Goal: Task Accomplishment & Management: Complete application form

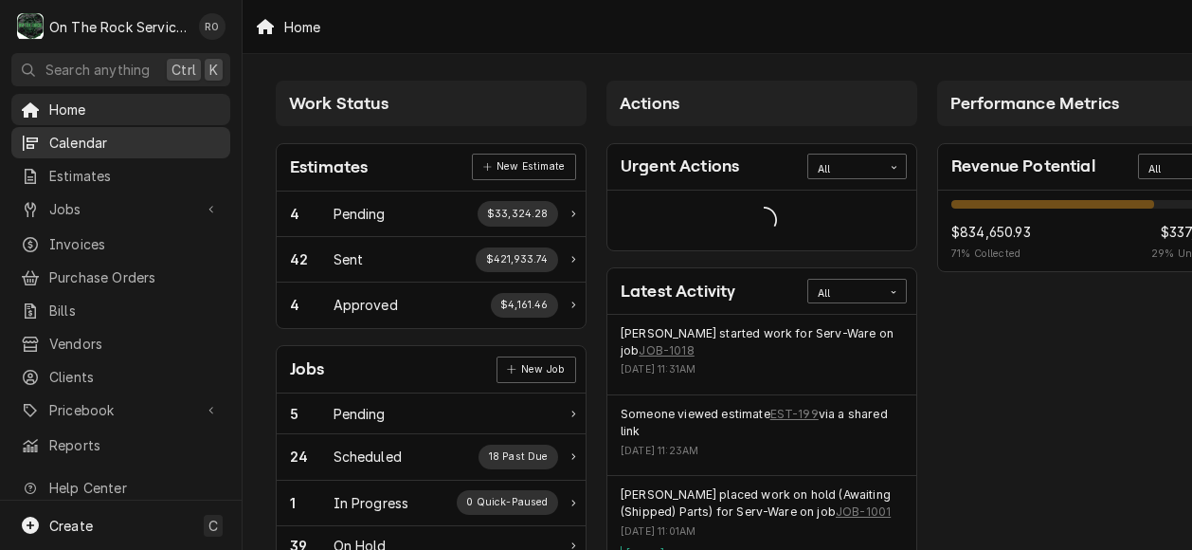
click at [123, 131] on div "Calendar" at bounding box center [120, 143] width 211 height 24
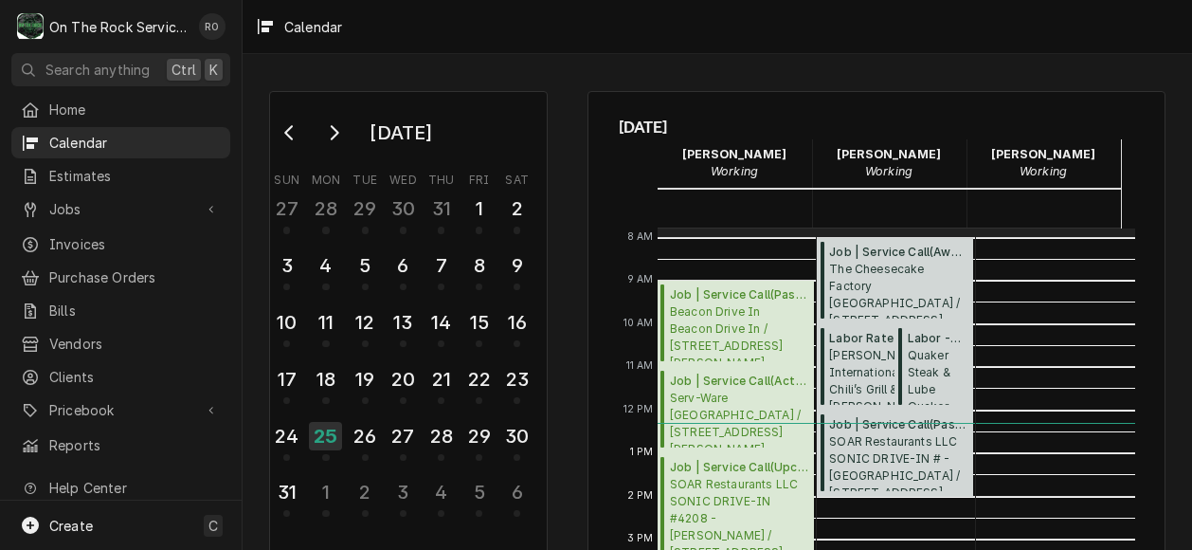
scroll to position [335, 0]
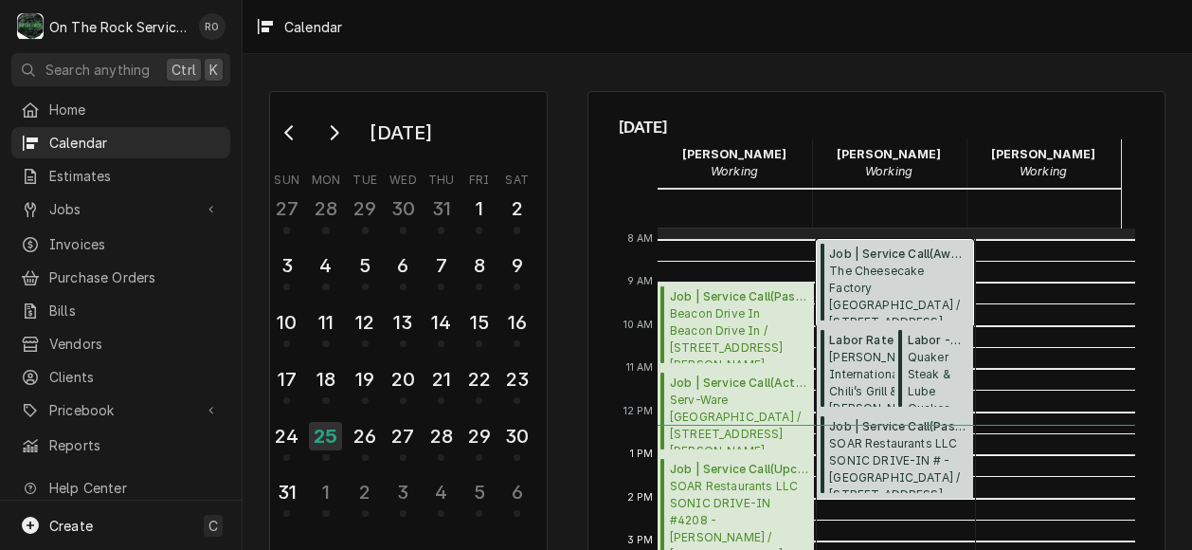
click at [879, 265] on span "The Cheesecake Factory Greenville / 700 Haywood Rd, Greenville, SC 29607" at bounding box center [898, 292] width 138 height 58
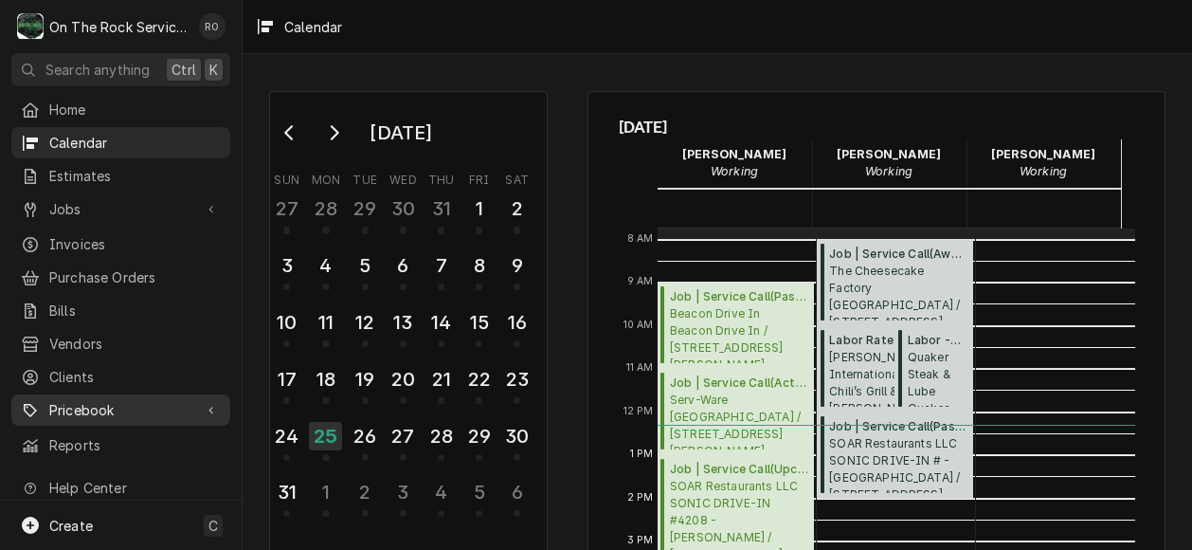
click at [104, 400] on span "Pricebook" at bounding box center [120, 410] width 143 height 20
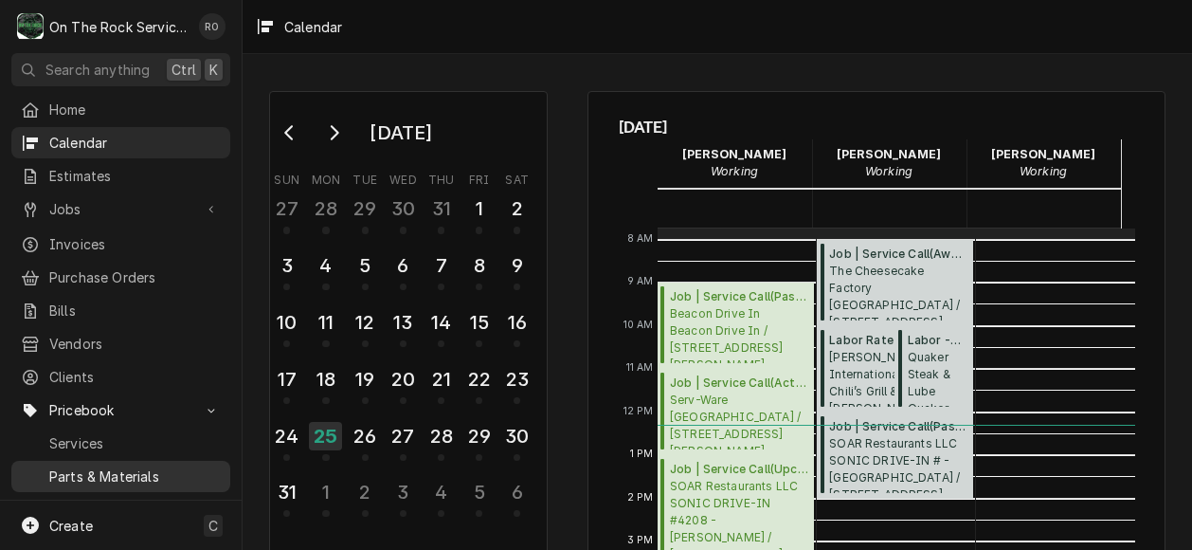
click at [119, 466] on span "Parts & Materials" at bounding box center [135, 476] width 172 height 20
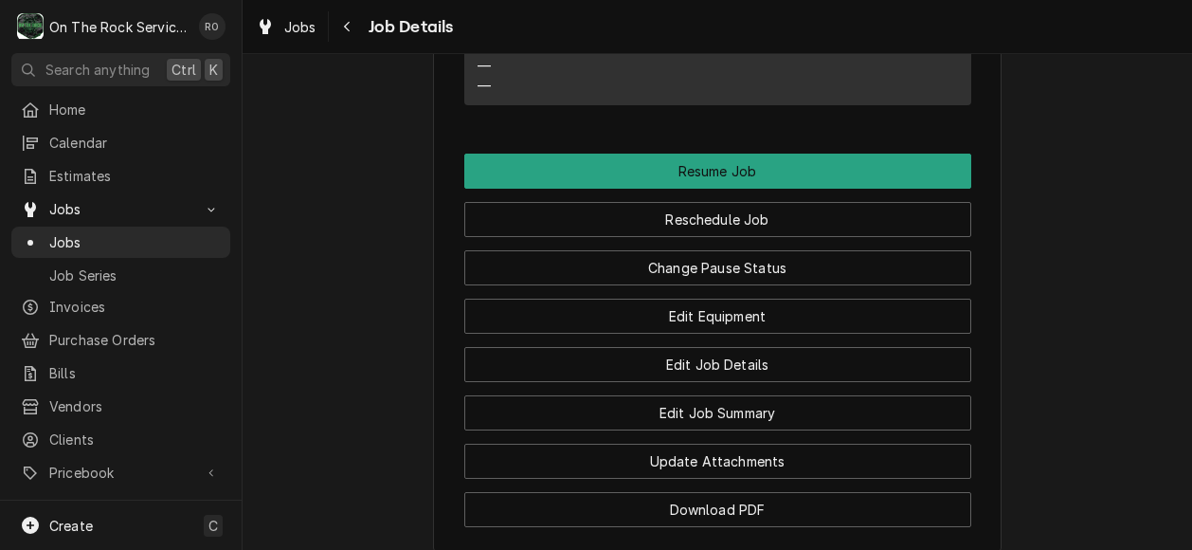
scroll to position [2153, 0]
drag, startPoint x: 843, startPoint y: 437, endPoint x: 1097, endPoint y: 528, distance: 269.8
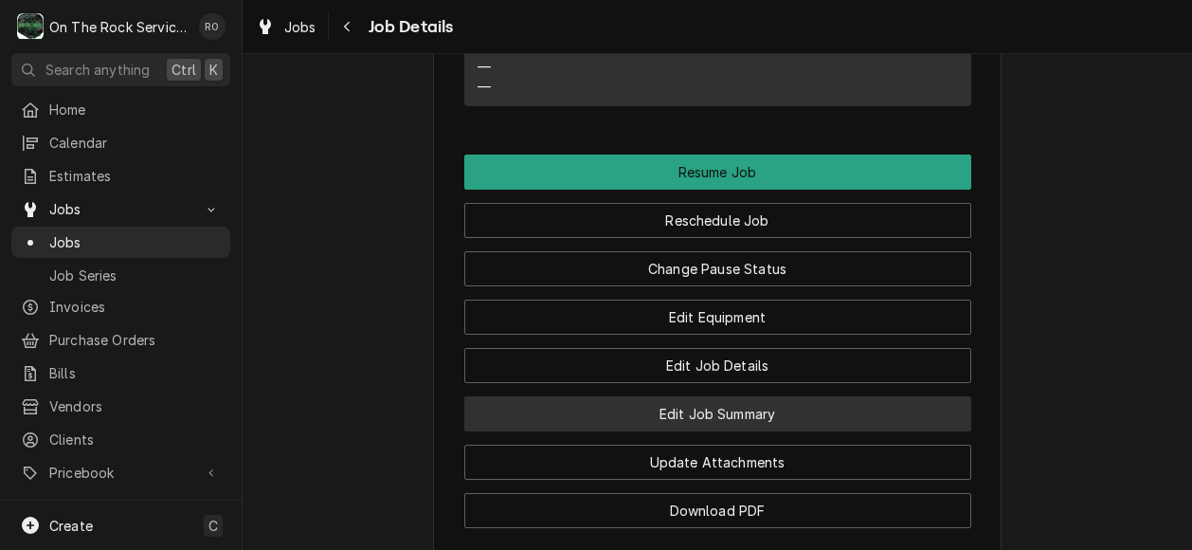
click at [794, 431] on button "Edit Job Summary" at bounding box center [717, 413] width 507 height 35
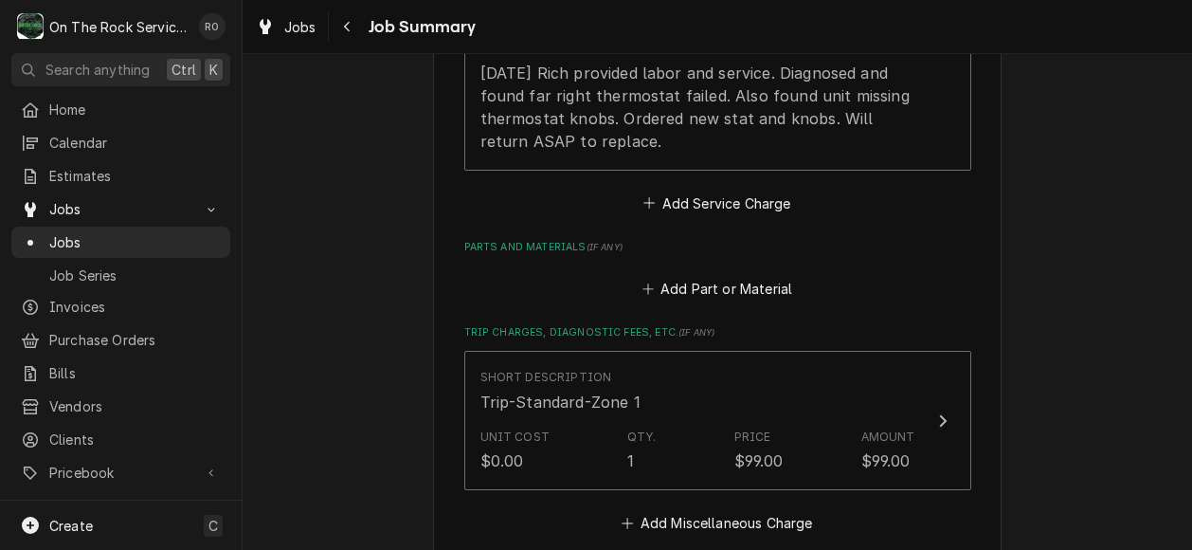
scroll to position [621, 0]
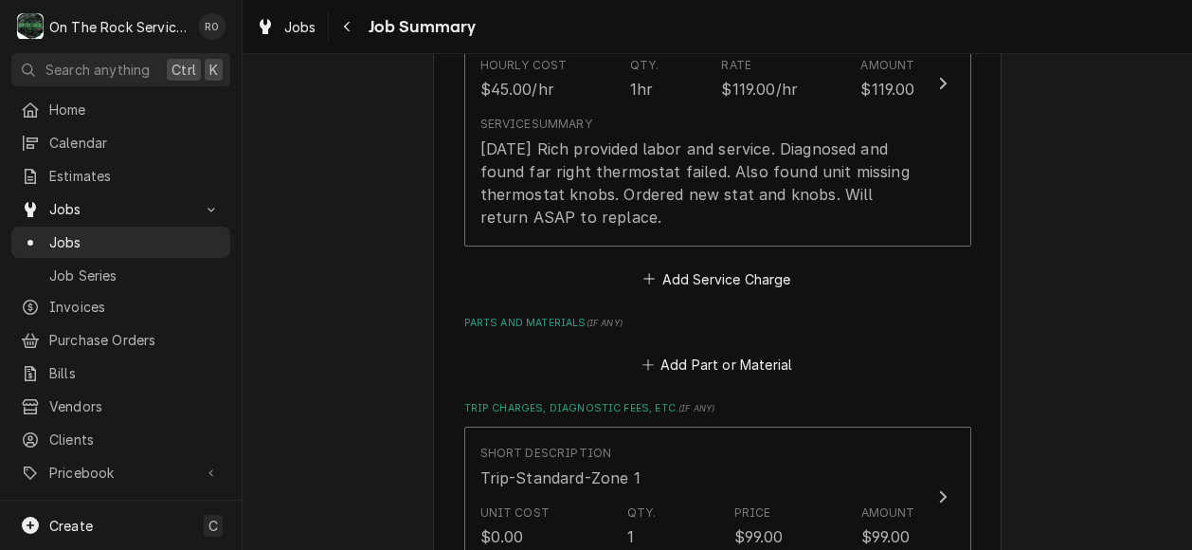
click at [598, 289] on div "Short Description Labor - Standard - Incurred Service Date Aug 25, 2025 Hourly …" at bounding box center [717, 106] width 507 height 371
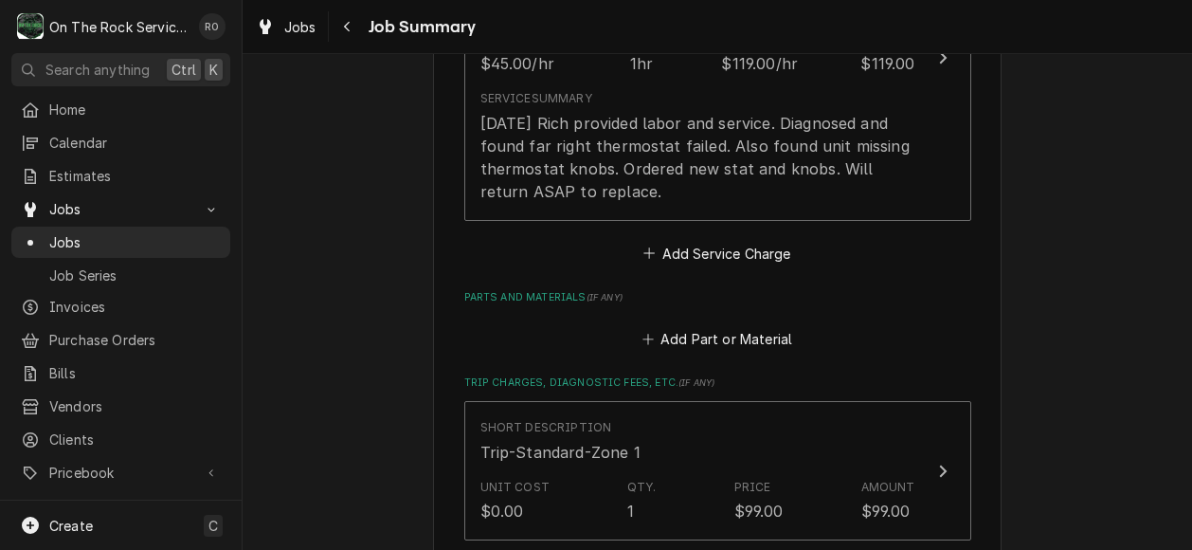
scroll to position [645, 0]
type textarea "x"
click at [716, 335] on button "Add Part or Material" at bounding box center [717, 340] width 156 height 27
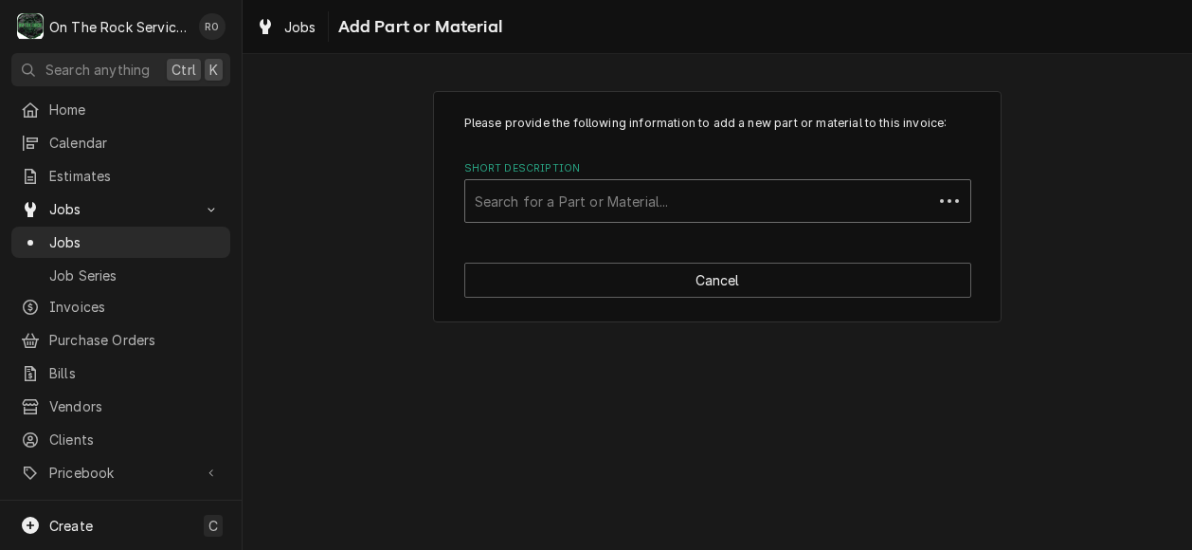
click at [712, 187] on div "Short Description" at bounding box center [699, 201] width 448 height 34
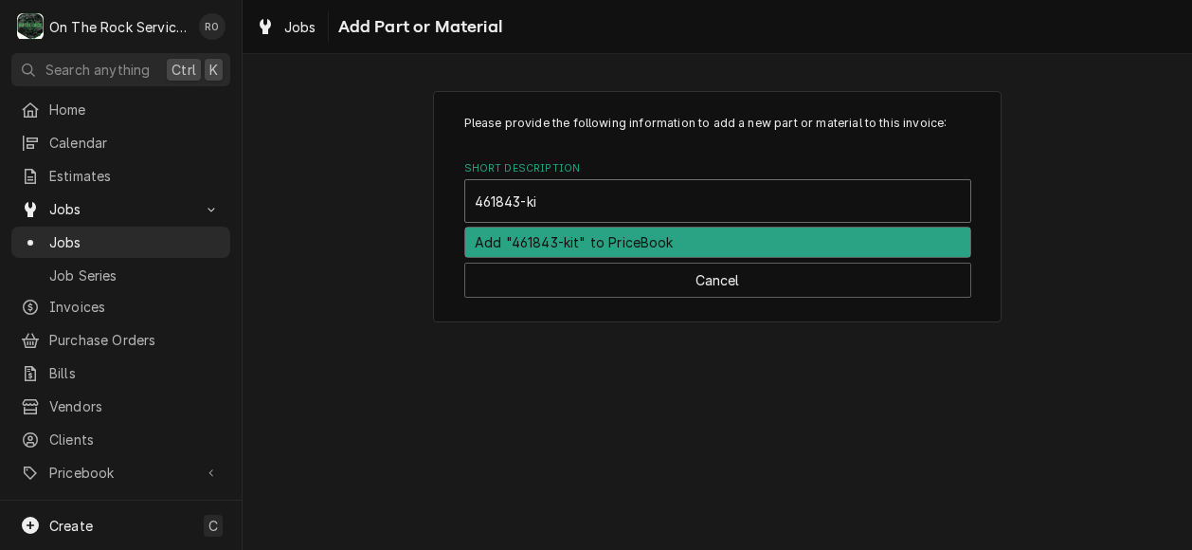
type input "461843-kit"
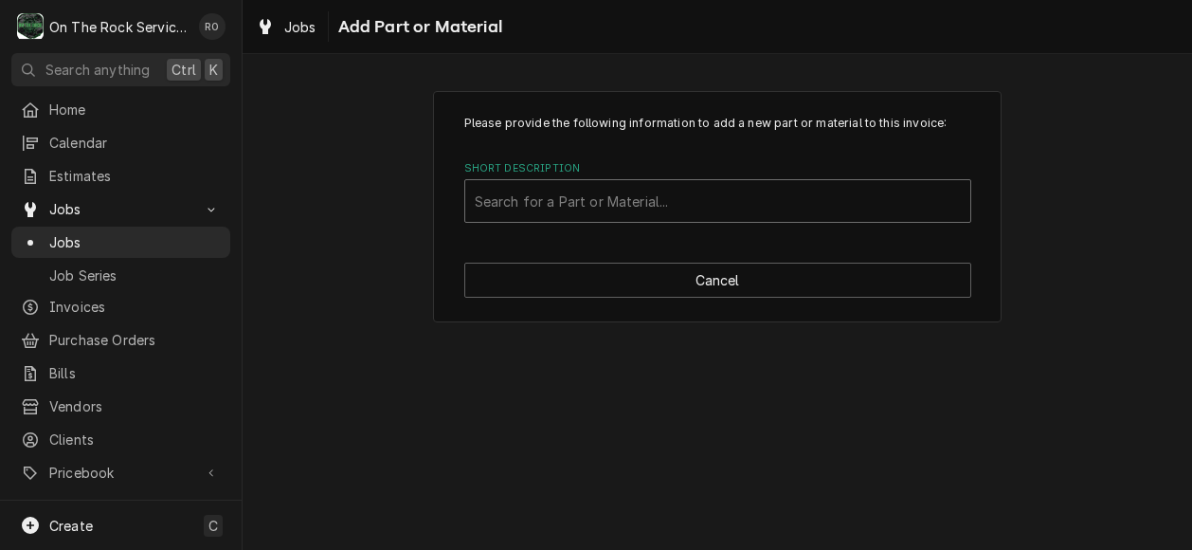
click at [713, 215] on div "Short Description" at bounding box center [718, 201] width 486 height 34
click at [716, 186] on div "Short Description" at bounding box center [718, 201] width 486 height 34
type input "461843-kit"
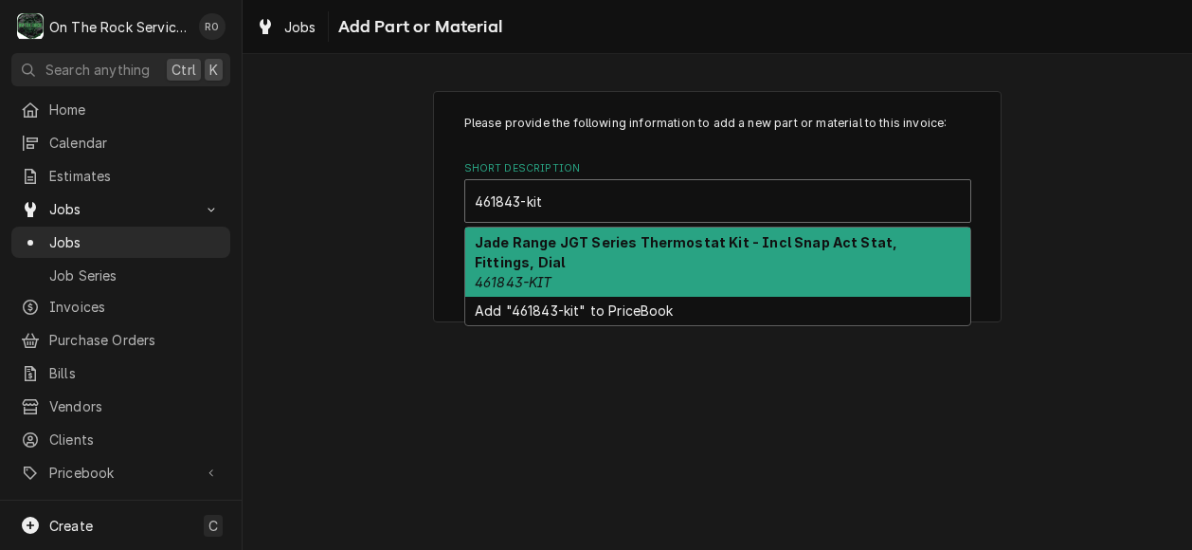
click at [730, 251] on div "Jade Range JGT Series Thermostat Kit - Incl Snap Act Stat, Fittings, Dial 46184…" at bounding box center [717, 261] width 505 height 69
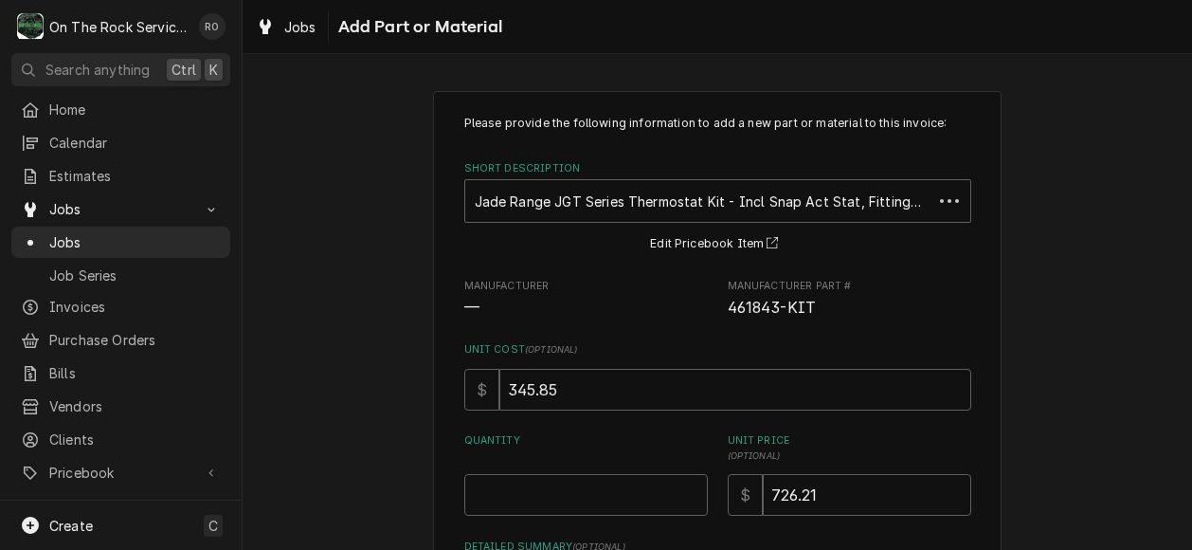
scroll to position [133, 0]
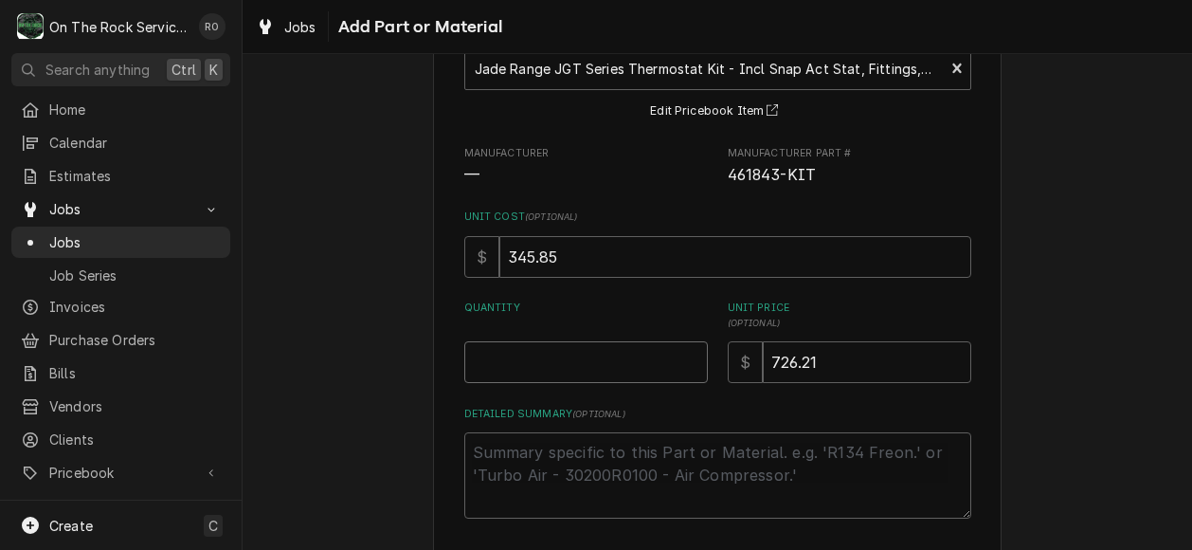
click at [649, 344] on input "Quantity" at bounding box center [586, 362] width 244 height 42
type textarea "x"
type input "1"
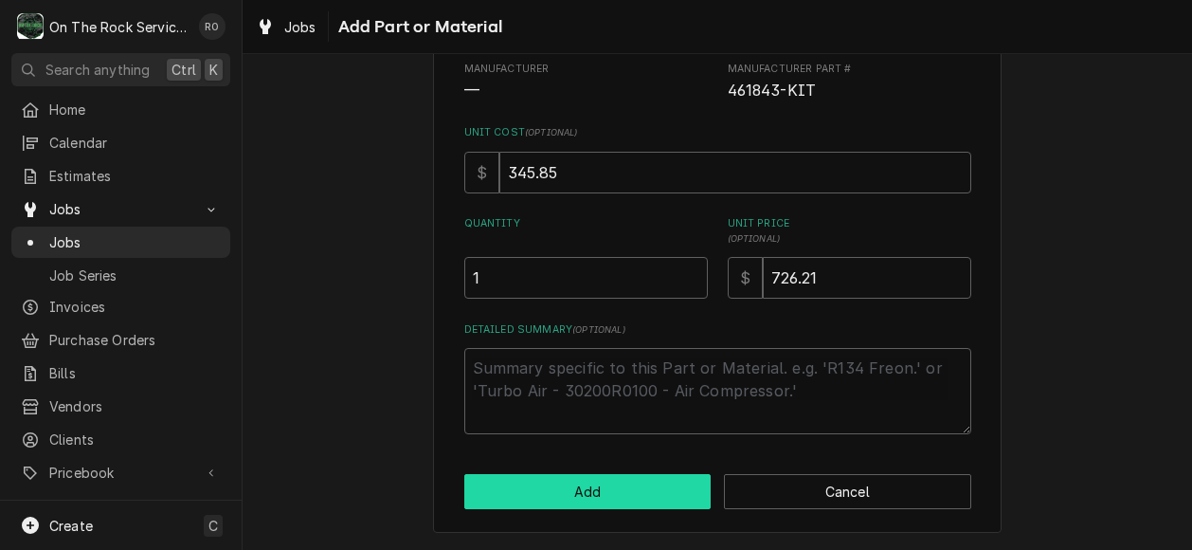
click at [650, 486] on button "Add" at bounding box center [587, 491] width 247 height 35
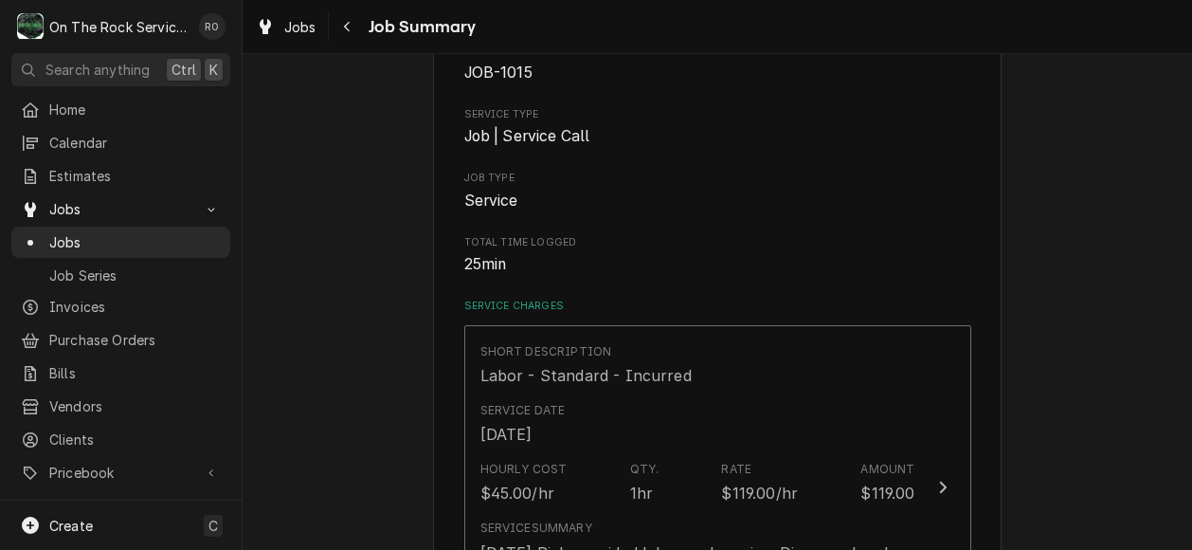
scroll to position [645, 0]
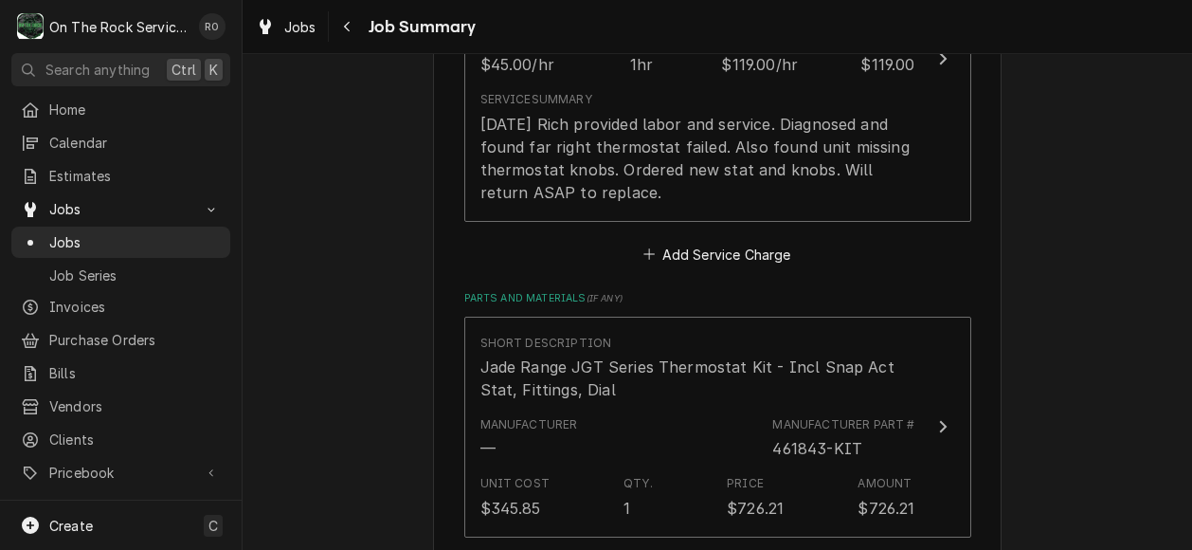
type textarea "x"
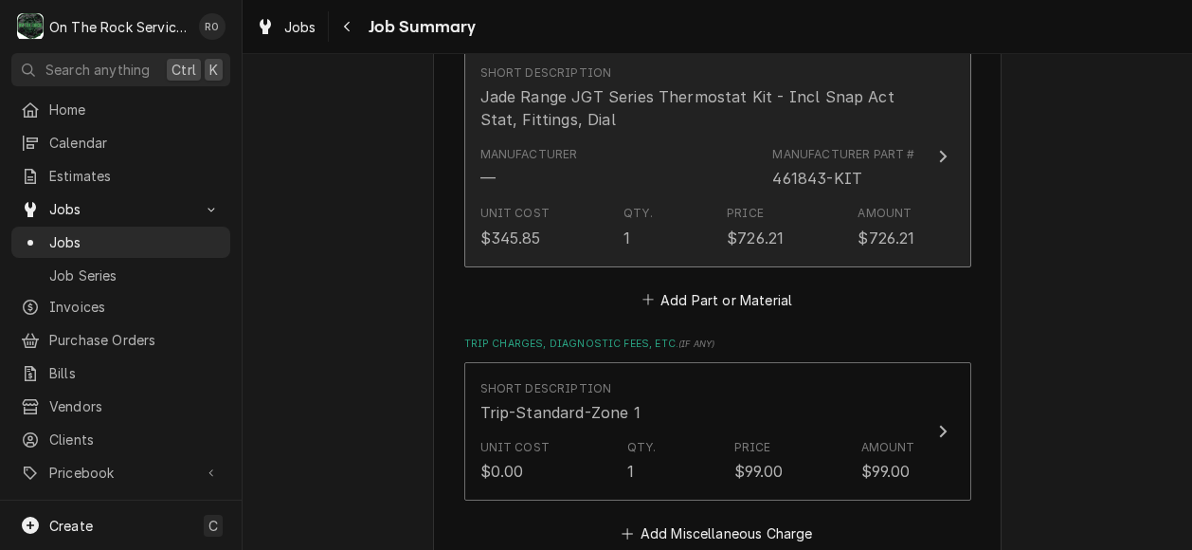
scroll to position [916, 0]
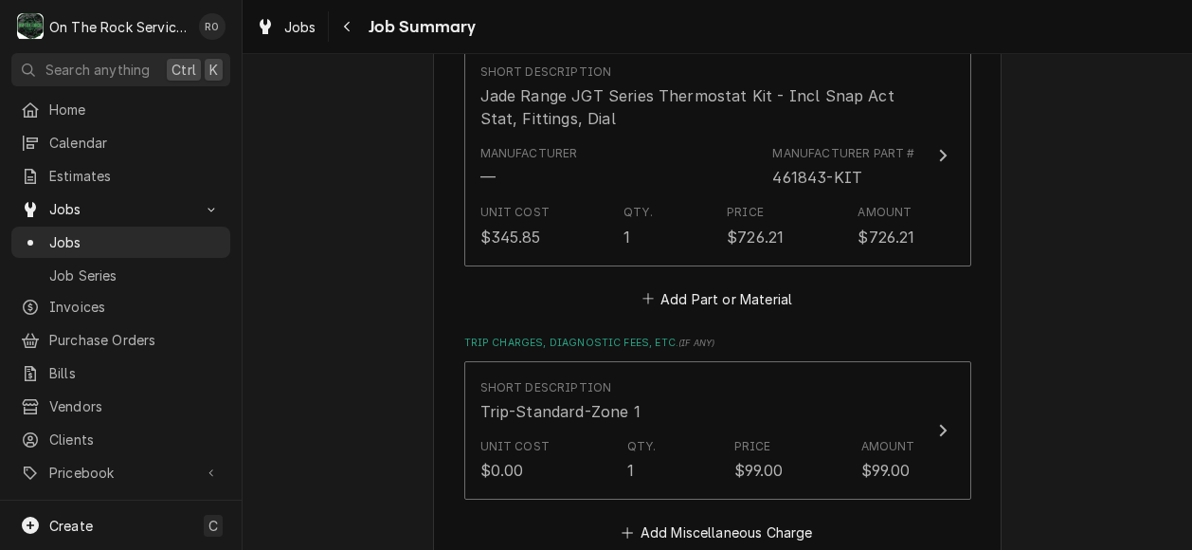
click at [743, 316] on div "Please provide a summary of the work you've done, the parts and materials you u…" at bounding box center [717, 98] width 507 height 1637
click at [747, 292] on button "Add Part or Material" at bounding box center [717, 298] width 156 height 27
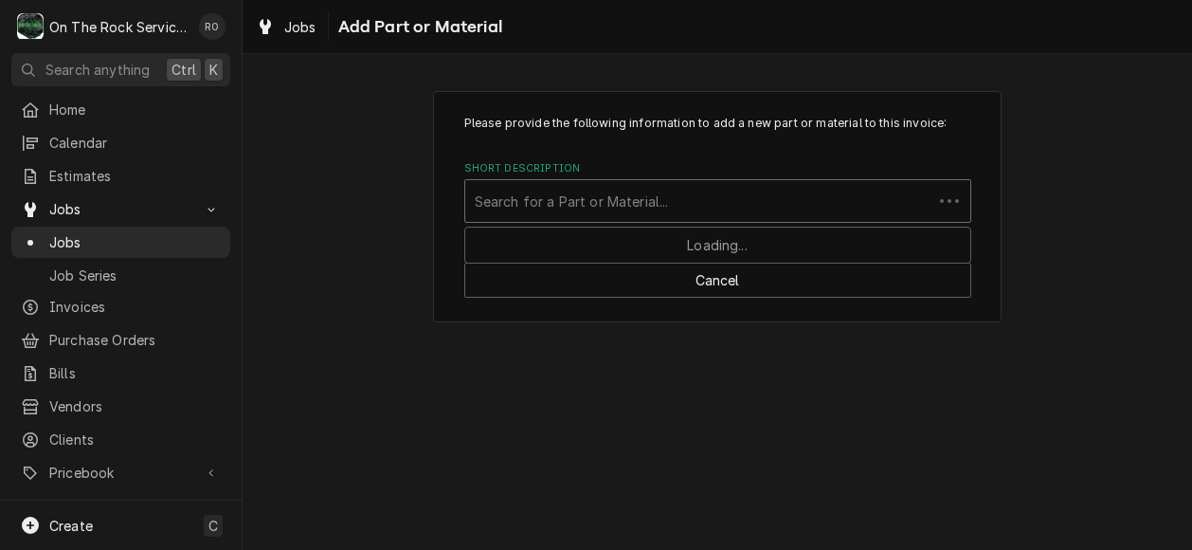
click at [706, 212] on div "Short Description" at bounding box center [699, 201] width 448 height 34
type input "224456"
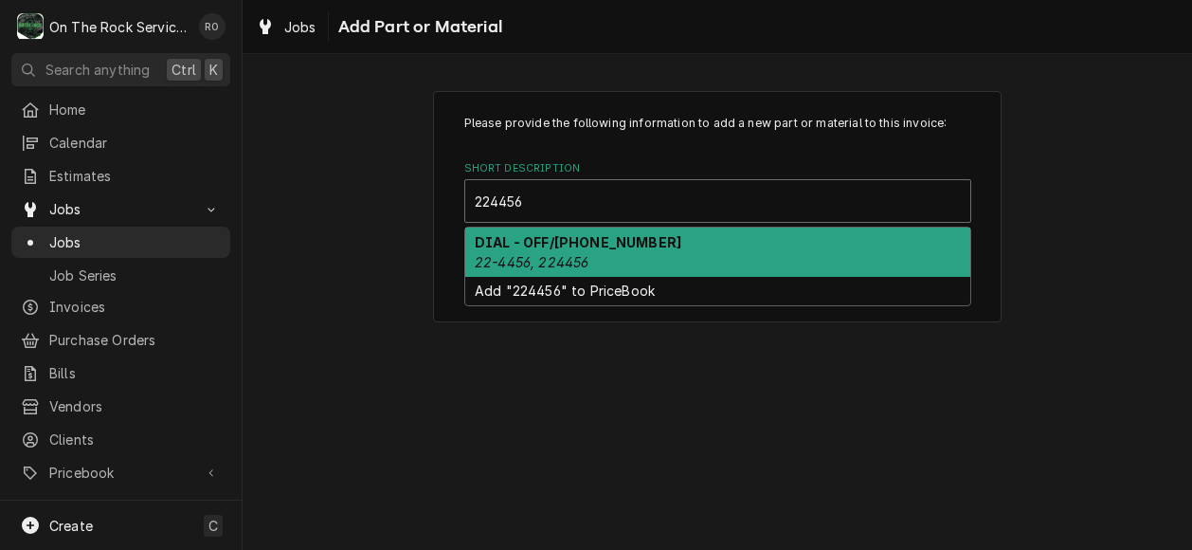
click at [710, 239] on div "DIAL - OFF/200-550F 22-4456, 224456" at bounding box center [717, 251] width 505 height 49
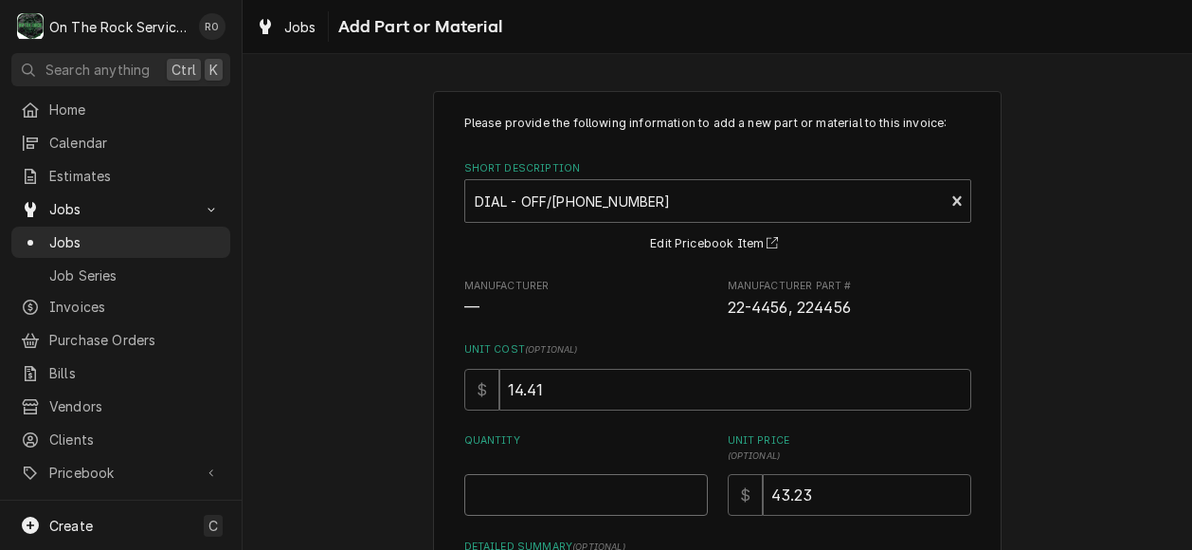
click at [627, 494] on input "Quantity" at bounding box center [586, 495] width 244 height 42
type textarea "x"
type input "2"
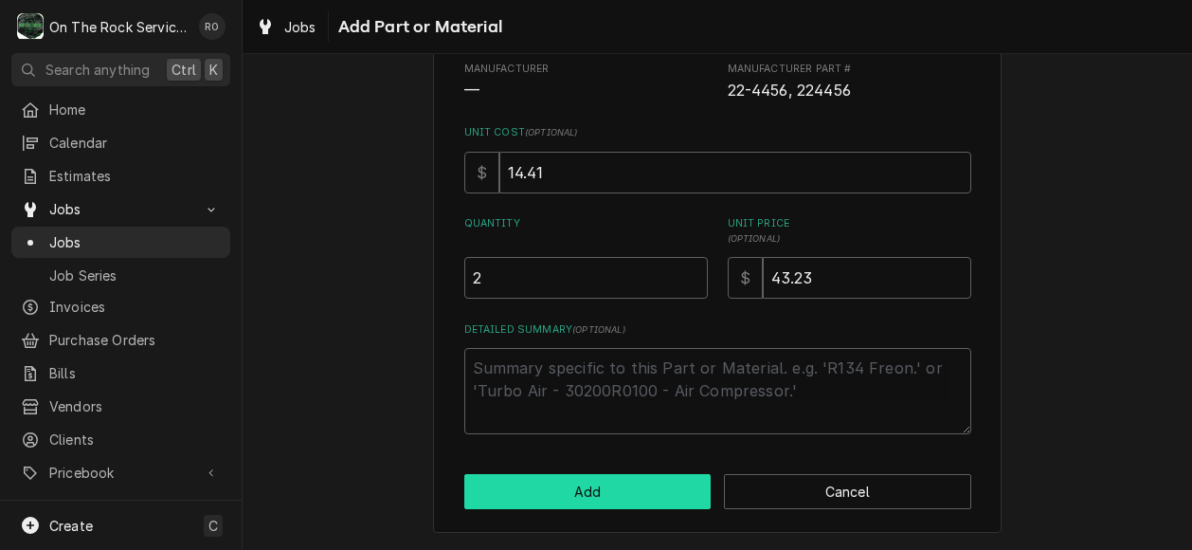
click at [639, 480] on button "Add" at bounding box center [587, 491] width 247 height 35
type textarea "x"
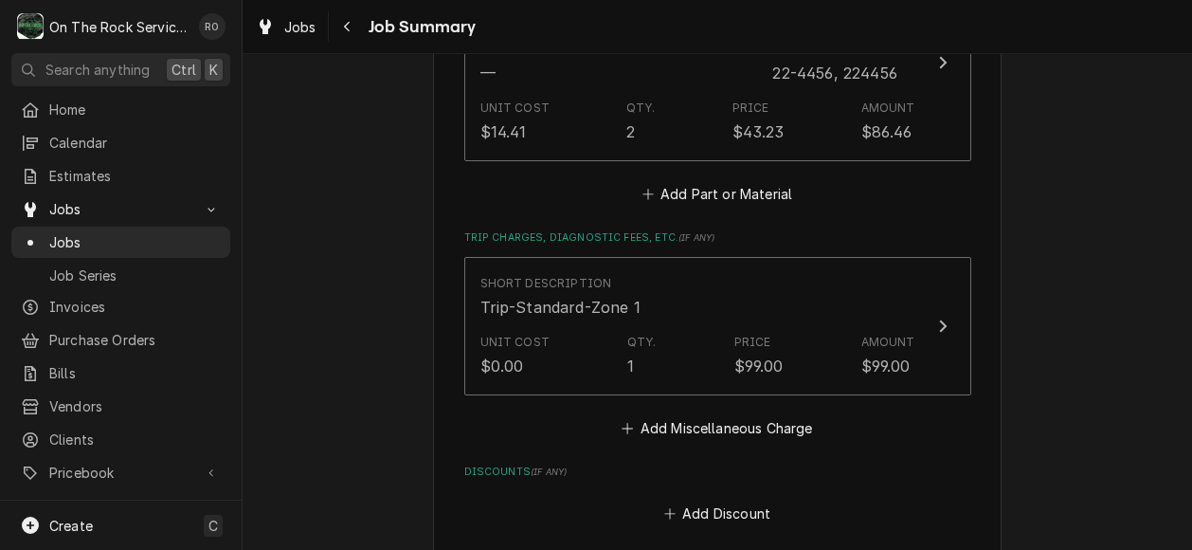
scroll to position [1304, 0]
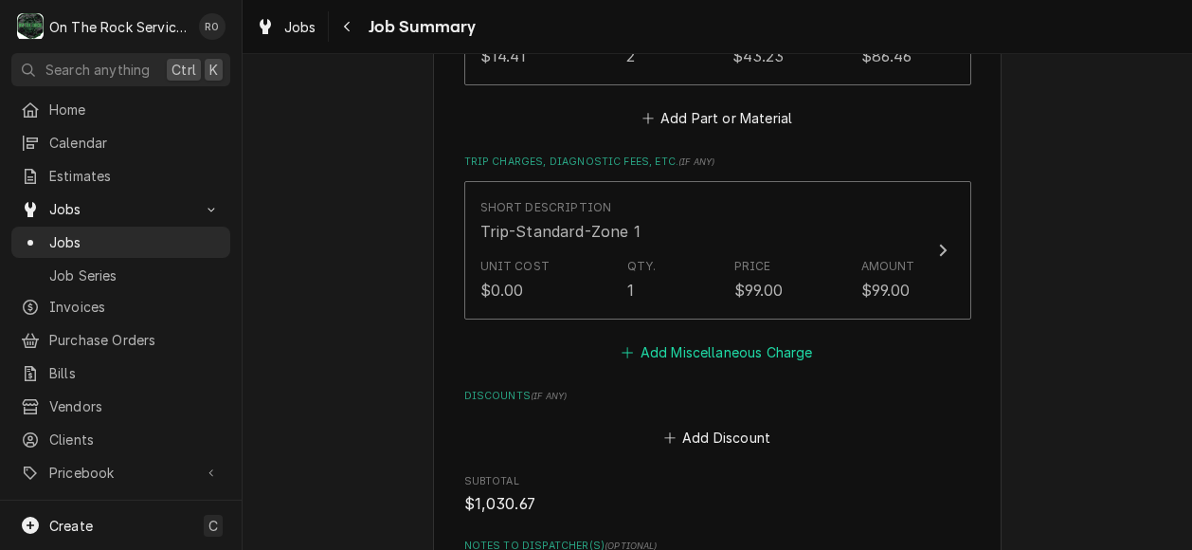
click at [705, 359] on button "Add Miscellaneous Charge" at bounding box center [717, 351] width 197 height 27
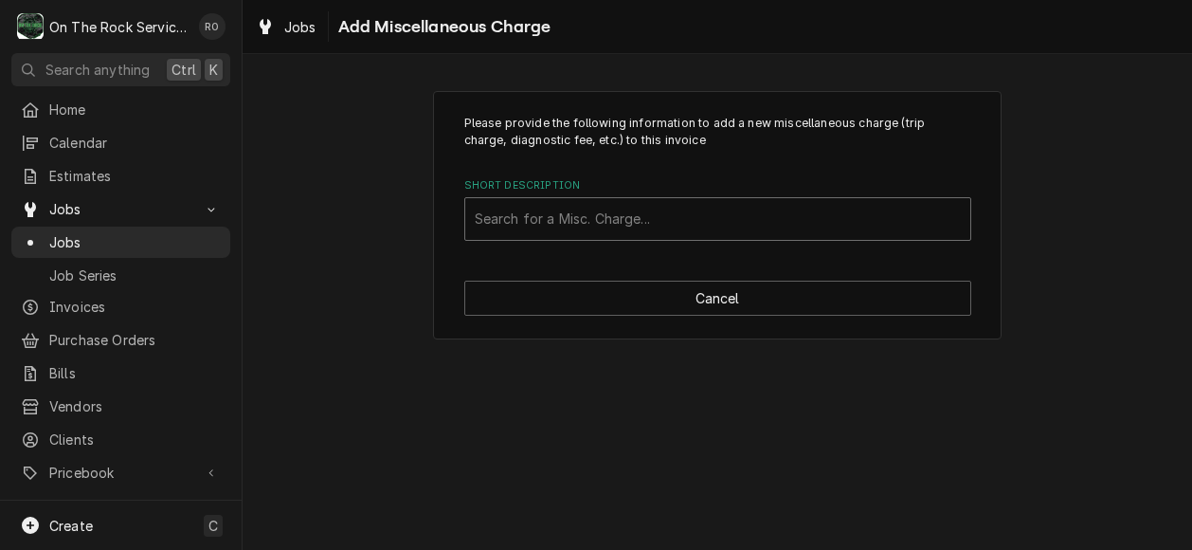
click at [711, 205] on div "Short Description" at bounding box center [718, 219] width 486 height 34
type input "shipping"
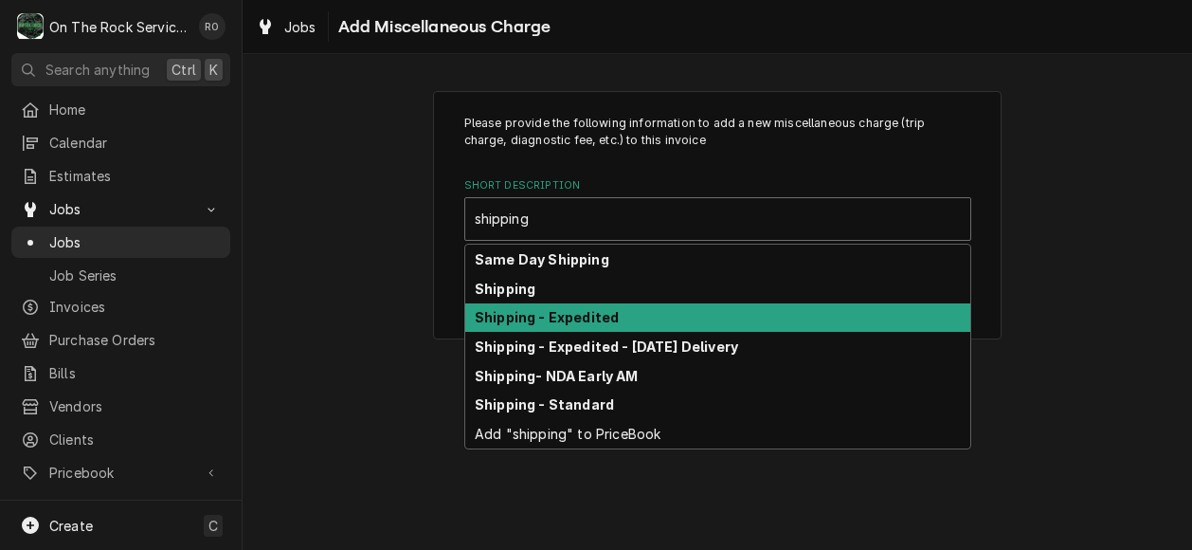
click at [719, 328] on div "Shipping - Expedited" at bounding box center [717, 317] width 505 height 29
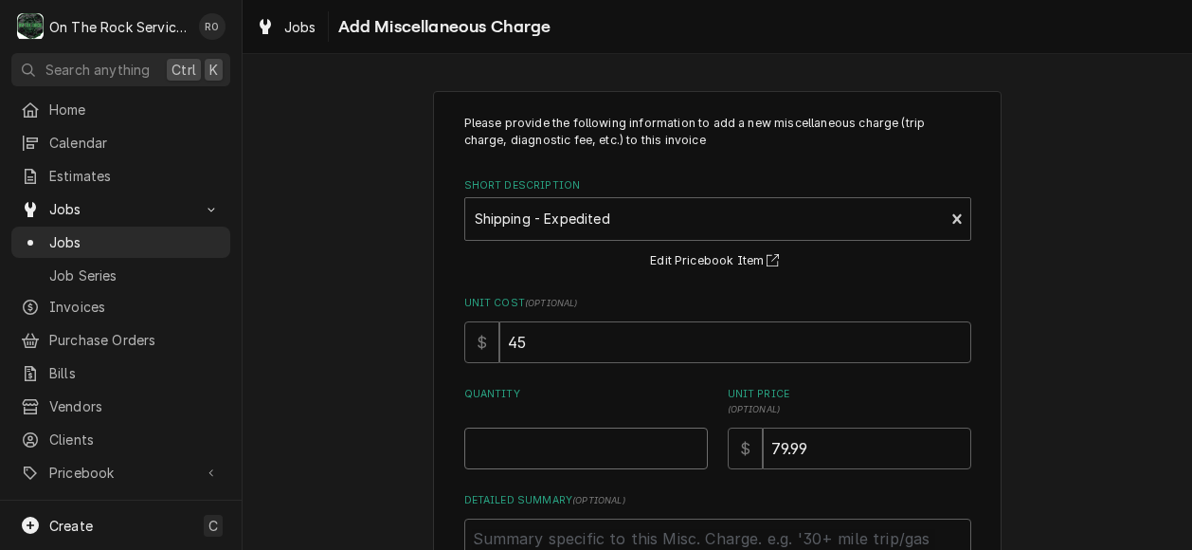
click at [653, 452] on input "Quantity" at bounding box center [586, 448] width 244 height 42
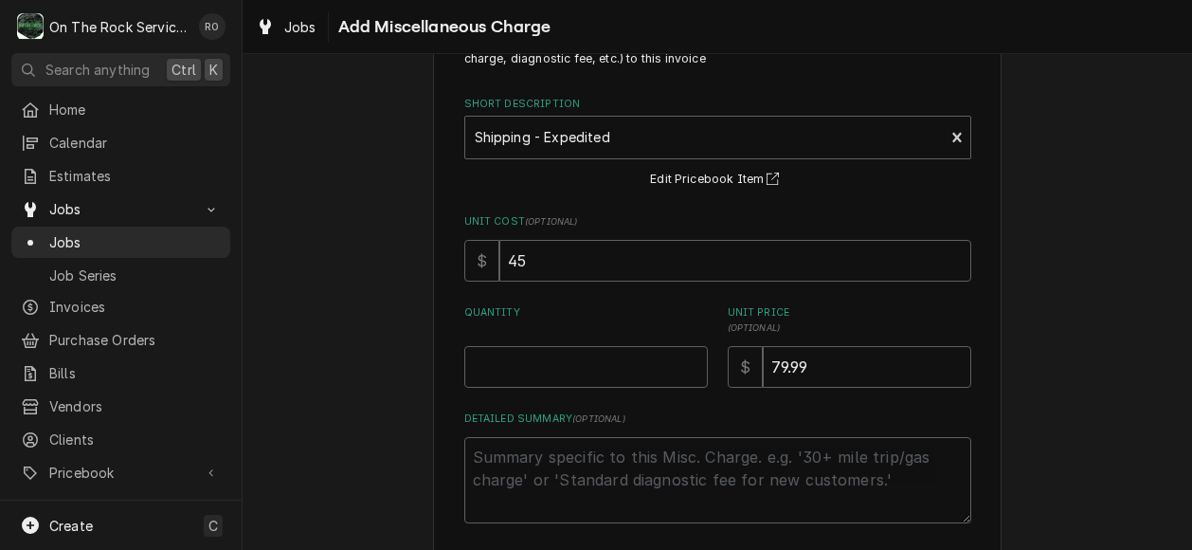
scroll to position [133, 0]
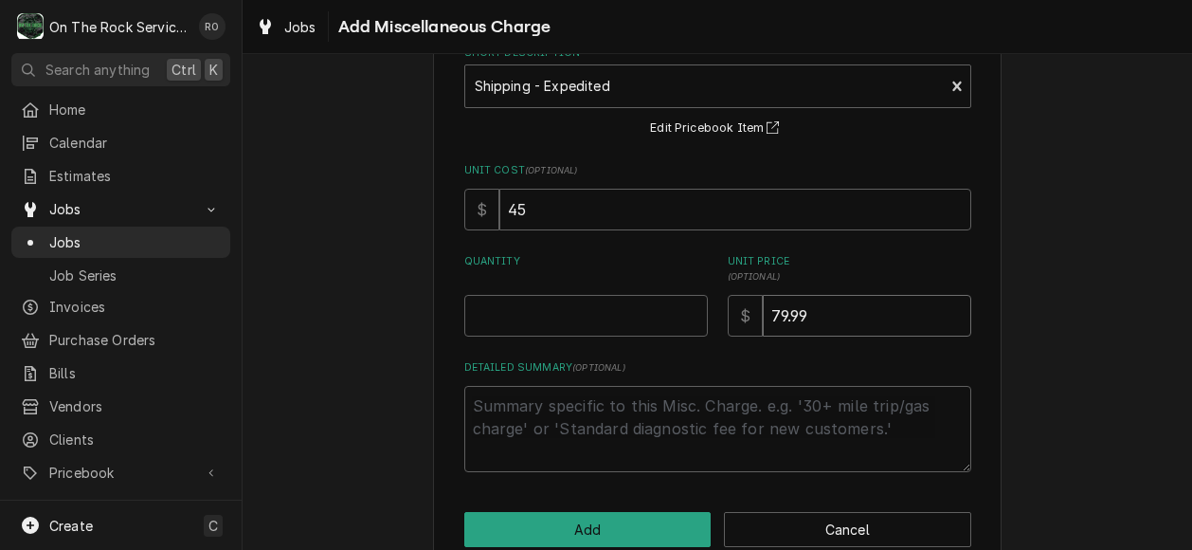
click at [769, 312] on input "79.99" at bounding box center [867, 316] width 208 height 42
type textarea "x"
type input "9.99"
type textarea "x"
type input "89.99"
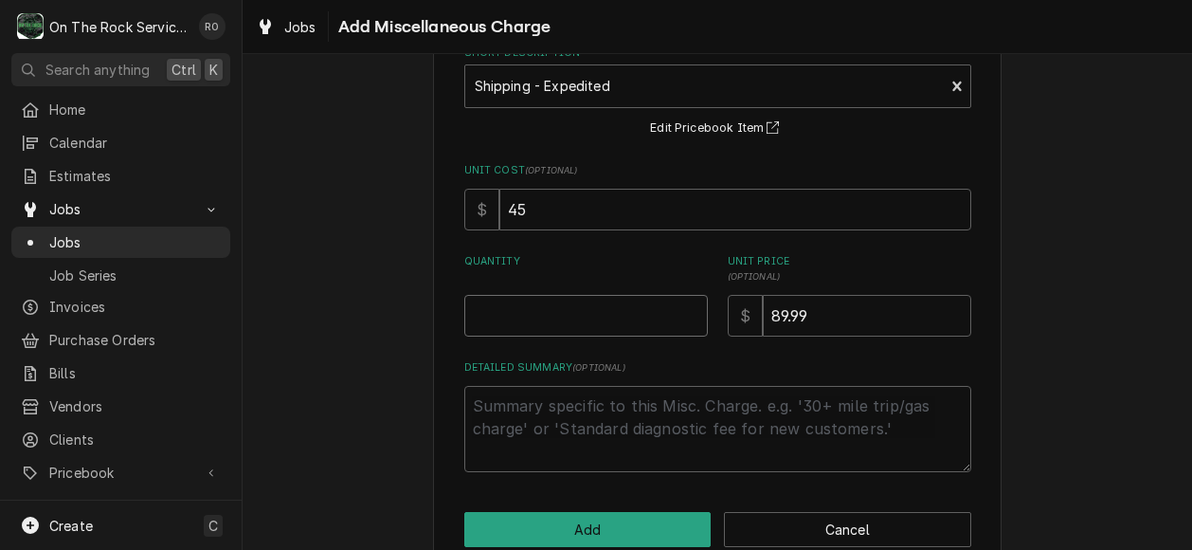
click at [656, 313] on input "Quantity" at bounding box center [586, 316] width 244 height 42
type textarea "x"
type input "1"
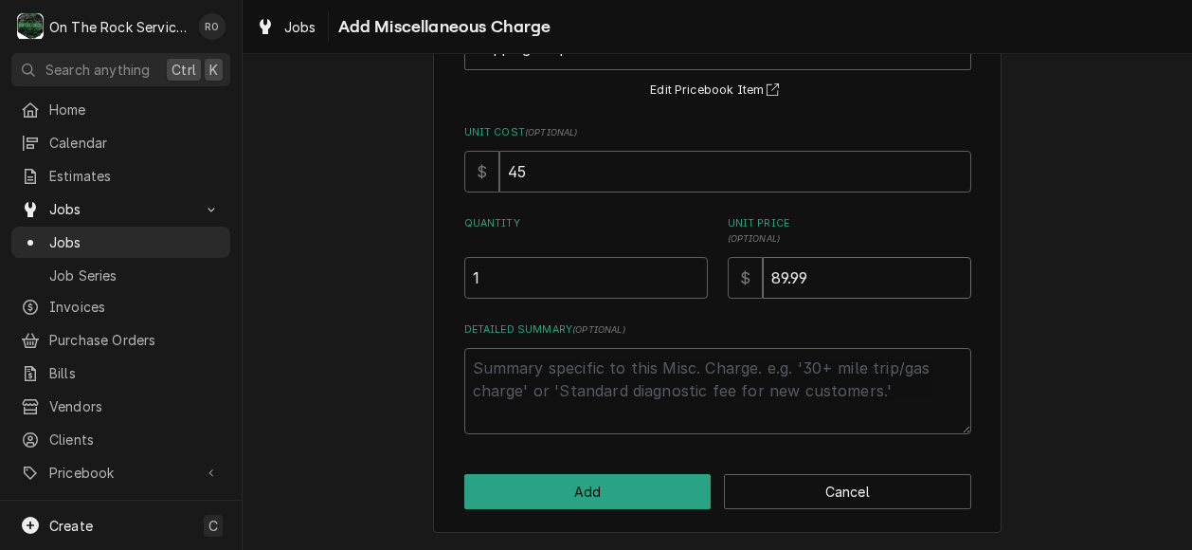
click at [771, 277] on input "89.99" at bounding box center [867, 278] width 208 height 42
type textarea "x"
type input "9.99"
type textarea "x"
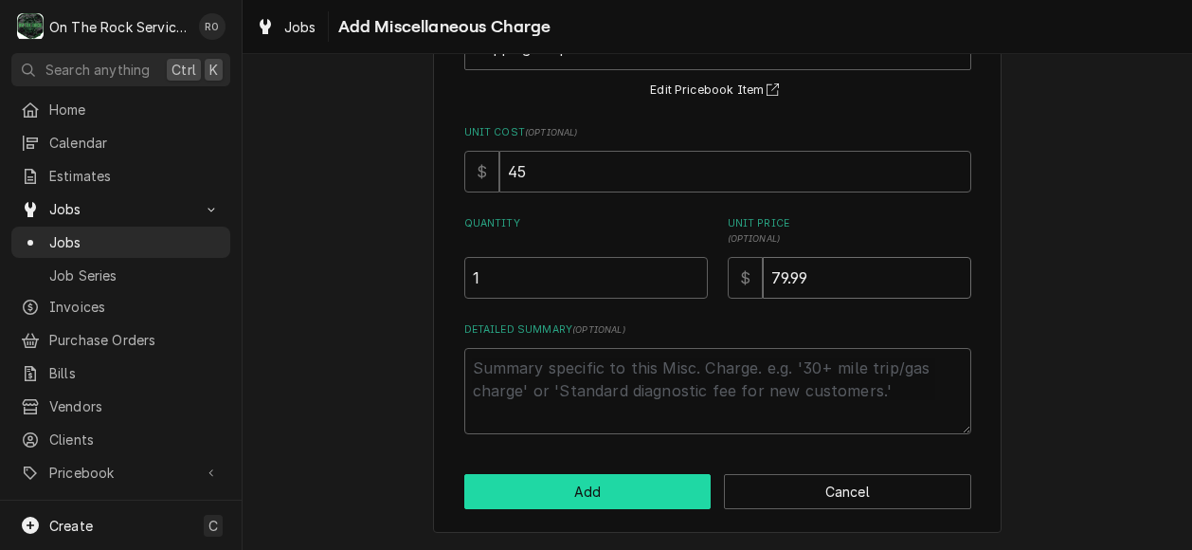
type input "79.99"
click at [634, 475] on button "Add" at bounding box center [587, 491] width 247 height 35
type textarea "x"
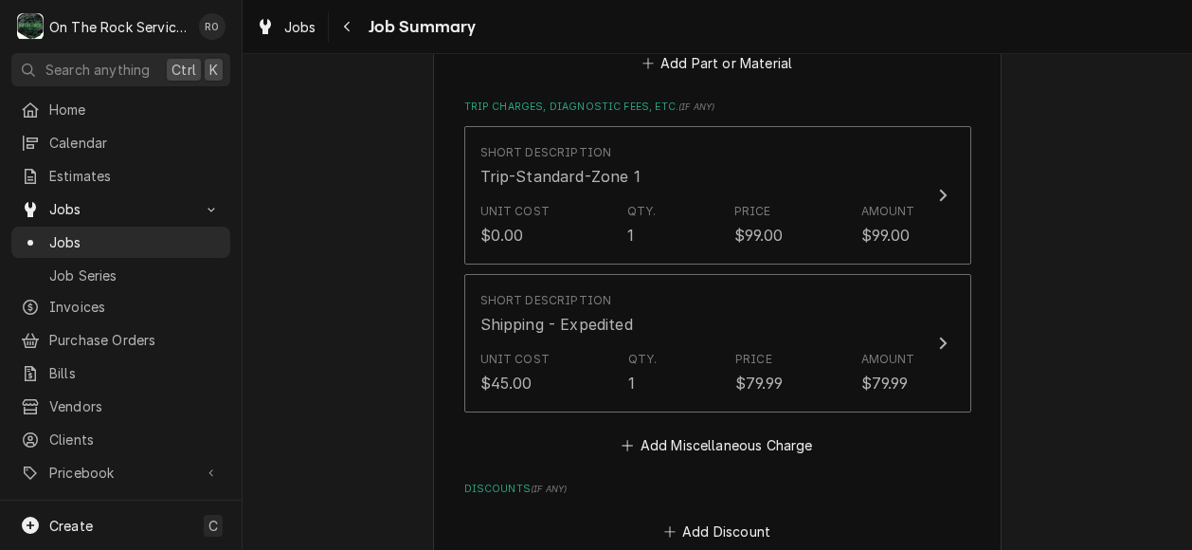
scroll to position [1365, 0]
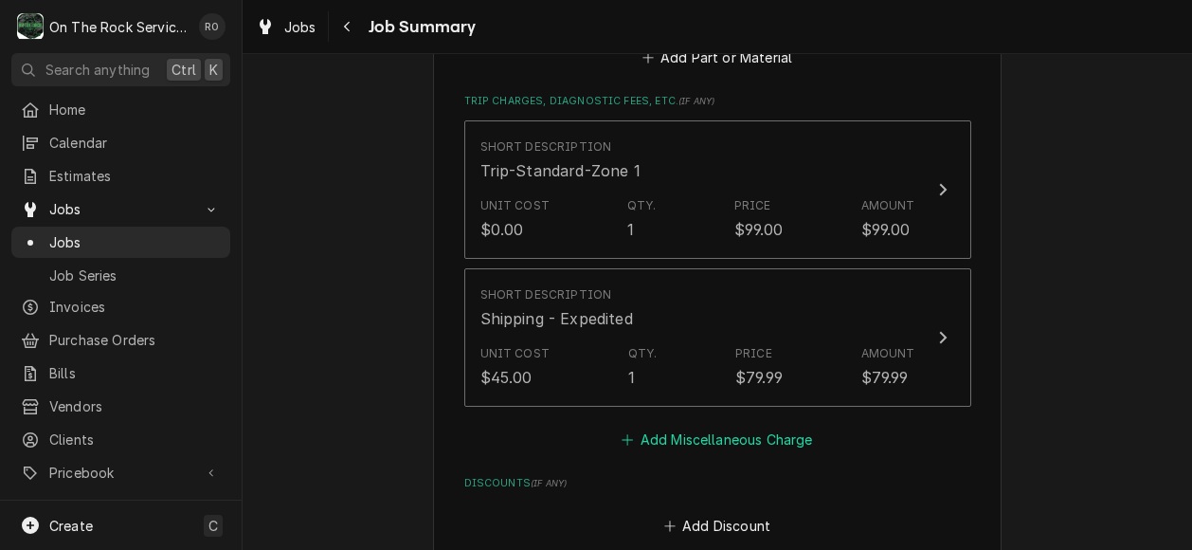
click at [773, 453] on button "Add Miscellaneous Charge" at bounding box center [717, 439] width 197 height 27
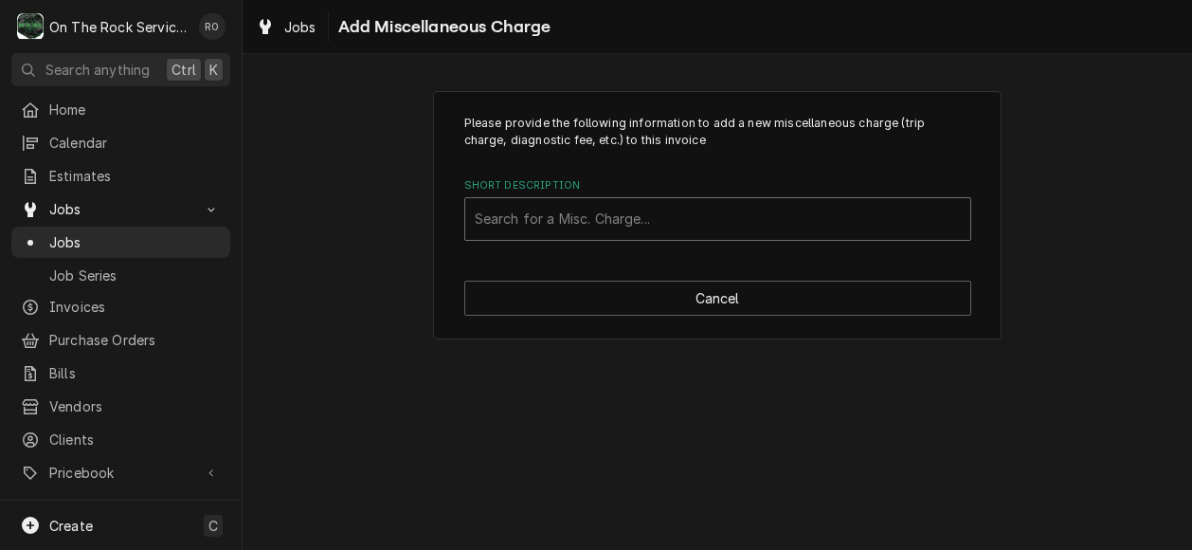
click at [722, 216] on div "Short Description" at bounding box center [718, 219] width 486 height 34
type input "return"
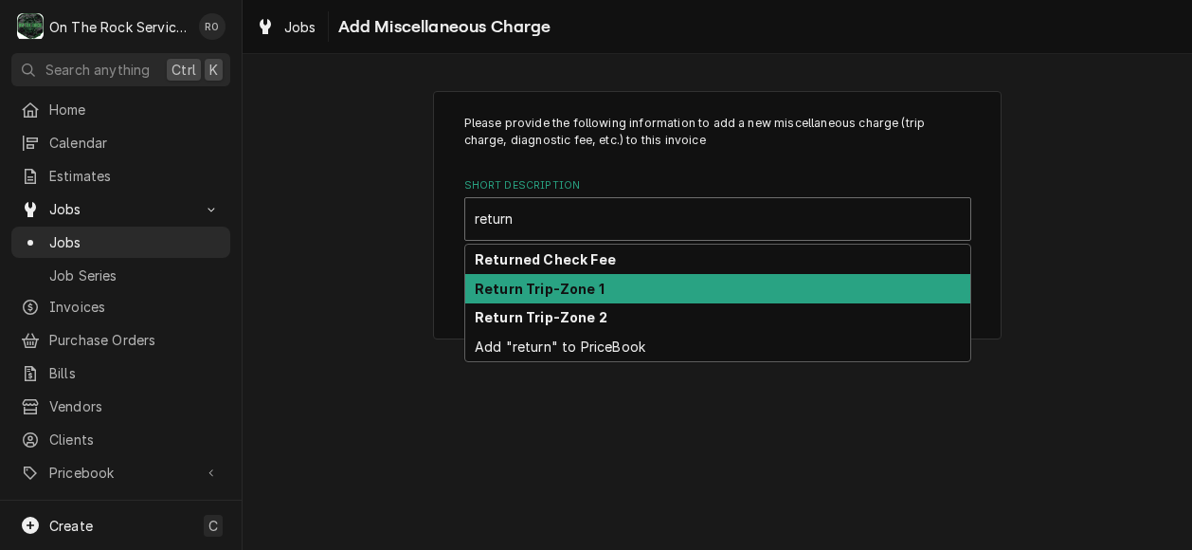
click at [703, 281] on div "Return Trip-Zone 1" at bounding box center [717, 288] width 505 height 29
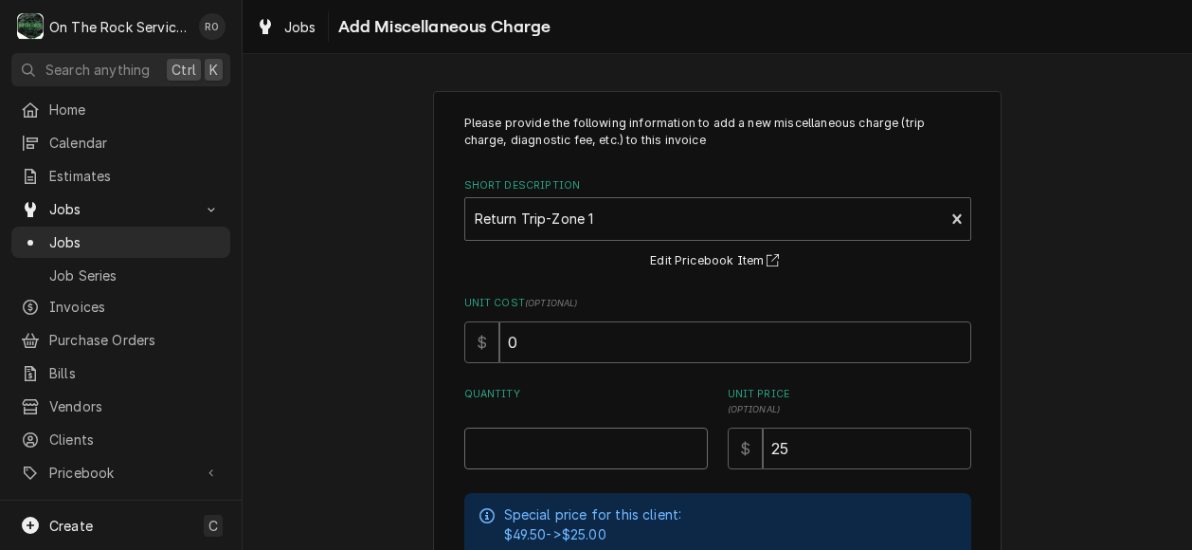
click at [633, 450] on input "Quantity" at bounding box center [586, 448] width 244 height 42
type textarea "x"
type input "1"
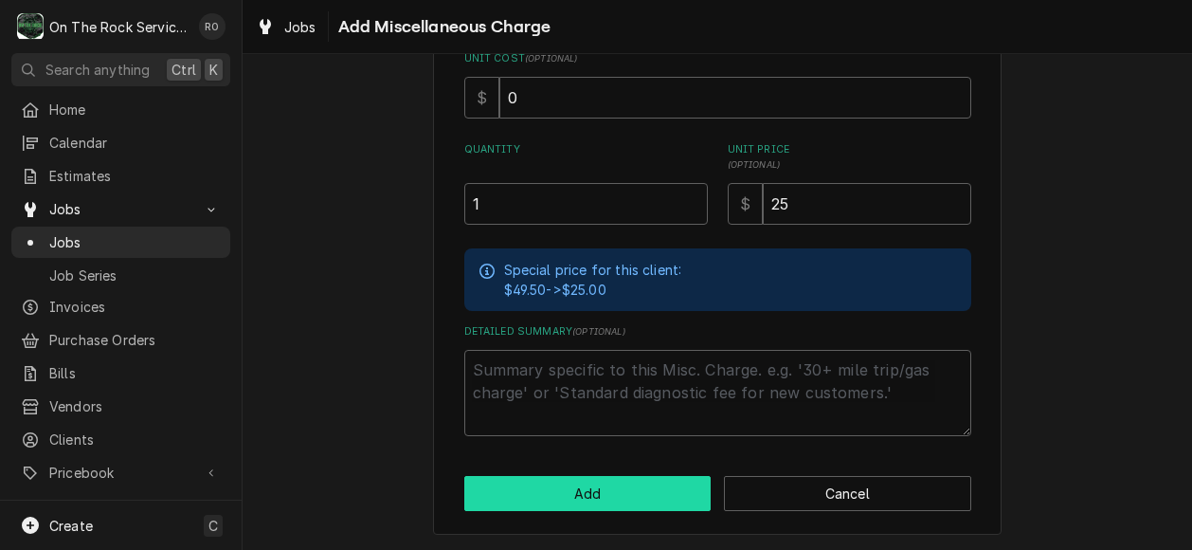
click at [631, 498] on button "Add" at bounding box center [587, 493] width 247 height 35
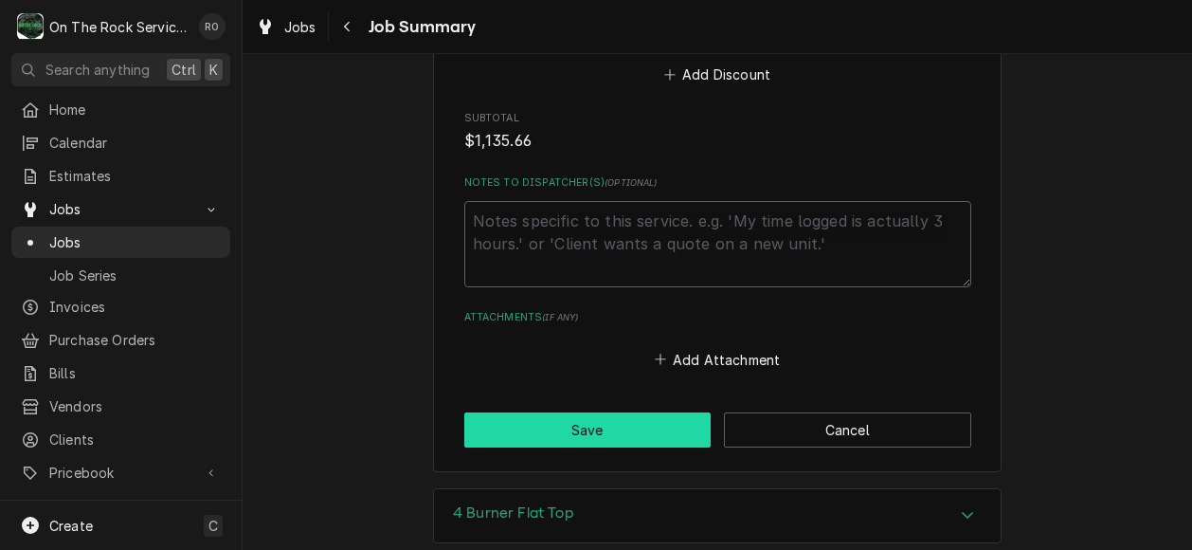
scroll to position [1965, 0]
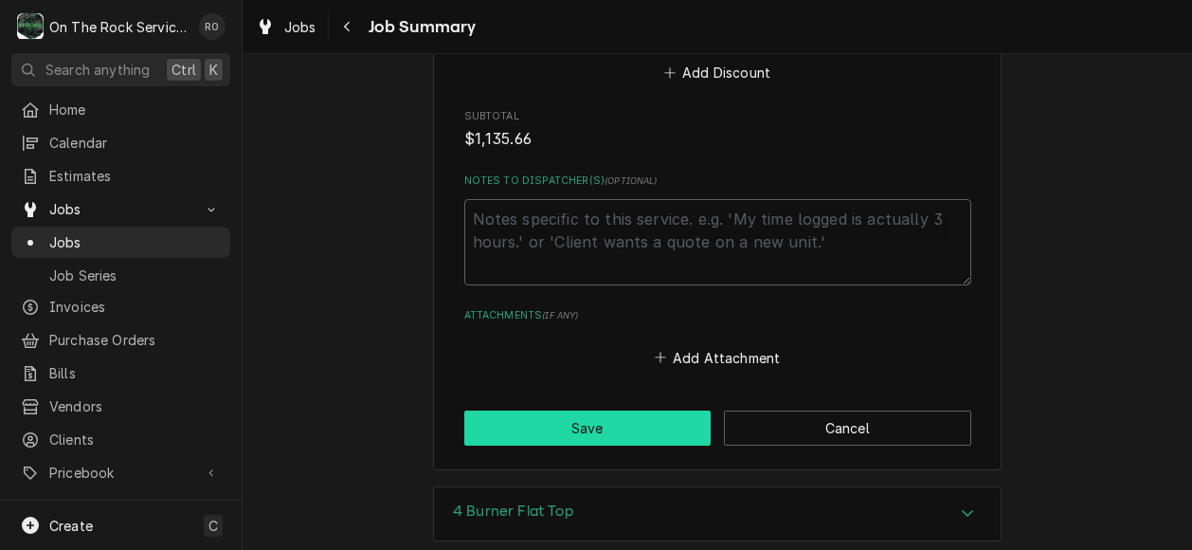
click at [643, 431] on button "Save" at bounding box center [587, 427] width 247 height 35
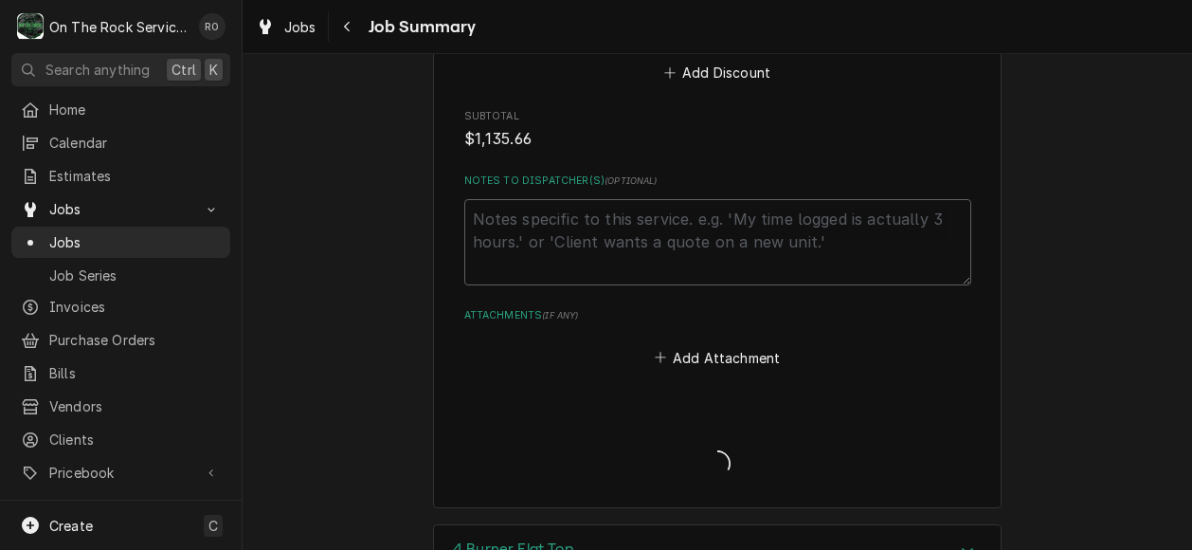
type textarea "x"
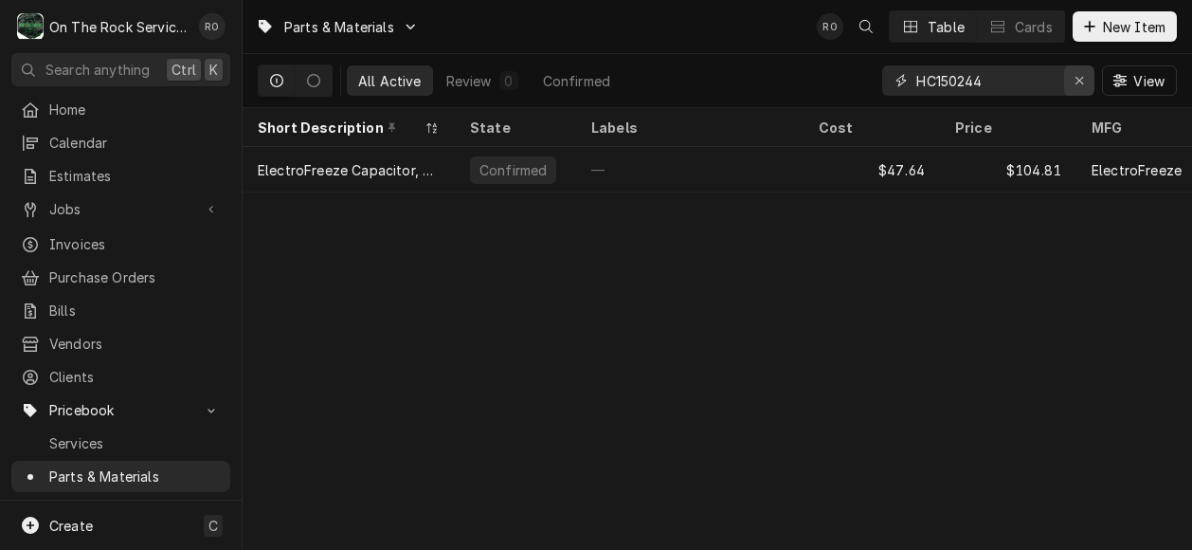
click at [1070, 79] on div "Erase input" at bounding box center [1079, 80] width 19 height 19
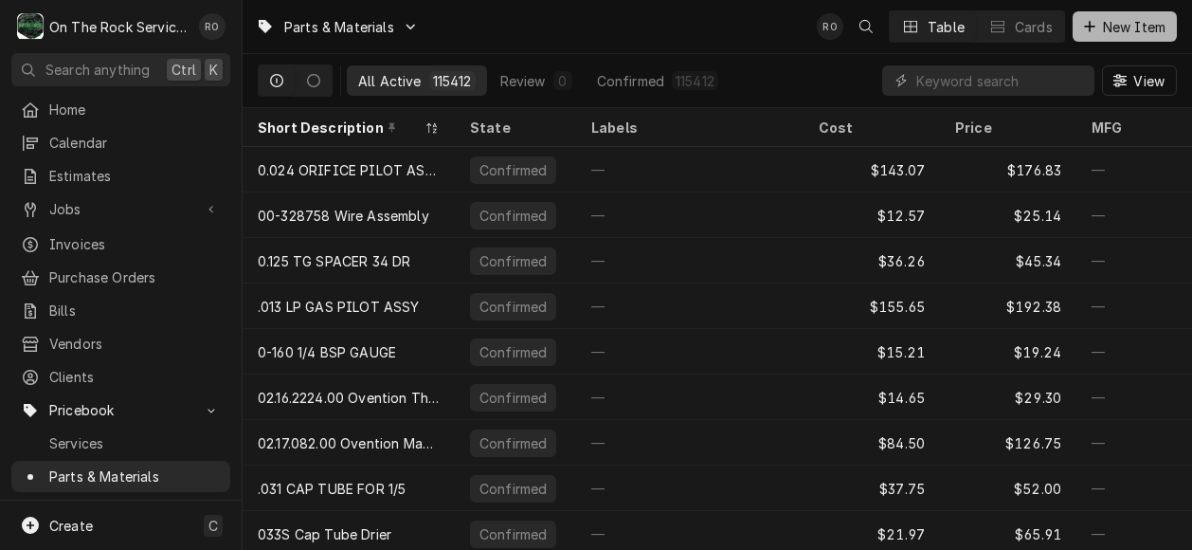
click at [1101, 40] on button "New Item" at bounding box center [1125, 26] width 104 height 30
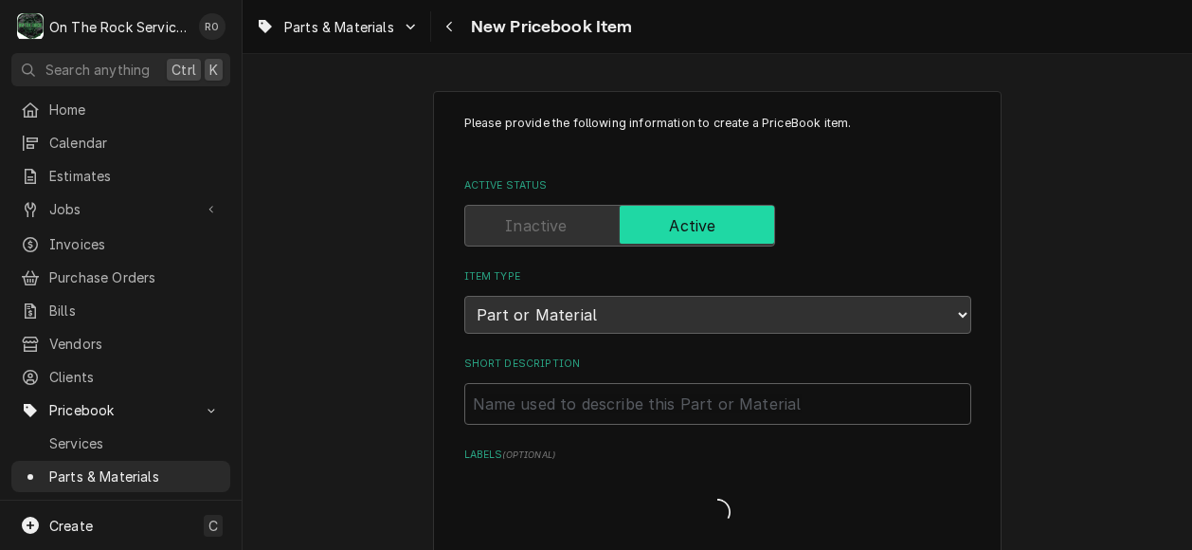
type textarea "x"
click at [548, 406] on input "Short Description" at bounding box center [717, 404] width 507 height 42
paste input "461843"
type input "461843"
type textarea "x"
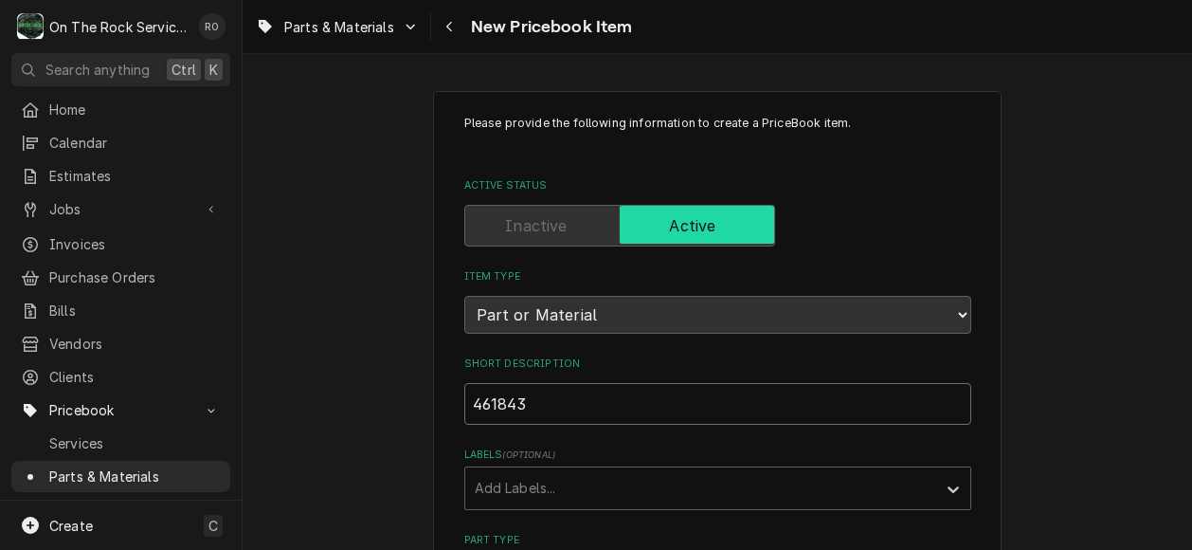
drag, startPoint x: 612, startPoint y: 397, endPoint x: 431, endPoint y: 388, distance: 181.3
type textarea "x"
type input "J"
type textarea "x"
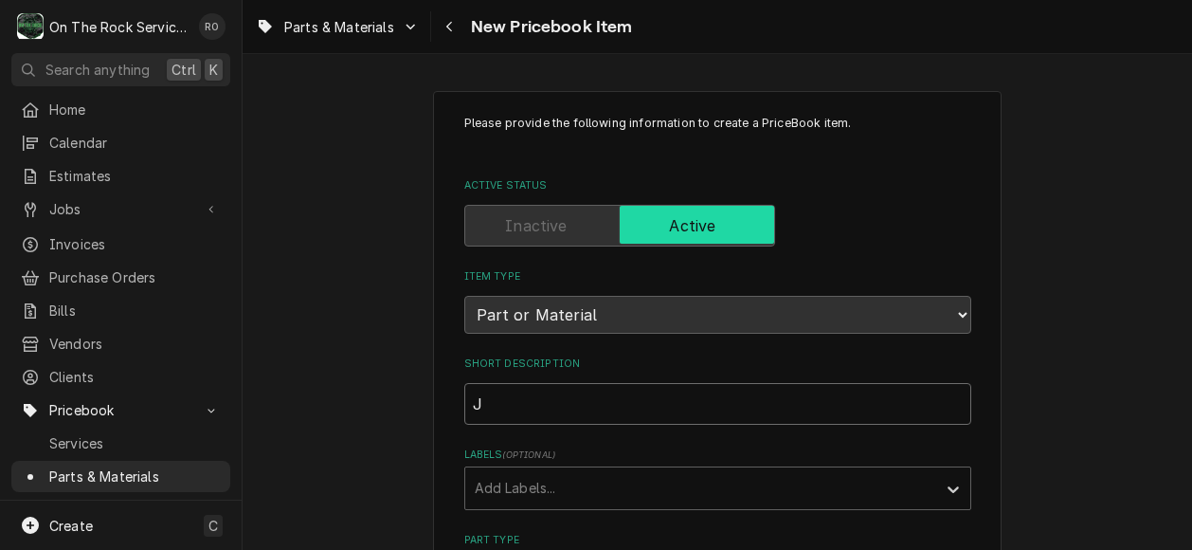
type input "Ja"
type textarea "x"
type input "Jad"
type textarea "x"
type input "Jade"
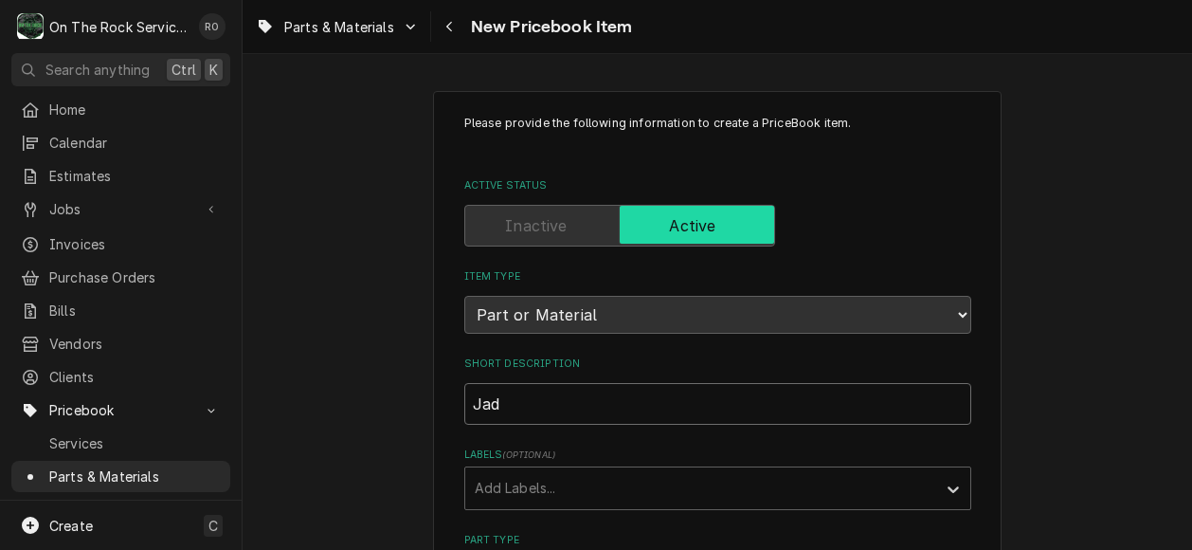
type textarea "x"
type input "Jade"
type textarea "x"
type input "Jade R"
type textarea "x"
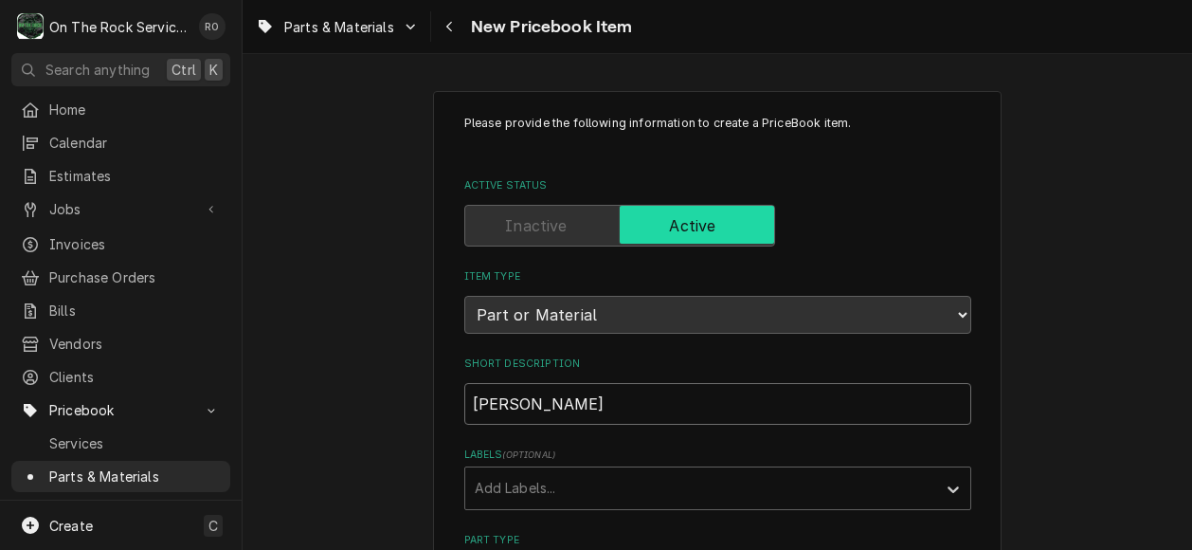
type input "Jade Ra"
type textarea "x"
type input "Jade Ran"
type textarea "x"
type input "Jade Rang"
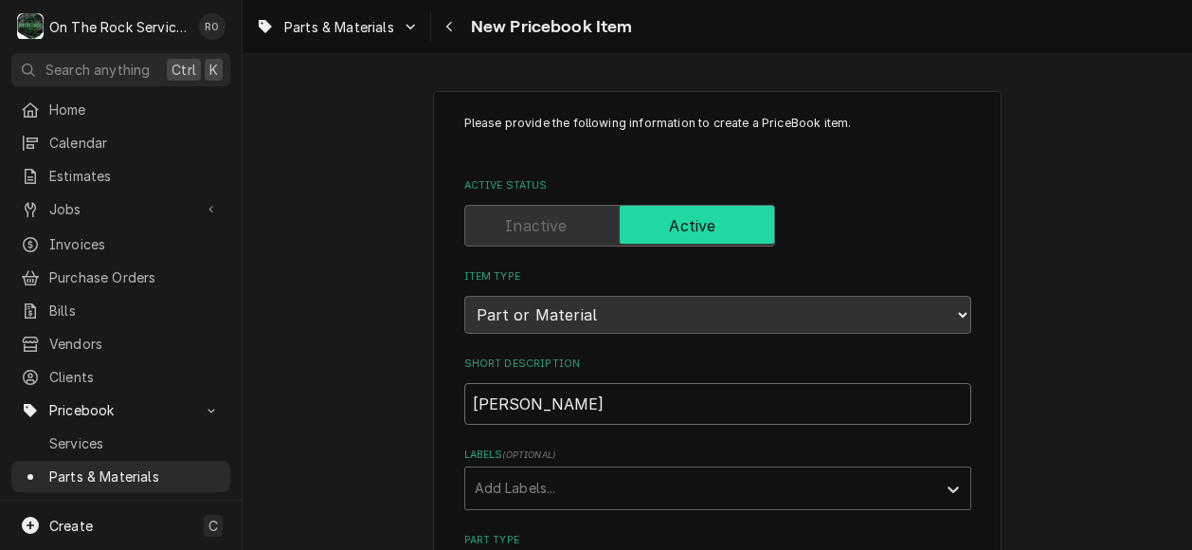
type textarea "x"
type input "Jade Range"
type textarea "x"
type input "Jade Range"
type textarea "x"
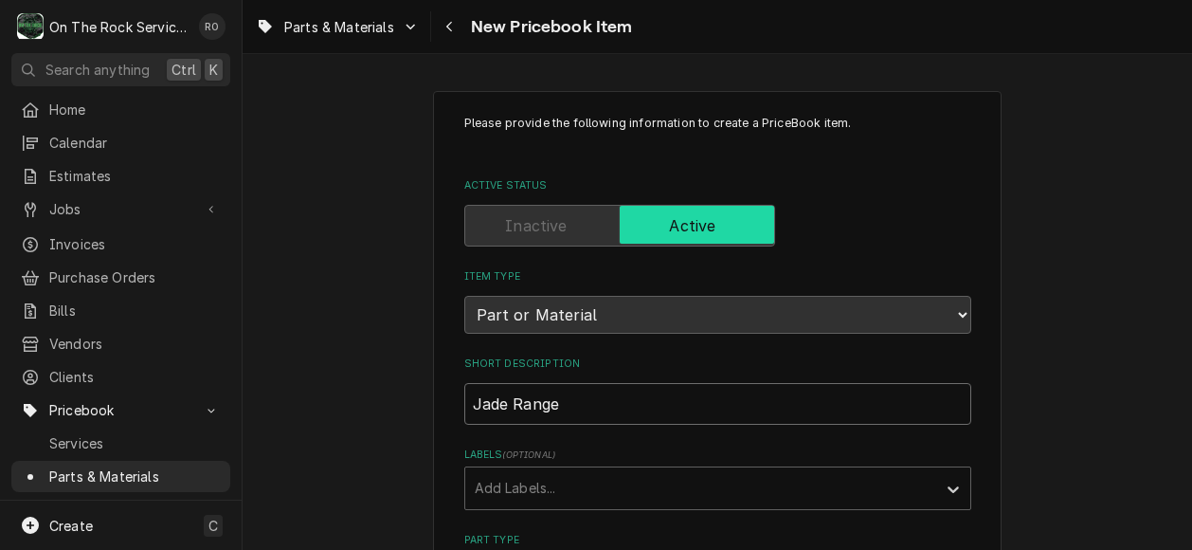
type input "Jade Range J"
type textarea "x"
type input "Jade Range JG"
type textarea "x"
type input "Jade Range JGT"
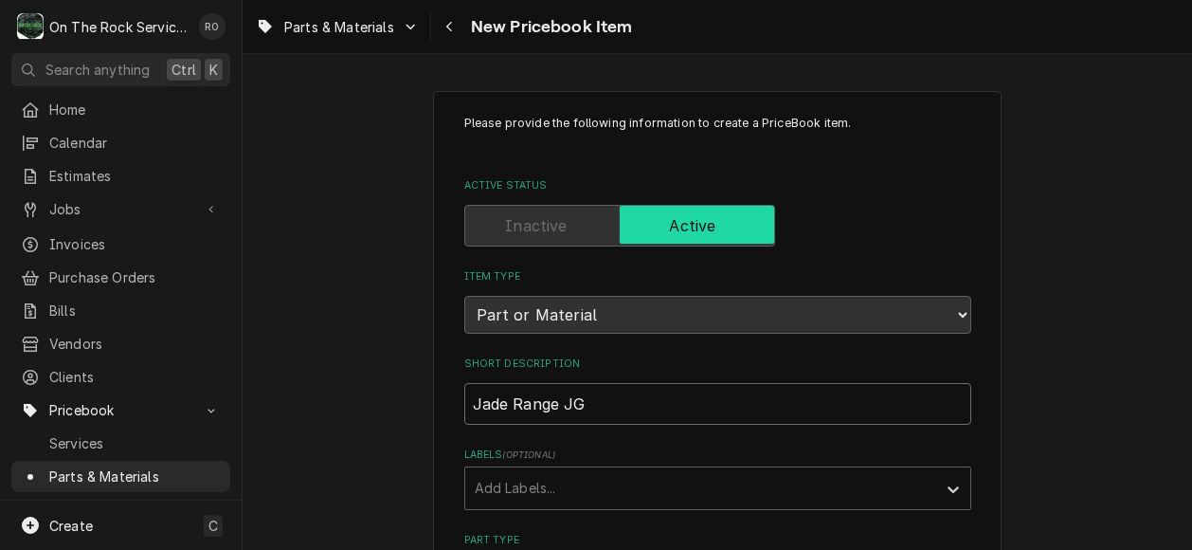
type textarea "x"
type input "Jade Range JGT"
type textarea "x"
type input "Jade Range JGT S"
type textarea "x"
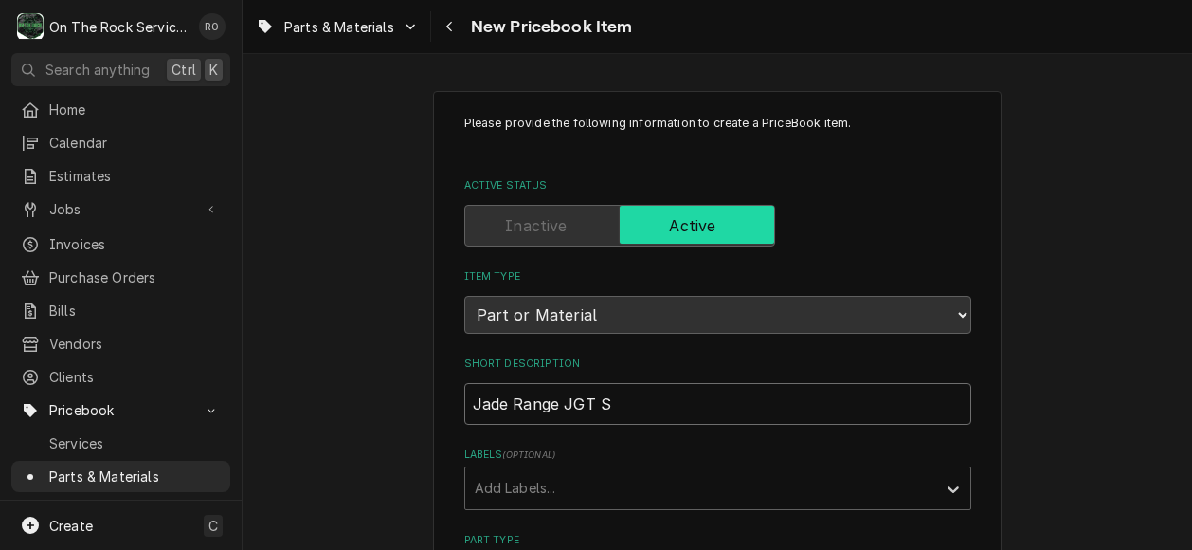
type input "Jade Range JGT Se"
type textarea "x"
type input "Jade Range JGT Ser"
type textarea "x"
type input "Jade Range JGT Seri"
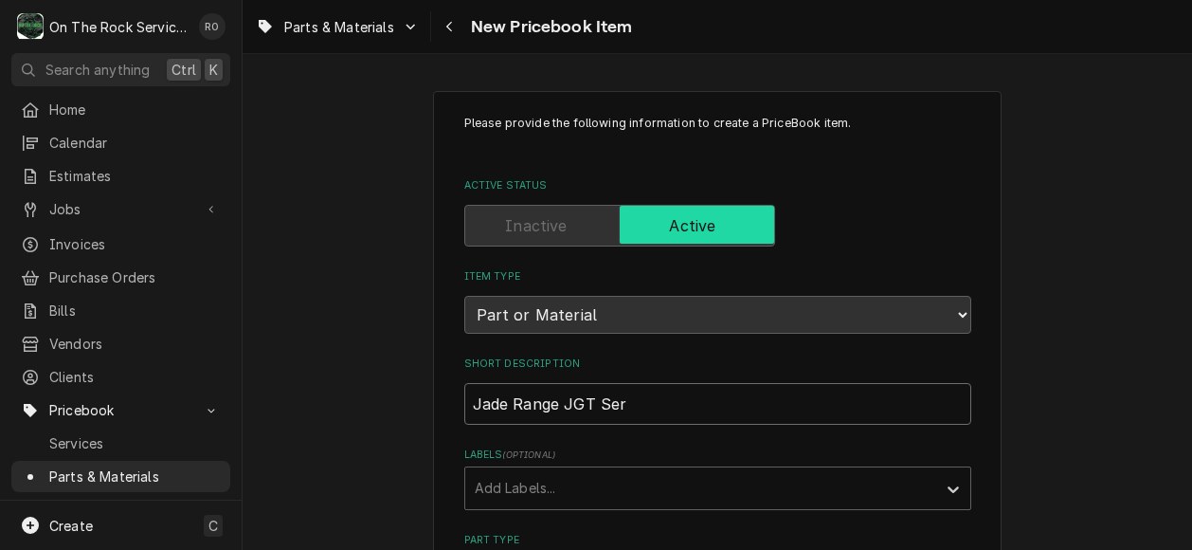
type textarea "x"
type input "Jade Range JGT Serie"
type textarea "x"
type input "Jade Range JGT Series"
type textarea "x"
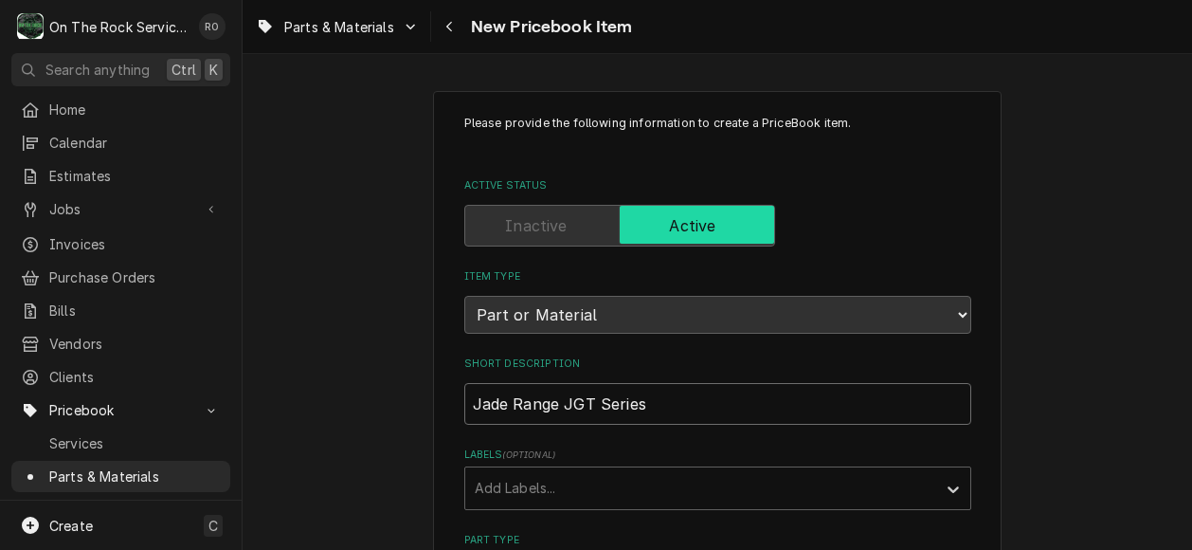
type input "Jade Range JGT Series"
type textarea "x"
type input "Jade Range JGT Series T"
type textarea "x"
type input "Jade Range JGT Series Th"
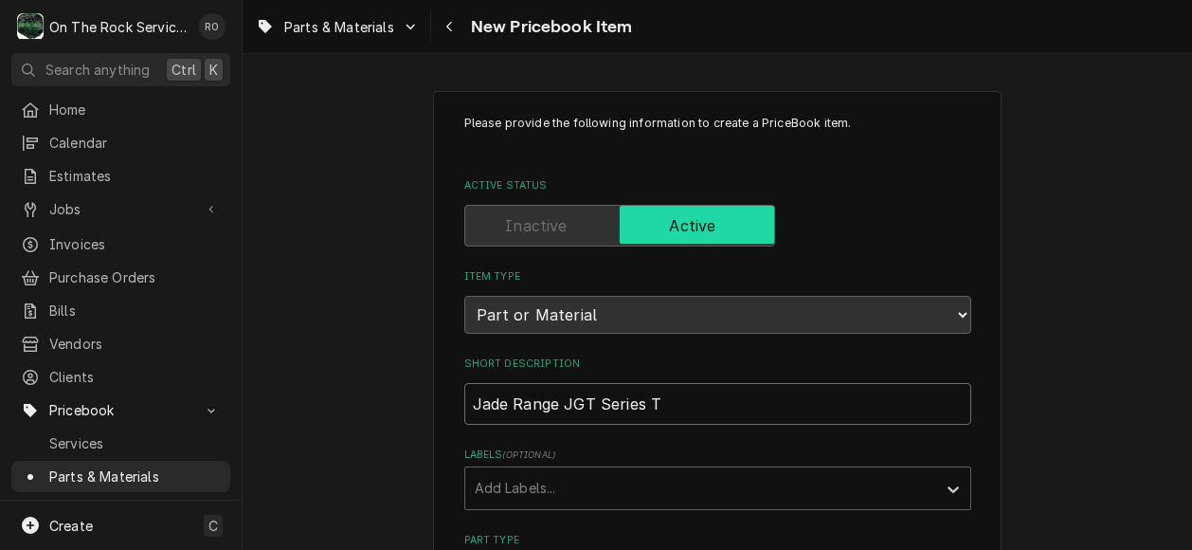
type textarea "x"
type input "Jade Range JGT Series The"
type textarea "x"
type input "Jade Range JGT Series Ther"
type textarea "x"
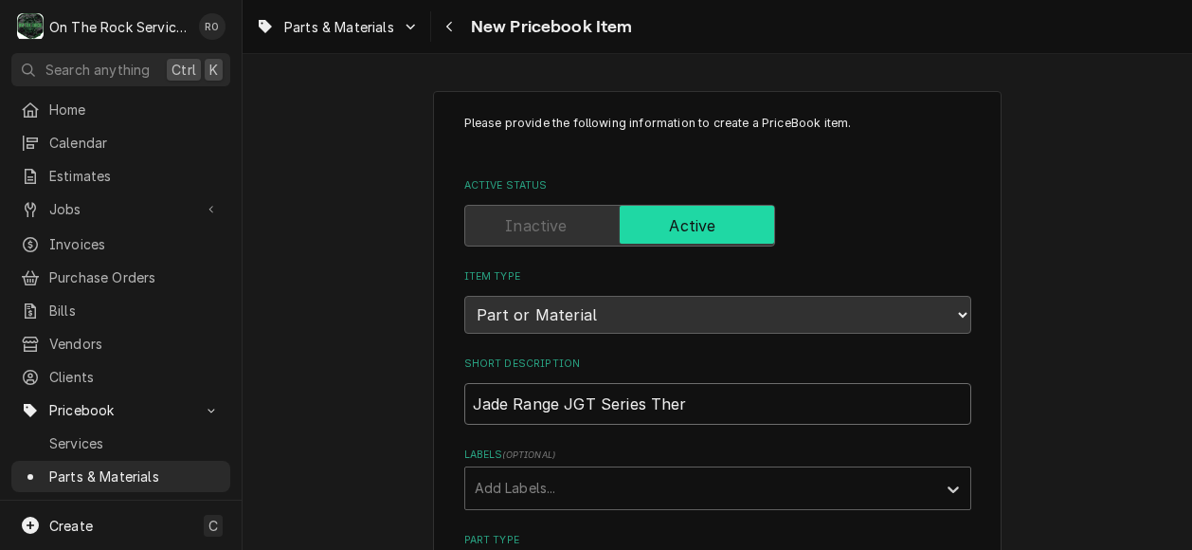
type input "Jade Range JGT Series Therm"
type textarea "x"
type input "Jade Range JGT Series Thermo"
type textarea "x"
type input "Jade Range JGT Series Thermos"
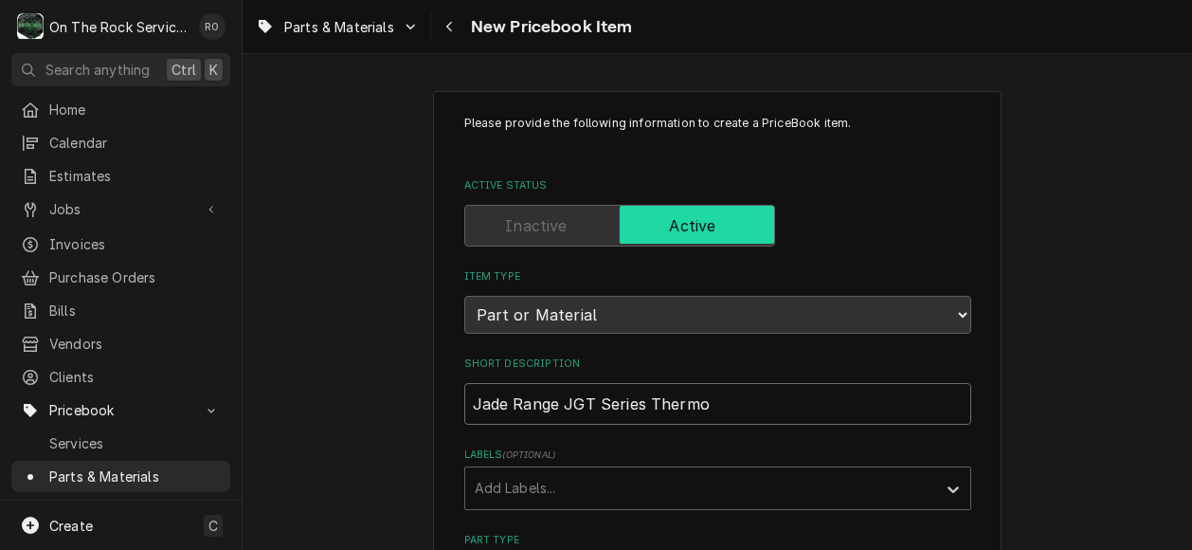
type textarea "x"
type input "Jade Range JGT Series Thermost"
type textarea "x"
type input "Jade Range JGT Series Thermosta"
type textarea "x"
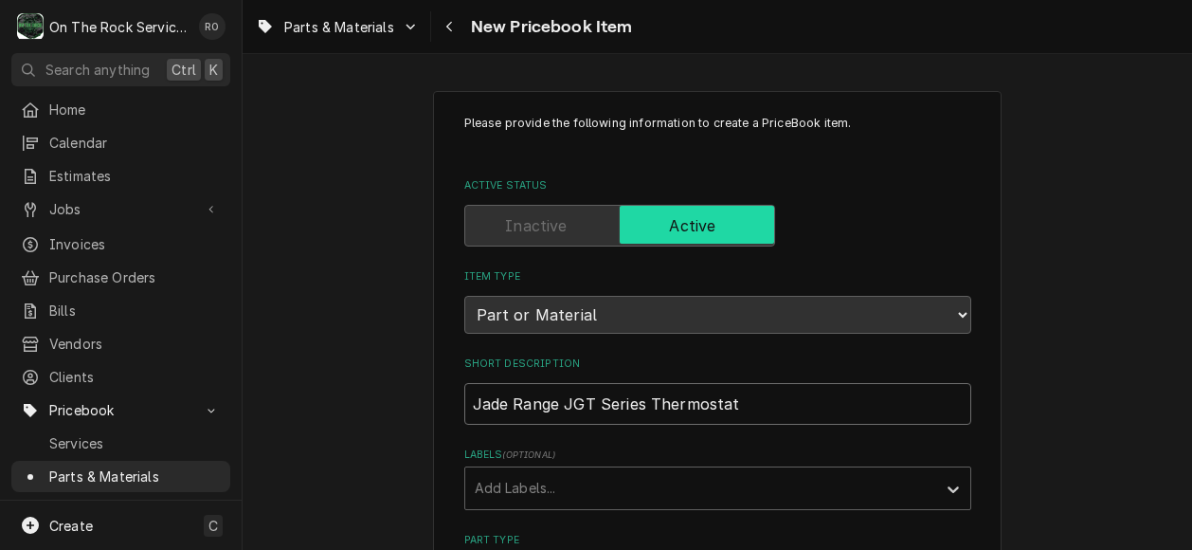
type input "Jade Range JGT Series Thermostat"
type textarea "x"
type input "Jade Range JGT Series Thermostat K"
type textarea "x"
type input "Jade Range JGT Series Thermostat Ki"
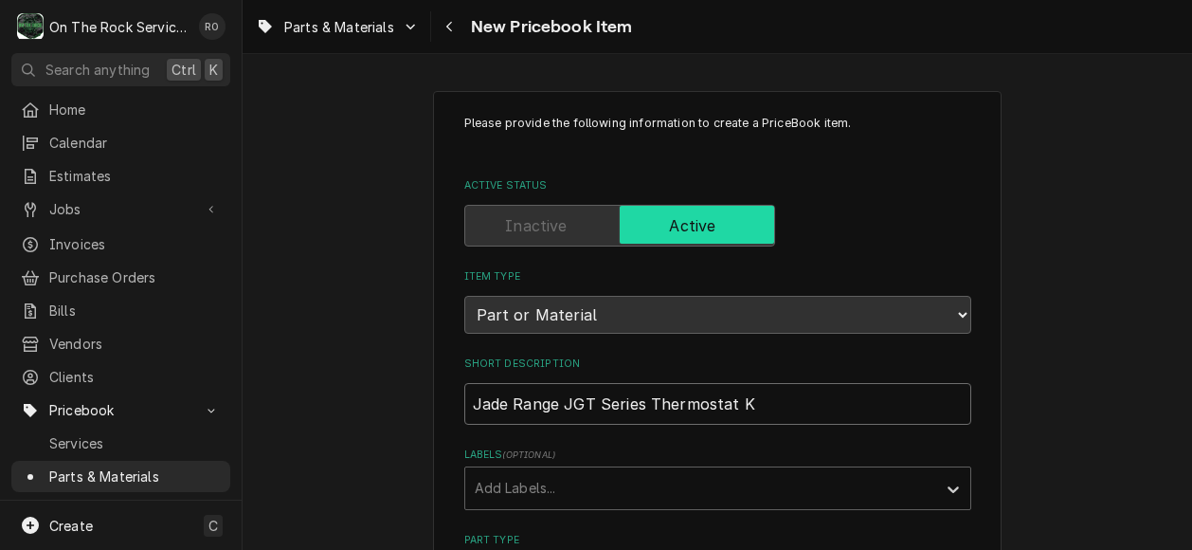
type textarea "x"
type input "Jade Range JGT Series Thermostat Kit"
type textarea "x"
type input "Jade Range JGT Series Thermostat Kit"
type textarea "x"
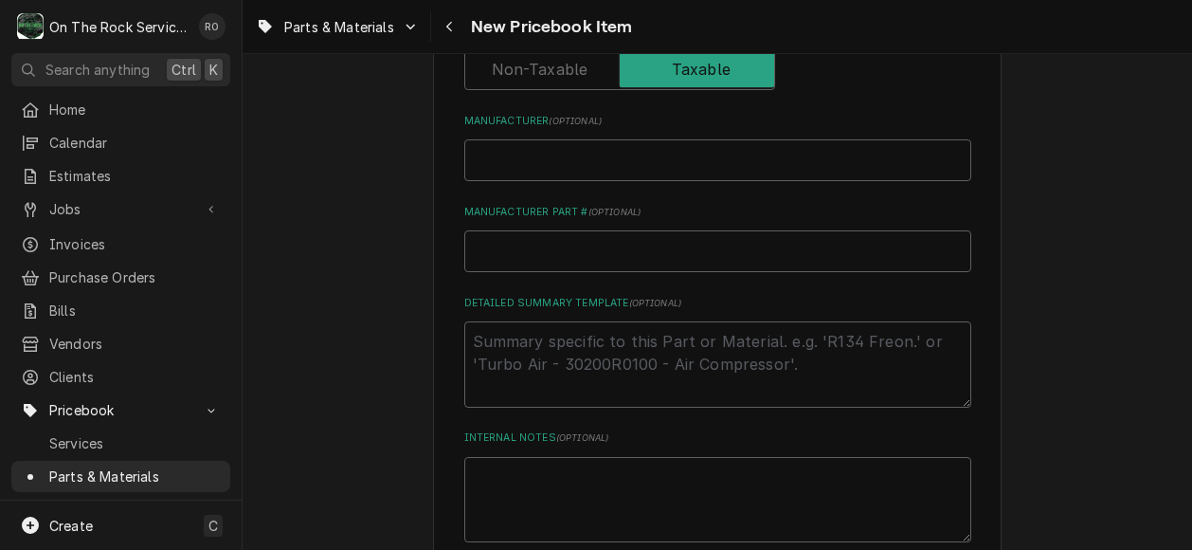
scroll to position [695, 0]
type input "Jade Range JGT Series Thermostat Kit"
click at [641, 361] on textarea "Detailed Summary Template ( optional )" at bounding box center [717, 361] width 507 height 86
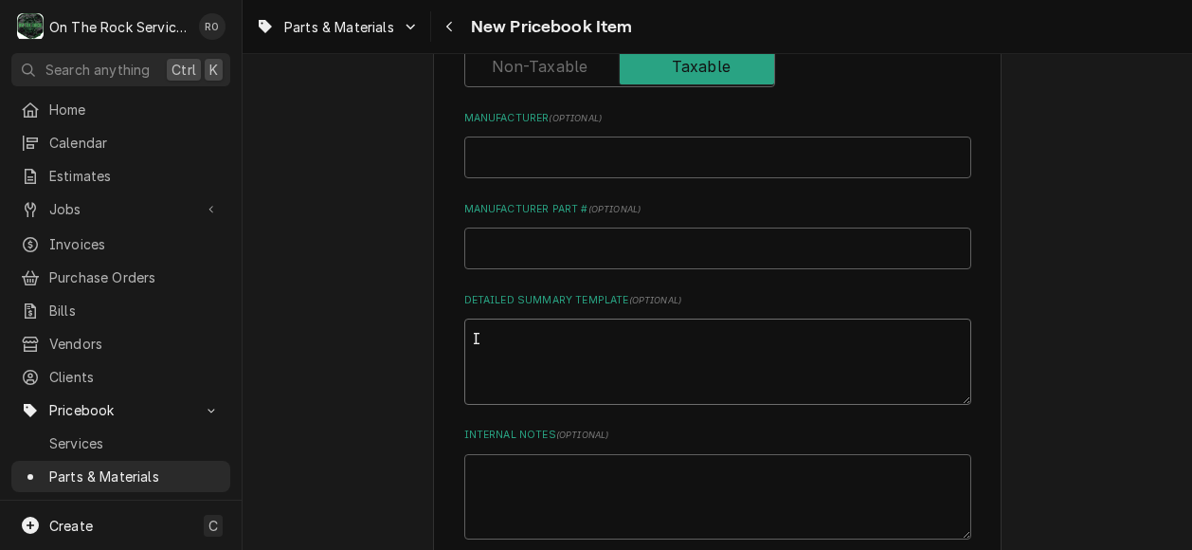
type textarea "I"
type textarea "x"
type textarea "In"
type textarea "x"
type textarea "Inc"
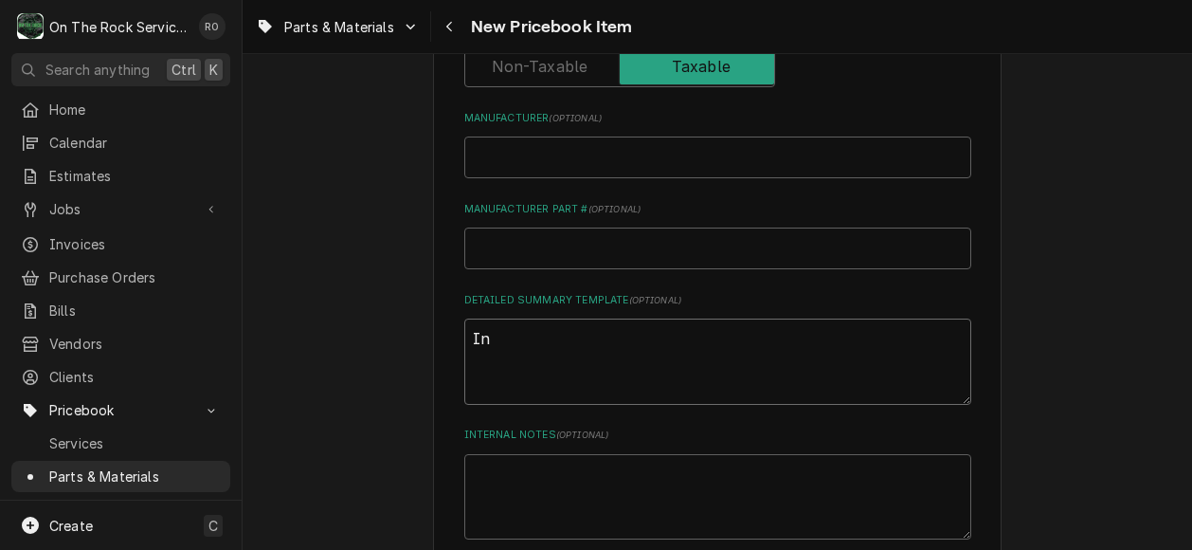
type textarea "x"
type textarea "Incl"
type textarea "x"
type textarea "Inclu"
type textarea "x"
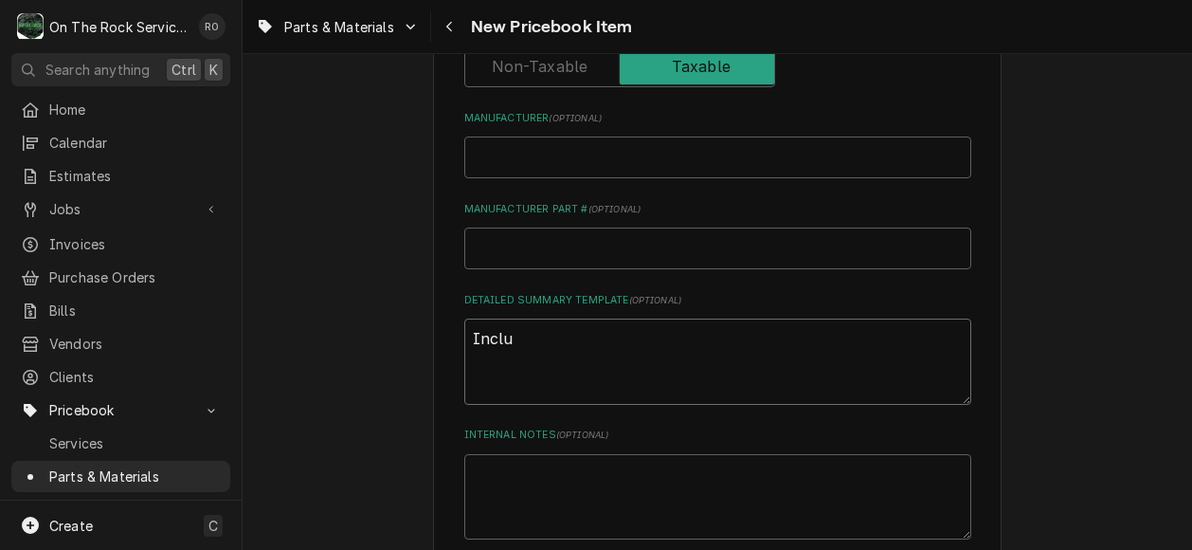
type textarea "Includ"
type textarea "x"
type textarea "Include"
type textarea "x"
type textarea "Includes"
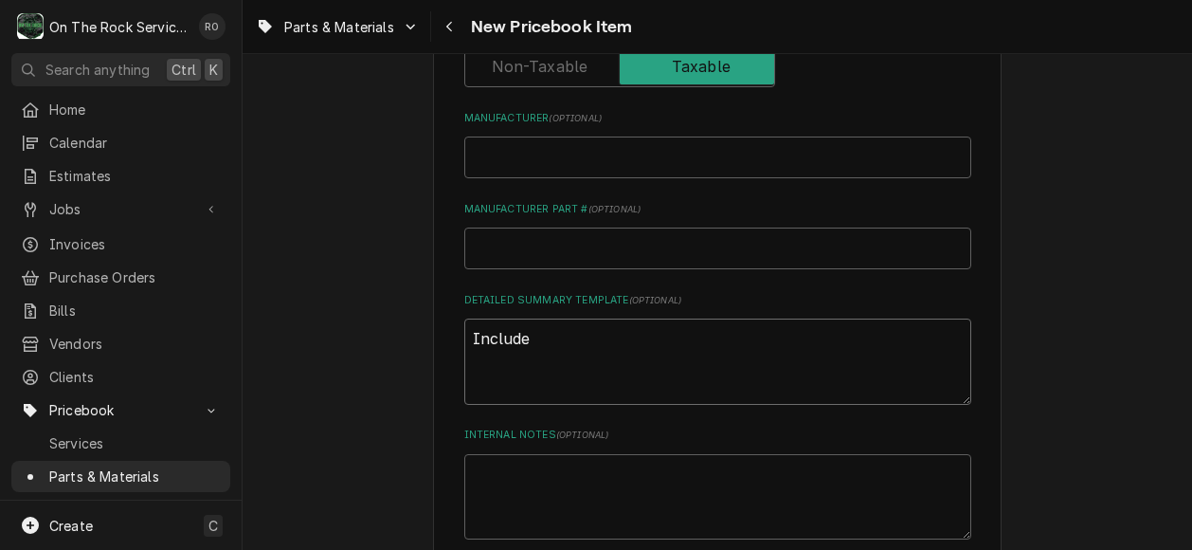
type textarea "x"
type textarea "Includes"
type textarea "x"
type textarea "Includes s"
type textarea "x"
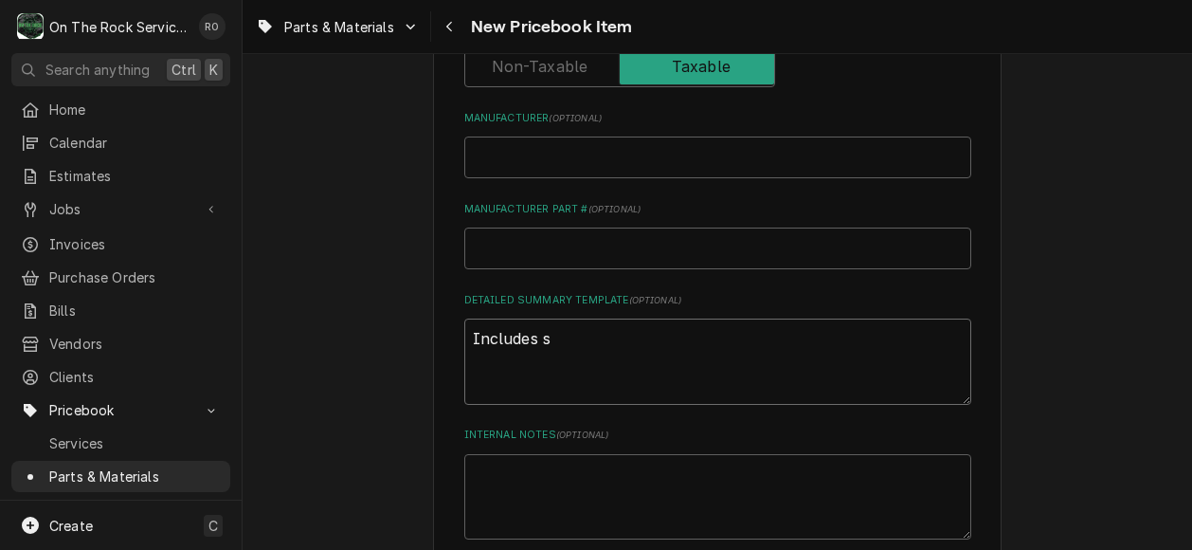
type textarea "Includes sn"
type textarea "x"
type textarea "Includes sna"
type textarea "x"
type textarea "Includes snap"
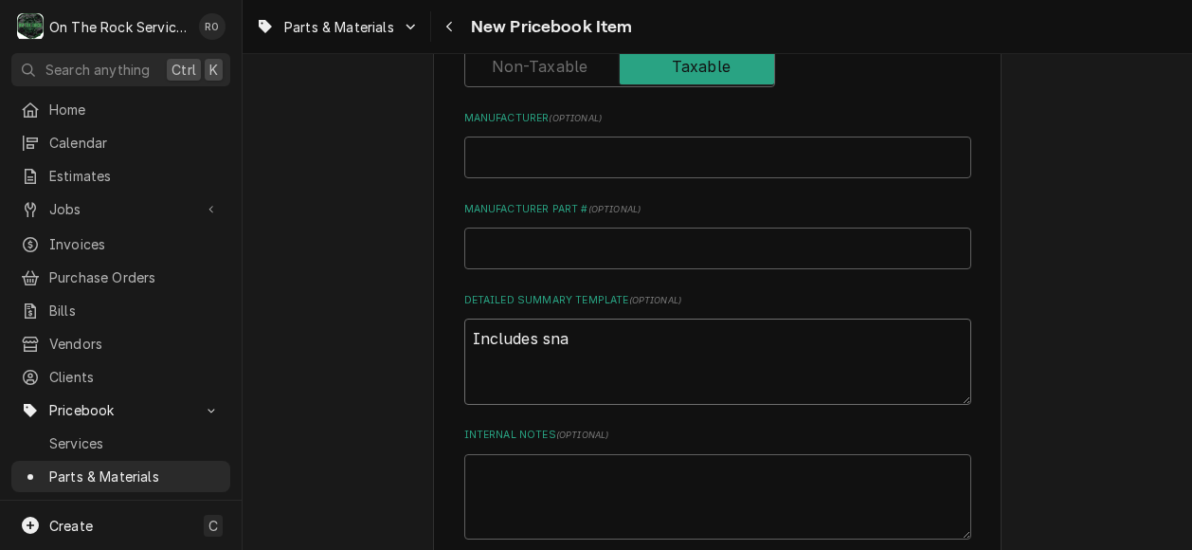
type textarea "x"
type textarea "Includes snap"
type textarea "x"
type textarea "Includes snap a"
type textarea "x"
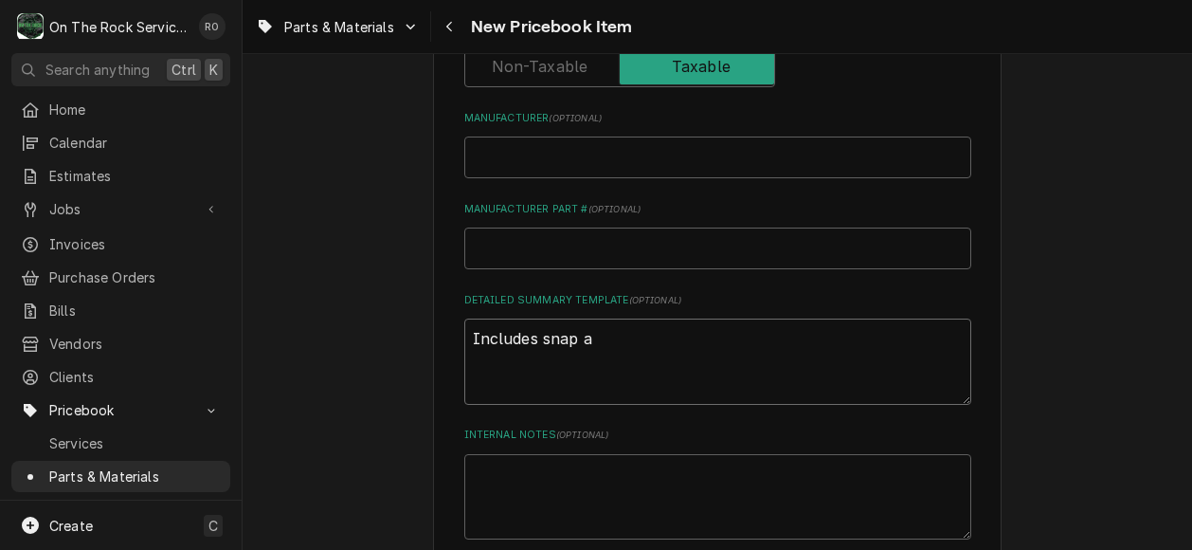
type textarea "Includes snap ac"
type textarea "x"
type textarea "Includes snap actr"
type textarea "x"
type textarea "Includes snap actri"
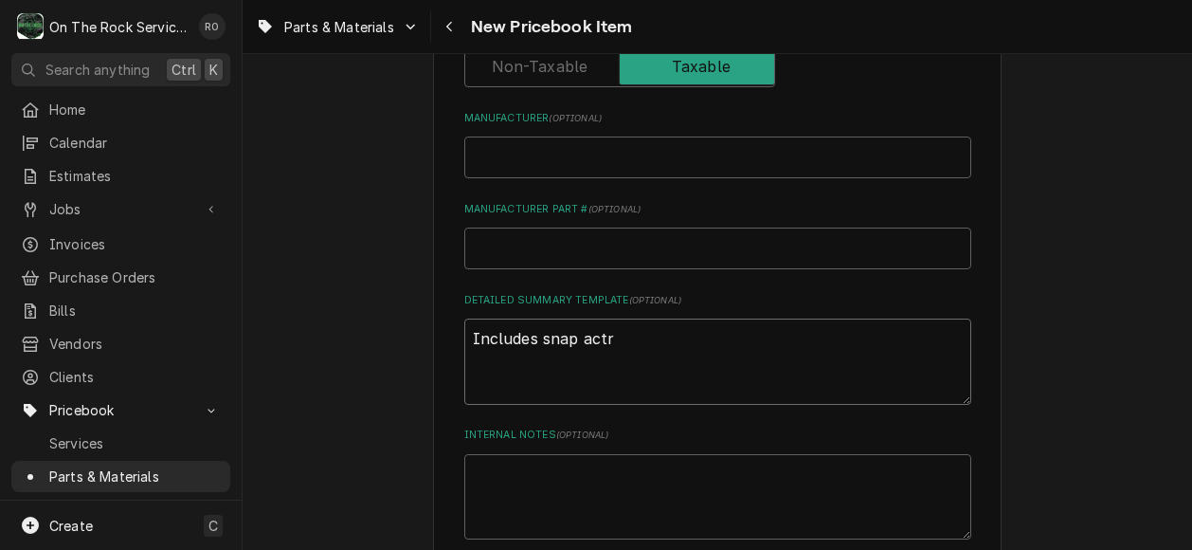
type textarea "x"
type textarea "Includes snap actrio"
type textarea "x"
type textarea "Includes snap actrion"
type textarea "x"
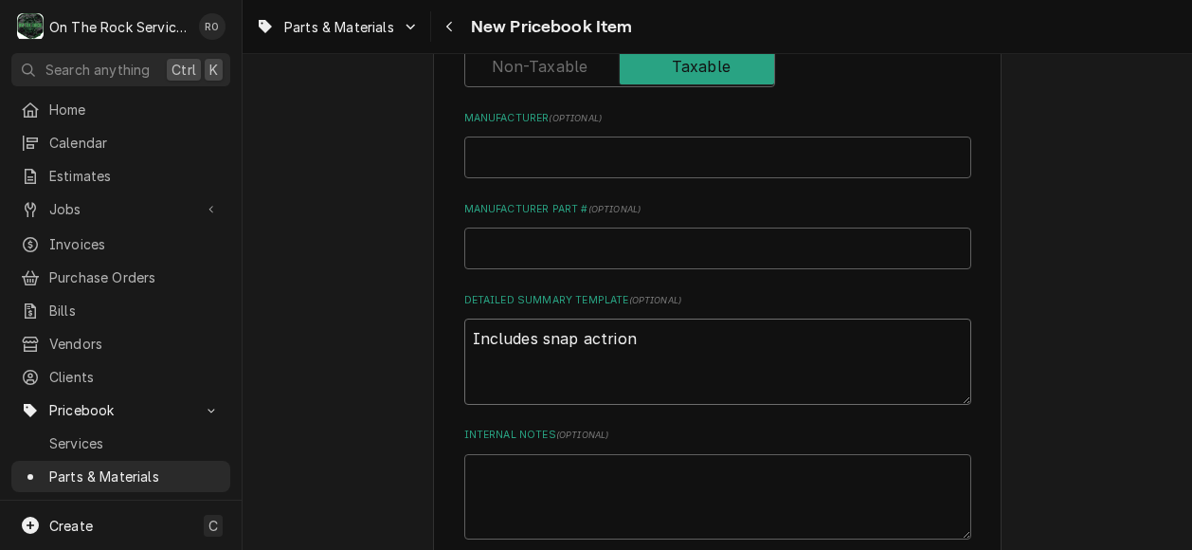
type textarea "Includes snap actrion t"
type textarea "x"
type textarea "Includes snap actrion"
type textarea "x"
type textarea "Includes snap actrion"
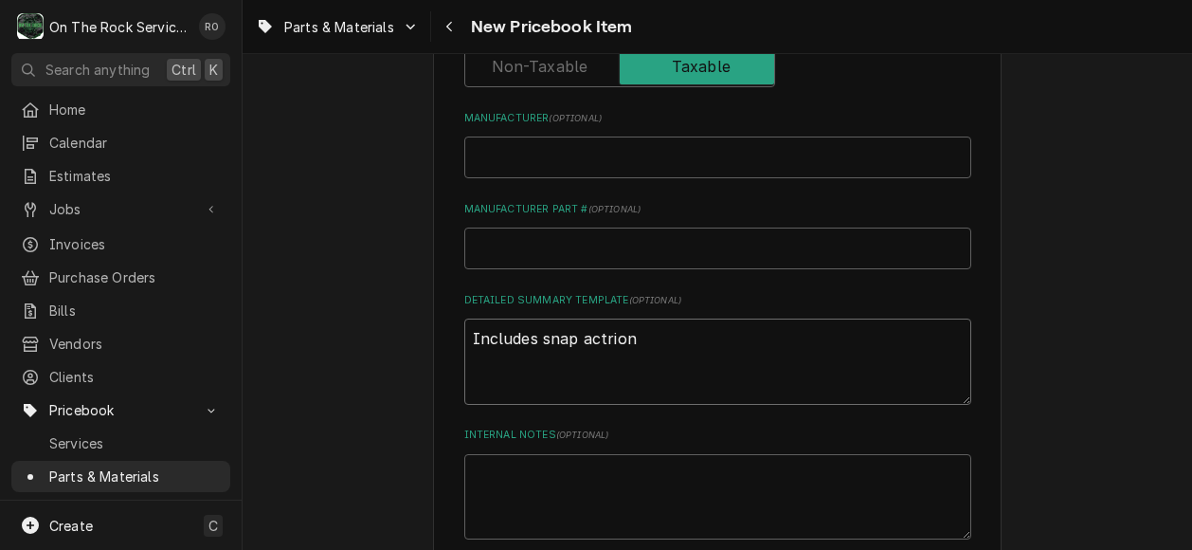
type textarea "x"
type textarea "Includes snap actrio"
type textarea "x"
type textarea "Includes snap actri"
type textarea "x"
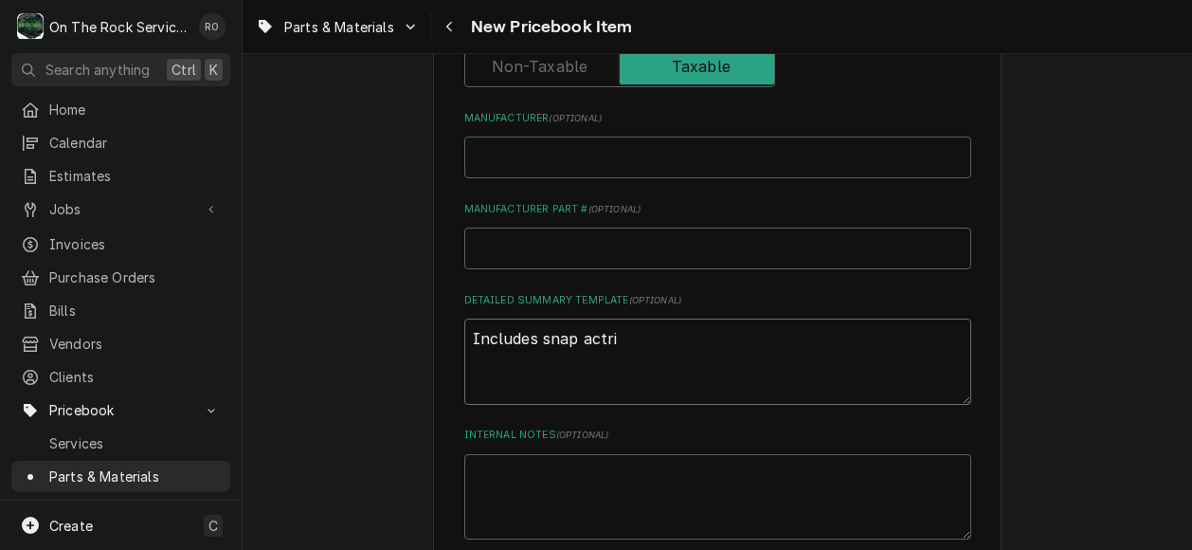
type textarea "Includes snap actr"
type textarea "x"
type textarea "Includes snap act"
type textarea "x"
type textarea "Includes snap actt"
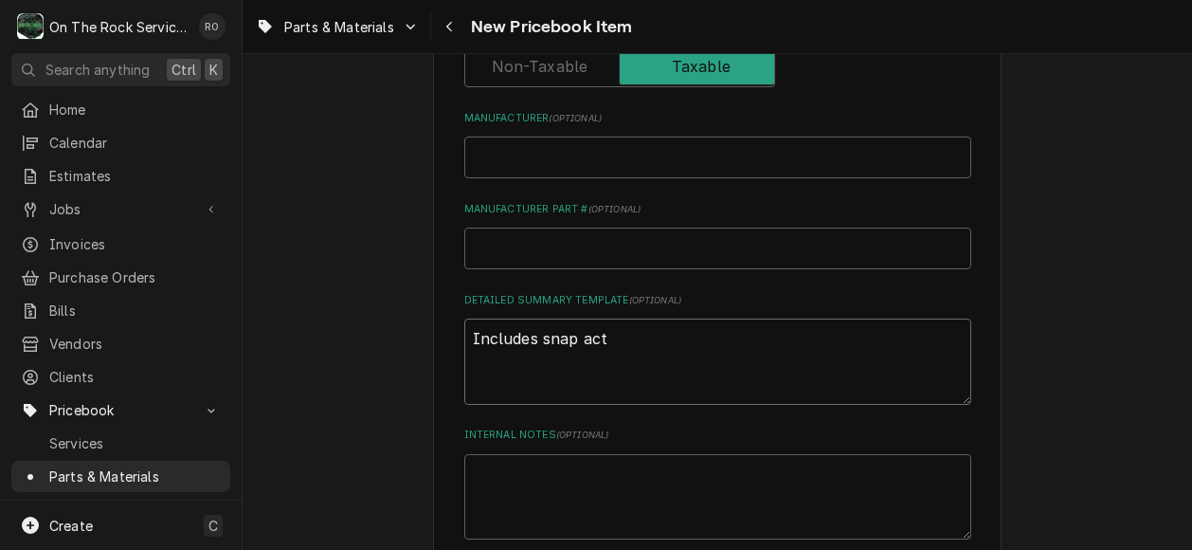
type textarea "x"
type textarea "Includes snap actti"
type textarea "x"
type textarea "Includes snap acttio"
type textarea "x"
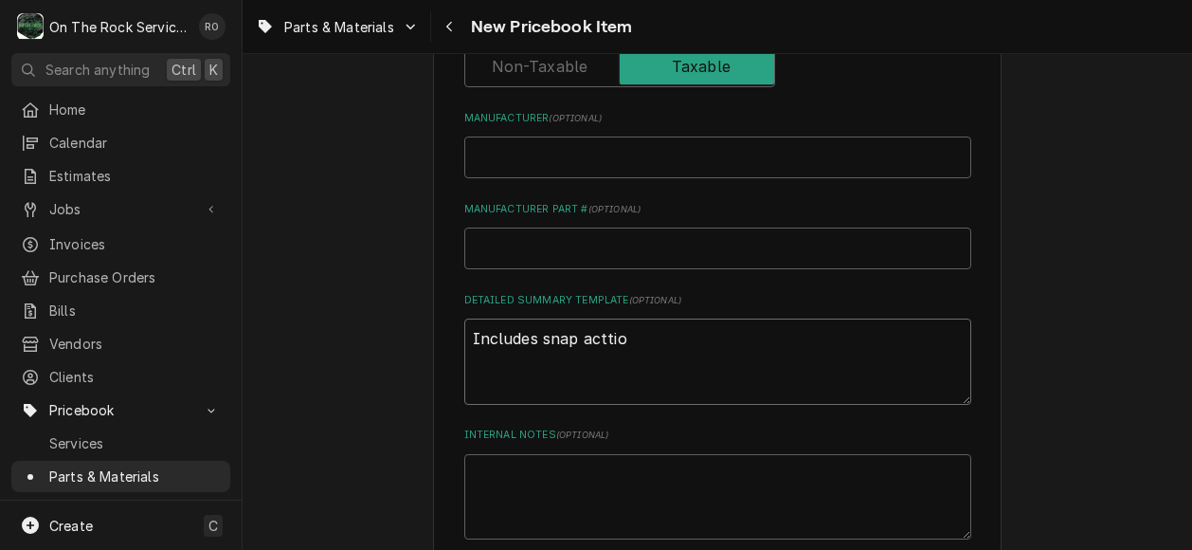
type textarea "Includes snap acttion"
type textarea "x"
type textarea "Includes snap acttion"
type textarea "x"
type textarea "Includes snap acttion t"
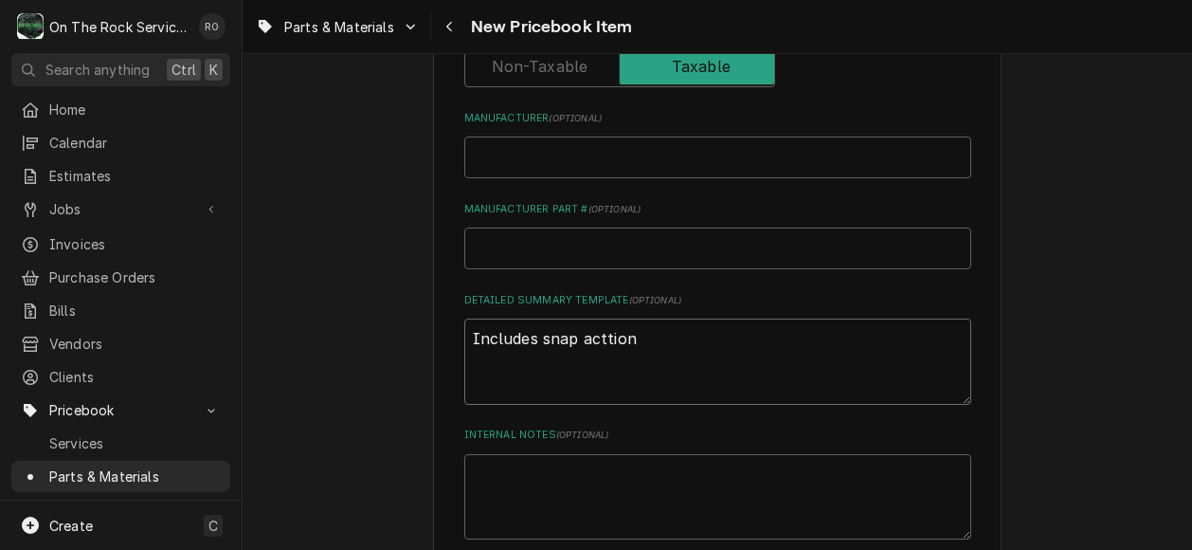
type textarea "x"
type textarea "Includes snap acttion th"
type textarea "x"
type textarea "Includes snap acttion t"
type textarea "x"
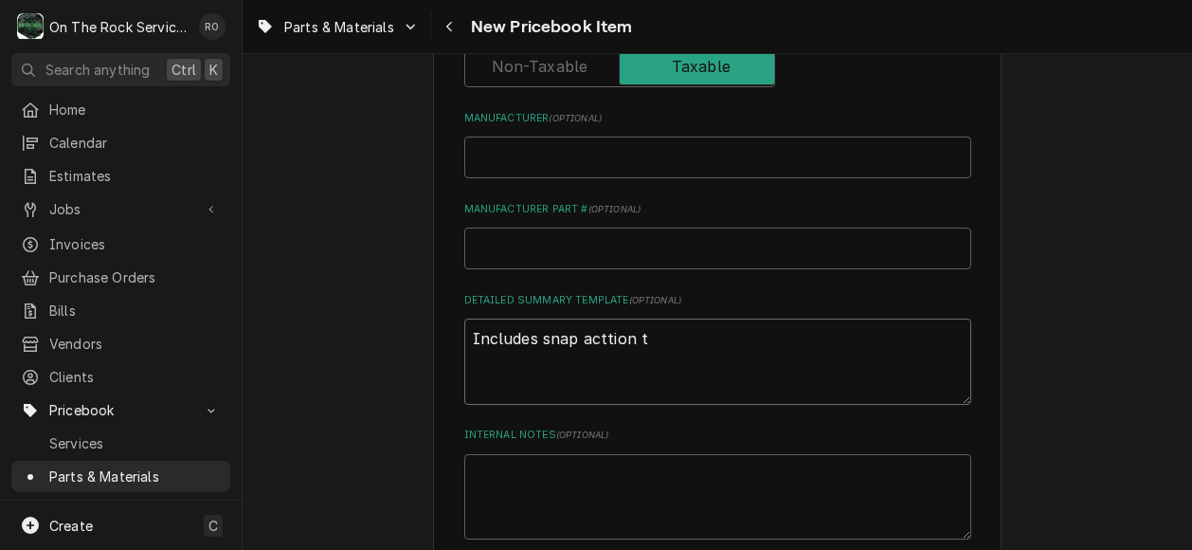
type textarea "Includes snap acttion"
type textarea "x"
type textarea "Includes snap acttion"
type textarea "x"
type textarea "Includes snap acttio"
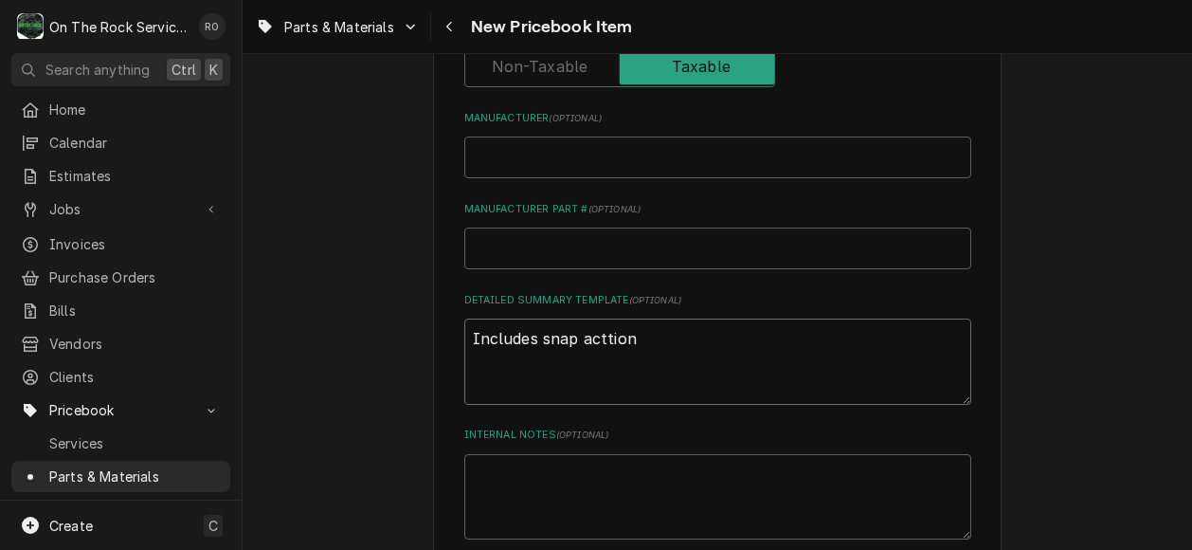
type textarea "x"
type textarea "Includes snap actti"
type textarea "x"
type textarea "Includes snap actt"
type textarea "x"
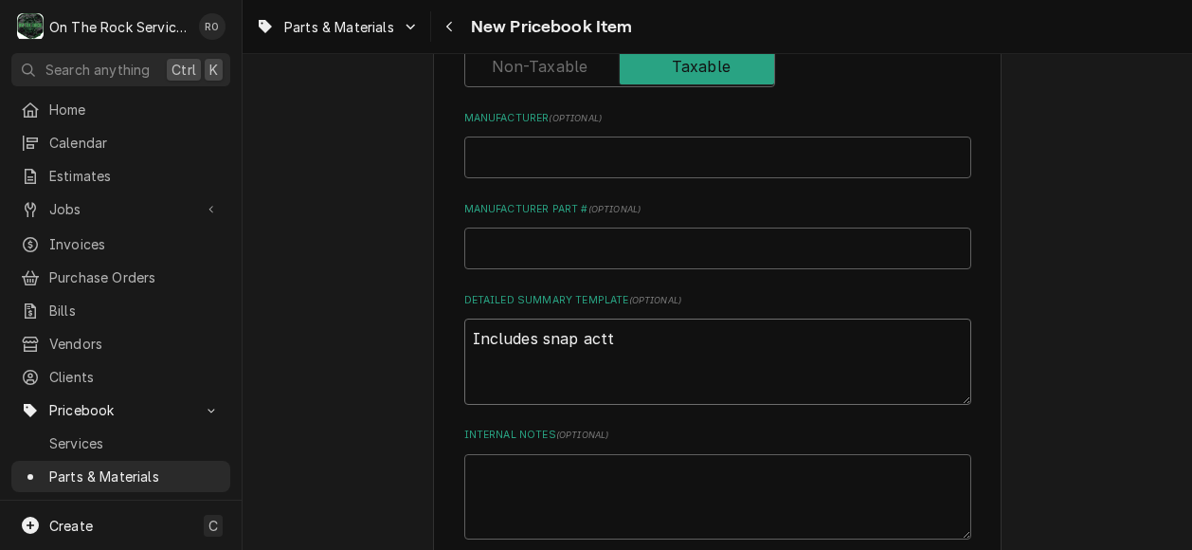
type textarea "Includes snap act"
type textarea "x"
type textarea "Includes snap actt"
type textarea "x"
type textarea "Includes snap actti"
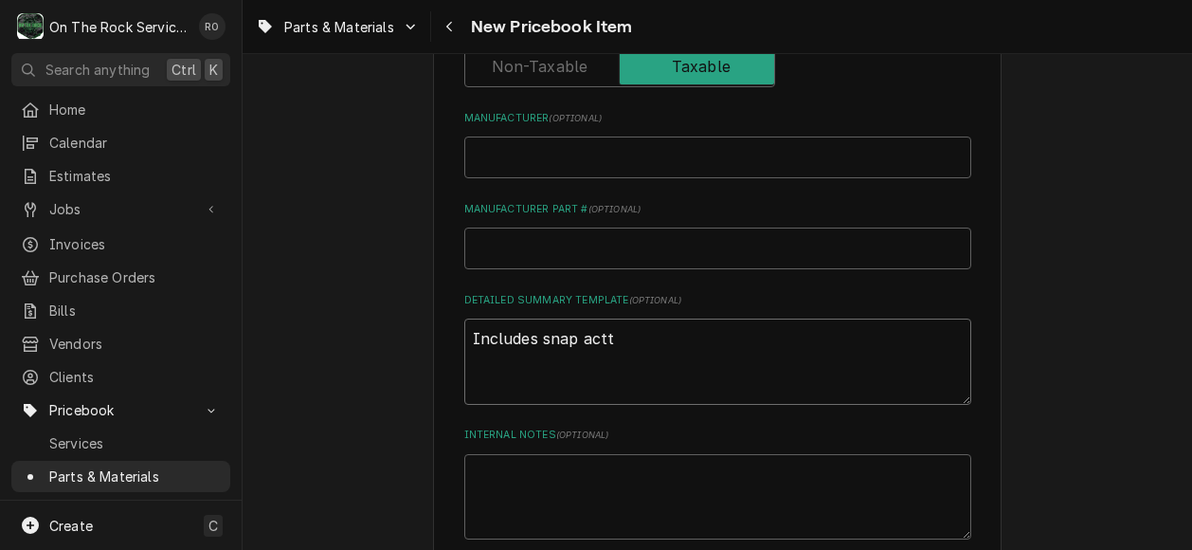
type textarea "x"
type textarea "Includes snap acttio"
type textarea "x"
type textarea "Includes snap acttion"
type textarea "x"
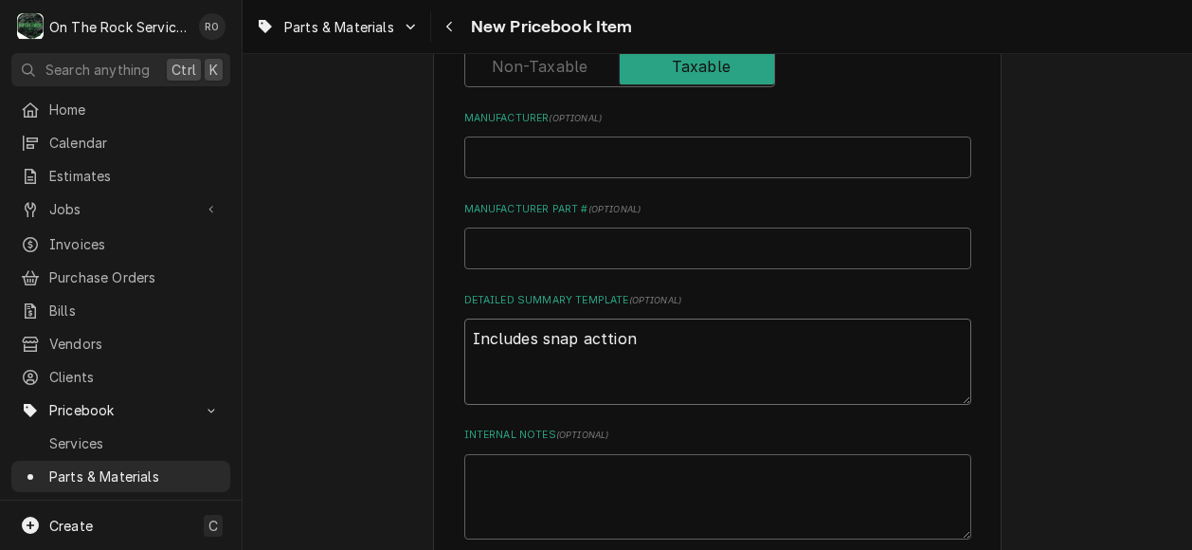
type textarea "Includes snap acttion"
type textarea "x"
type textarea "Includes snap acttion t"
type textarea "x"
type textarea "Includes snap acttion th"
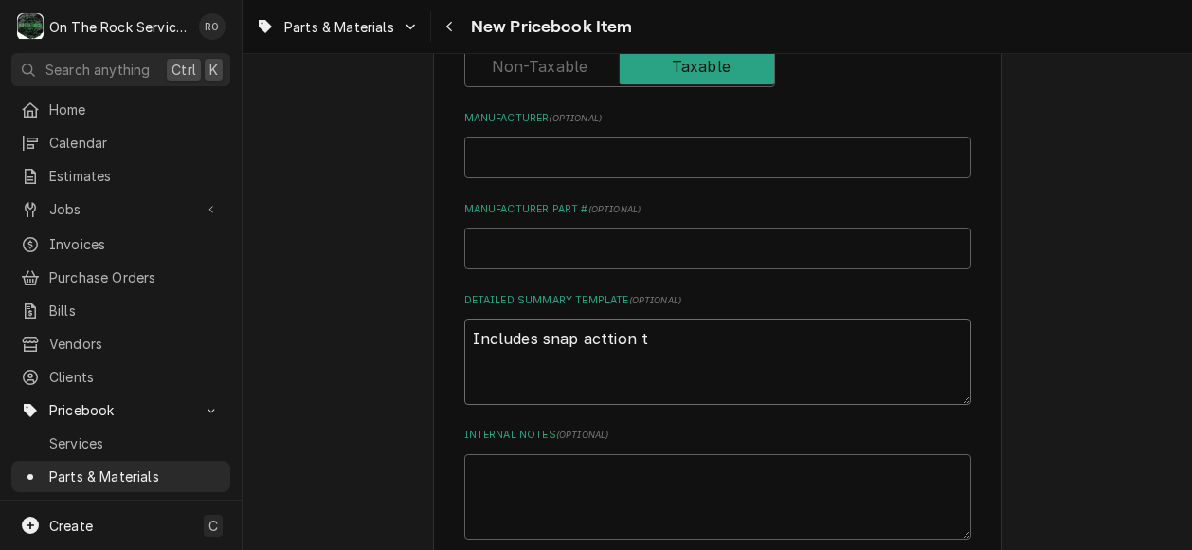
type textarea "x"
type textarea "Includes snap acttion the"
type textarea "x"
type textarea "Includes snap acttion ther"
type textarea "x"
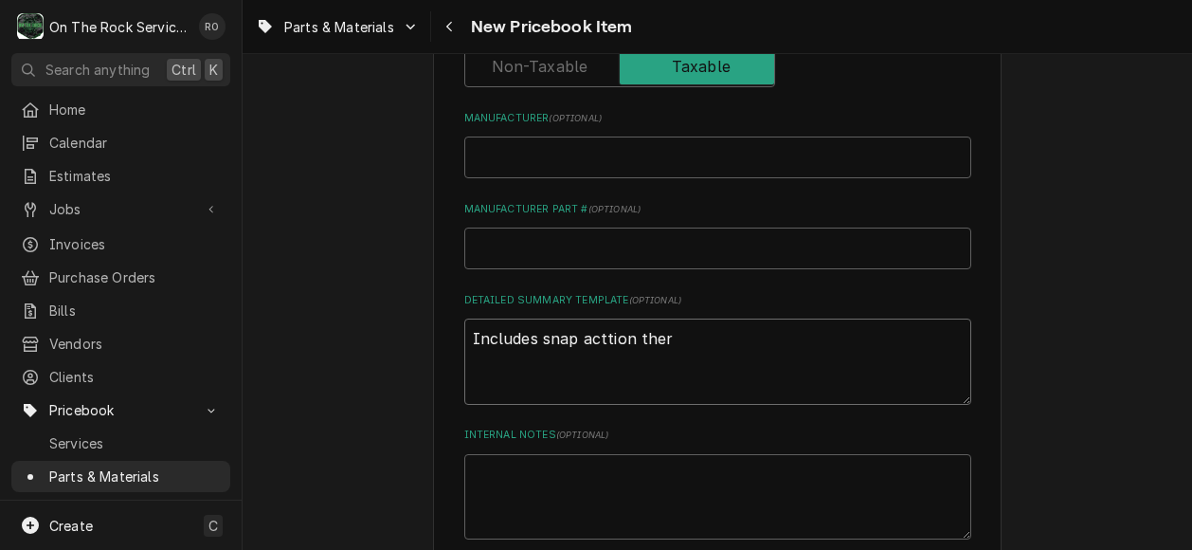
type textarea "Includes snap acttion therm"
type textarea "x"
type textarea "Includes snap acttion thermo"
type textarea "x"
type textarea "Includes snap acttion thermos"
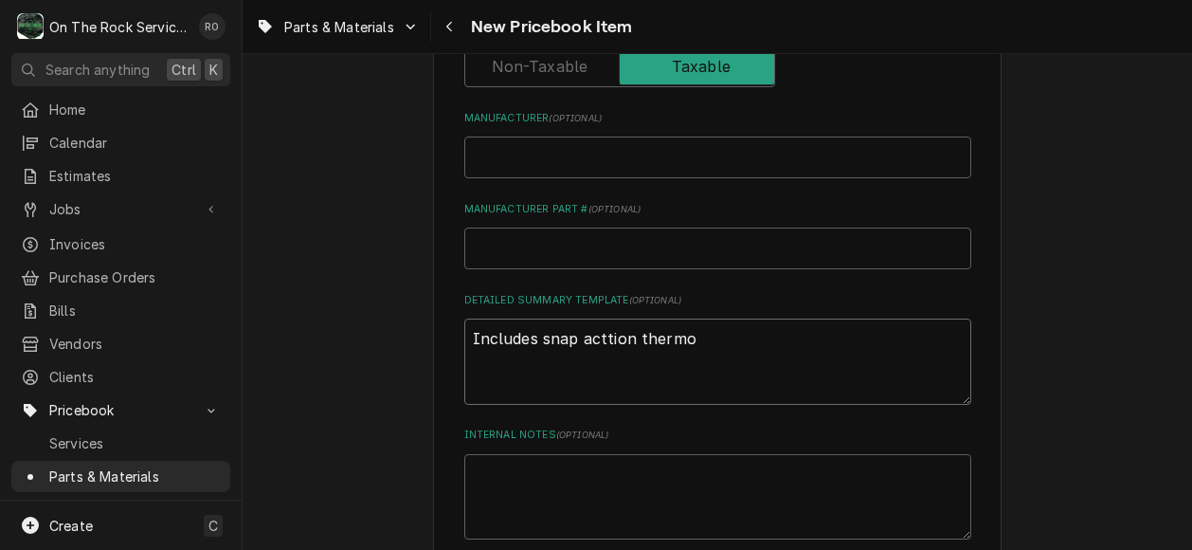
type textarea "x"
type textarea "Includes snap acttion thermost"
type textarea "x"
type textarea "Includes snap acttion thermosta"
type textarea "x"
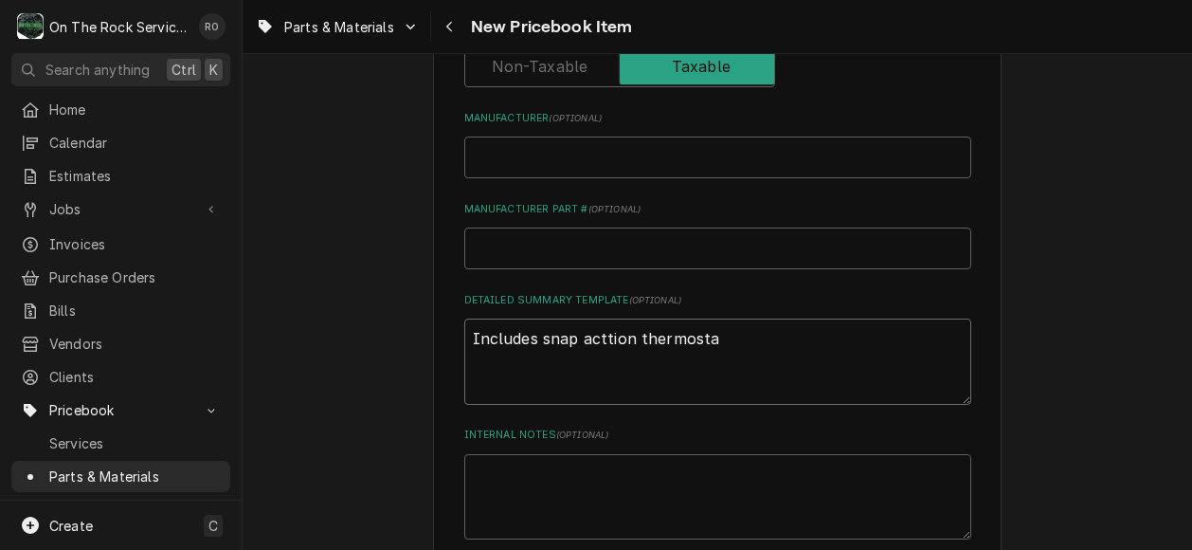
type textarea "Includes snap acttion thermostat"
type textarea "x"
click at [620, 341] on textarea "Includes snap acttion thermostat" at bounding box center [717, 361] width 507 height 86
type textarea "Includes snap acttionathermostat"
type textarea "x"
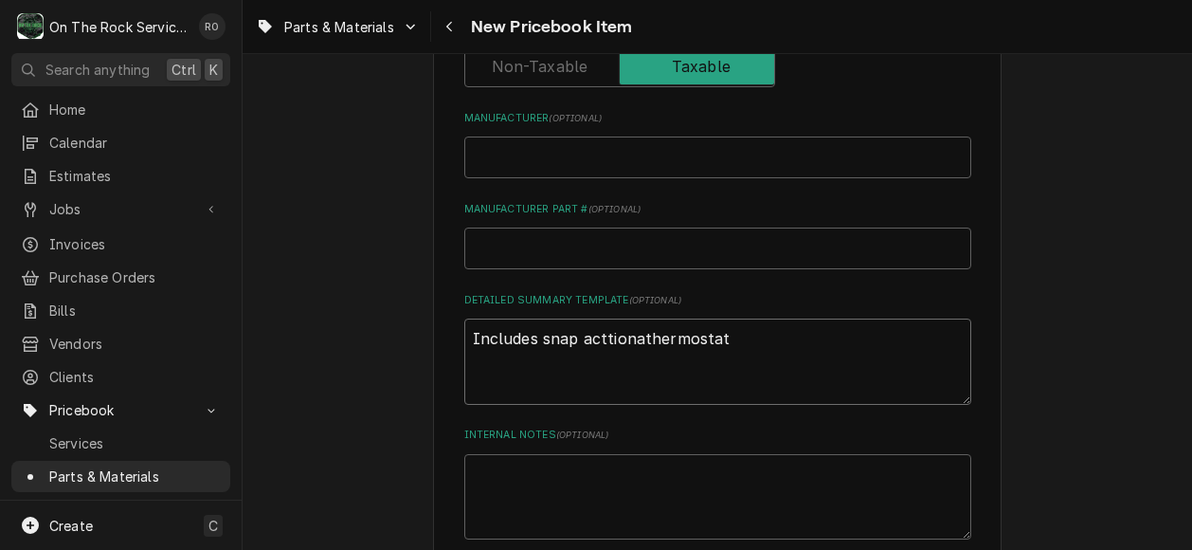
type textarea "Includes snap acttionthermostat"
type textarea "x"
type textarea "Includes snap acttiothermostat"
type textarea "x"
type textarea "Includes snap acttithermostat"
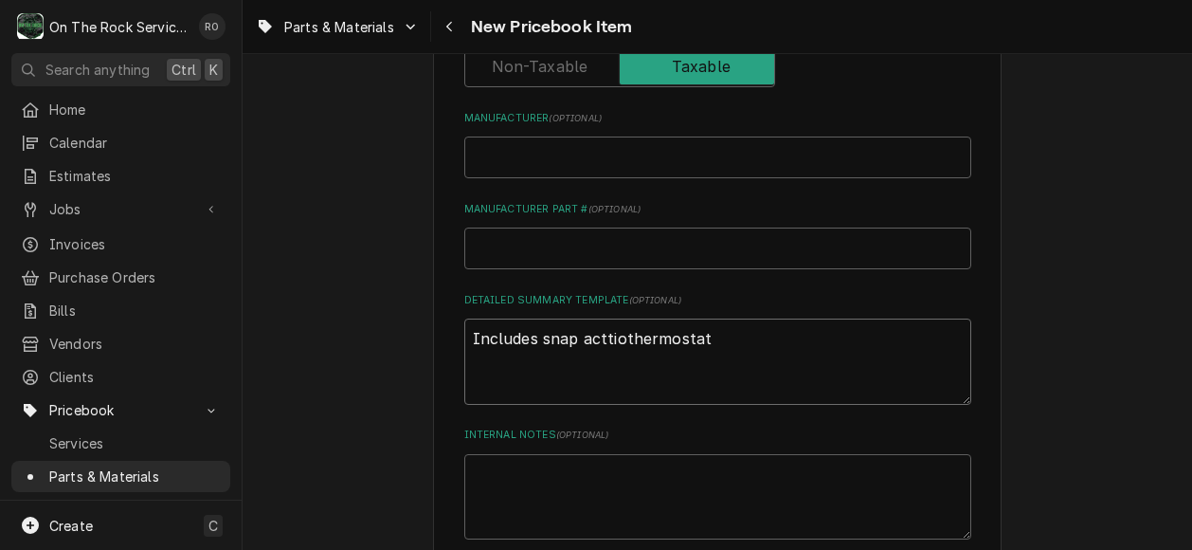
type textarea "x"
type textarea "Includes snap acttthermostat"
type textarea "x"
click at [722, 344] on textarea "Includes snap action thermostat" at bounding box center [717, 361] width 507 height 86
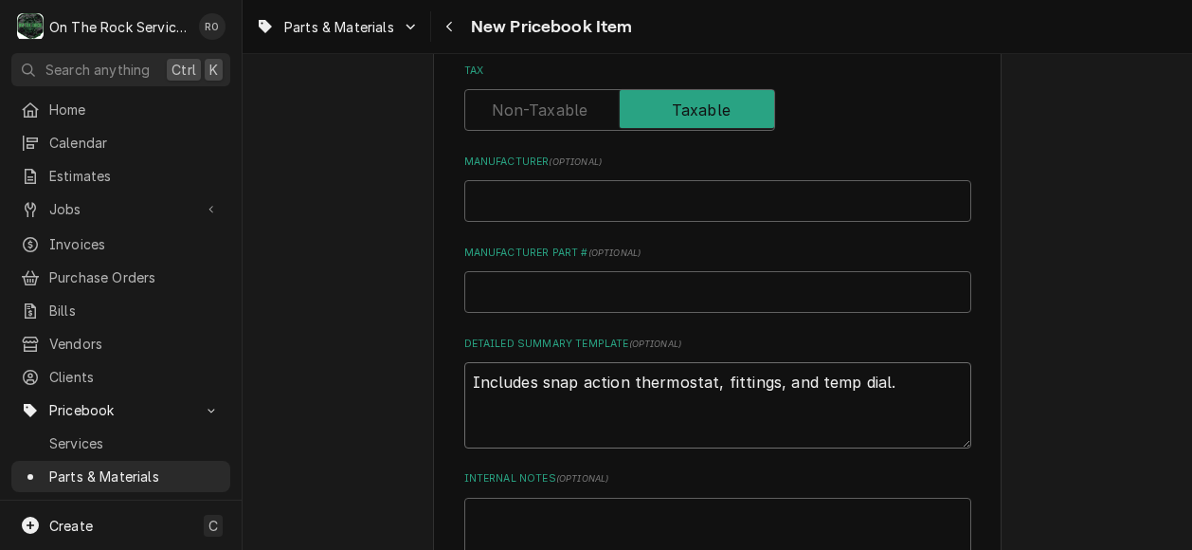
drag, startPoint x: 909, startPoint y: 395, endPoint x: 307, endPoint y: 353, distance: 603.2
click at [307, 353] on div "Please provide the following information to create a PriceBook item. Active Sta…" at bounding box center [718, 104] width 950 height 1362
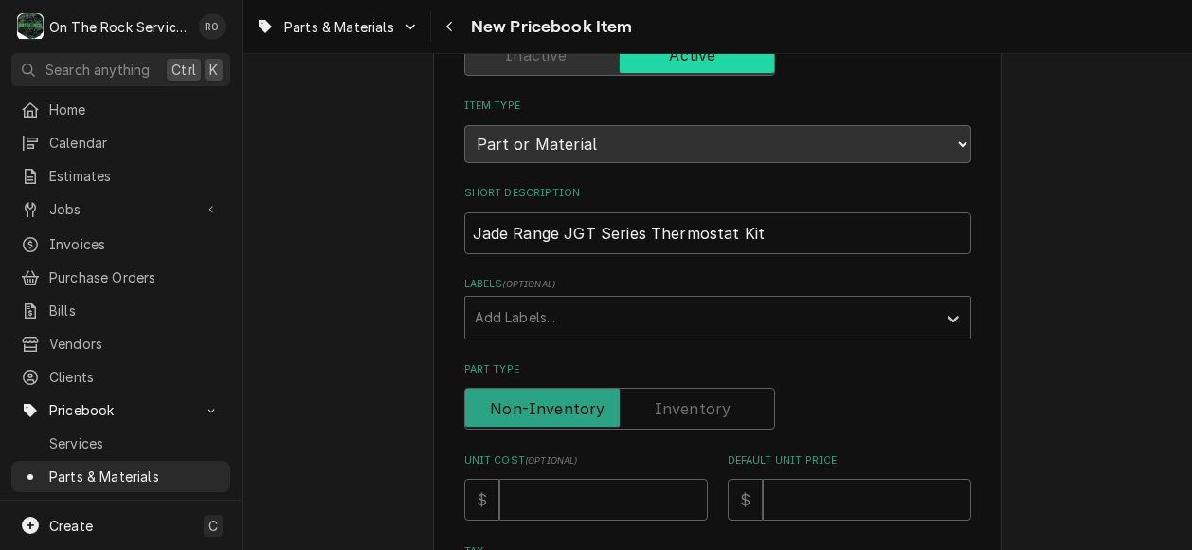
scroll to position [167, 0]
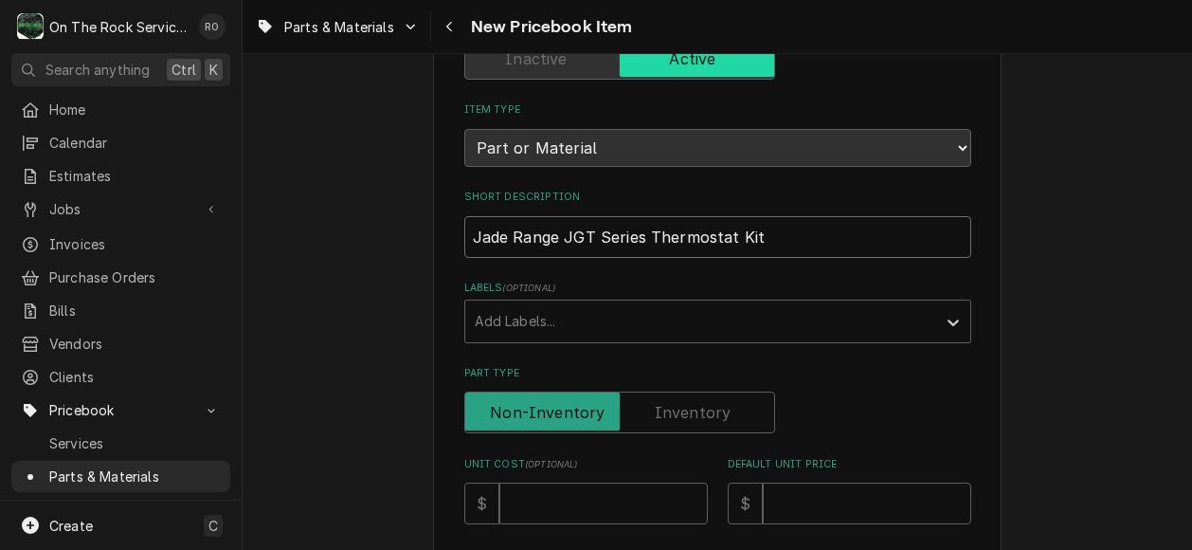
click at [819, 240] on input "Jade Range JGT Series Thermostat Kit" at bounding box center [717, 237] width 507 height 42
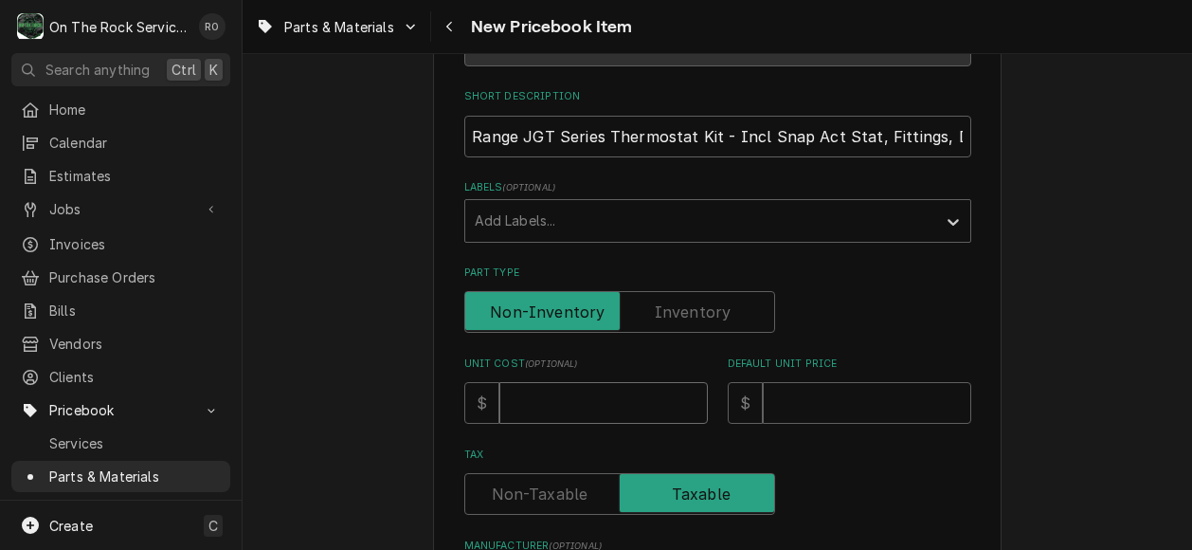
scroll to position [0, 0]
click at [627, 409] on input "Unit Cost ( optional )" at bounding box center [603, 403] width 208 height 42
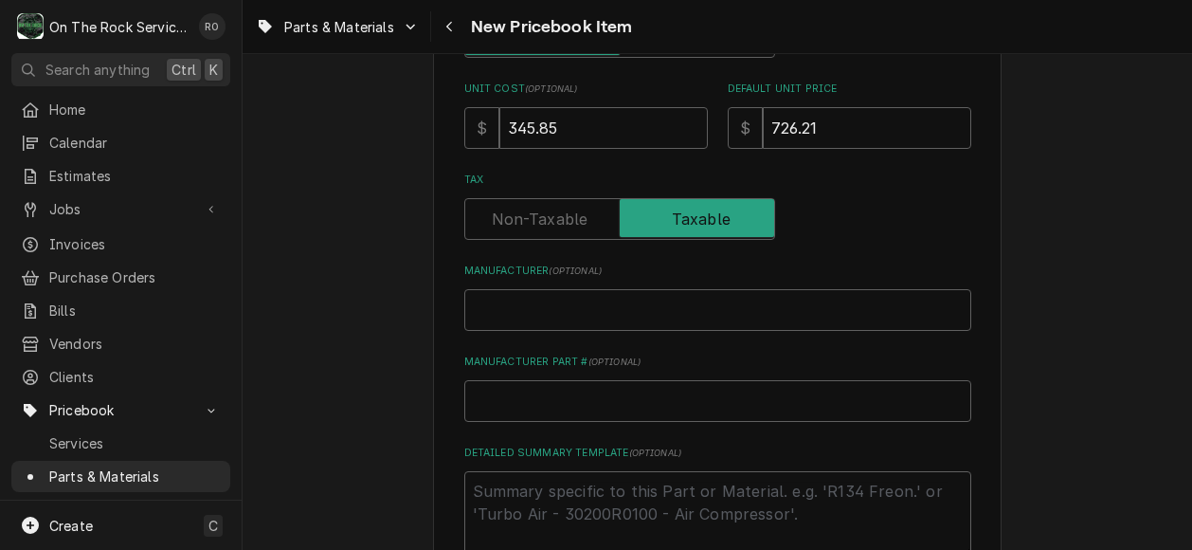
scroll to position [545, 0]
click at [811, 304] on input "Manufacturer ( optional )" at bounding box center [717, 307] width 507 height 42
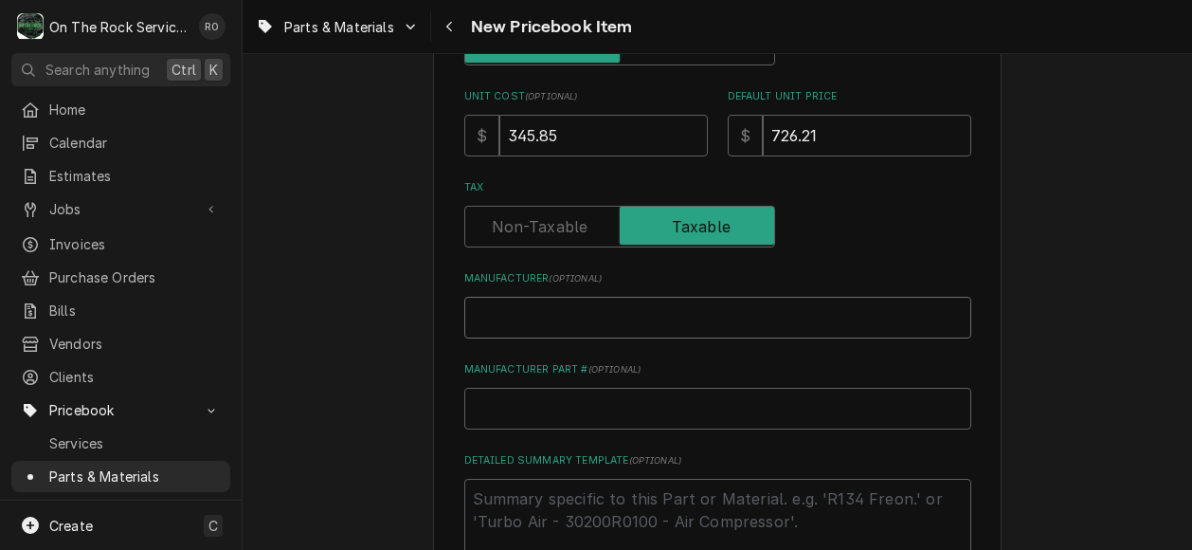
scroll to position [534, 0]
paste input "461843"
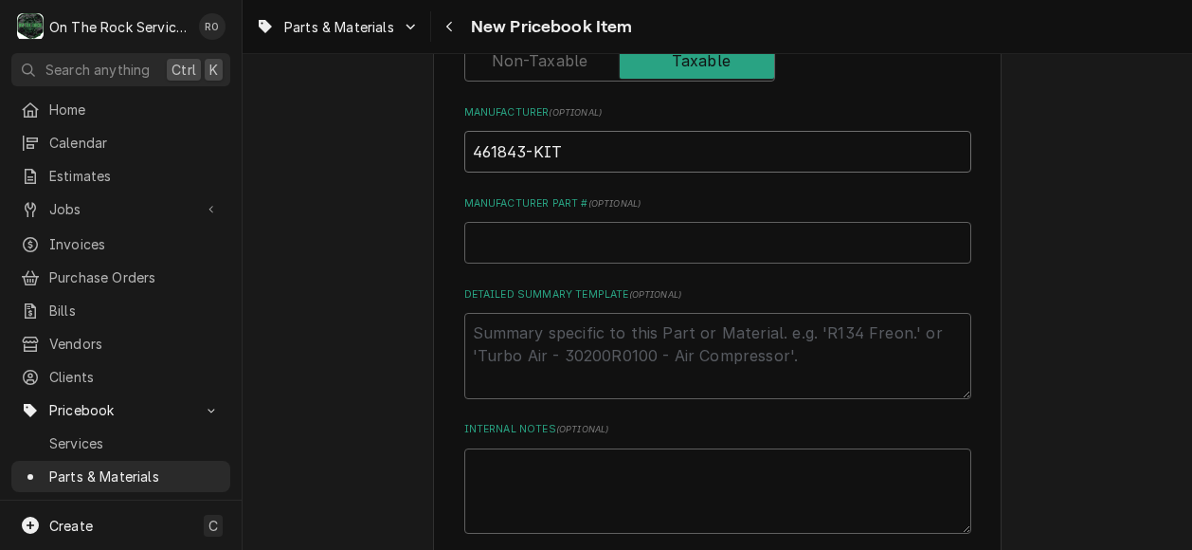
scroll to position [706, 0]
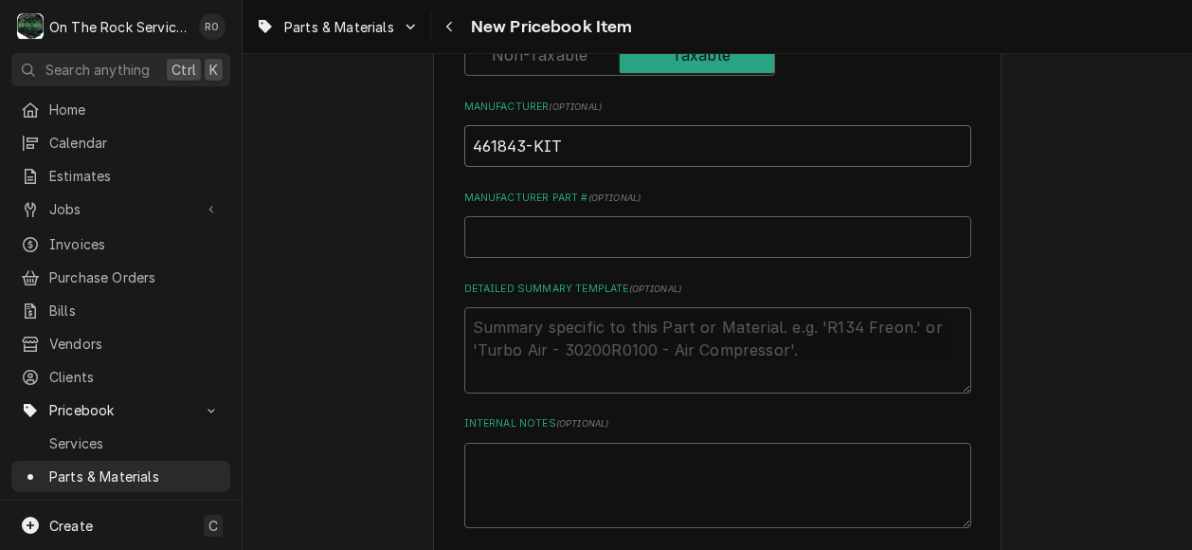
drag, startPoint x: 585, startPoint y: 149, endPoint x: 423, endPoint y: 147, distance: 162.1
click at [423, 147] on div "Please provide the following information to create a PriceBook item. Active Sta…" at bounding box center [718, 49] width 950 height 1362
click at [506, 236] on input "Manufacturer Part # ( optional )" at bounding box center [717, 237] width 507 height 42
paste input "461843-KIT"
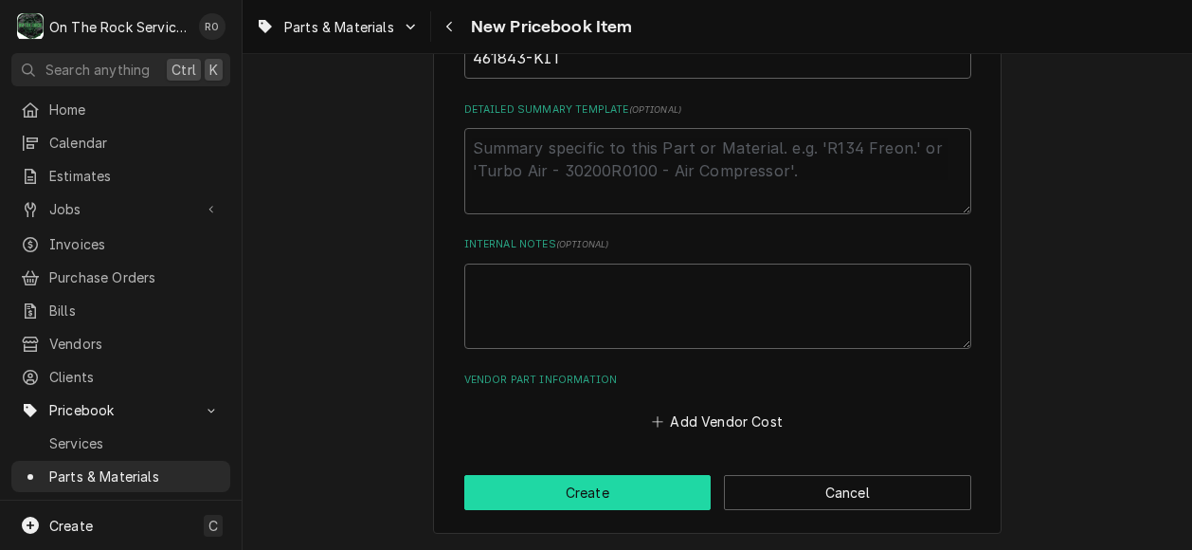
click at [568, 504] on button "Create" at bounding box center [587, 492] width 247 height 35
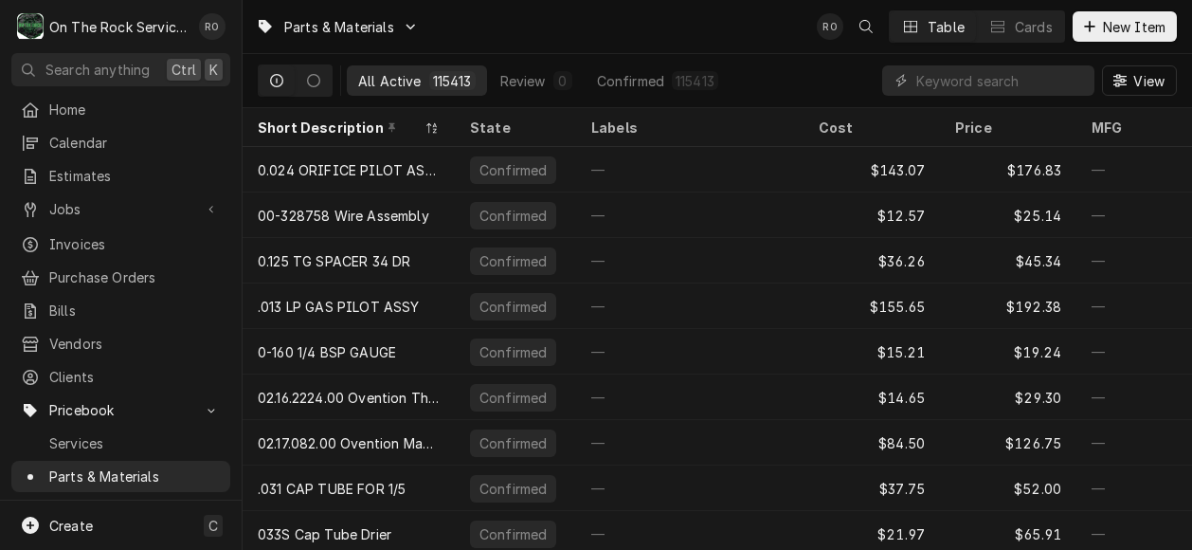
click at [910, 76] on div "Dynamic Content Wrapper" at bounding box center [901, 80] width 19 height 19
click at [921, 77] on input "Dynamic Content Wrapper" at bounding box center [1000, 80] width 169 height 30
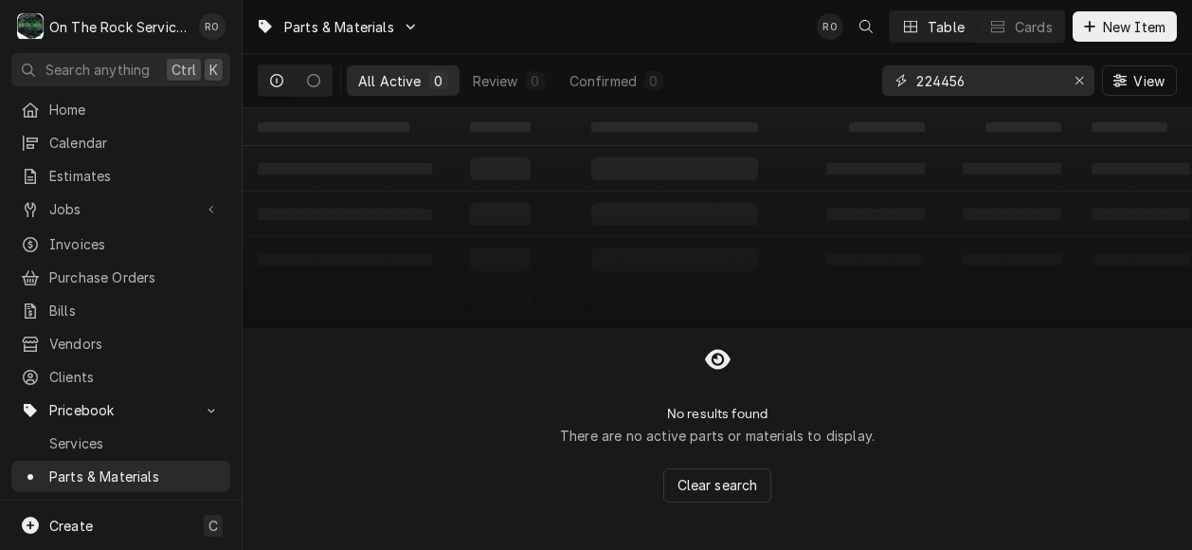
click at [931, 85] on input "224456" at bounding box center [987, 80] width 142 height 30
type input "22-4456"
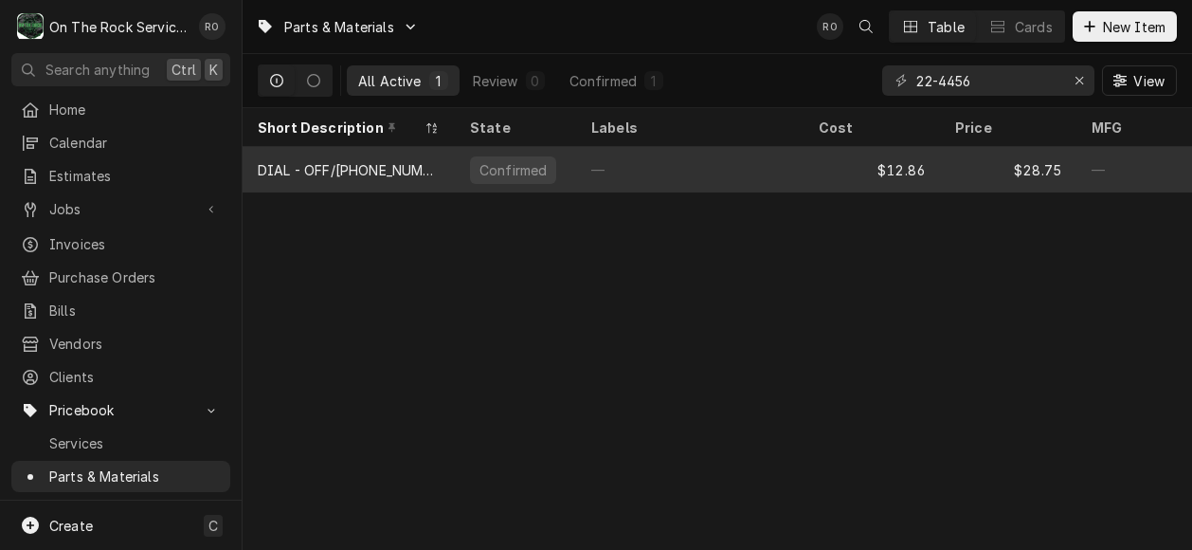
click at [887, 150] on div "$12.86" at bounding box center [872, 169] width 136 height 45
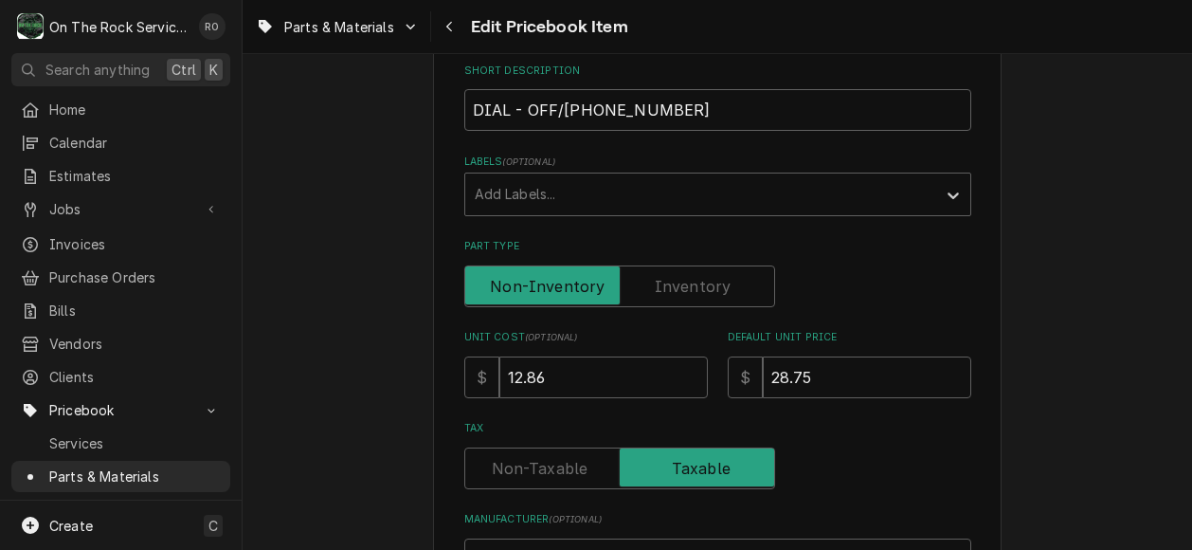
scroll to position [313, 0]
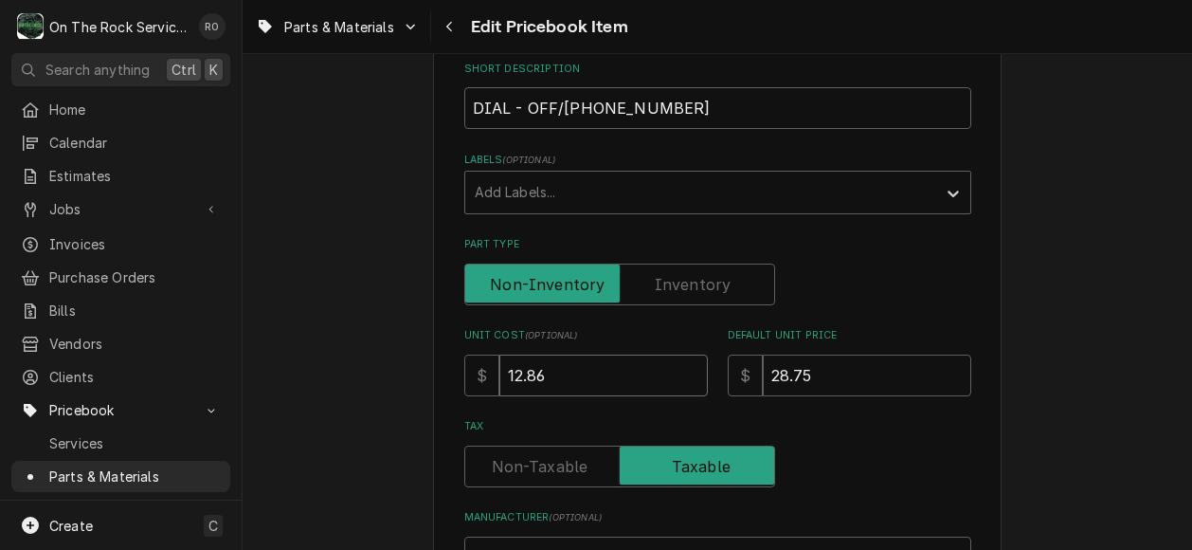
drag, startPoint x: 616, startPoint y: 378, endPoint x: 411, endPoint y: 369, distance: 204.9
click at [411, 369] on div "Use the fields below to edit this PriceBook item. Note that changes made here w…" at bounding box center [718, 507] width 950 height 1492
type textarea "x"
type input "1"
type textarea "x"
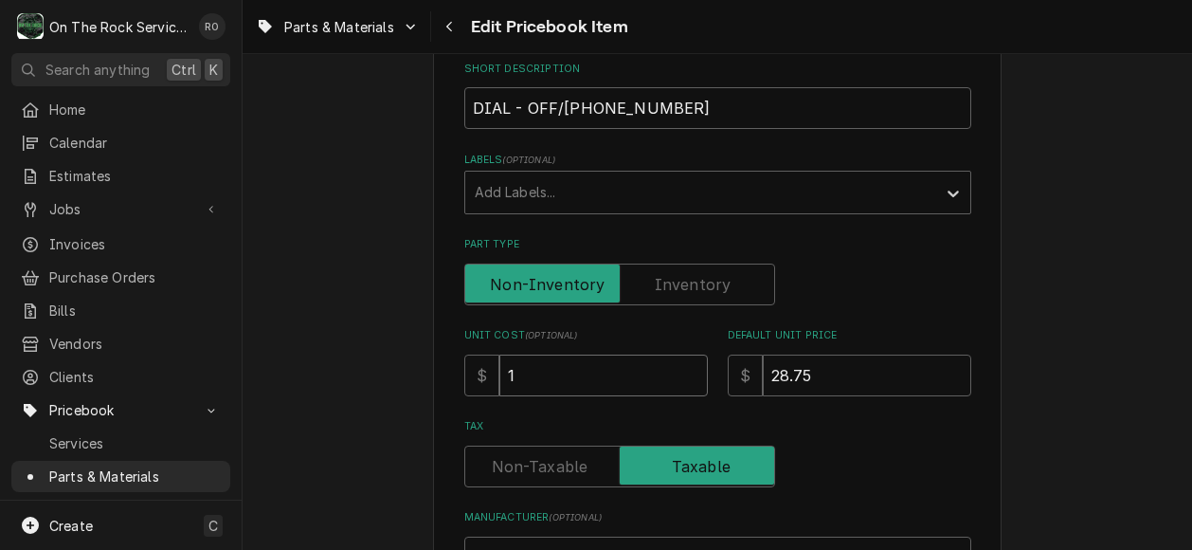
type input "14"
type textarea "x"
type input "14.4"
type textarea "x"
type input "14.41"
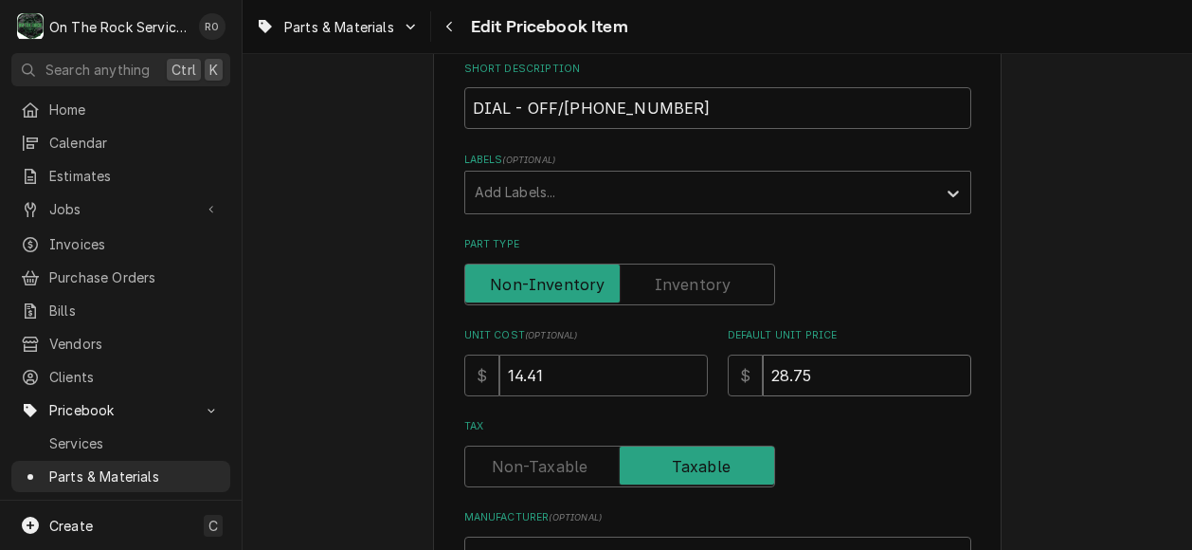
type textarea "x"
type input "4"
type textarea "x"
type input "43"
type textarea "x"
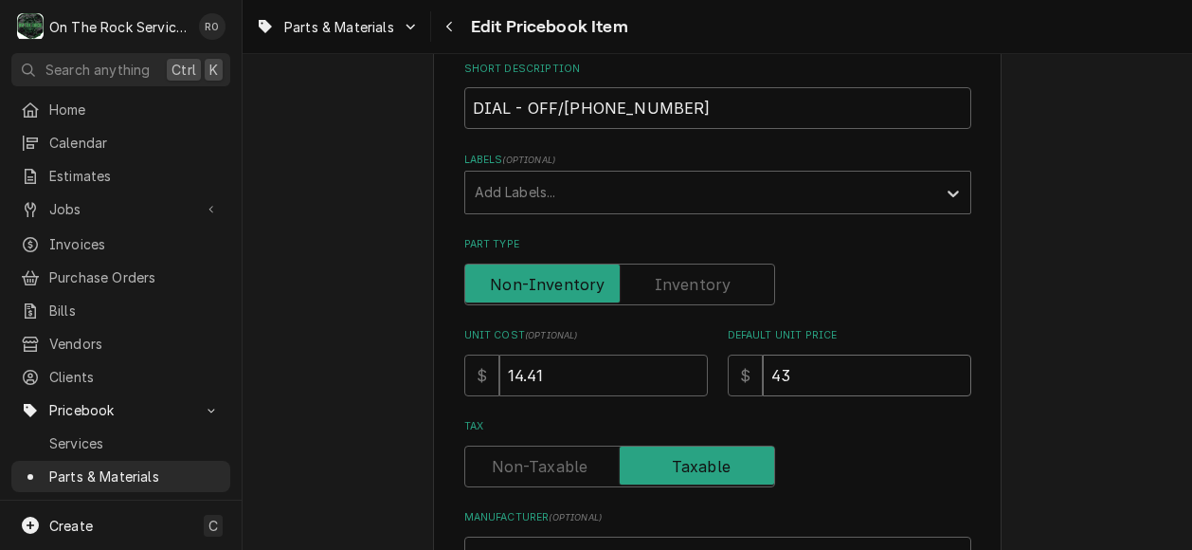
type input "43.2"
type textarea "x"
type input "43.23"
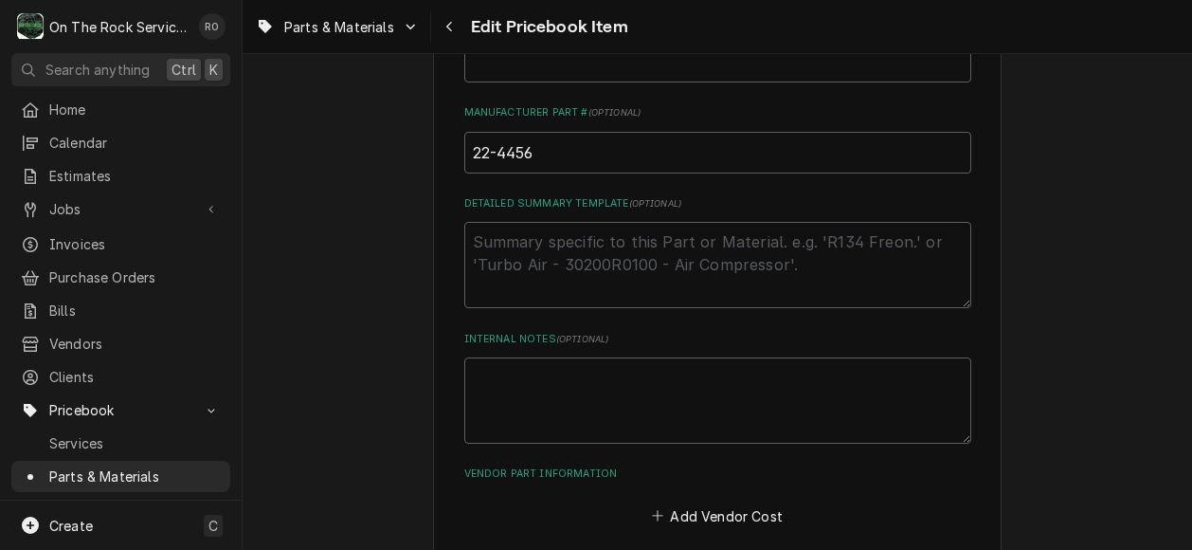
scroll to position [806, 0]
click at [591, 166] on input "22-4456" at bounding box center [717, 155] width 507 height 42
type textarea "x"
type input "22-4456,"
type textarea "x"
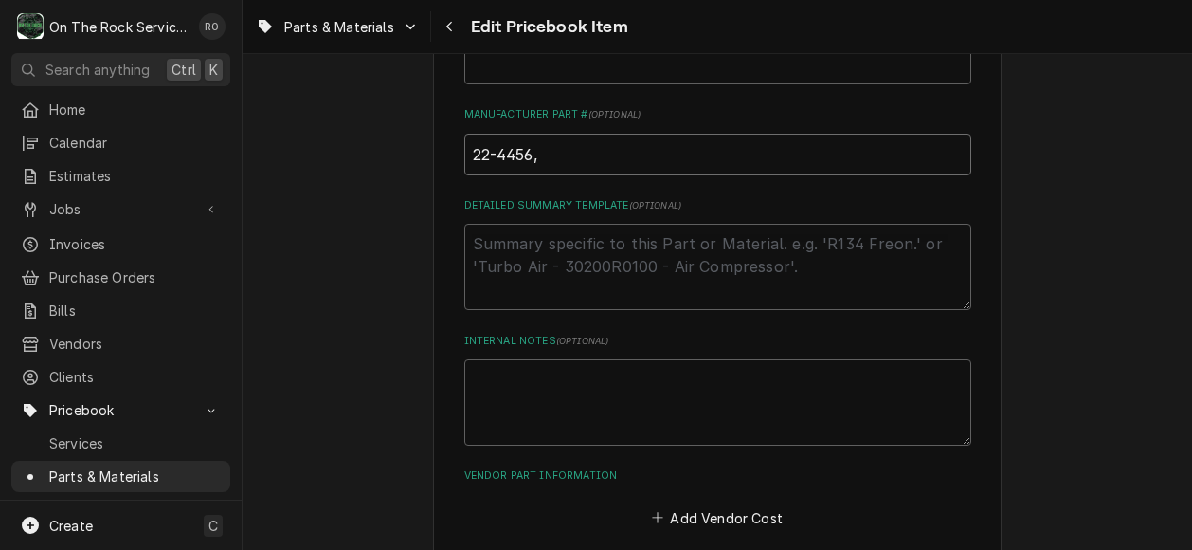
type input "22-4456,"
type textarea "x"
type input "22-4456, 2"
type textarea "x"
type input "22-4456, 22"
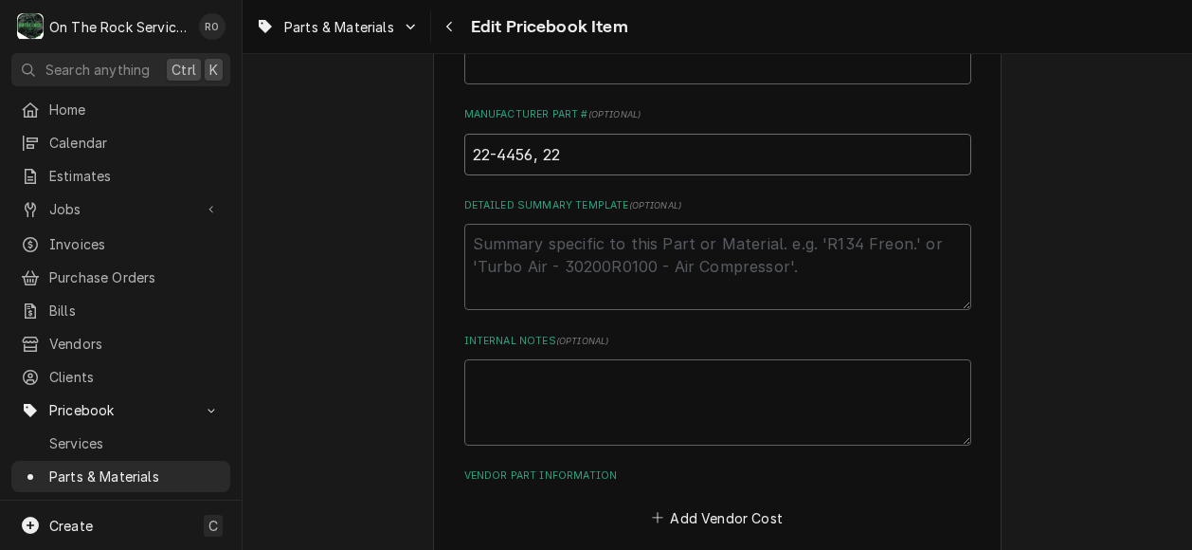
type textarea "x"
type input "22-4456, 224"
type textarea "x"
type input "22-4456, 2244"
type textarea "x"
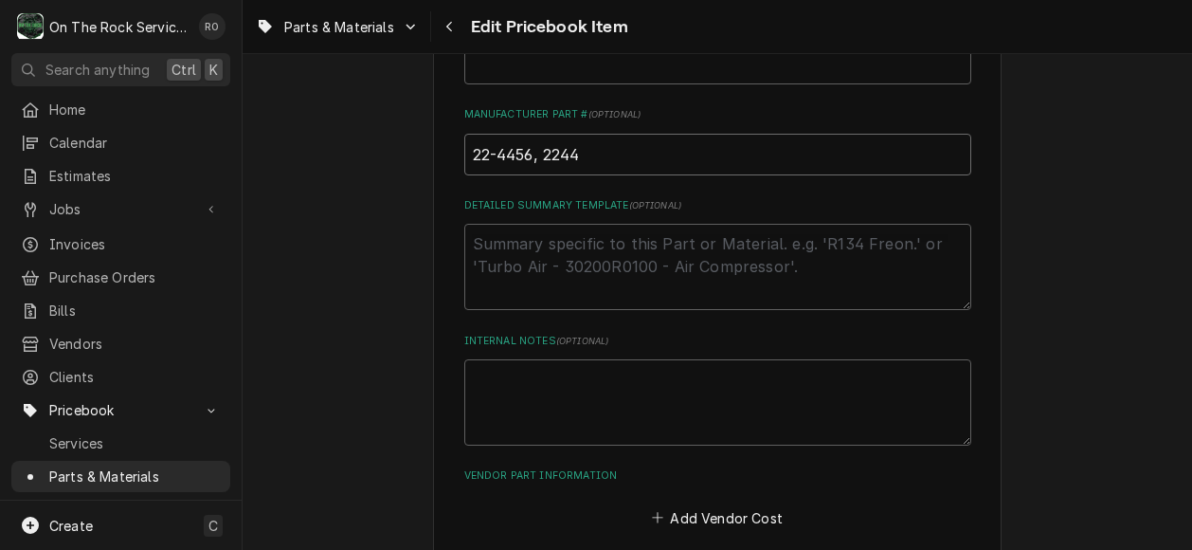
type input "22-4456, 22445"
type textarea "x"
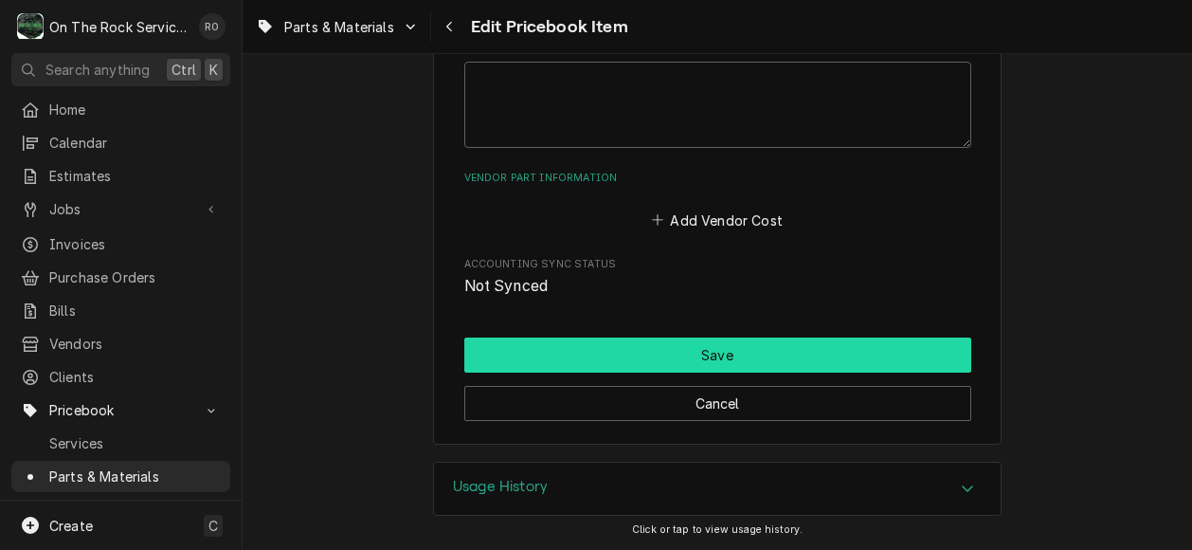
type input "22-4456, 224456"
click at [666, 352] on button "Save" at bounding box center [717, 354] width 507 height 35
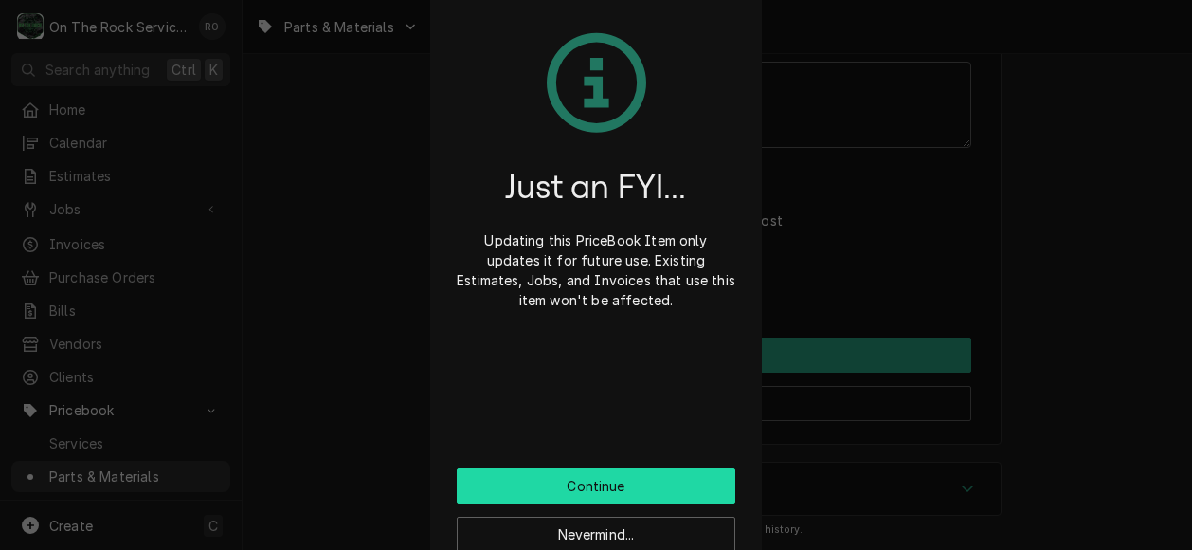
click at [667, 471] on button "Continue" at bounding box center [596, 485] width 279 height 35
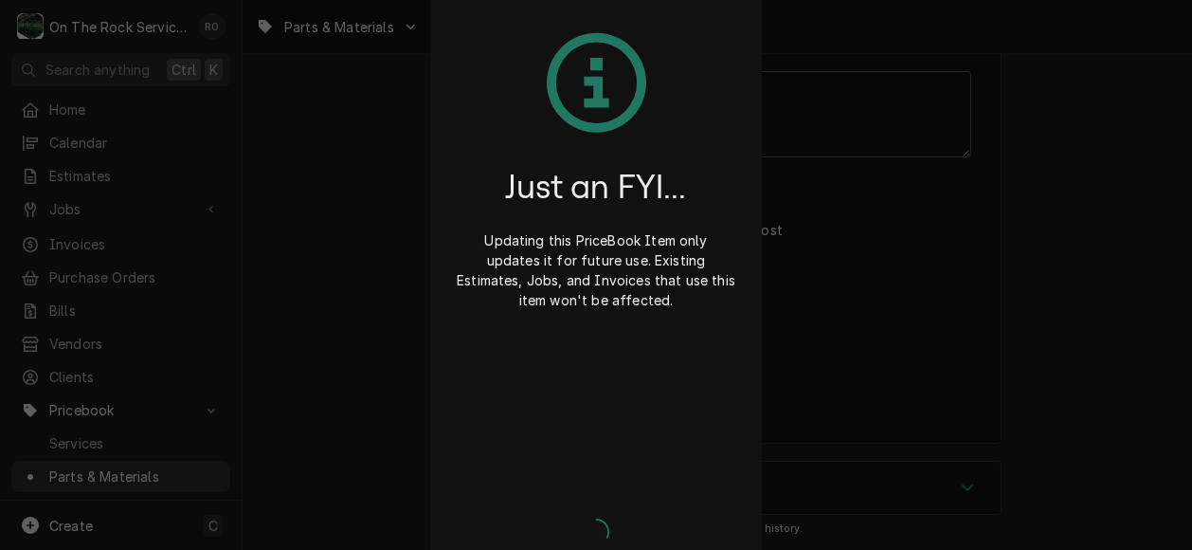
scroll to position [1093, 0]
type textarea "x"
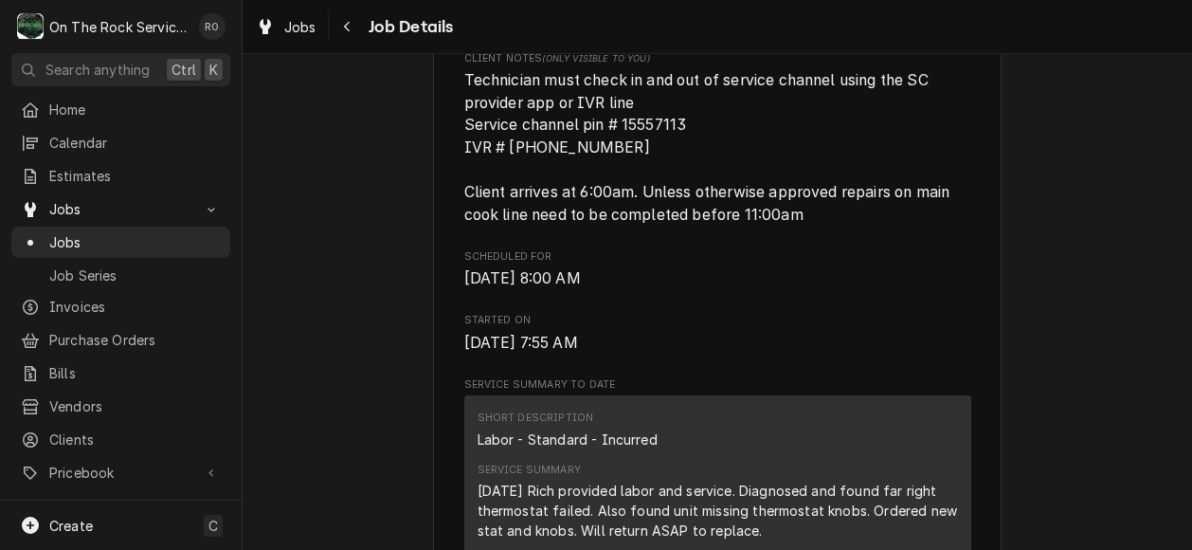
scroll to position [548, 0]
click at [131, 100] on span "Home" at bounding box center [135, 110] width 172 height 20
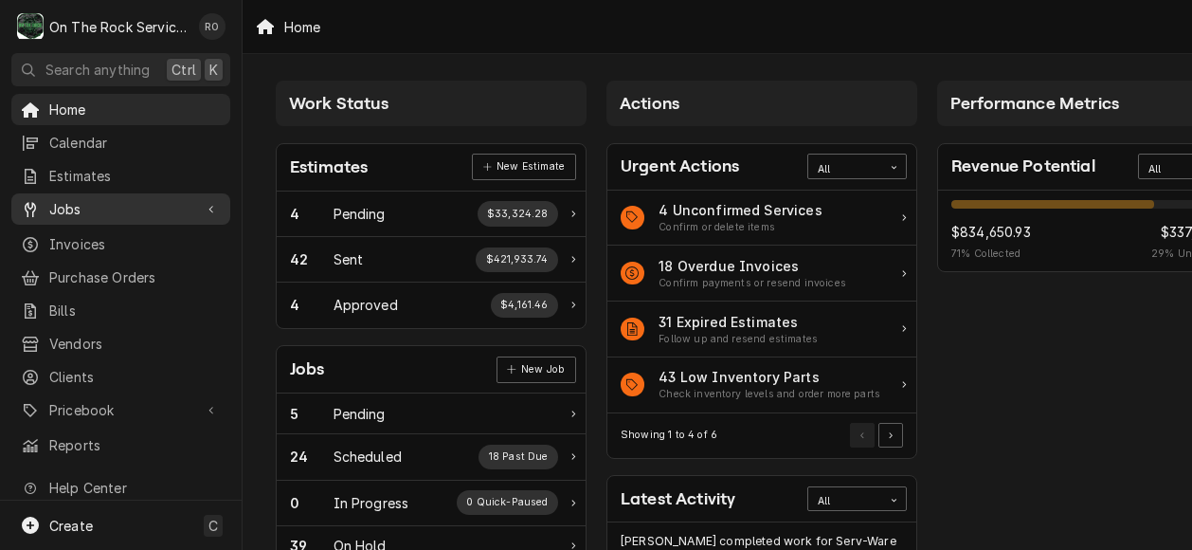
drag, startPoint x: 1036, startPoint y: 426, endPoint x: 82, endPoint y: 194, distance: 982.2
click at [82, 199] on span "Jobs" at bounding box center [120, 209] width 143 height 20
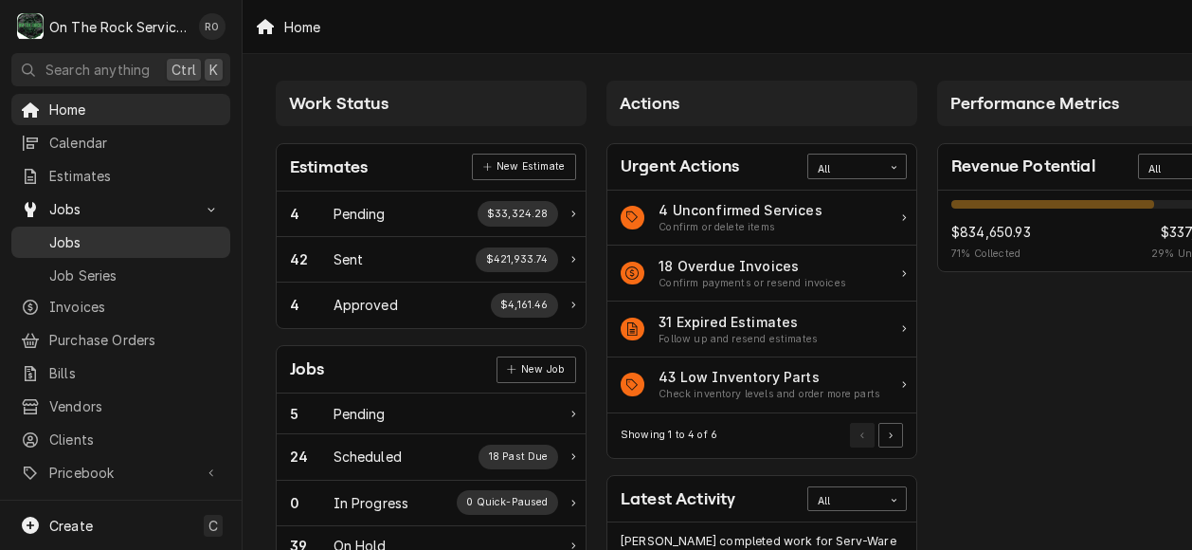
click at [85, 236] on span "Jobs" at bounding box center [135, 242] width 172 height 20
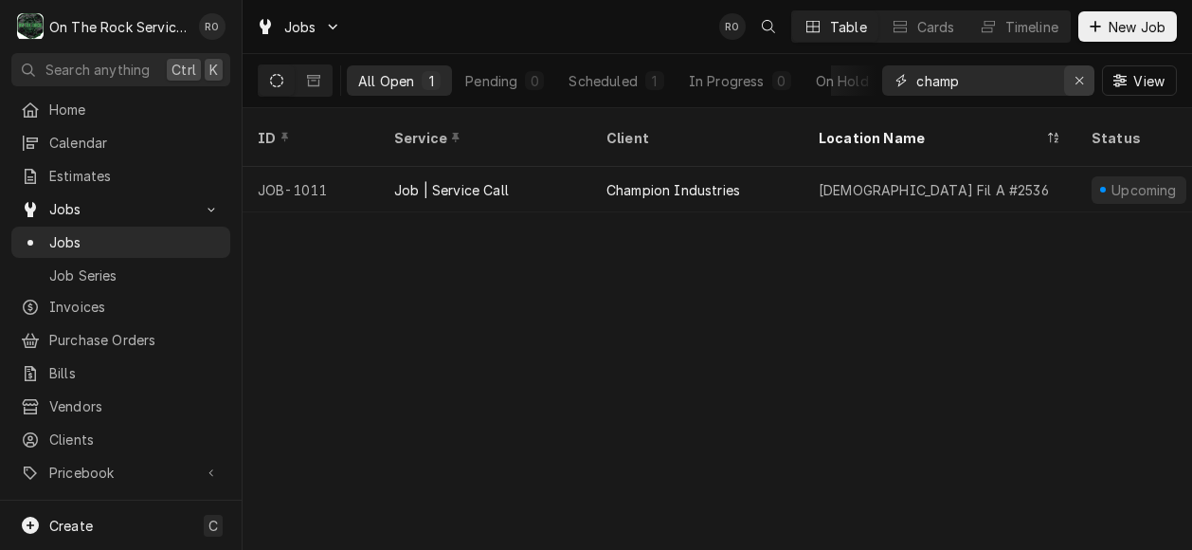
click at [1073, 80] on div "Erase input" at bounding box center [1079, 80] width 19 height 19
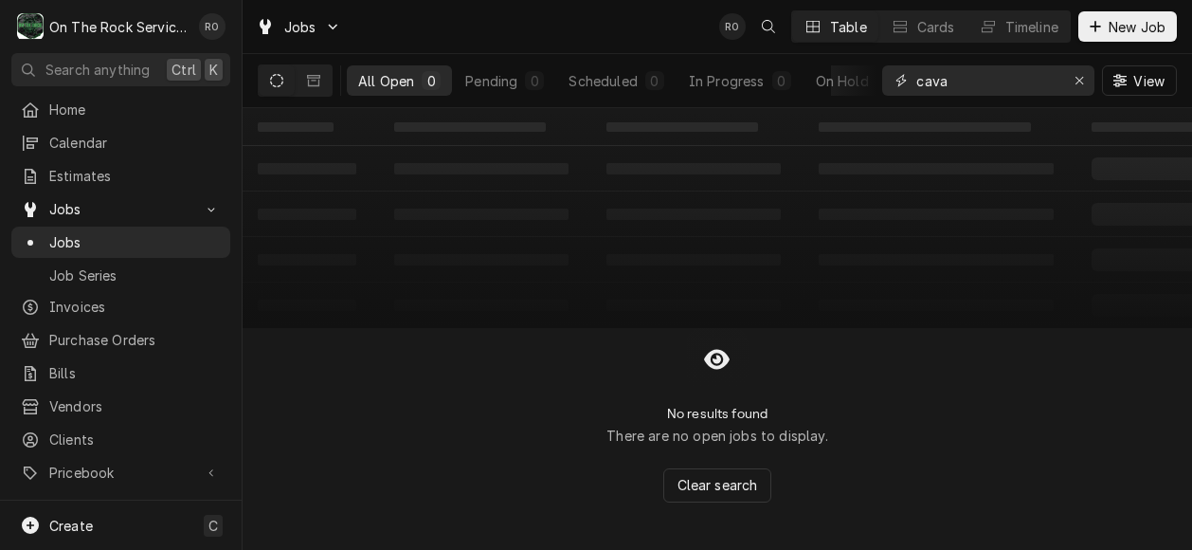
type input "cava"
click at [1114, 20] on span "New Job" at bounding box center [1137, 27] width 64 height 20
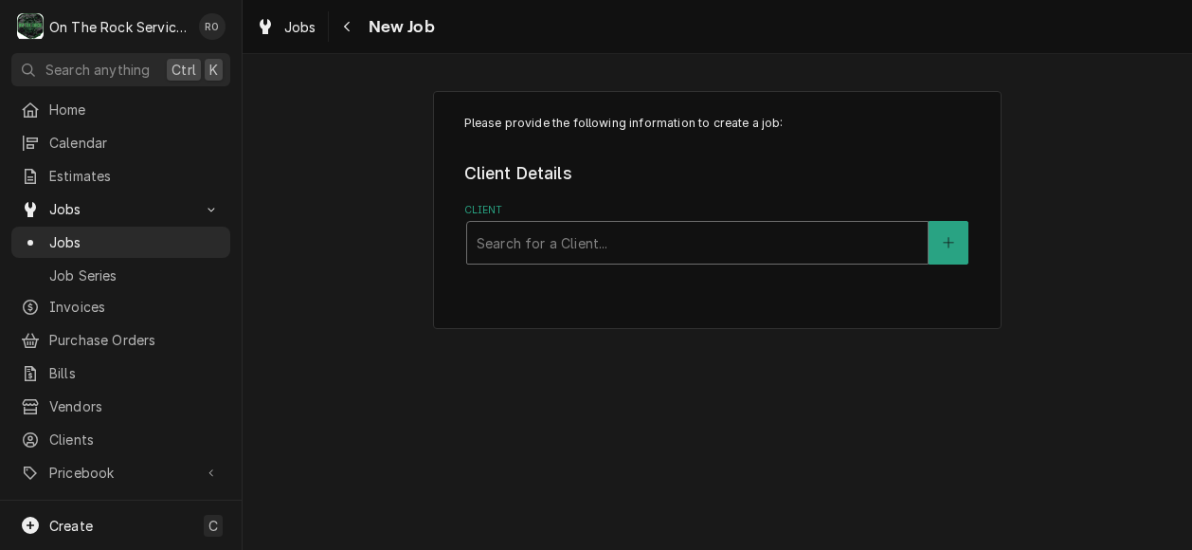
click at [801, 240] on div "Client" at bounding box center [698, 243] width 442 height 34
type input "aim"
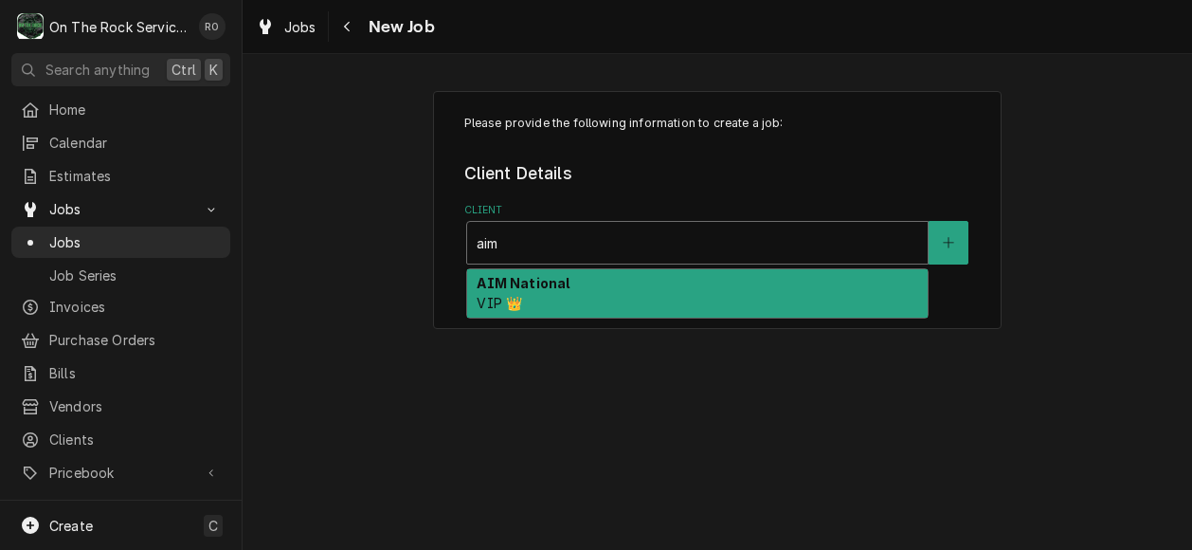
click at [790, 283] on div "AIM National VIP 👑" at bounding box center [697, 293] width 461 height 49
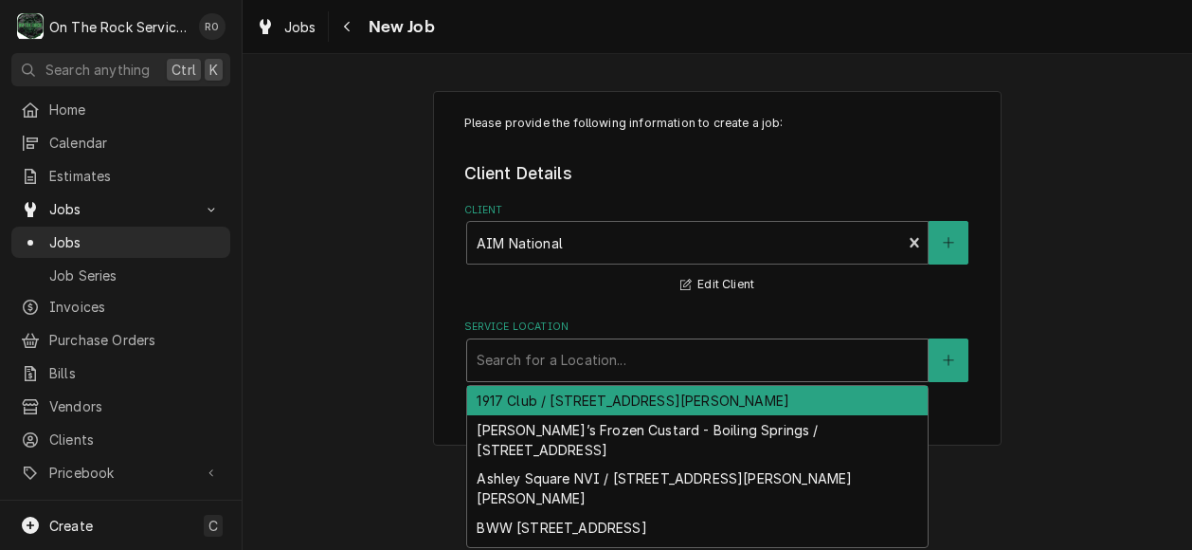
click at [786, 364] on div "Service Location" at bounding box center [698, 360] width 442 height 34
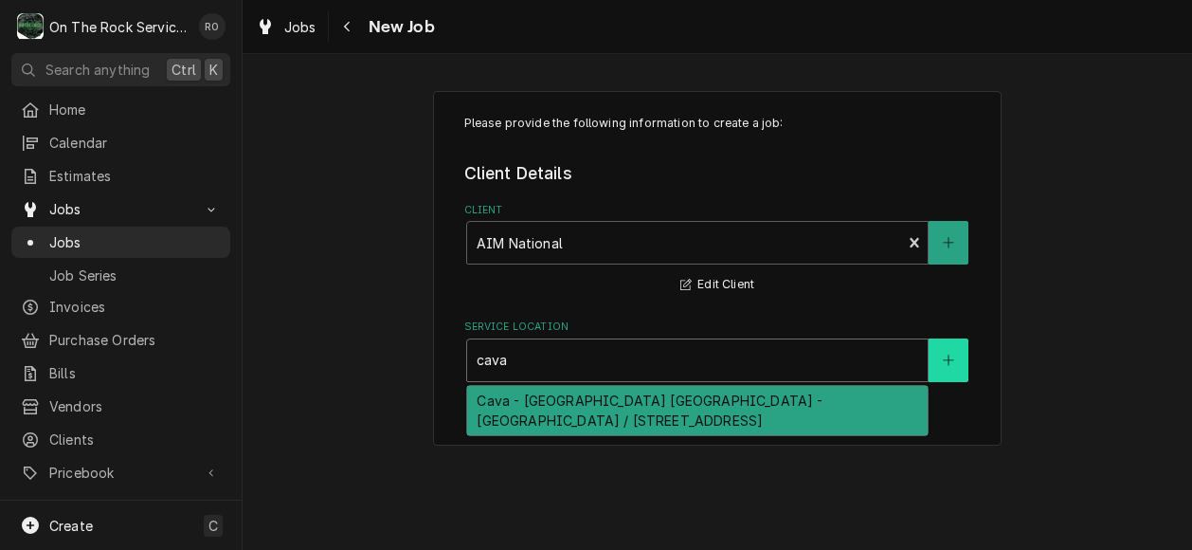
type input "cava"
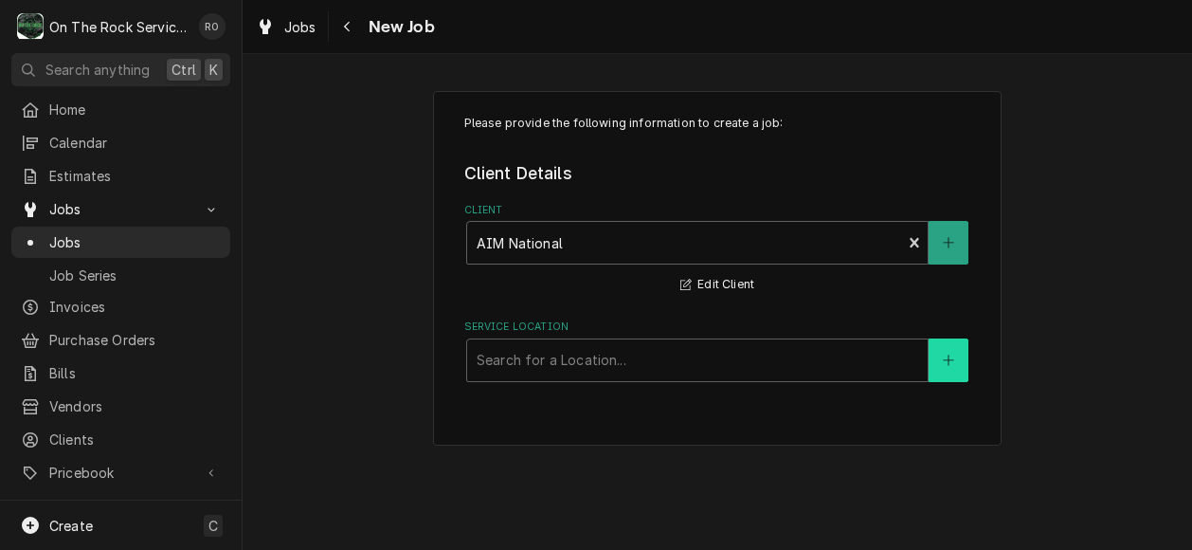
click at [933, 360] on button "Service Location" at bounding box center [949, 360] width 40 height 44
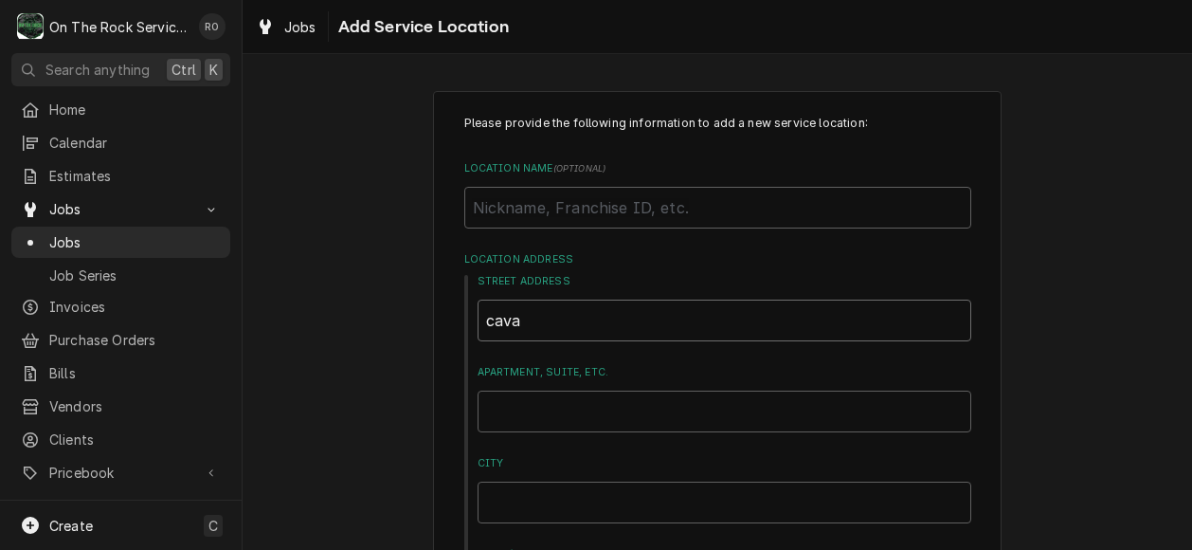
drag, startPoint x: 734, startPoint y: 319, endPoint x: 322, endPoint y: 300, distance: 412.7
type textarea "x"
type input "C"
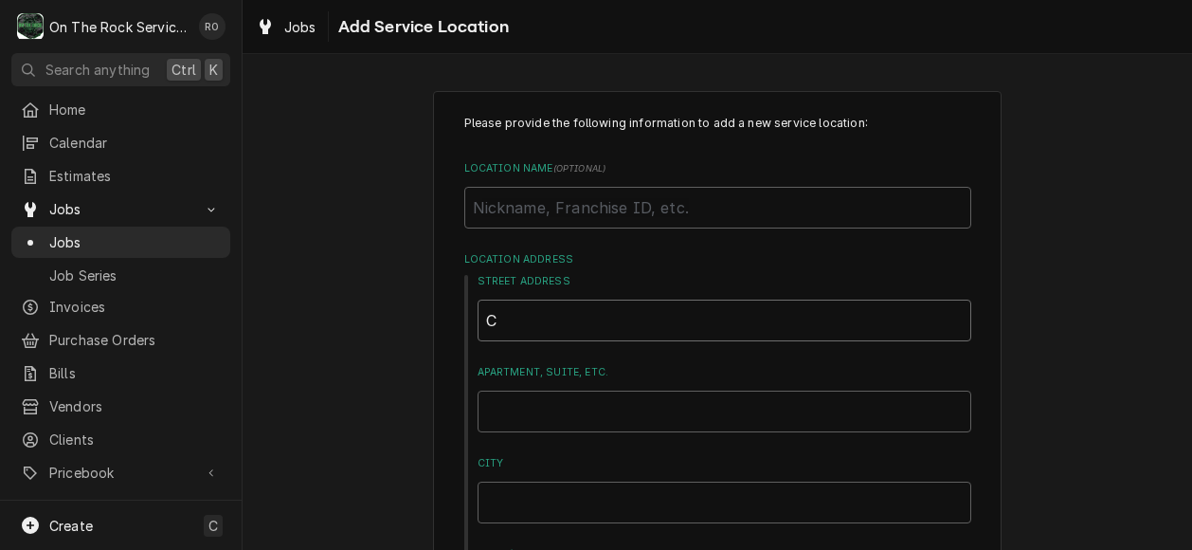
type textarea "x"
type input "Ca"
type textarea "x"
type input "Cav"
type textarea "x"
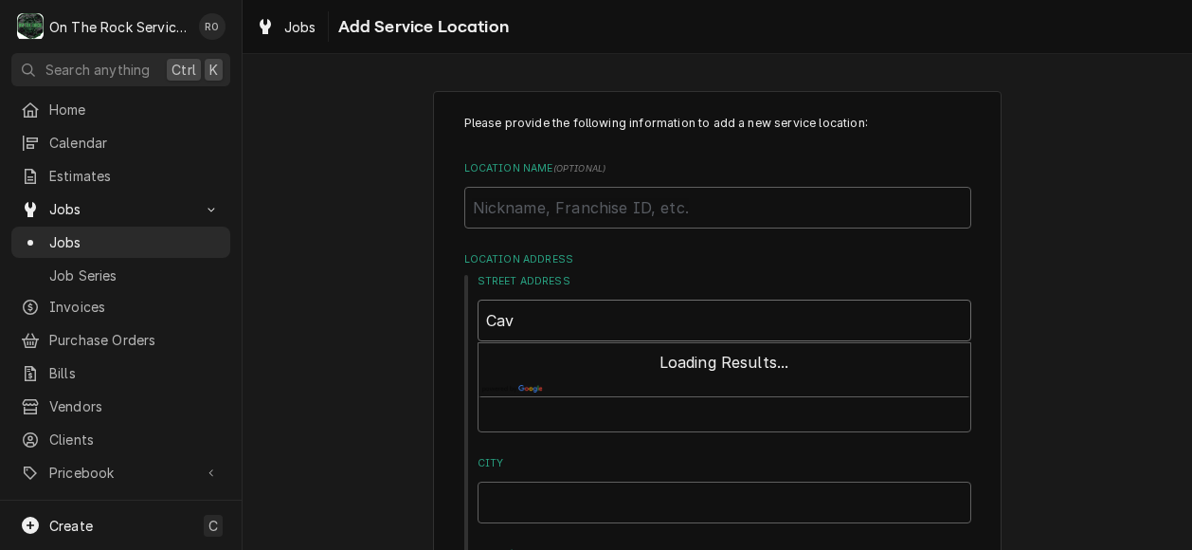
type input "Cava"
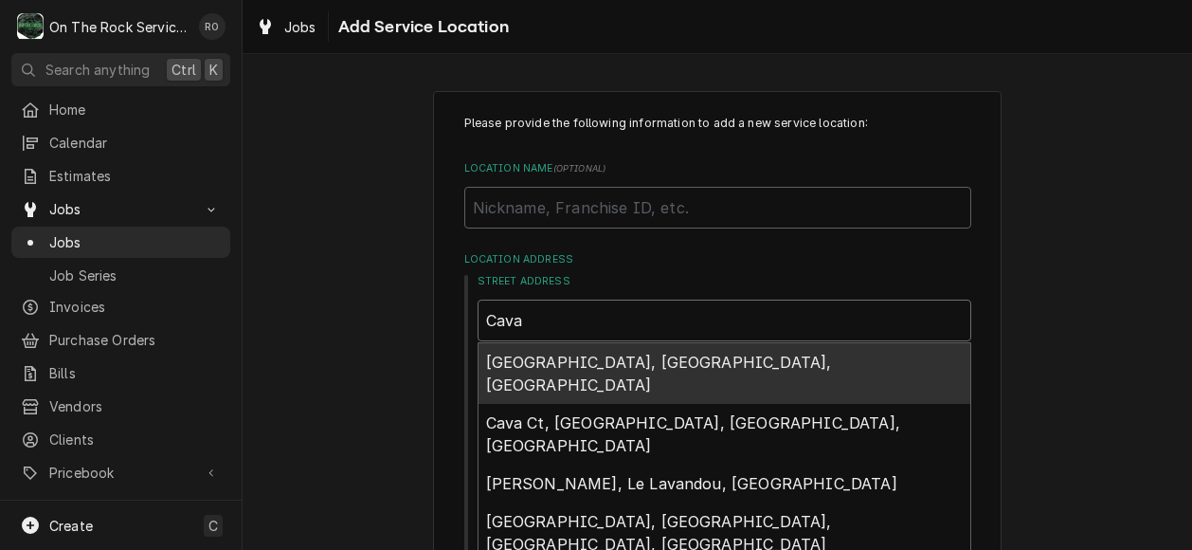
type textarea "x"
type input "Cava"
type textarea "x"
type input "Cava -"
type textarea "x"
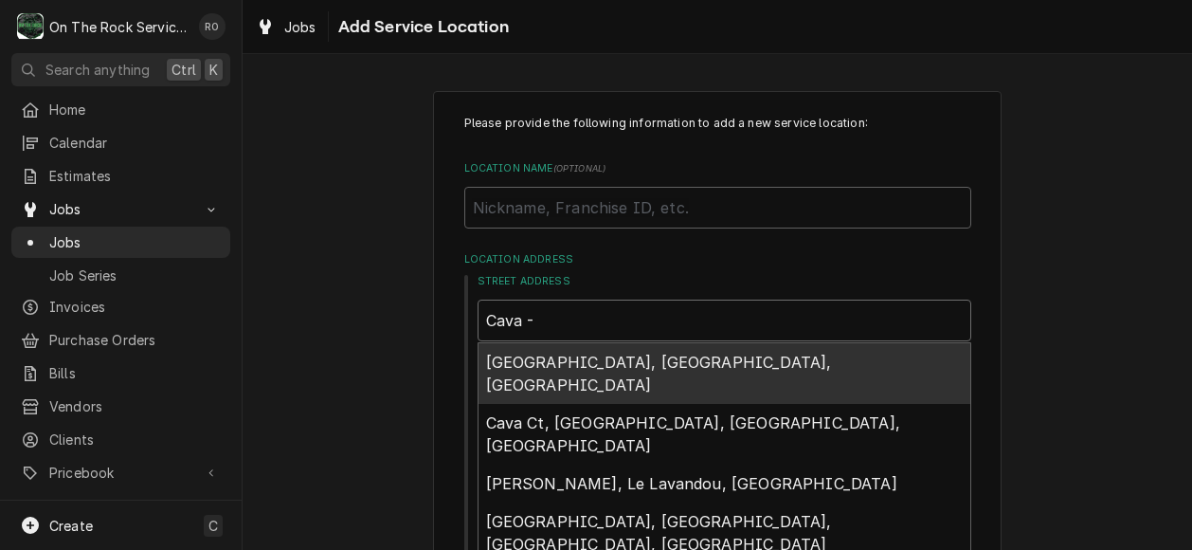
type input "Cava - F"
type textarea "x"
type input "Cava - Fo"
type textarea "x"
type input "Cava - For"
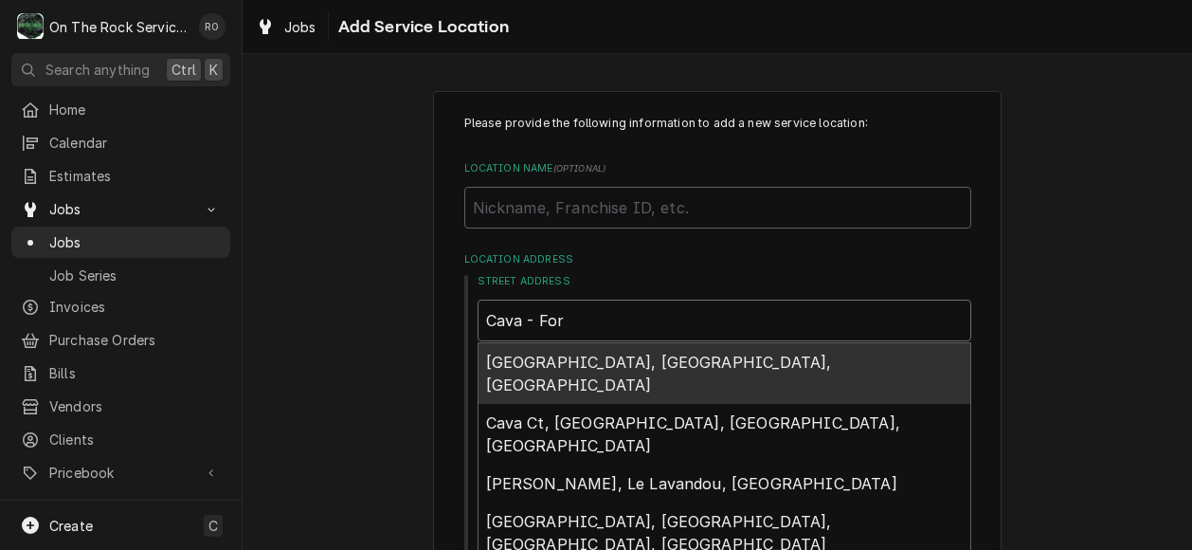
type textarea "x"
type input "Cava - Fort"
type textarea "x"
type input "Cava - Fort"
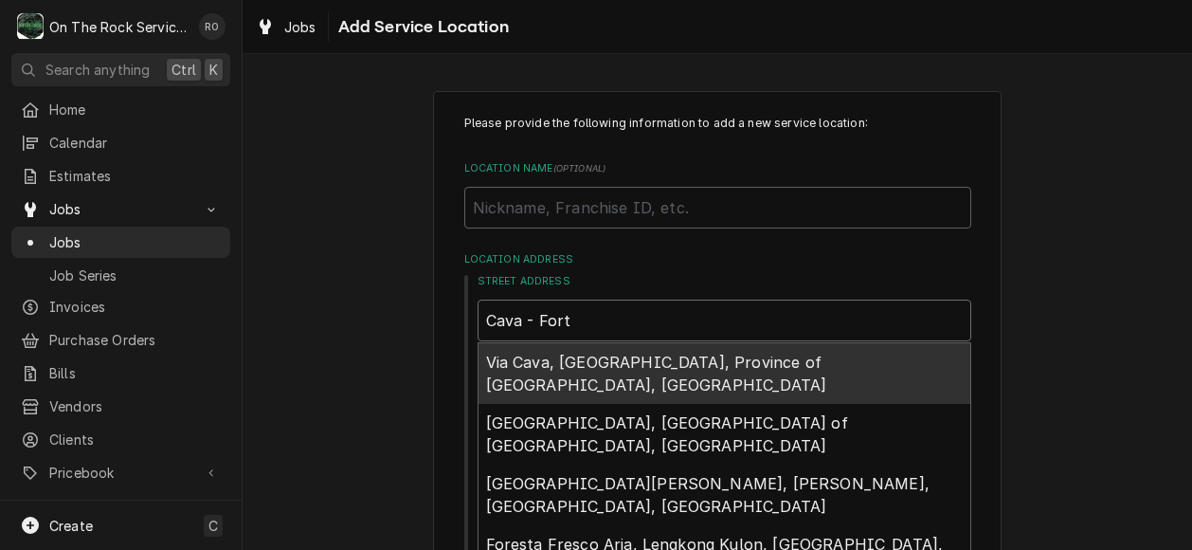
type textarea "x"
type input "Cava - Fort M"
type textarea "x"
type input "Cava - Fort Mi"
type textarea "x"
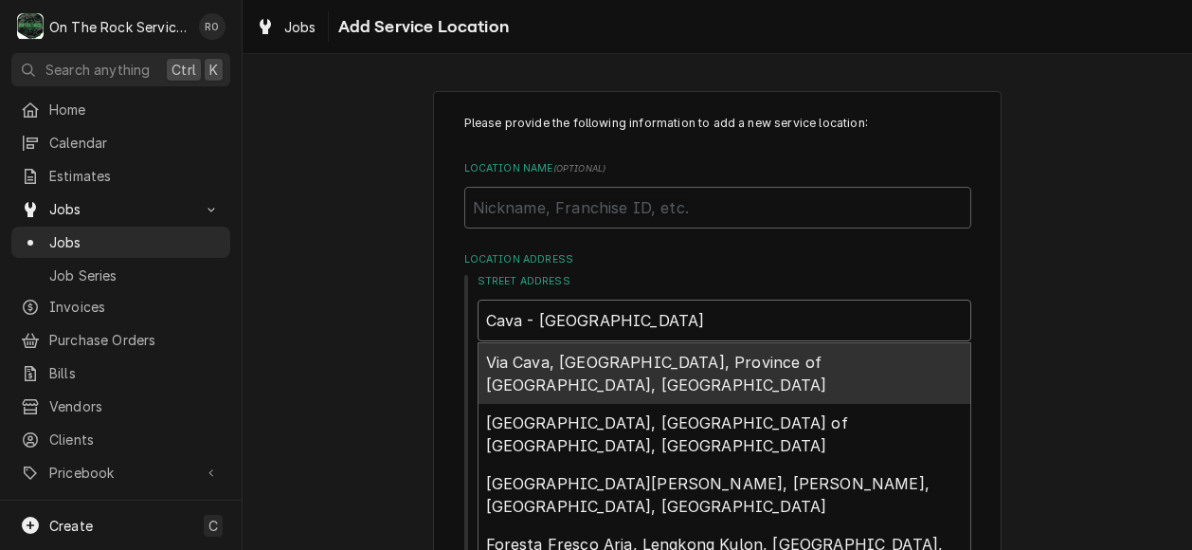
type input "Cava - Fort Mil"
type textarea "x"
type input "Cava - Fort Mill"
type textarea "x"
type input "Cava - Fort Mill"
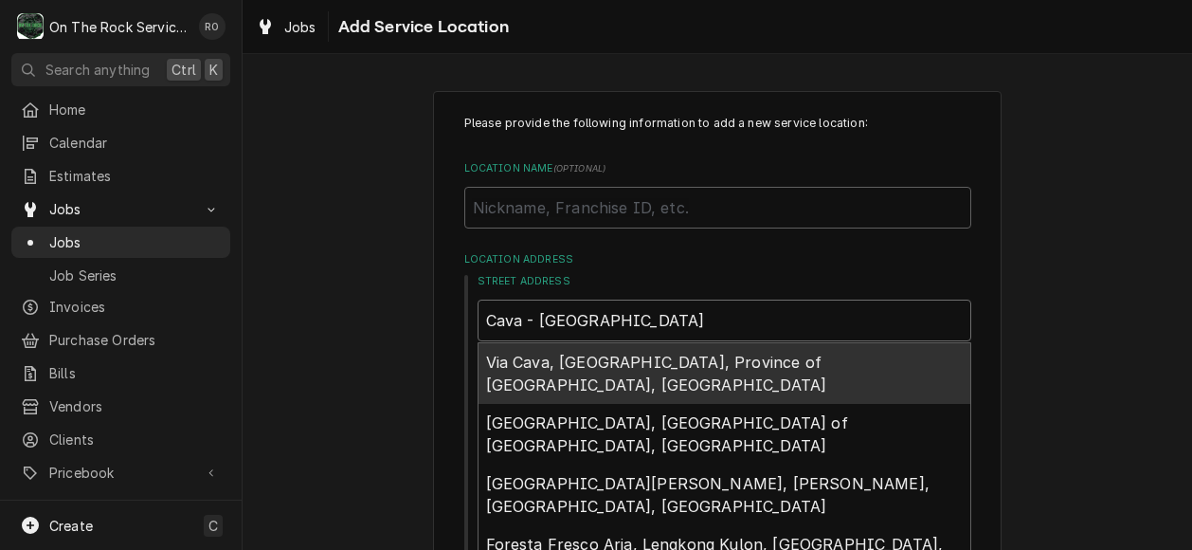
type textarea "x"
type input "Cava - Fort Mill S"
type textarea "x"
type input "Cava - [GEOGRAPHIC_DATA]"
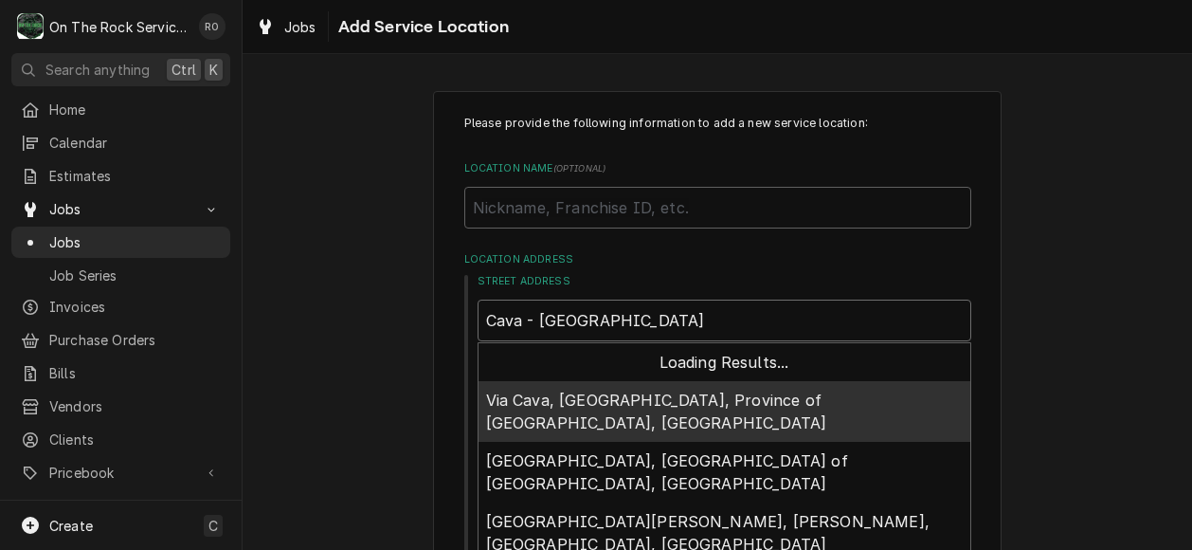
type textarea "x"
type input "Cava - [GEOGRAPHIC_DATA]"
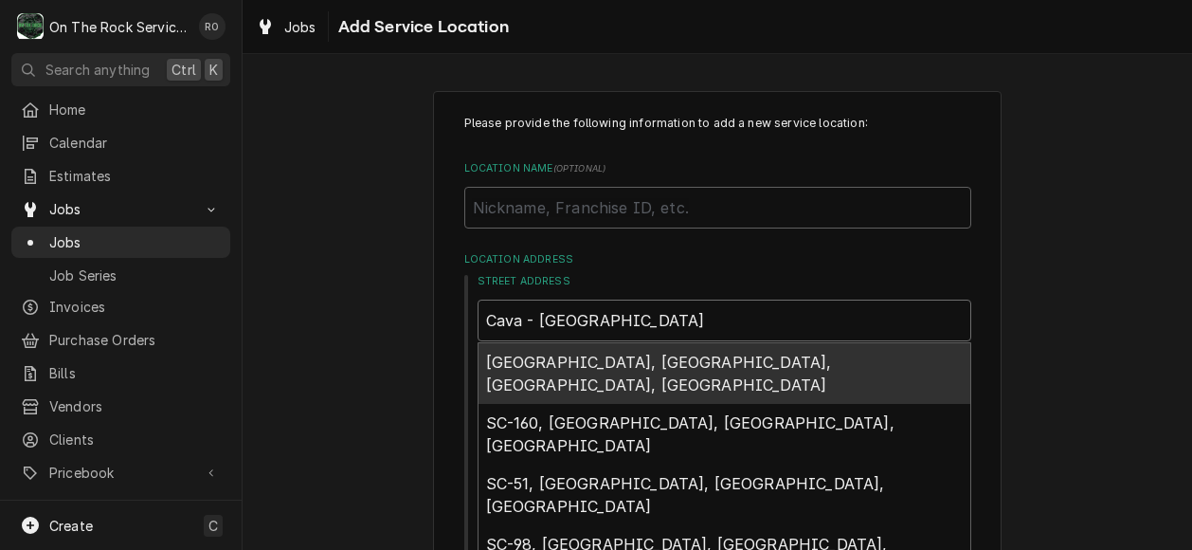
drag, startPoint x: 648, startPoint y: 321, endPoint x: 241, endPoint y: 289, distance: 408.8
click at [241, 289] on div "O On The Rock Services RO Search anything Ctrl K Home Calendar Estimates Jobs J…" at bounding box center [596, 275] width 1192 height 550
type textarea "x"
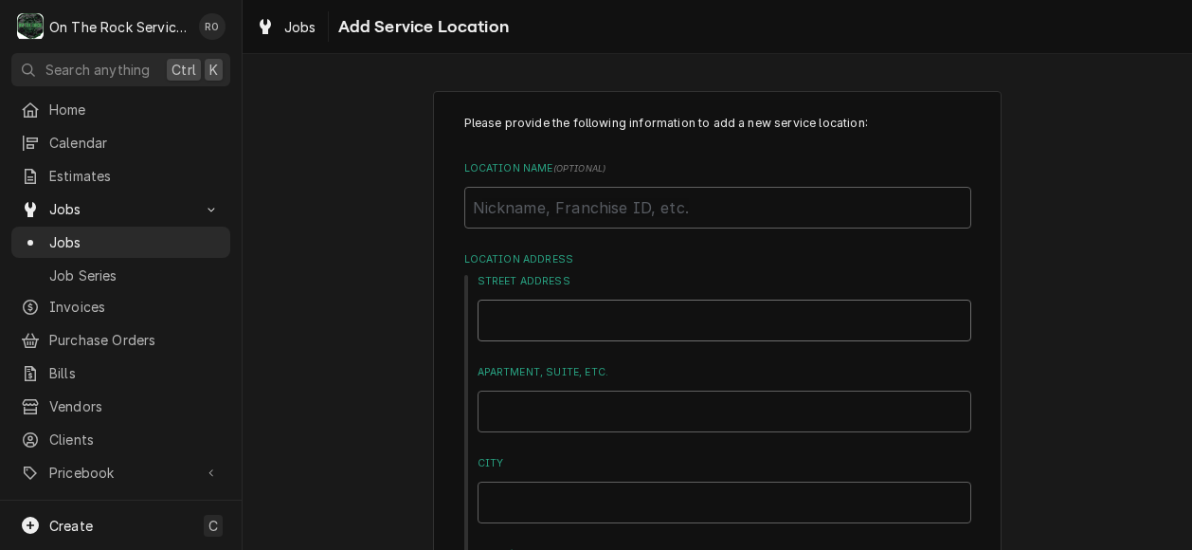
type textarea "x"
click at [545, 196] on input "Location Name ( optional )" at bounding box center [717, 208] width 507 height 42
type textarea "x"
type input "C"
type textarea "x"
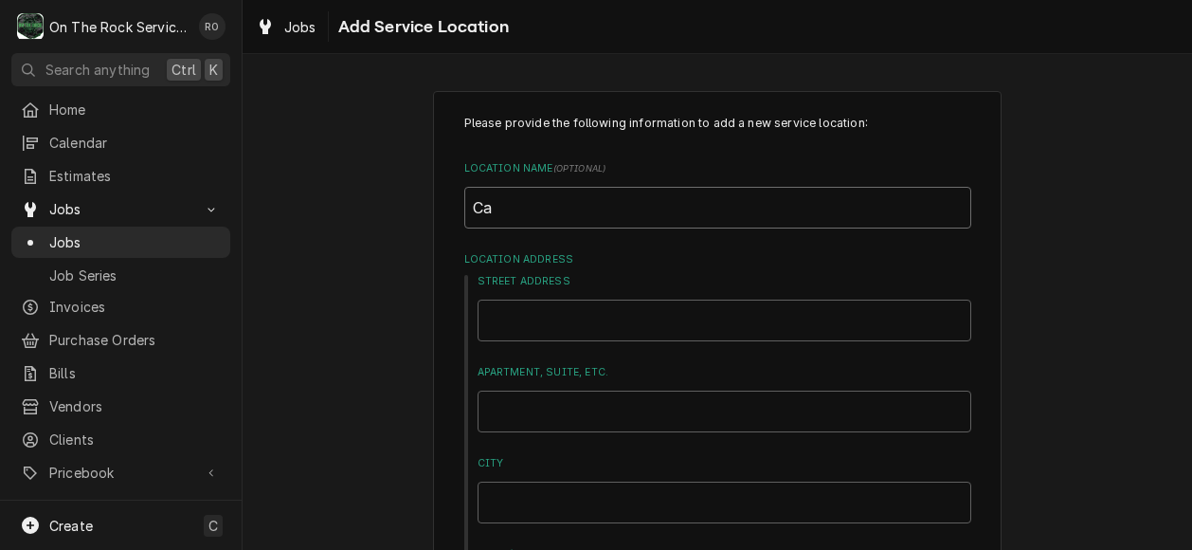
type input "Cav"
type textarea "x"
type input "Cava"
type textarea "x"
type input "Cava"
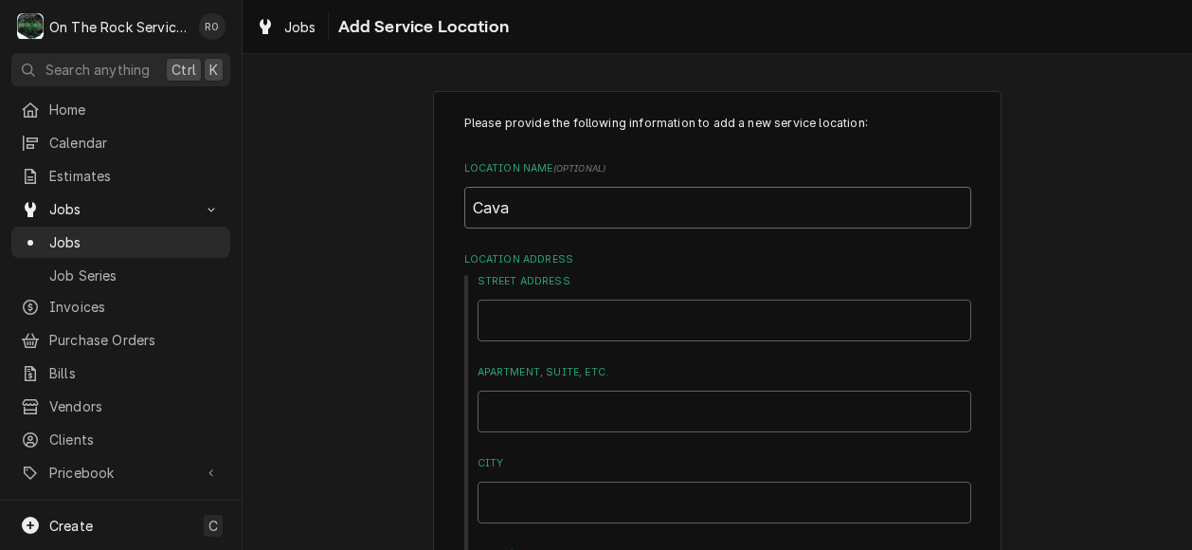
type textarea "x"
type input "Cava -"
type textarea "x"
type input "Cava -"
type textarea "x"
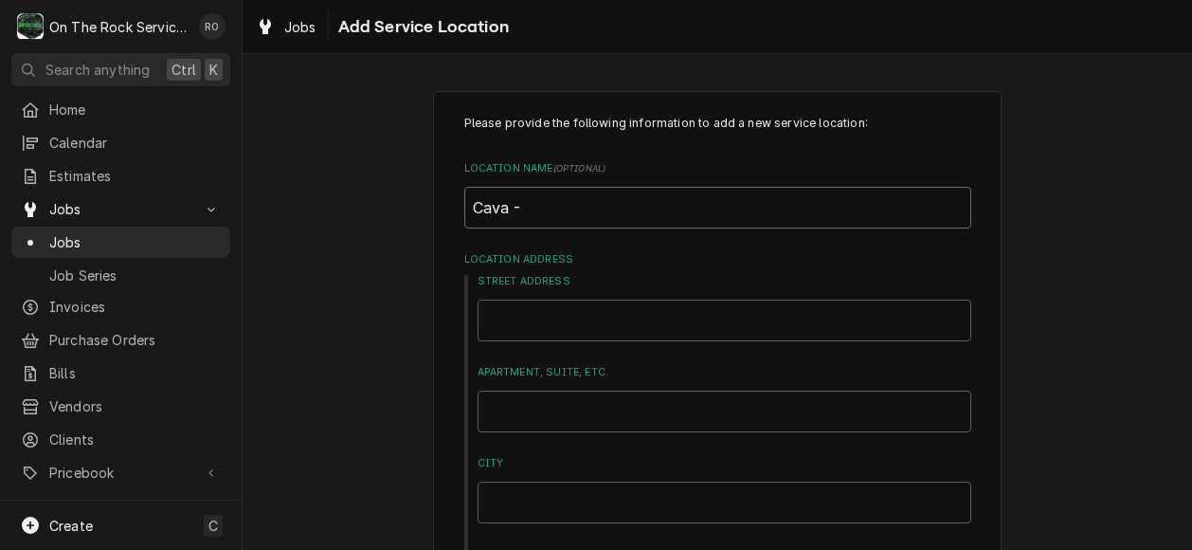
type input "Cava - F"
type textarea "x"
type input "Cava - For"
type textarea "x"
type input "Cava - Fort"
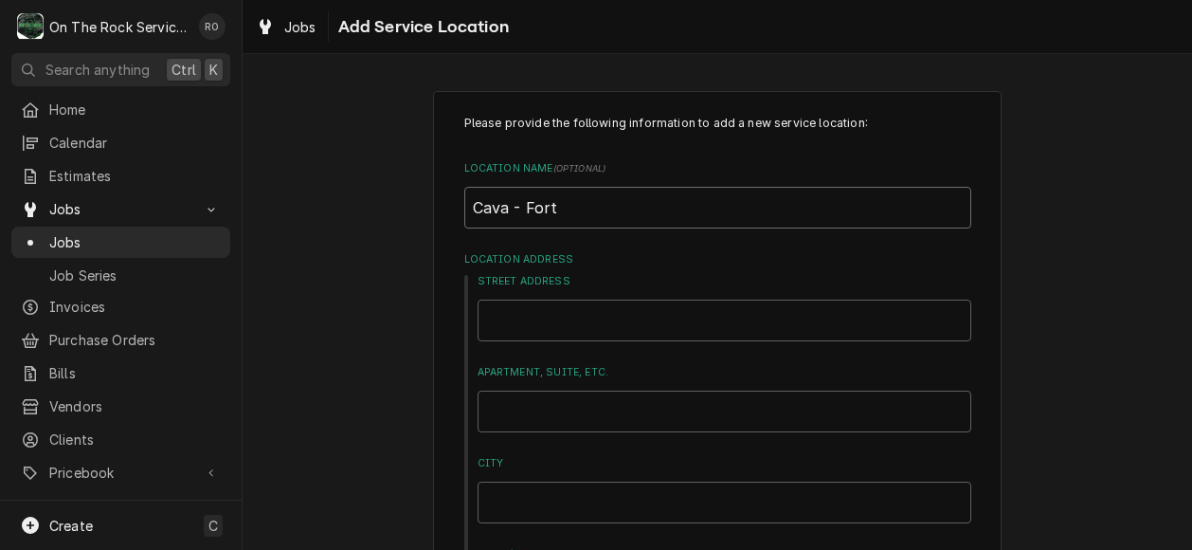
type textarea "x"
type input "Cava - Fort"
type textarea "x"
type input "Cava - Fort M"
type textarea "x"
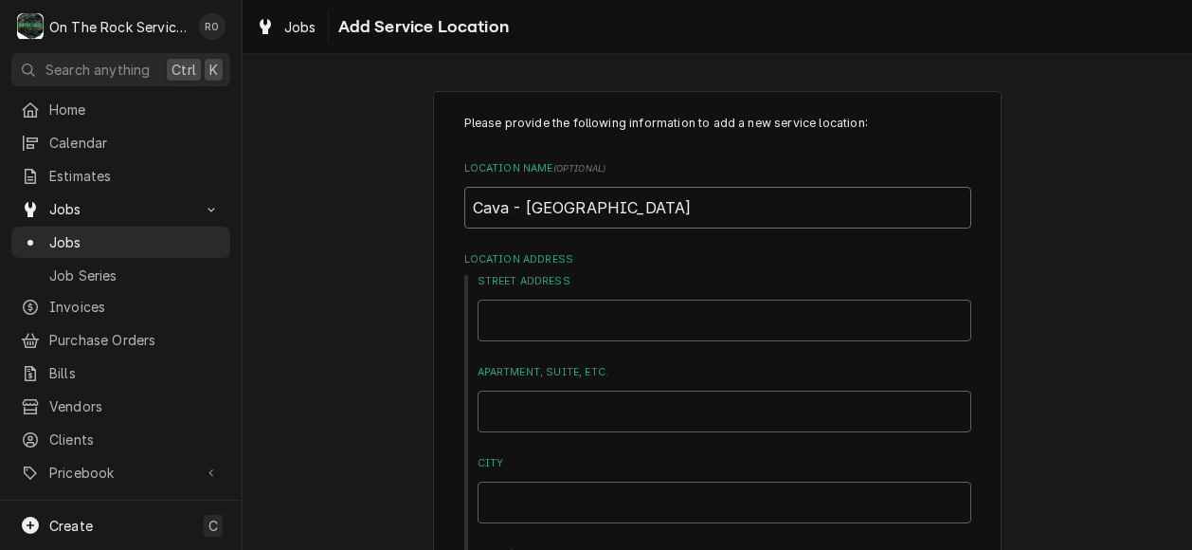
type input "Cava - Fort Mi"
type textarea "x"
type input "Cava - Fort Mil"
type textarea "x"
type input "Cava - Fort Mill"
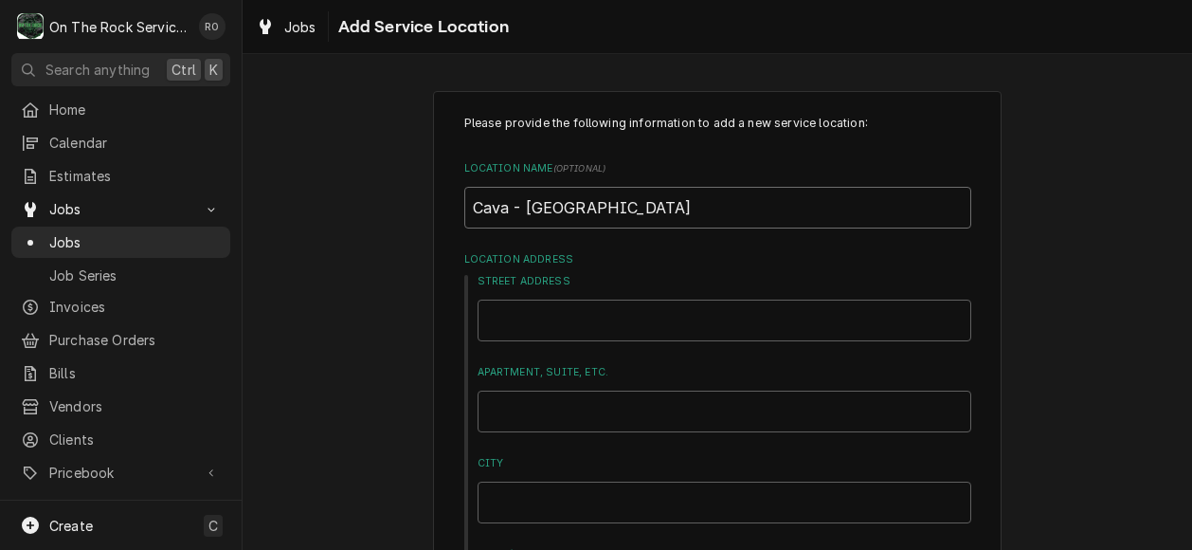
type textarea "x"
type input "Cava - Fort Mill"
type textarea "x"
type input "Cava - [GEOGRAPHIC_DATA]"
type textarea "x"
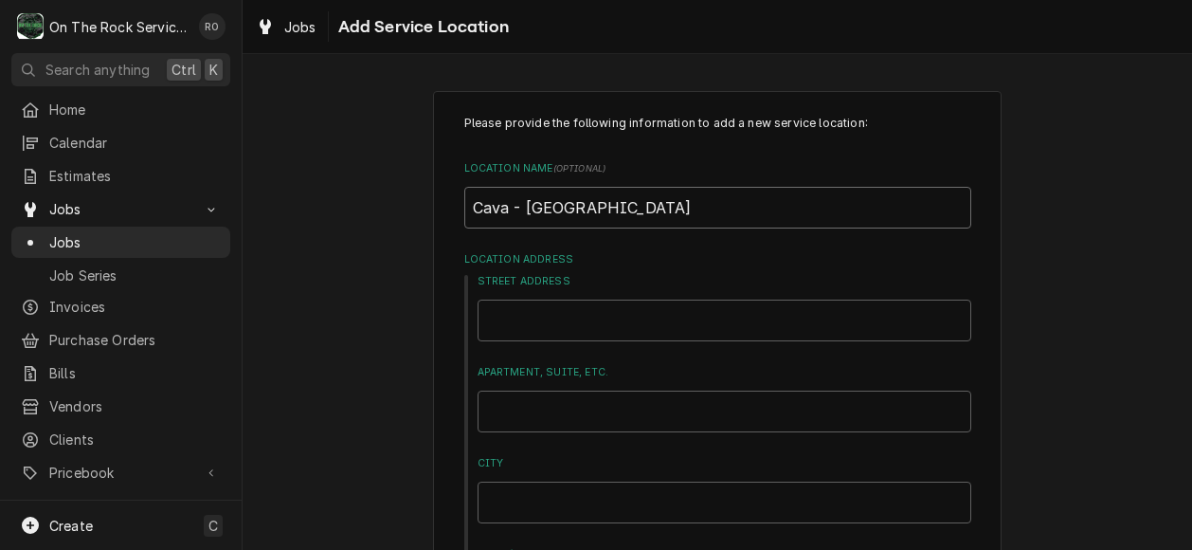
type input "Cava - [GEOGRAPHIC_DATA]"
click at [540, 323] on input "Street Address" at bounding box center [725, 320] width 494 height 42
type textarea "x"
type input "2"
type textarea "x"
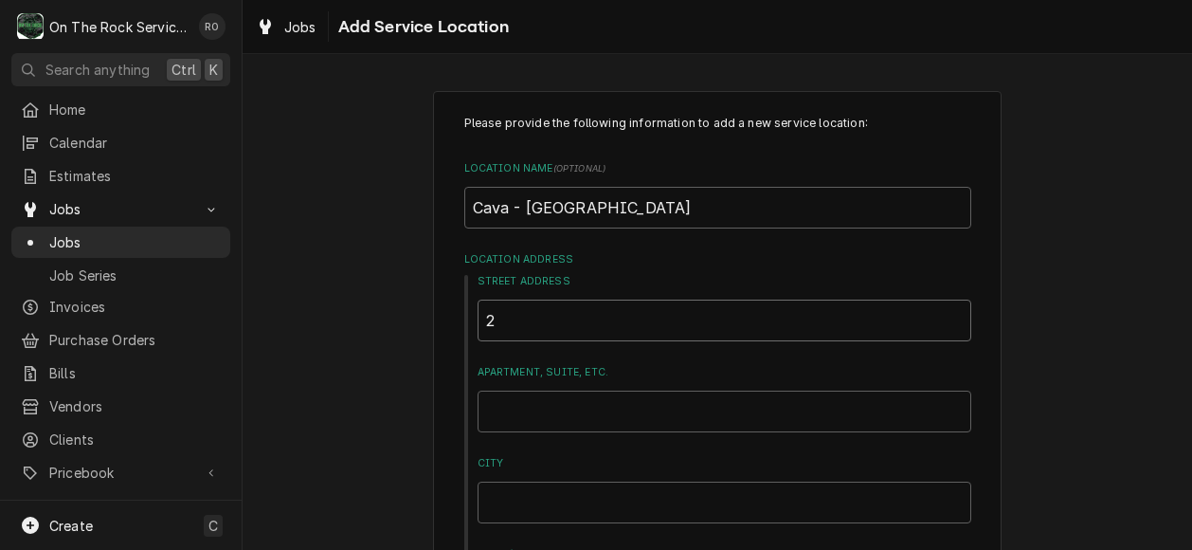
type input "24"
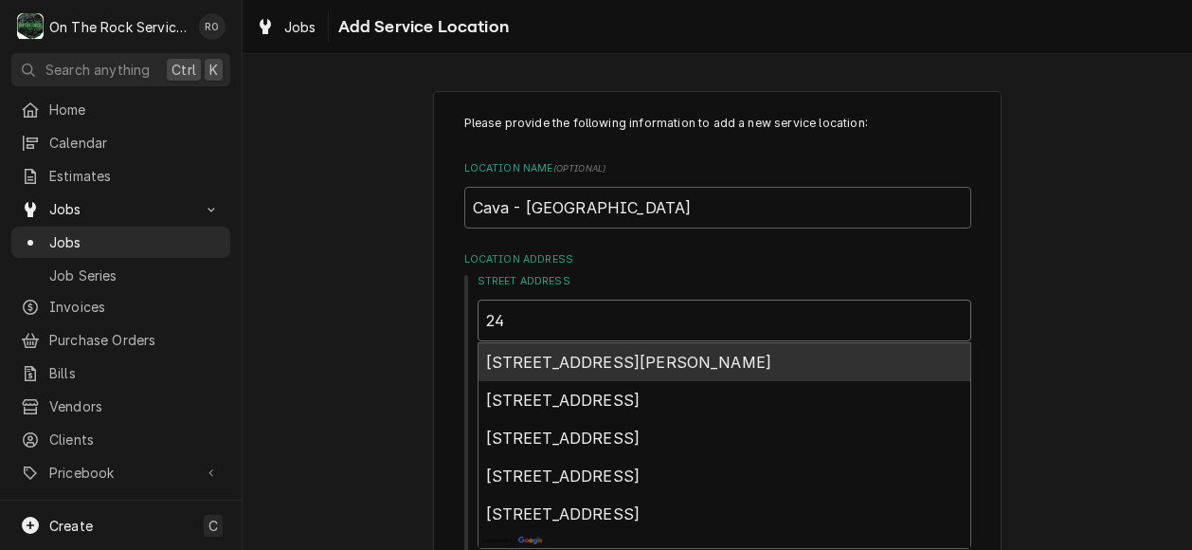
type textarea "x"
type input "241"
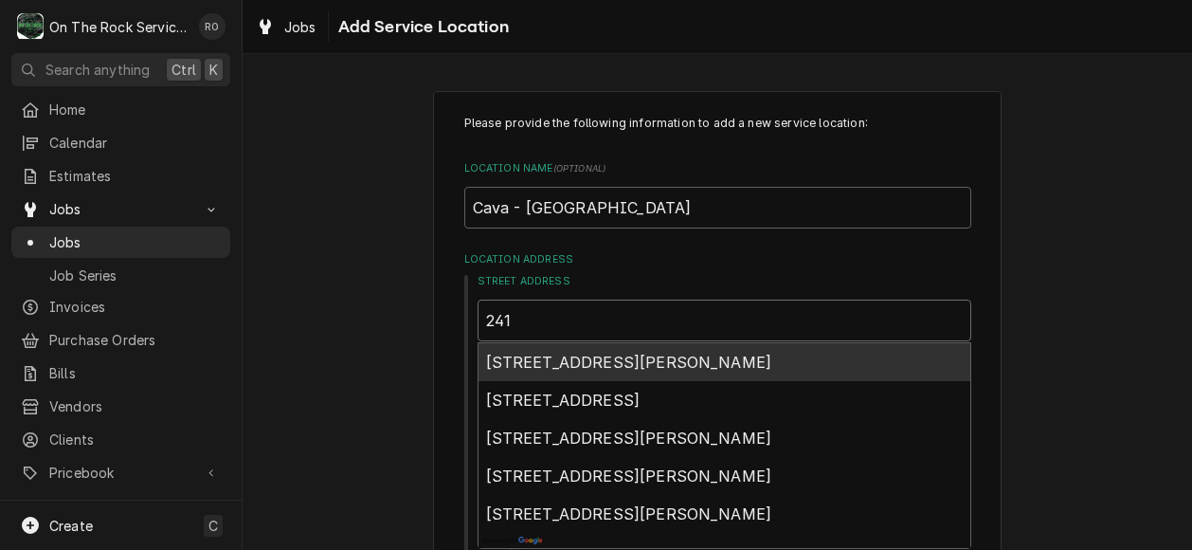
type textarea "x"
type input "2417"
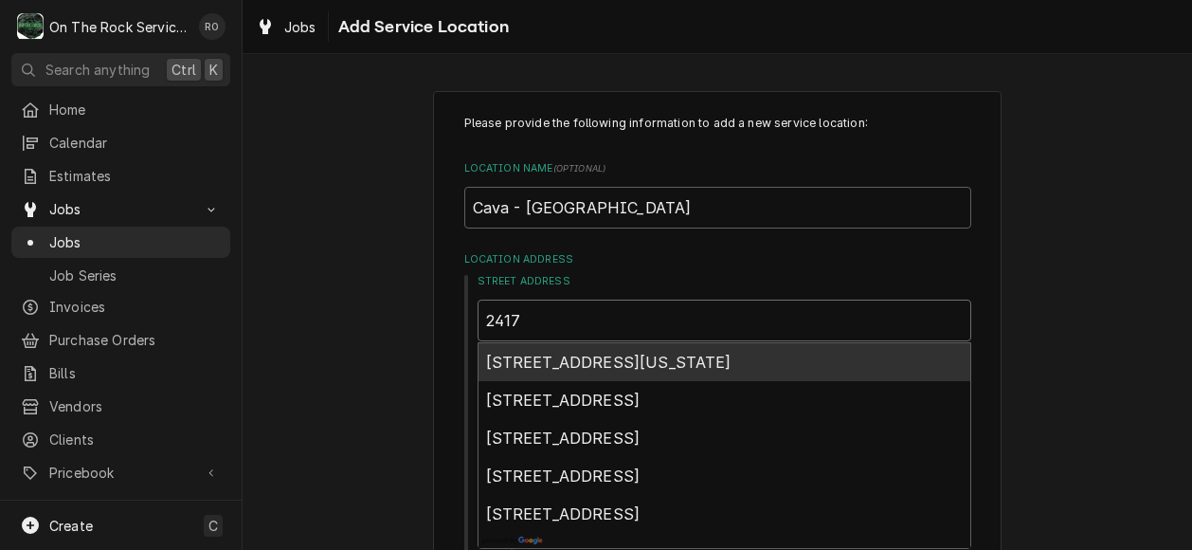
type textarea "x"
type input "2417m"
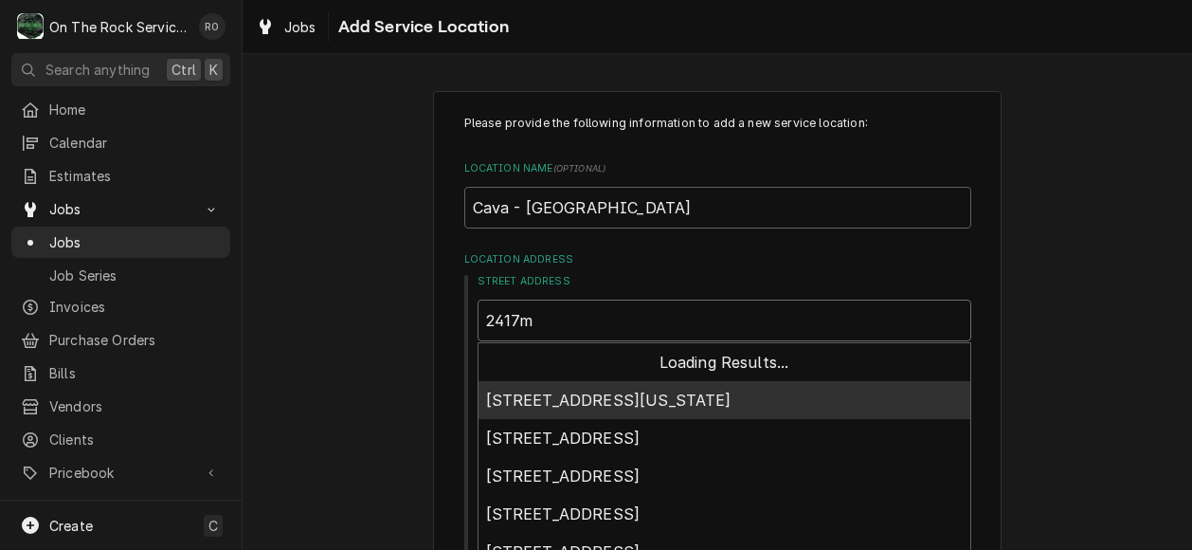
type textarea "x"
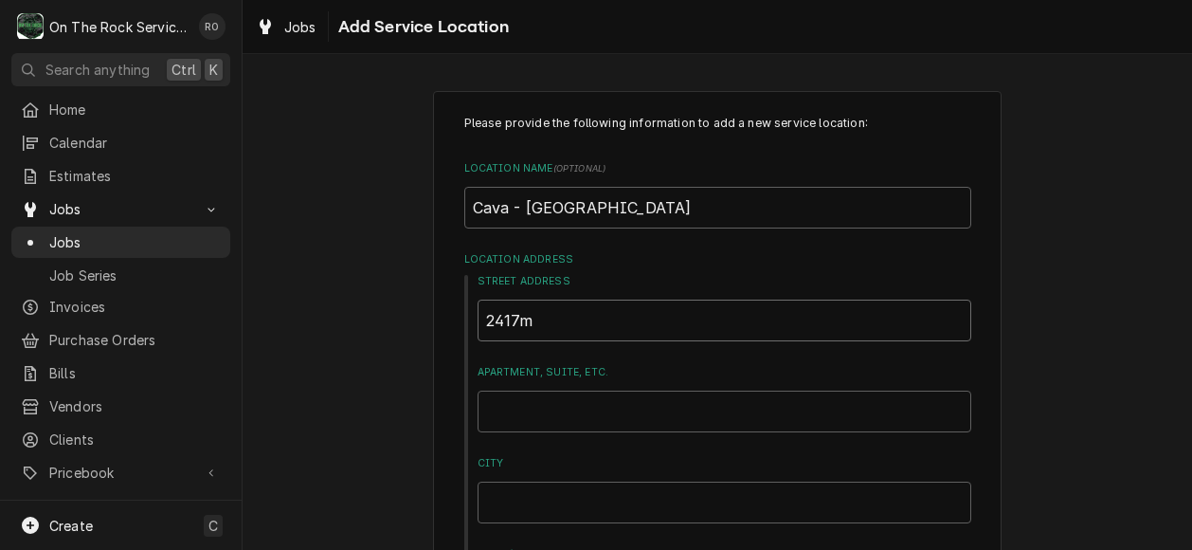
type input "2417m"
type textarea "x"
type input "2417"
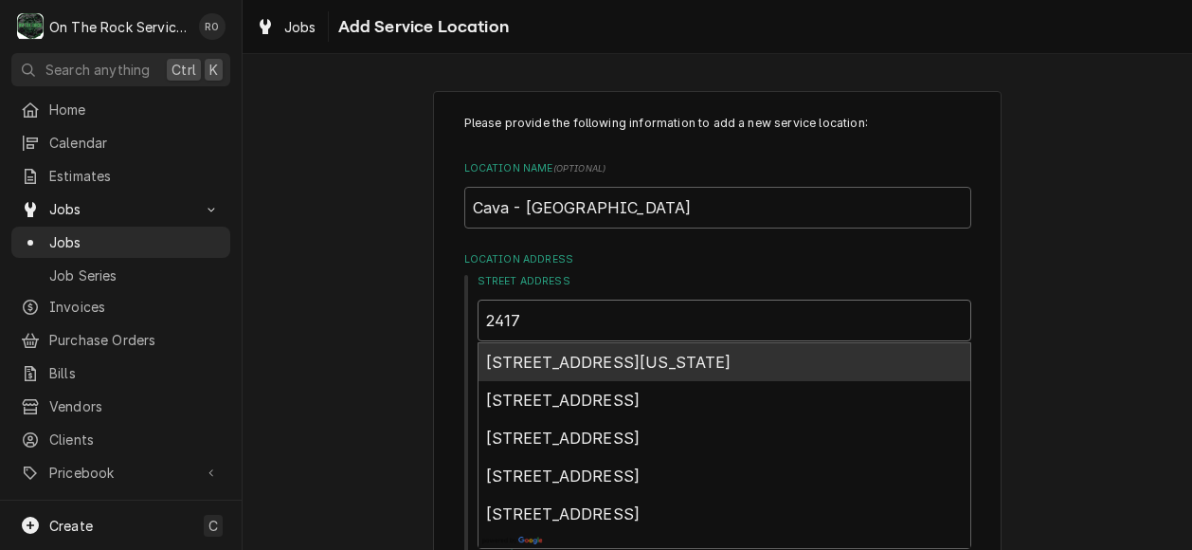
type textarea "x"
type input "241"
type textarea "x"
type input "24"
type textarea "x"
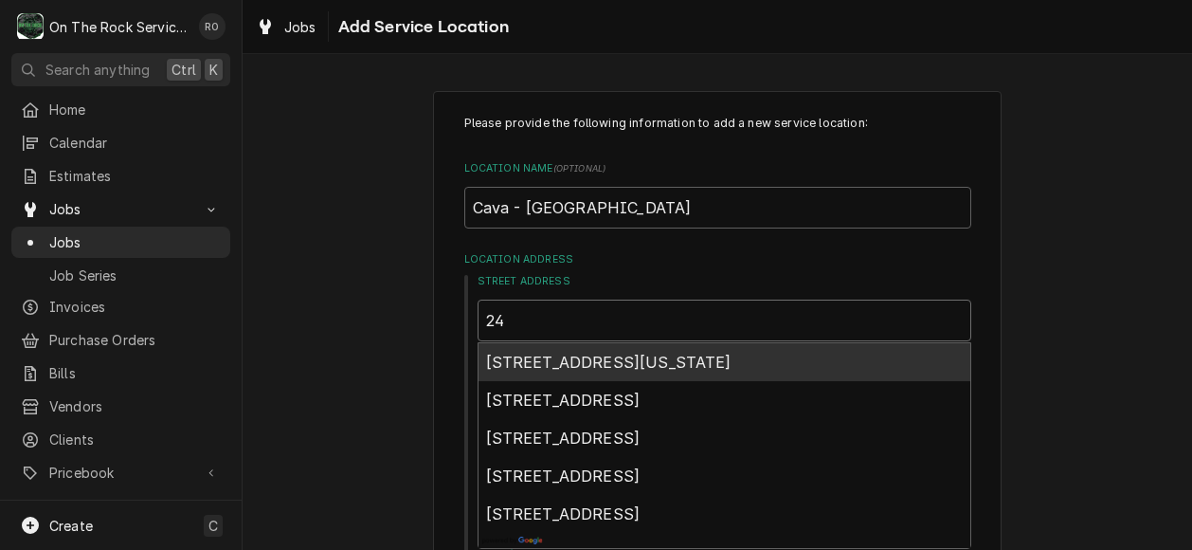
type input "2"
type textarea "x"
type input "21"
type textarea "x"
type input "214"
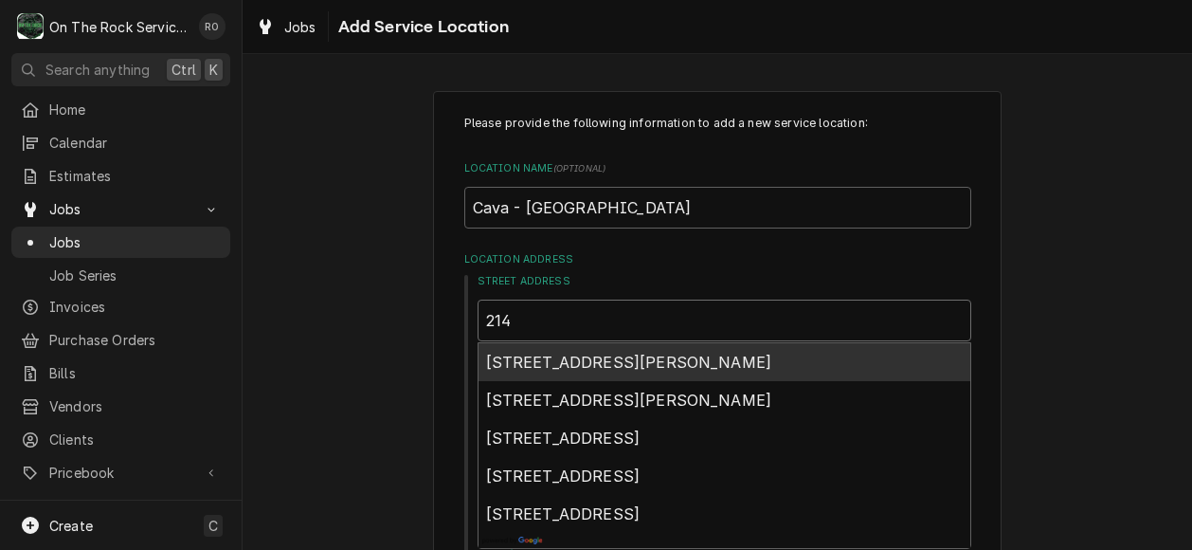
type textarea "x"
type input "2147"
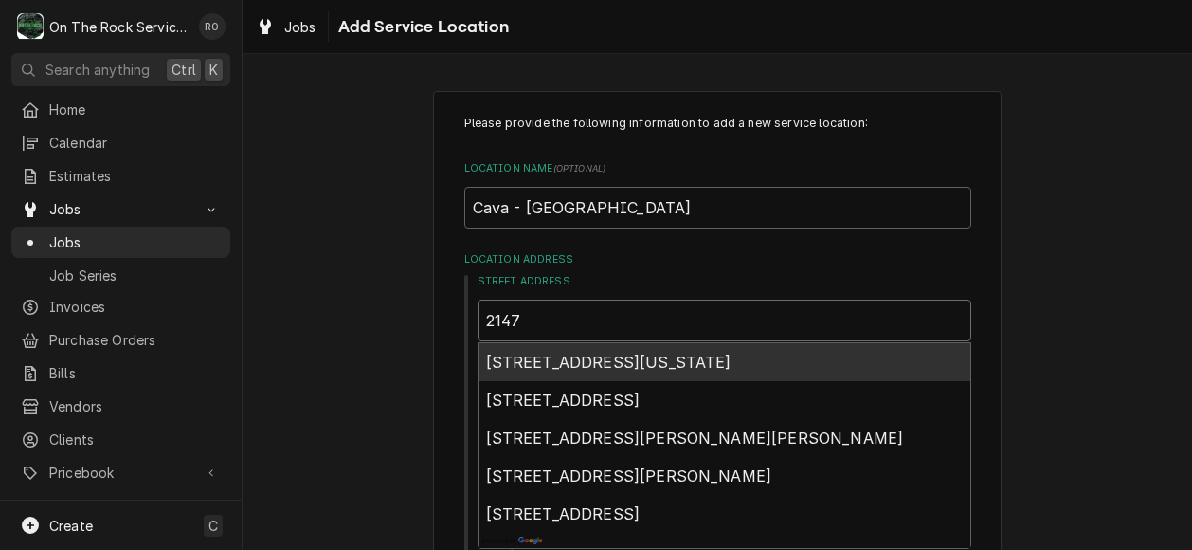
type textarea "x"
type input "2147"
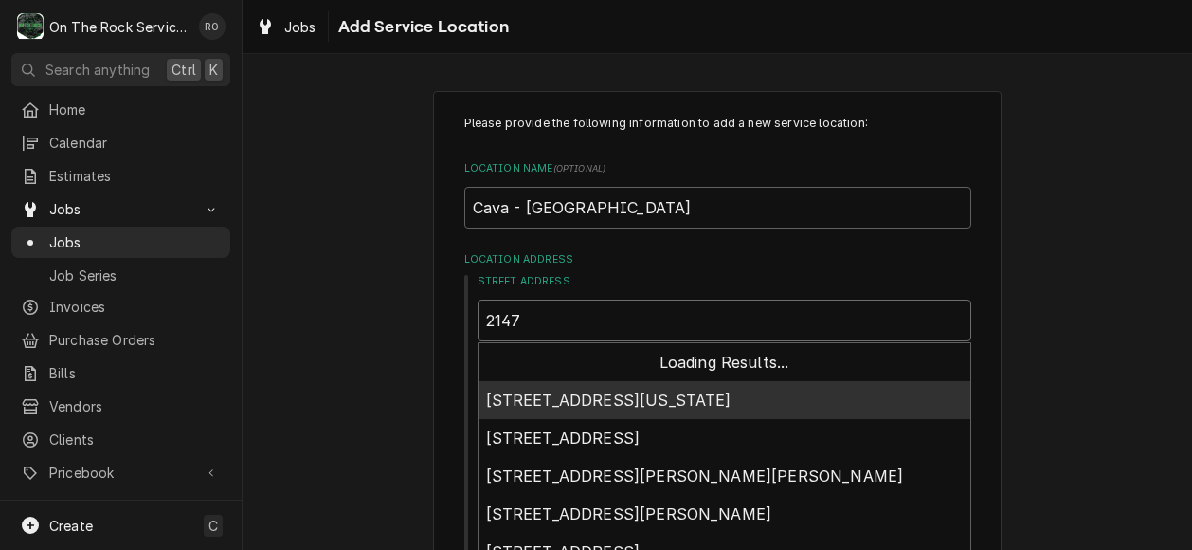
type textarea "x"
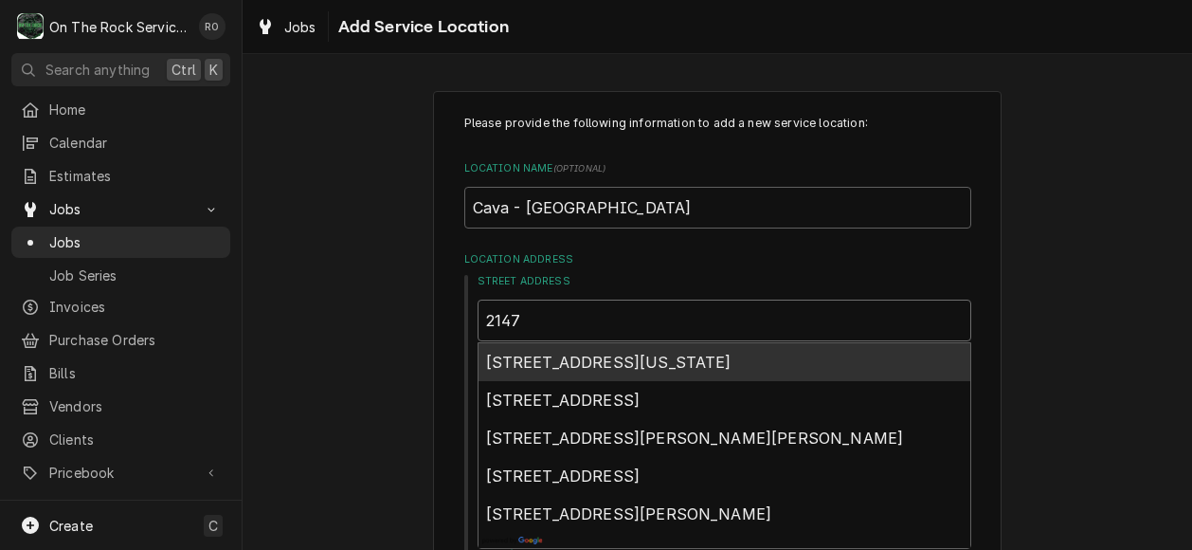
type input "2147"
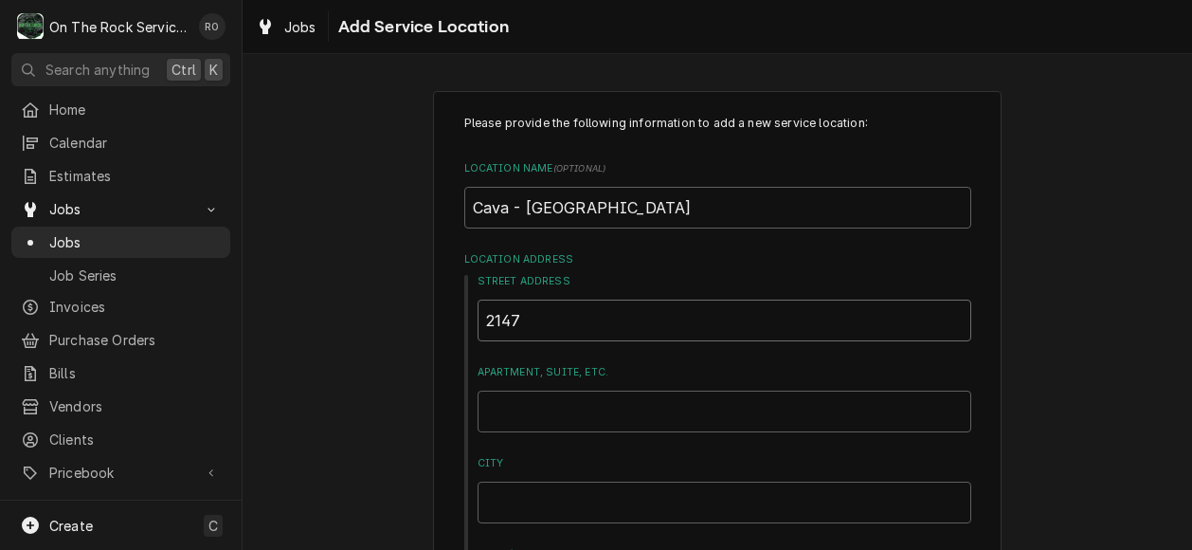
type textarea "x"
type input "2147 h"
type textarea "x"
type input "2147 hi"
type textarea "x"
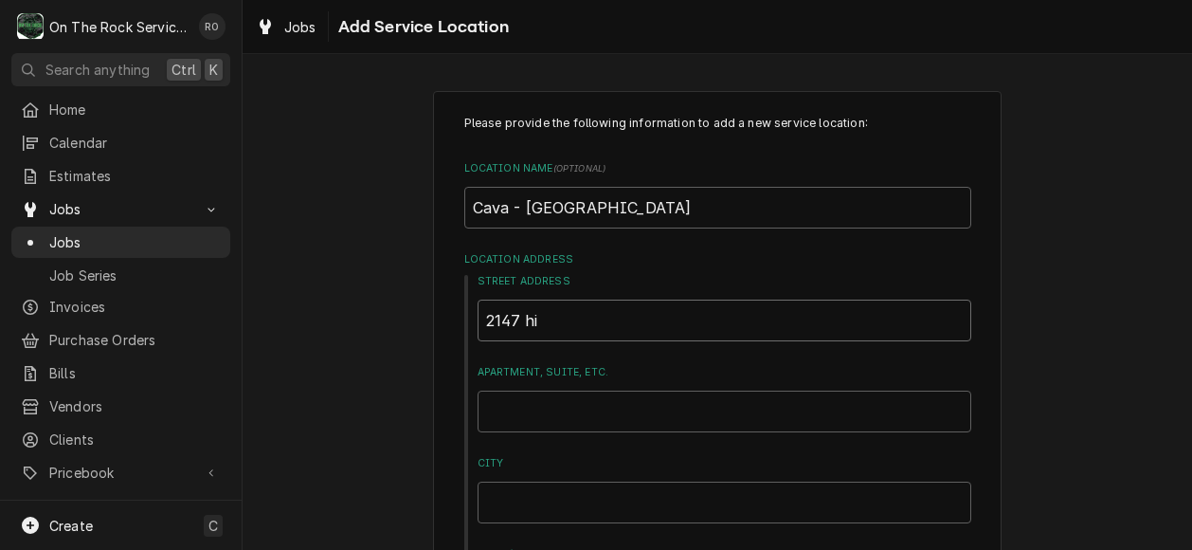
type input "2147 hih"
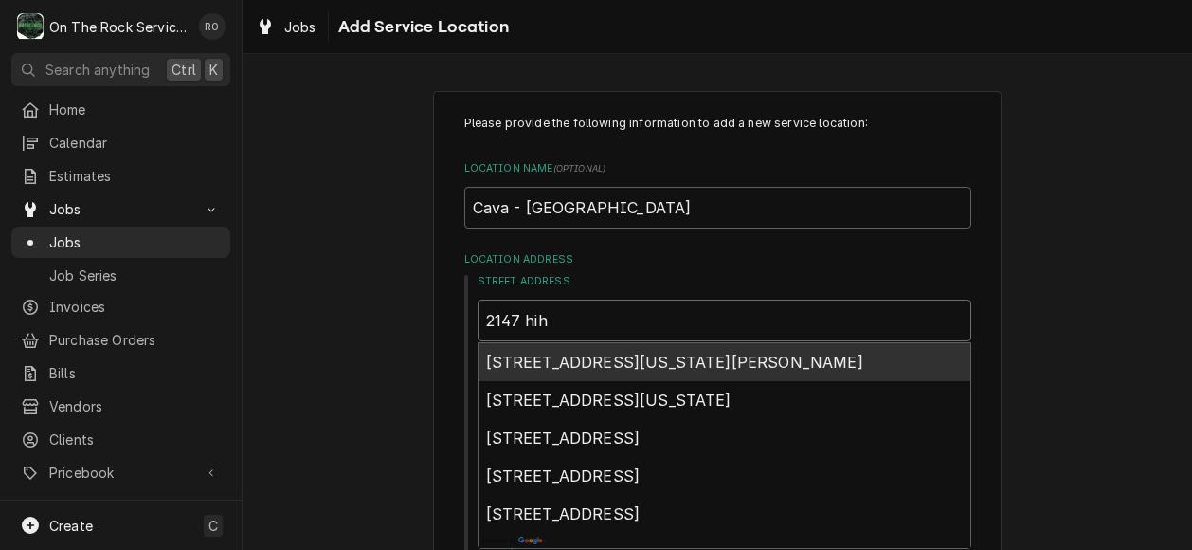
type textarea "x"
type input "2147 hi"
type textarea "x"
type input "2147 hig"
type textarea "x"
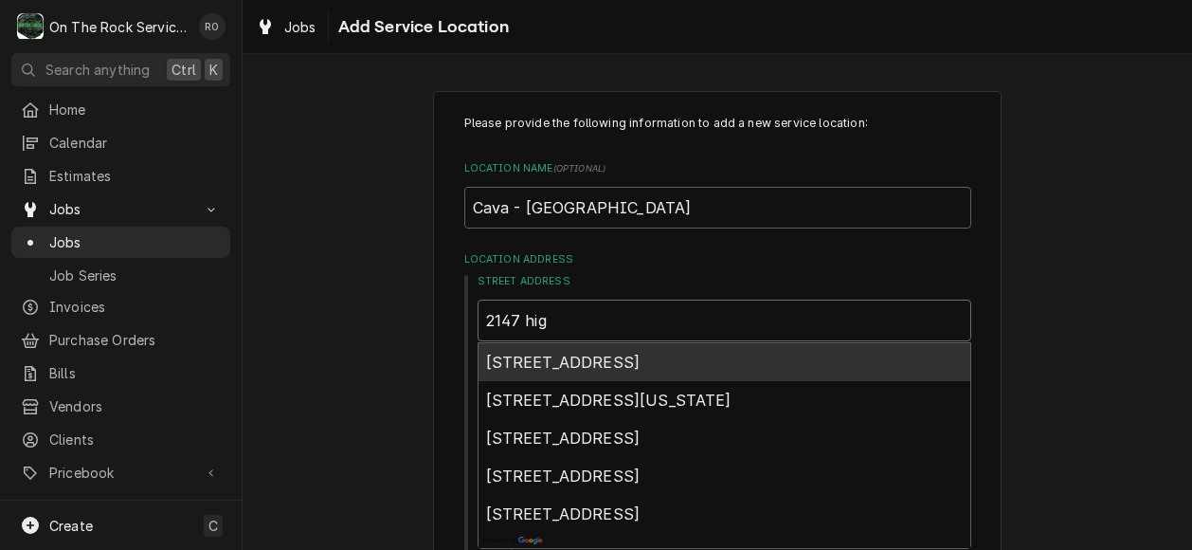
type input "2147 high"
type textarea "x"
type input "2147 highw"
type textarea "x"
type input "2147 highwa"
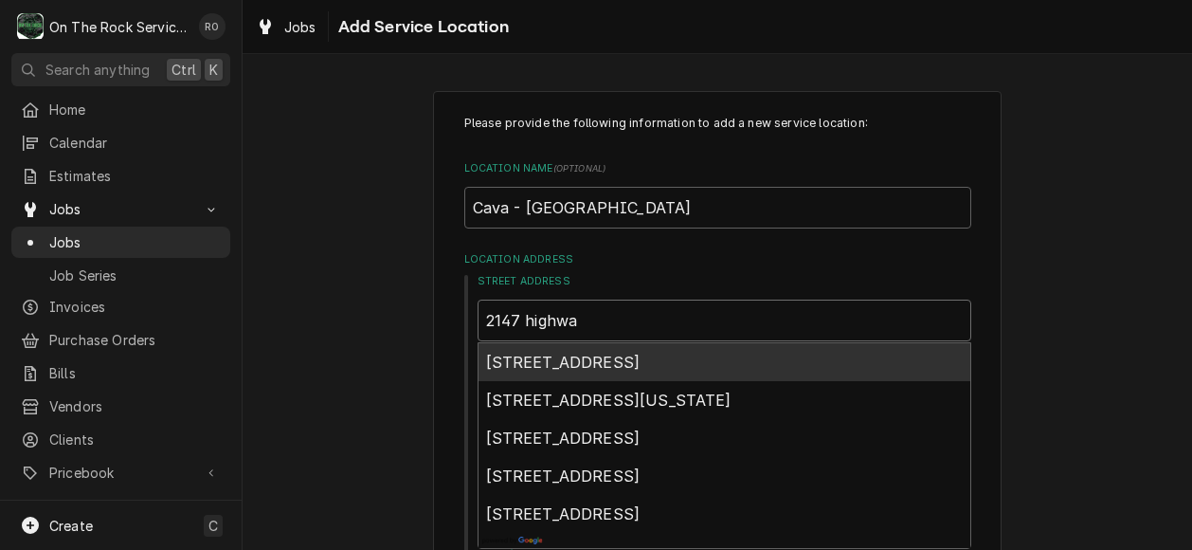
type textarea "x"
type input "2147 highway"
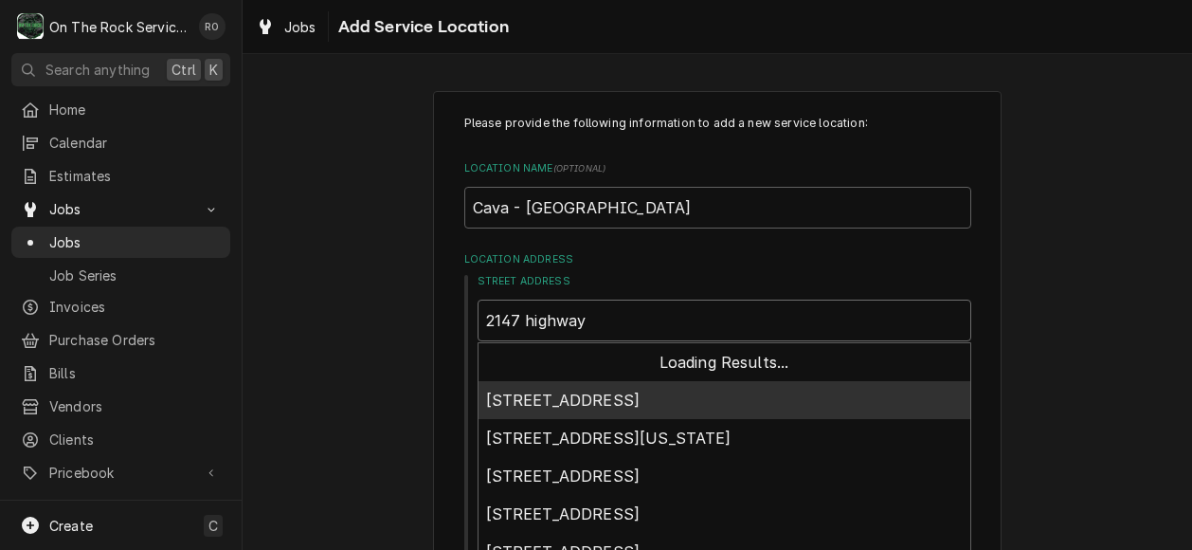
type textarea "x"
type input "2147 highway"
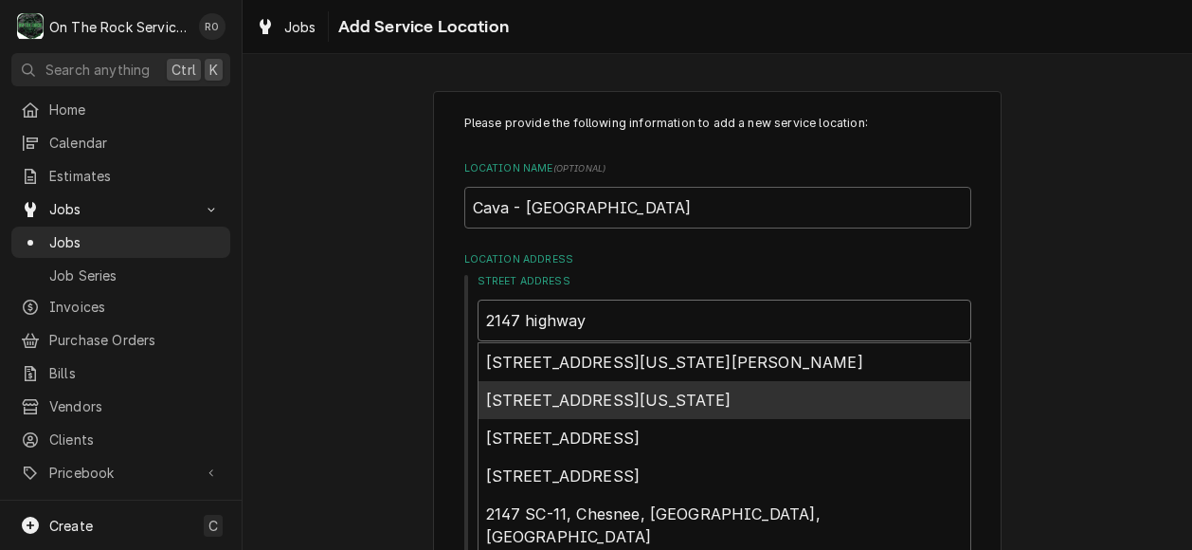
click at [732, 402] on span "2147 South Carolina 160, Fort Mill, SC, USA" at bounding box center [608, 399] width 245 height 19
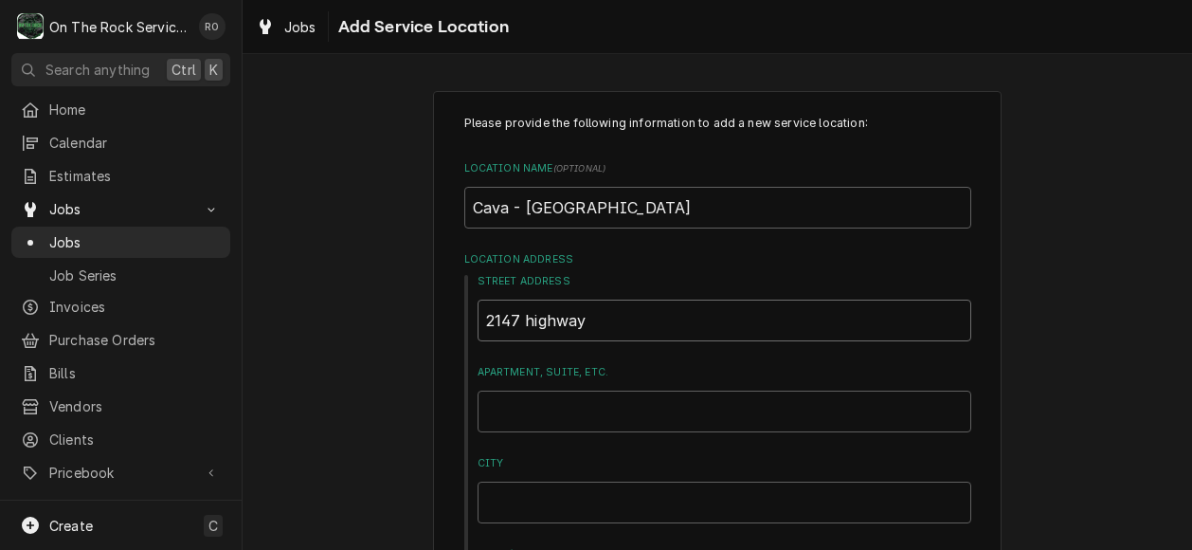
type textarea "x"
type input "2147 SC-160"
type textarea "x"
type input "2147 SC-160"
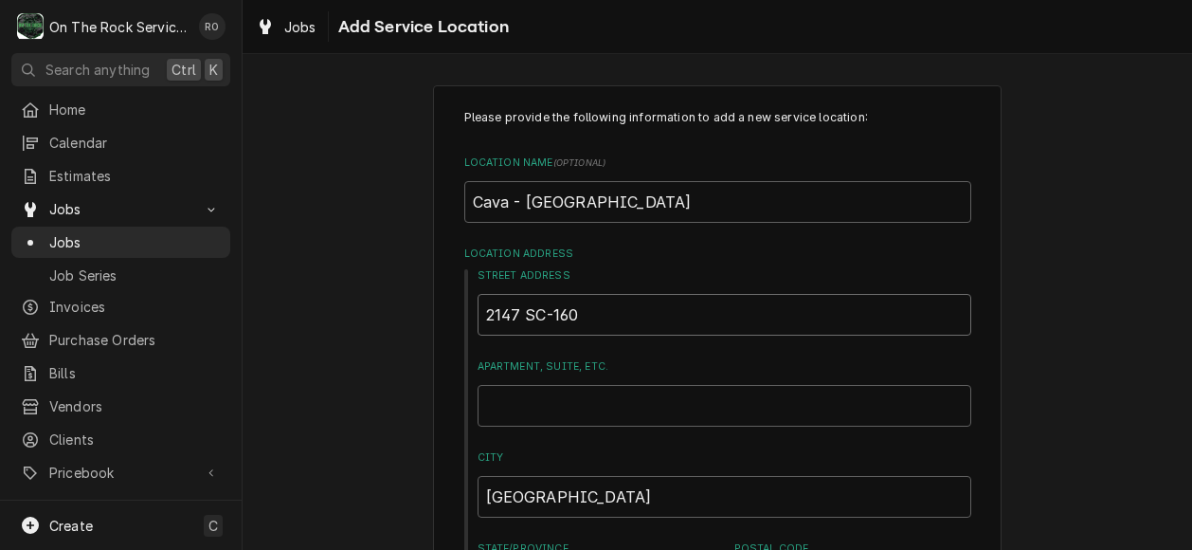
scroll to position [17, 0]
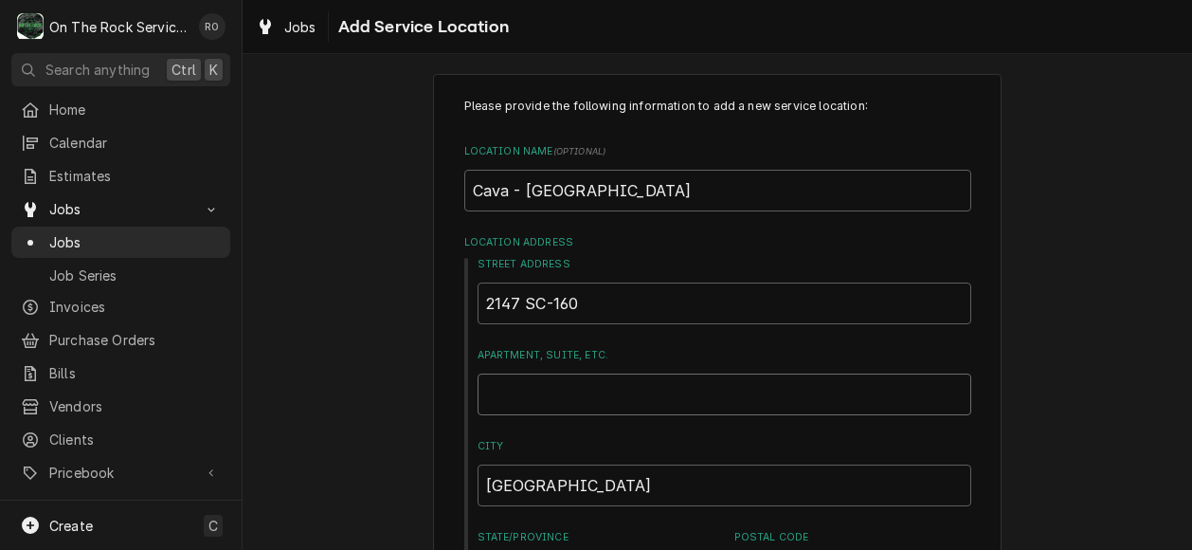
click at [639, 384] on input "Apartment, Suite, etc." at bounding box center [725, 394] width 494 height 42
type textarea "x"
type input "S"
type textarea "x"
type input "ST"
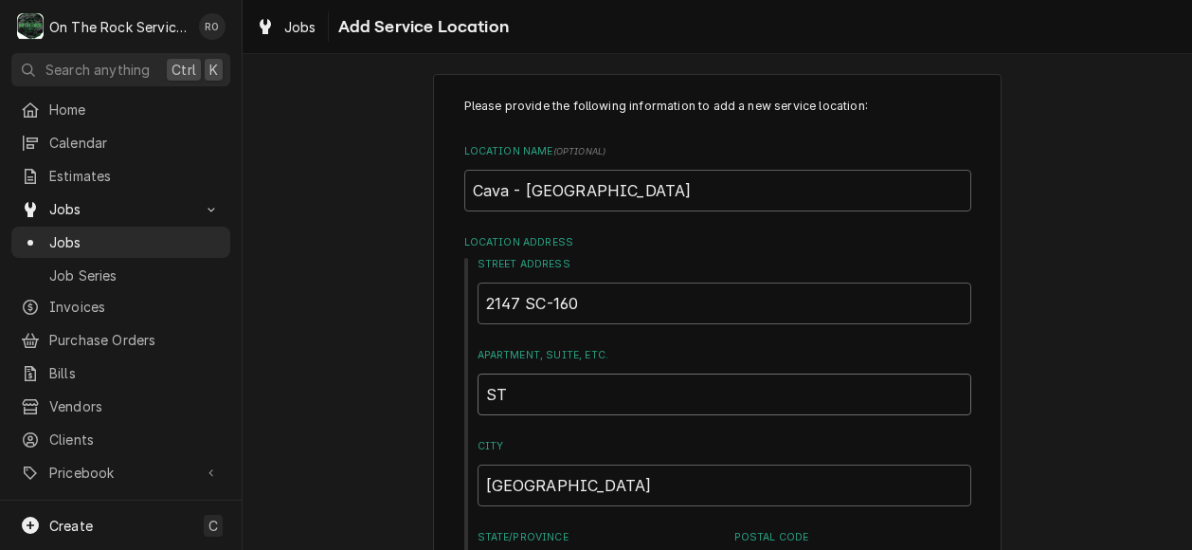
type textarea "x"
type input "STe"
type textarea "x"
type input "ST"
type textarea "x"
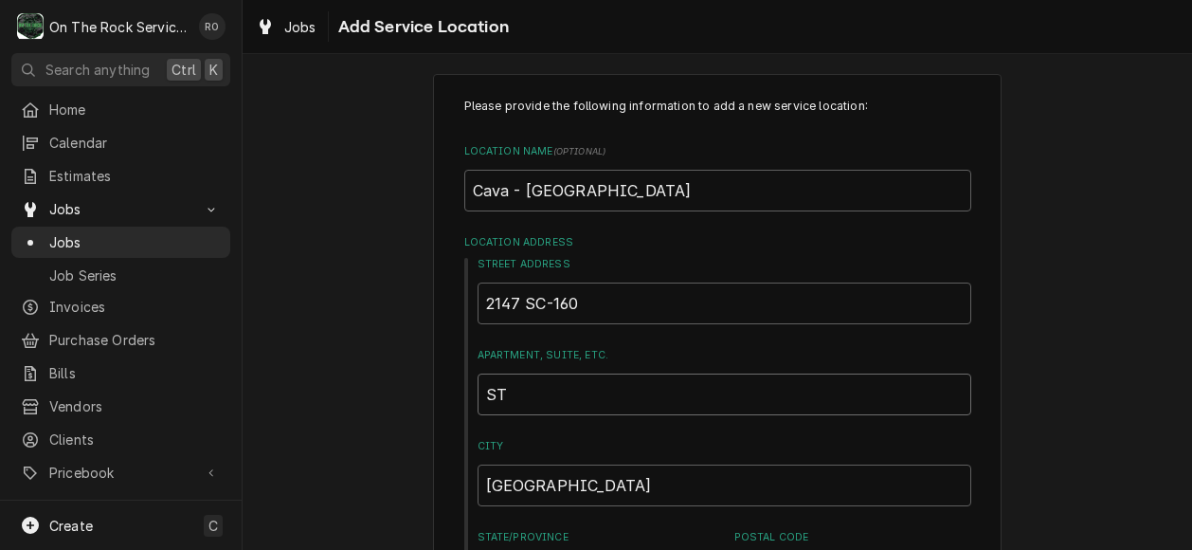
type input "S"
type textarea "x"
type input "St"
type textarea "x"
type input "Ste"
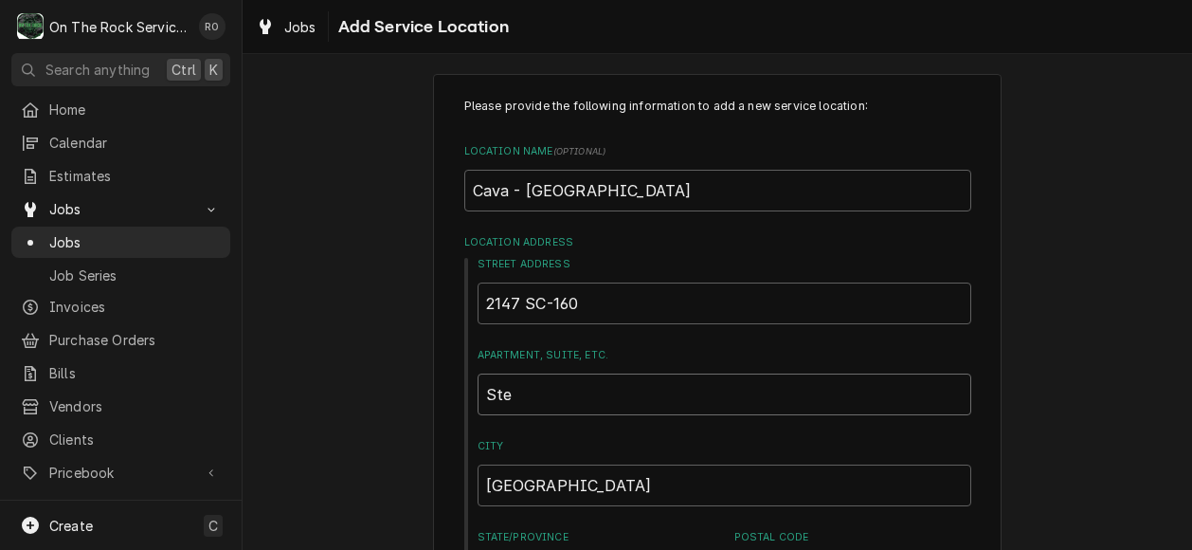
type textarea "x"
type input "Ste"
type textarea "x"
type input "Ste 1"
type textarea "x"
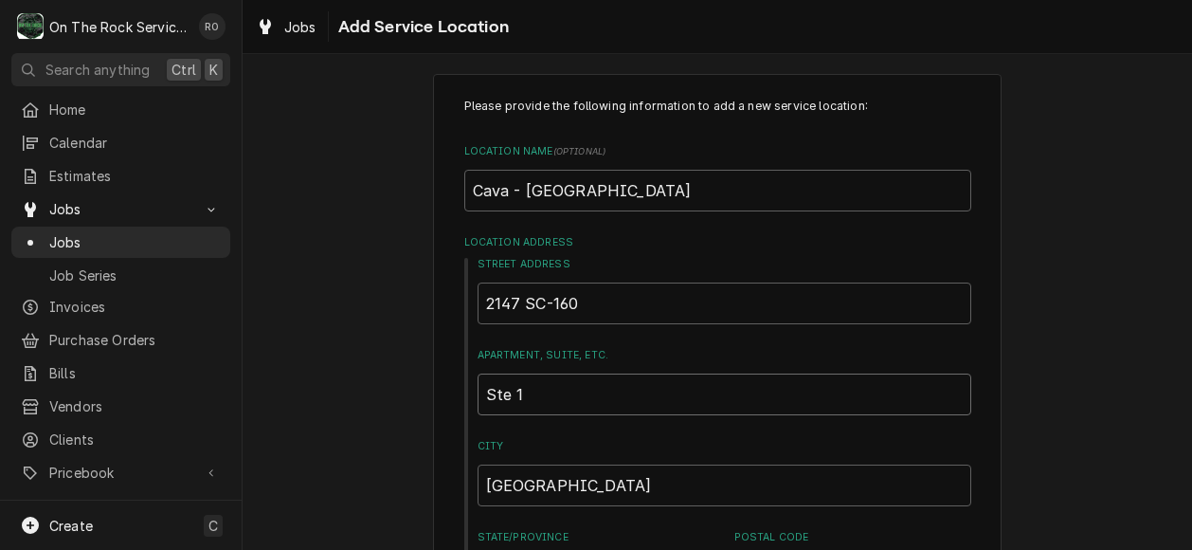
type input "Ste 10"
type textarea "x"
type input "Ste 104"
type textarea "x"
type input "Ste 104"
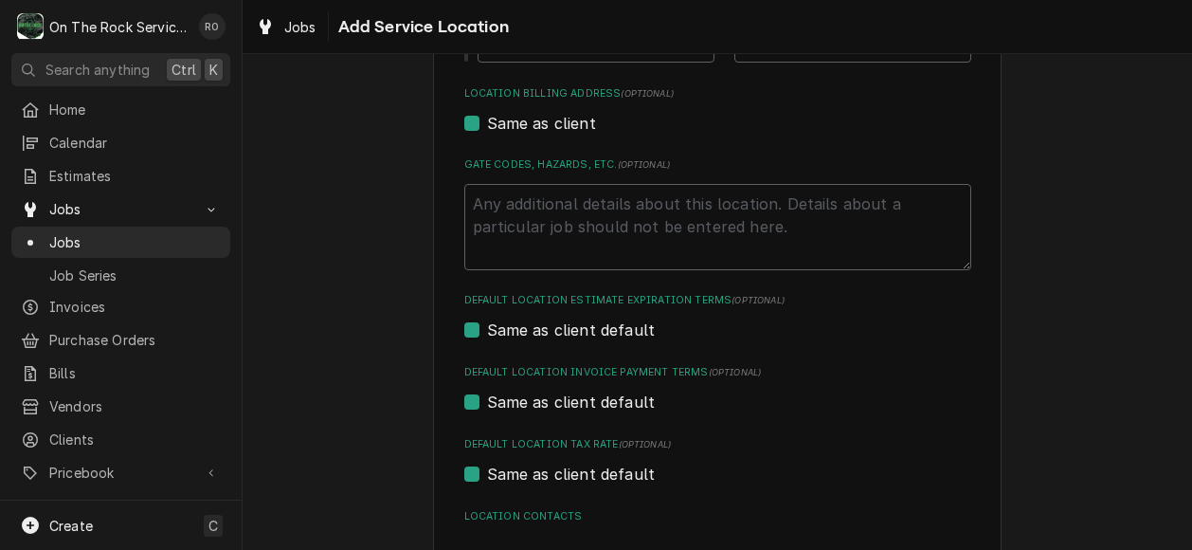
scroll to position [688, 0]
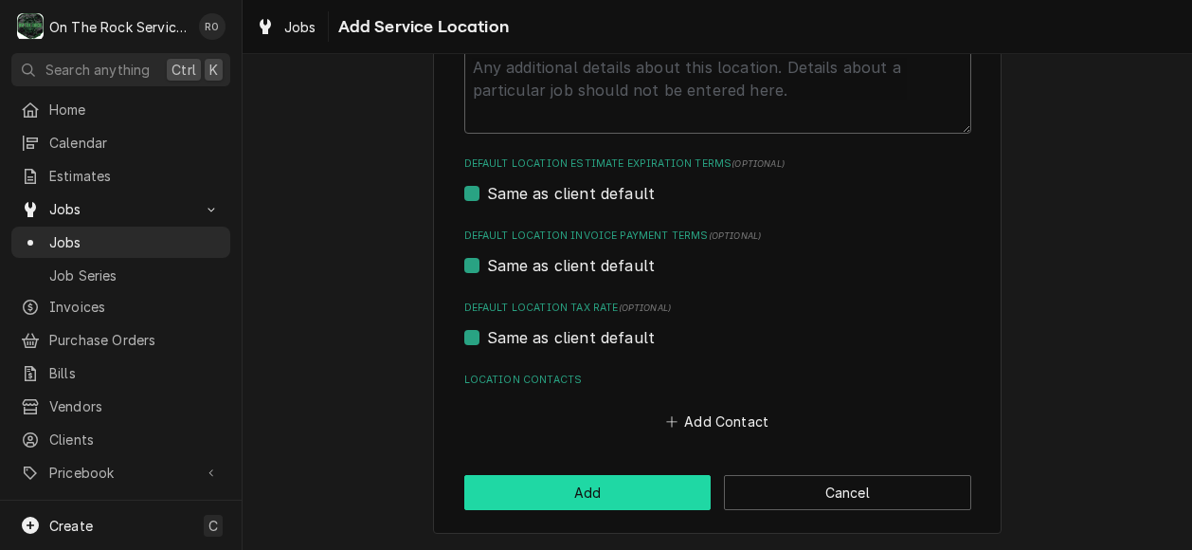
click at [607, 490] on button "Add" at bounding box center [587, 492] width 247 height 35
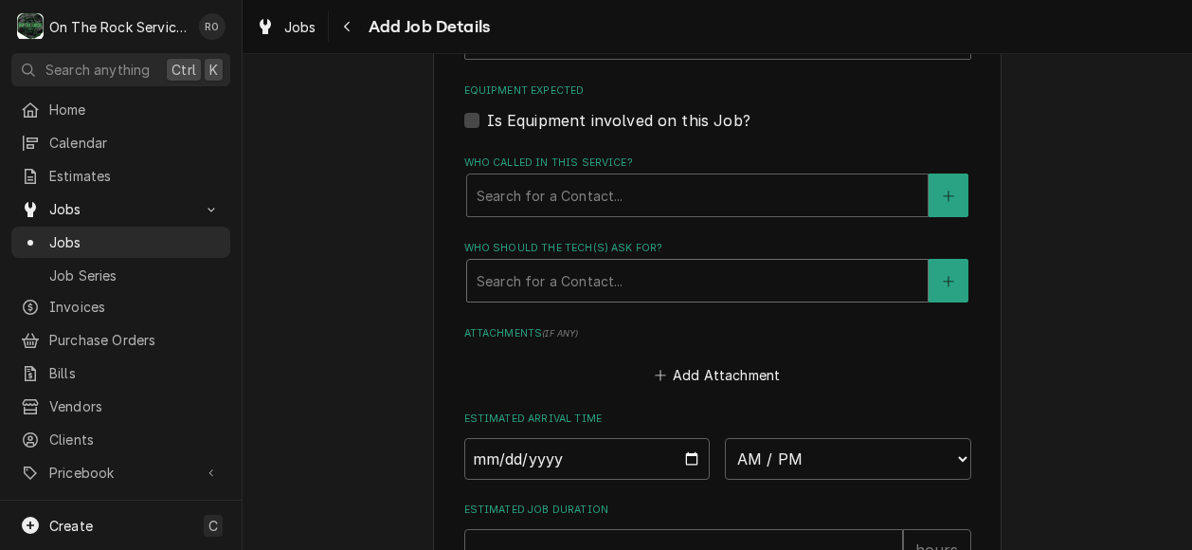
scroll to position [1139, 0]
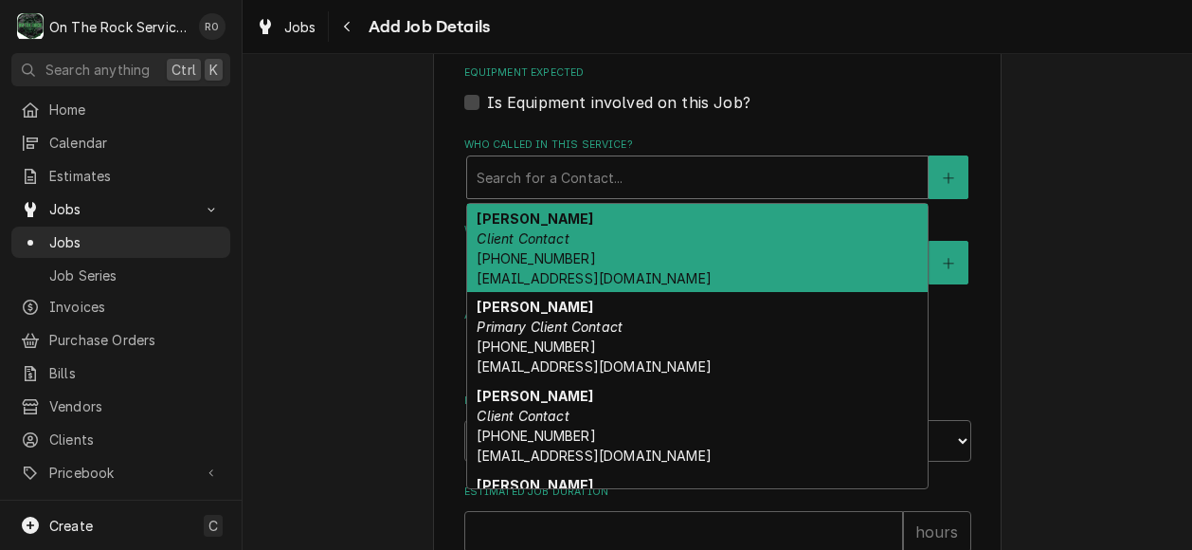
click at [616, 173] on div "Who called in this service?" at bounding box center [698, 177] width 442 height 34
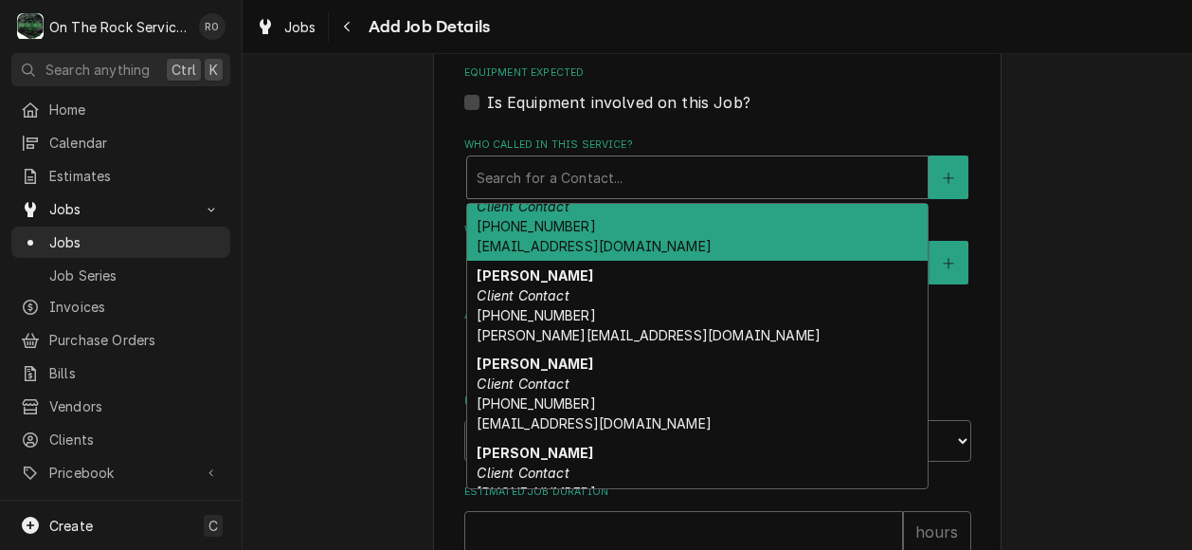
scroll to position [210, 0]
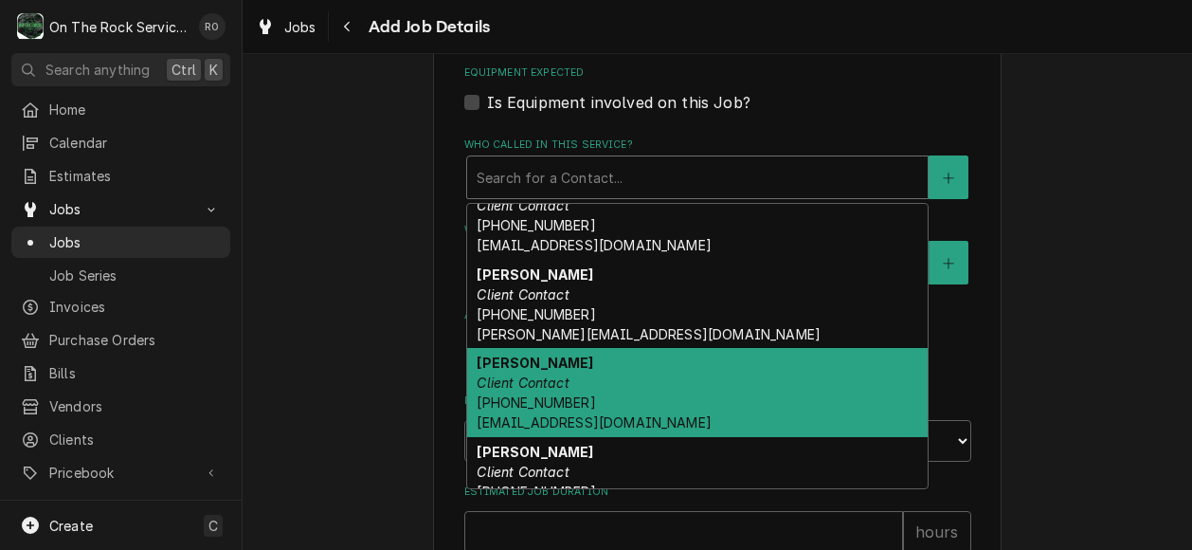
click at [616, 398] on div "Meeta Bhatia Client Contact (689) 272-6315 mbhatia@aimnational.com" at bounding box center [697, 392] width 461 height 89
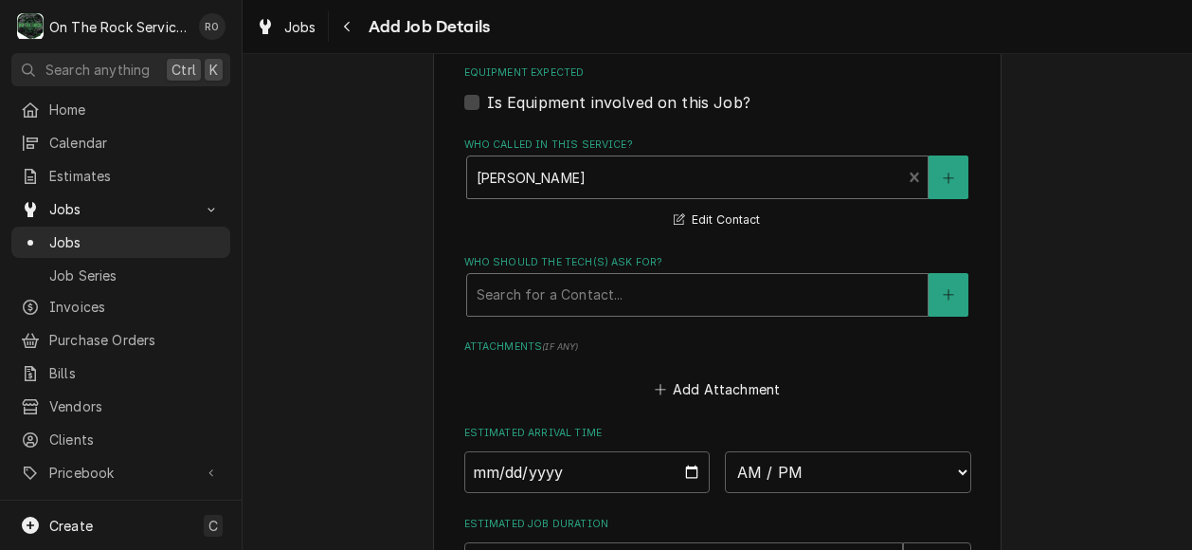
click at [580, 278] on div "Search for a Contact..." at bounding box center [697, 295] width 461 height 42
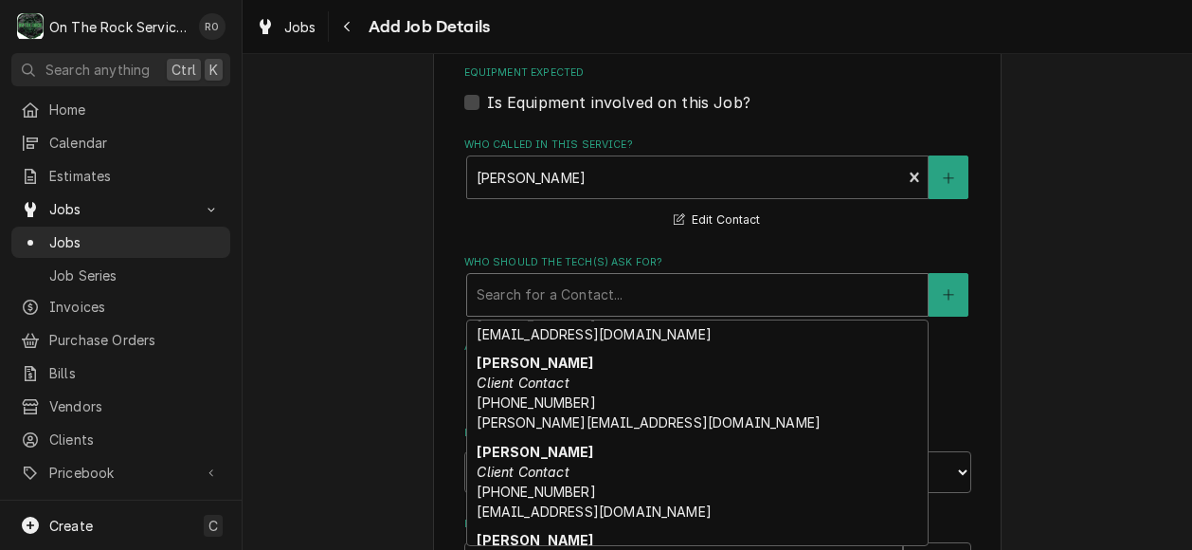
scroll to position [243, 0]
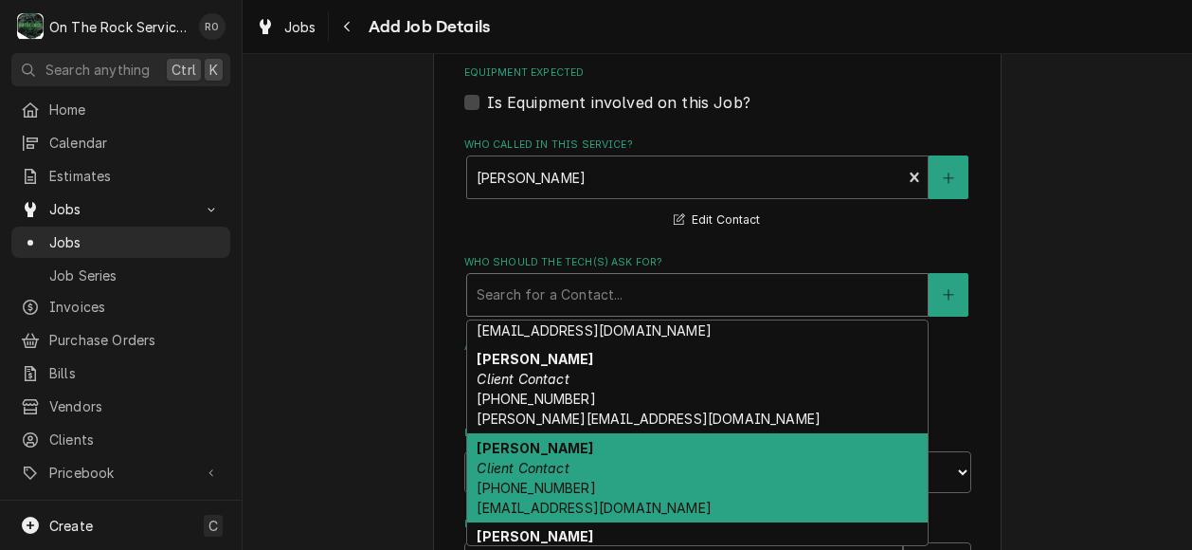
click at [601, 463] on div "Meeta Bhatia Client Contact (689) 272-6315 mbhatia@aimnational.com" at bounding box center [697, 477] width 461 height 89
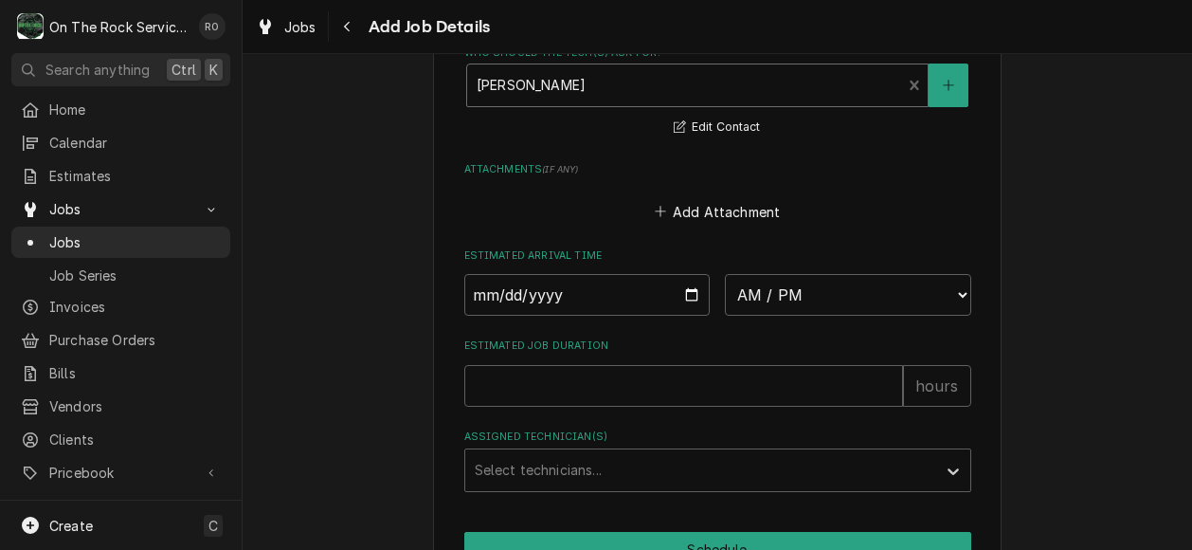
scroll to position [1349, 0]
click at [686, 289] on input "Date" at bounding box center [587, 294] width 246 height 42
type textarea "x"
type input "2025-09-02"
type textarea "x"
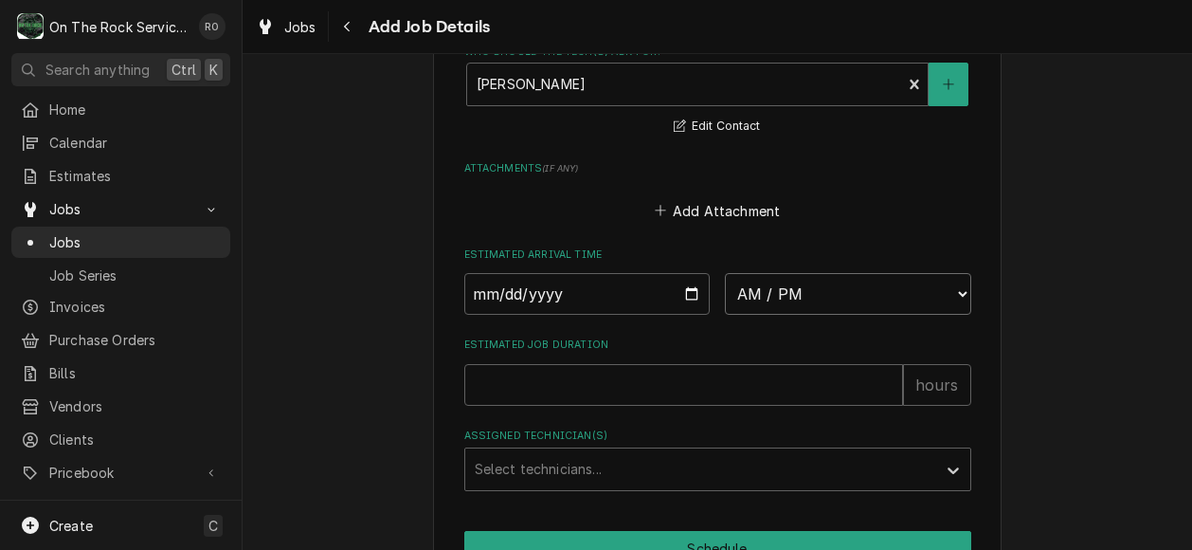
click at [804, 308] on select "AM / PM 6:00 AM 6:15 AM 6:30 AM 6:45 AM 7:00 AM 7:15 AM 7:30 AM 7:45 AM 8:00 AM…" at bounding box center [848, 294] width 246 height 42
select select "08:00:00"
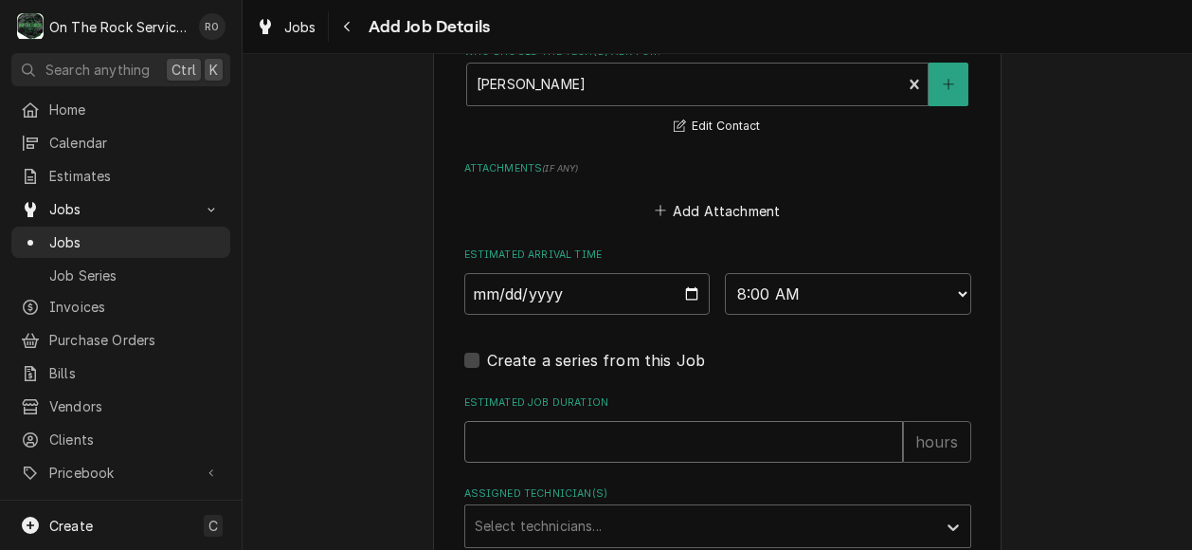
click at [649, 454] on input "Estimated Job Duration" at bounding box center [683, 442] width 439 height 42
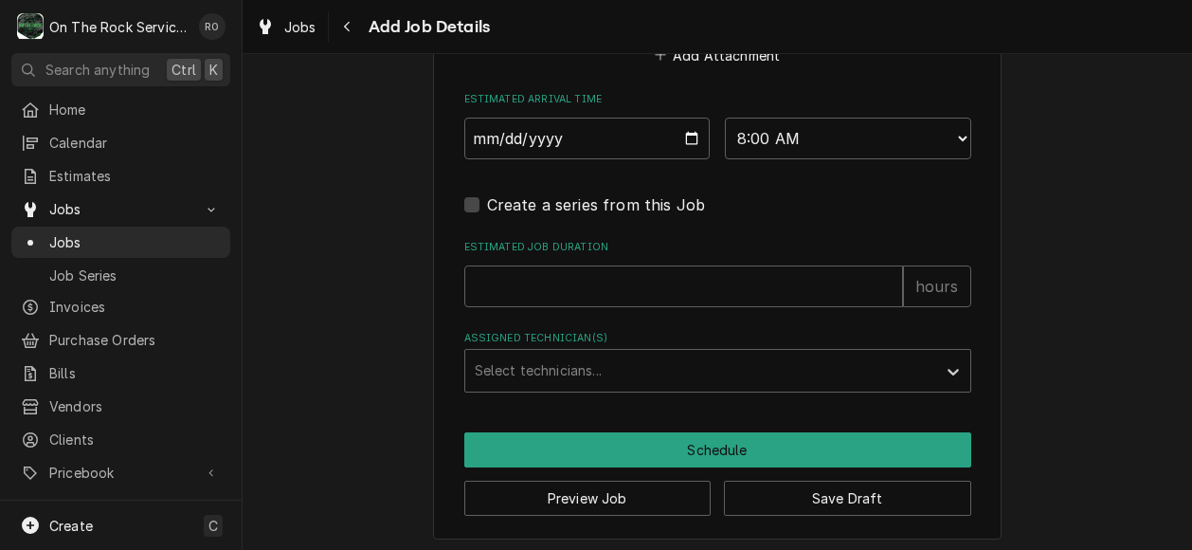
scroll to position [1515, 0]
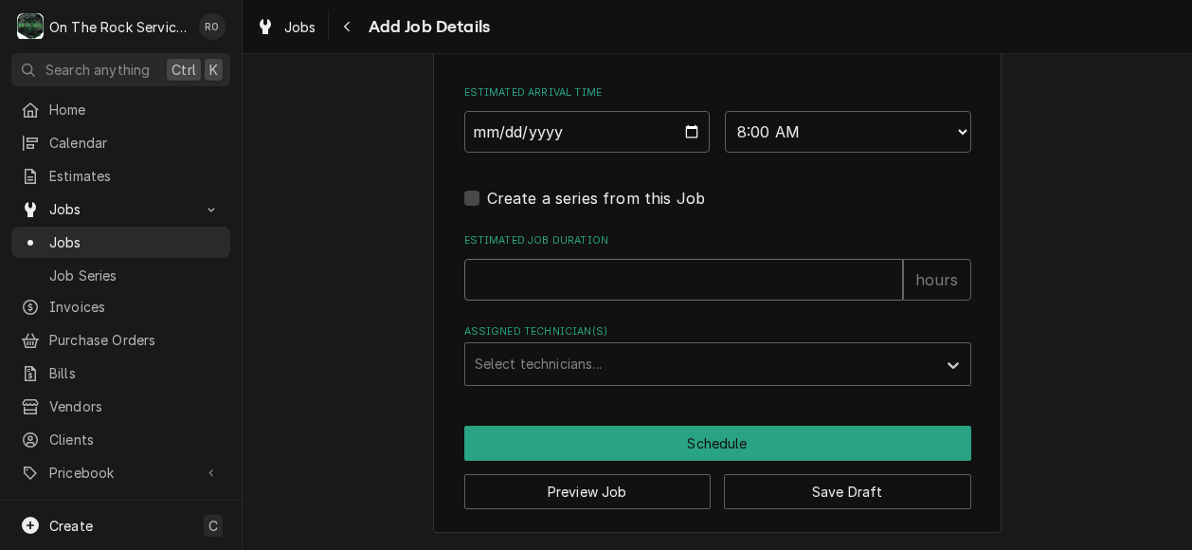
click at [589, 284] on input "Estimated Job Duration" at bounding box center [683, 280] width 439 height 42
type textarea "x"
type input "1"
type textarea "x"
type input "12"
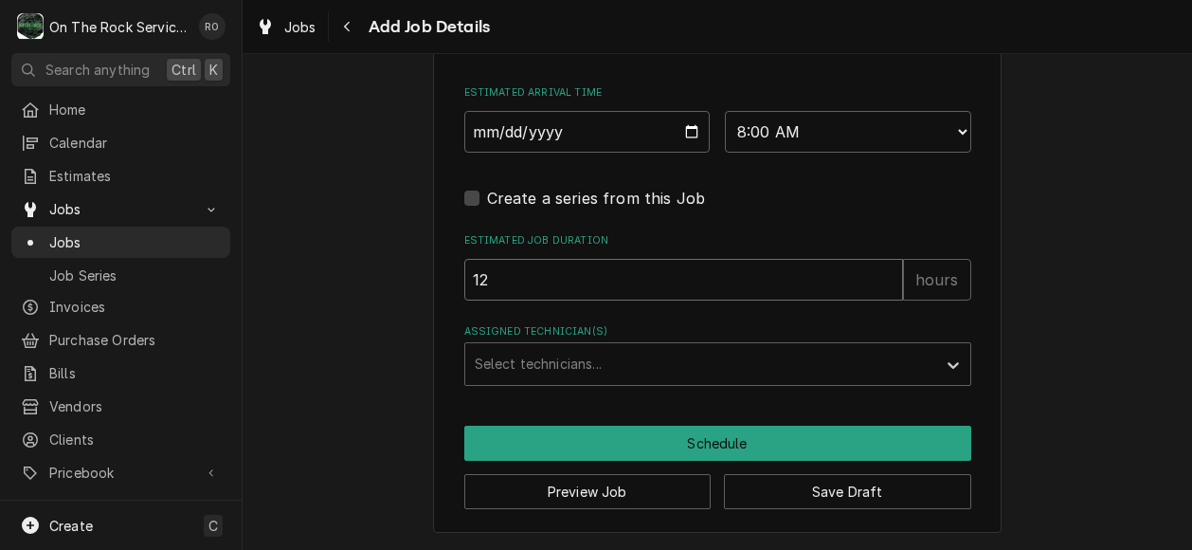
type textarea "x"
type input "12"
click at [787, 204] on div "Create a series from this Job" at bounding box center [717, 198] width 507 height 23
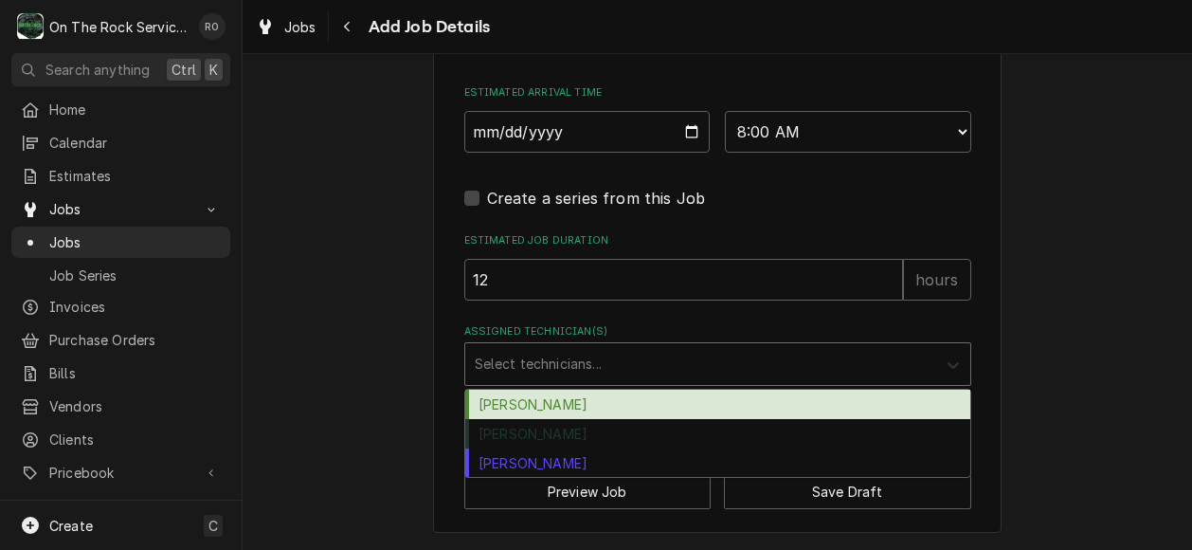
click at [944, 363] on icon "Assigned Technician(s)" at bounding box center [953, 364] width 19 height 19
click at [889, 408] on div "Ray Beals" at bounding box center [717, 403] width 505 height 29
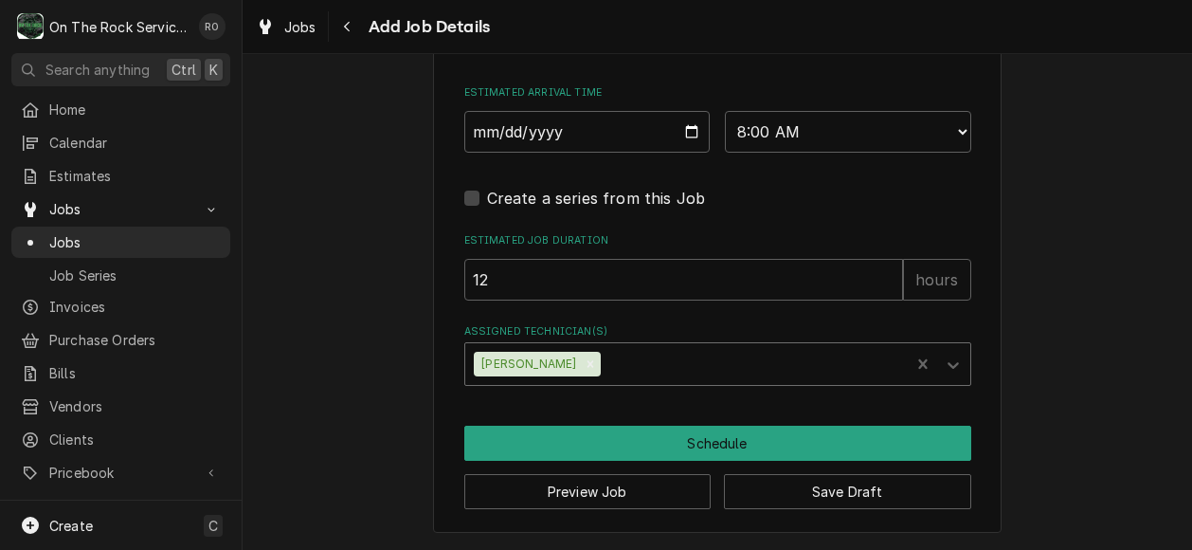
click at [831, 367] on div "Assigned Technician(s)" at bounding box center [753, 364] width 296 height 34
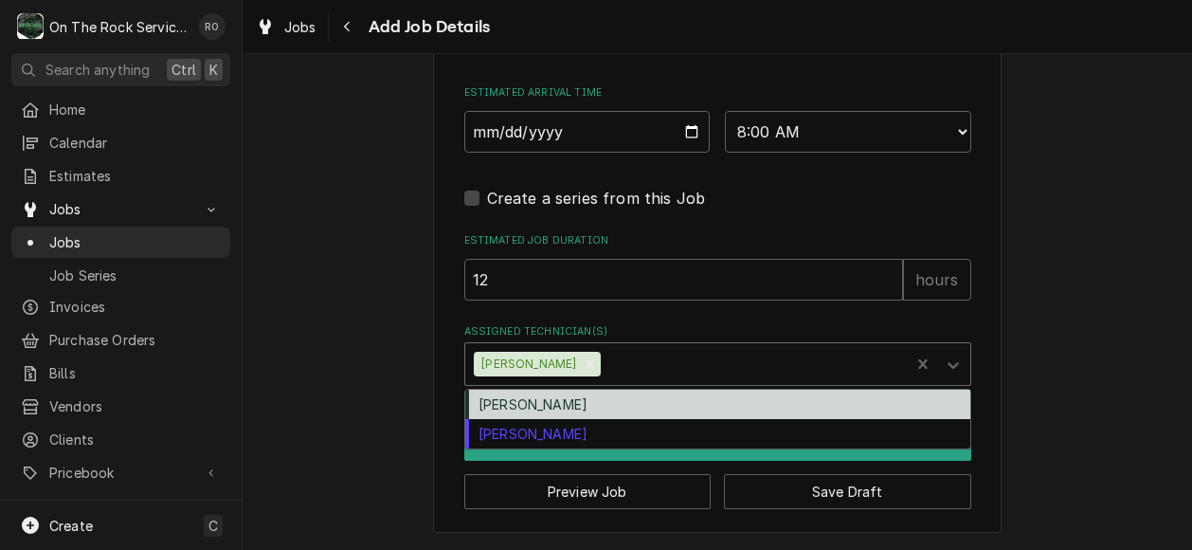
click at [787, 401] on div "Rich Ortega" at bounding box center [717, 403] width 505 height 29
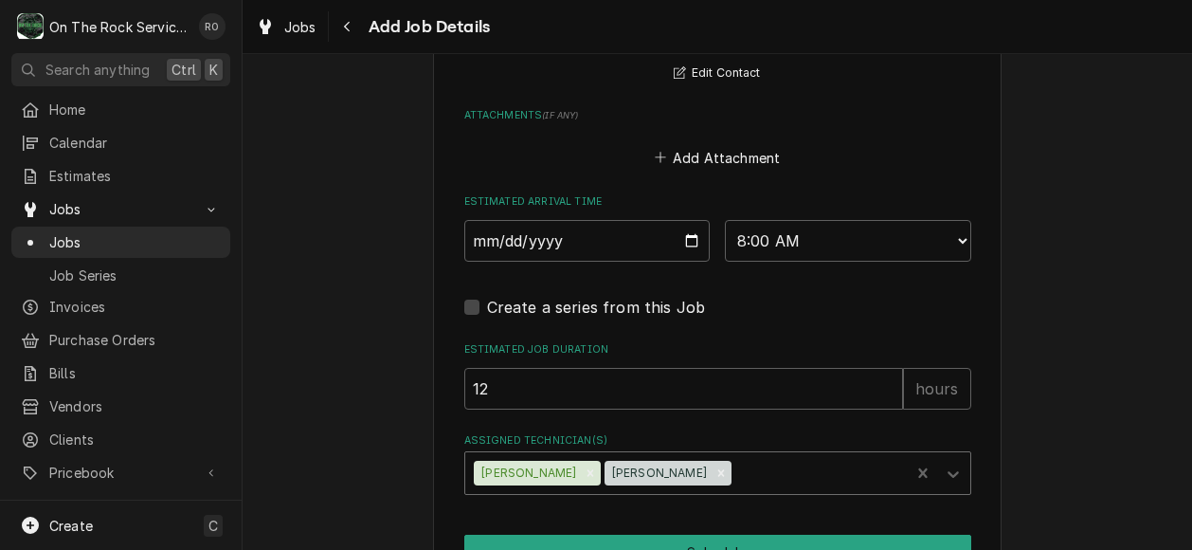
scroll to position [1401, 0]
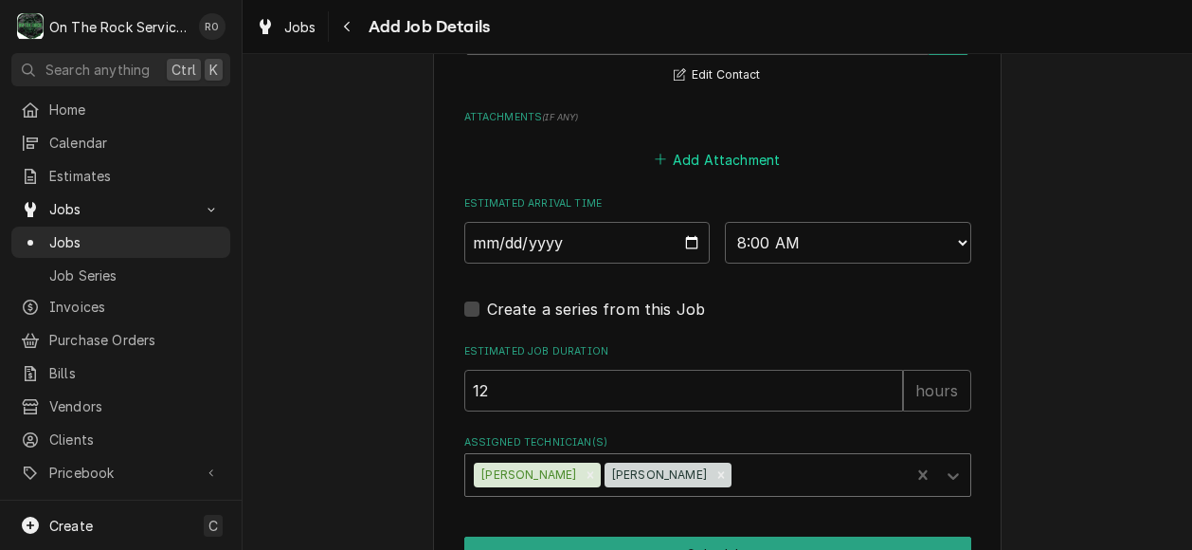
click at [708, 154] on button "Add Attachment" at bounding box center [717, 159] width 133 height 27
type textarea "x"
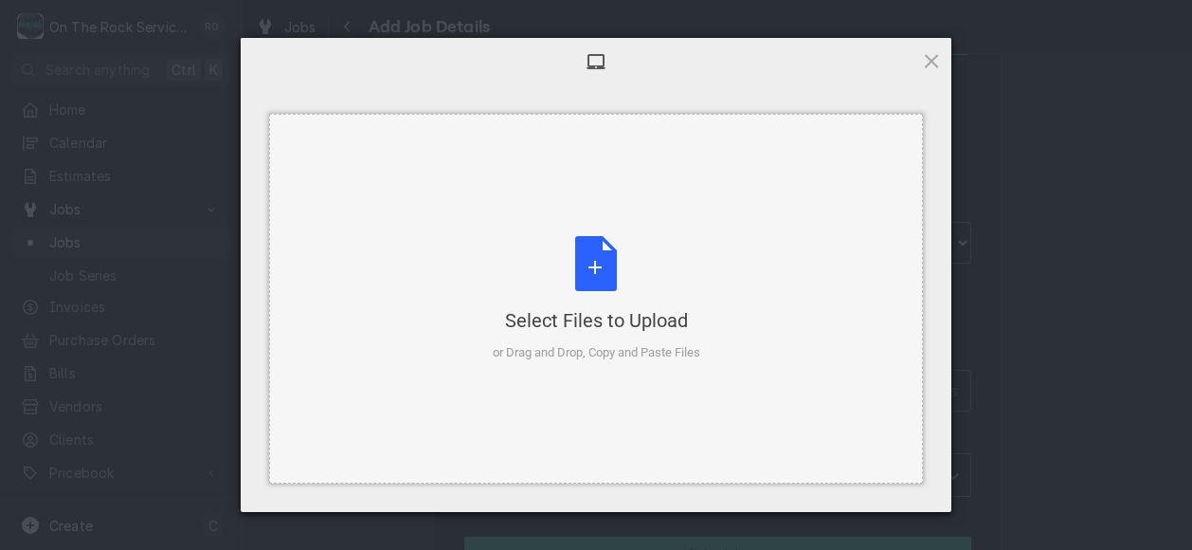
click at [578, 283] on div "Select Files to Upload or Drag and Drop, Copy and Paste Files" at bounding box center [597, 299] width 208 height 126
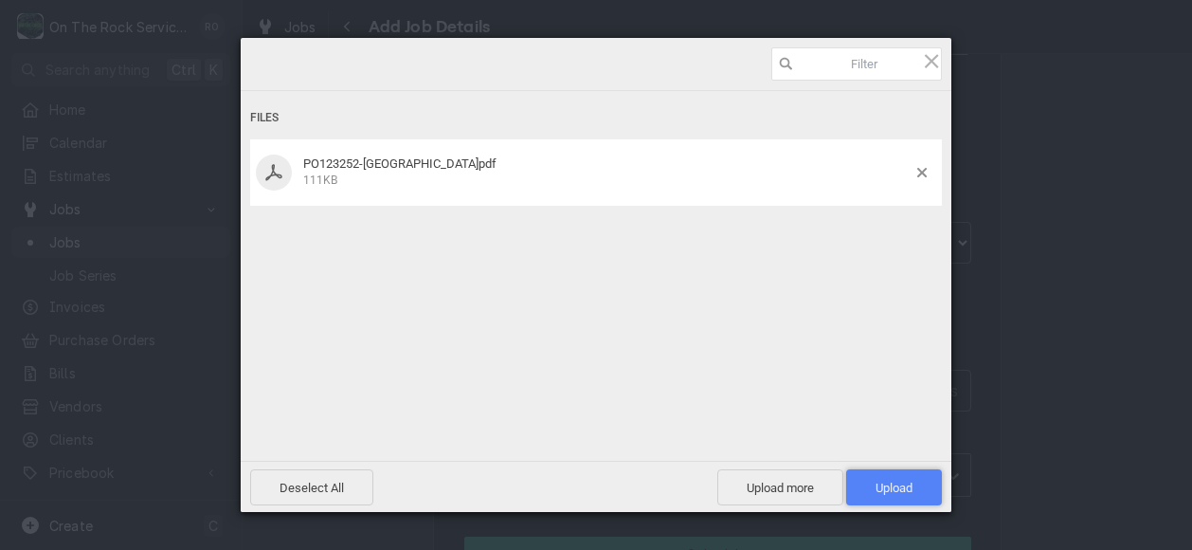
click at [878, 469] on span "Upload 1" at bounding box center [894, 487] width 96 height 36
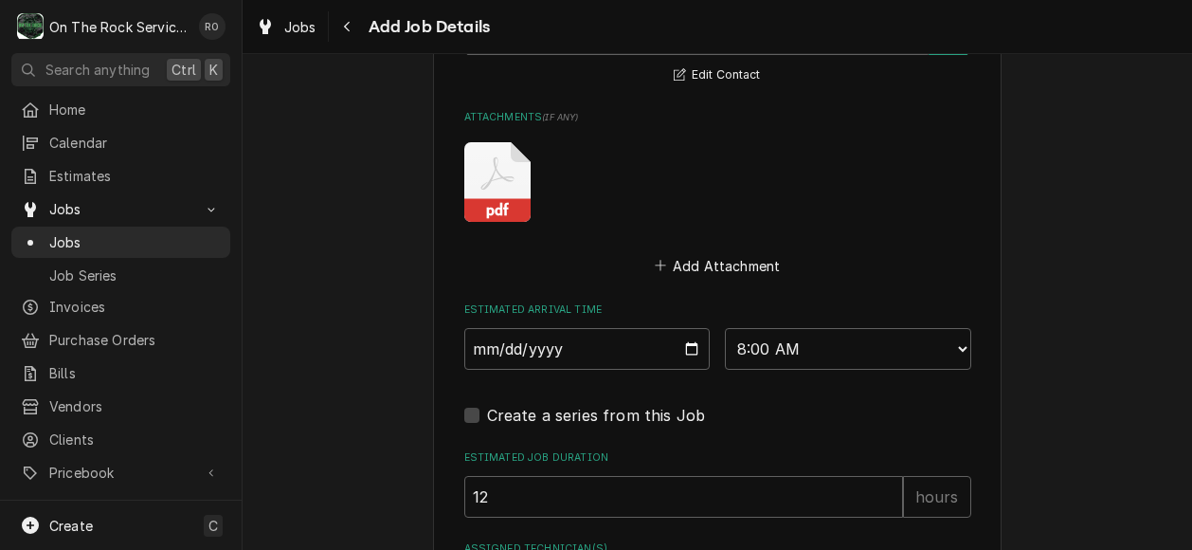
scroll to position [1621, 0]
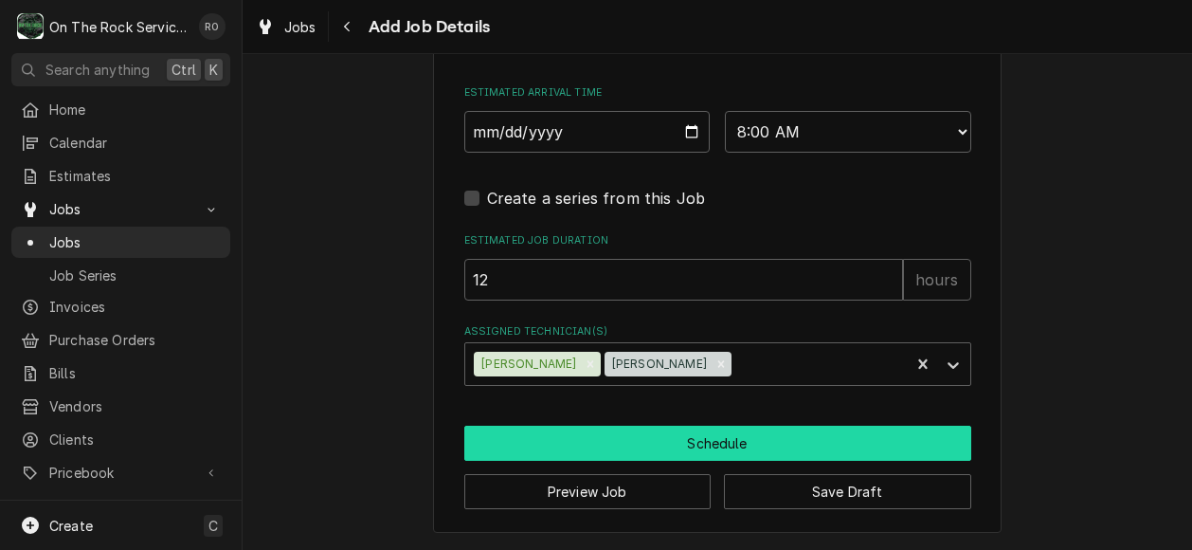
click at [870, 439] on button "Schedule" at bounding box center [717, 443] width 507 height 35
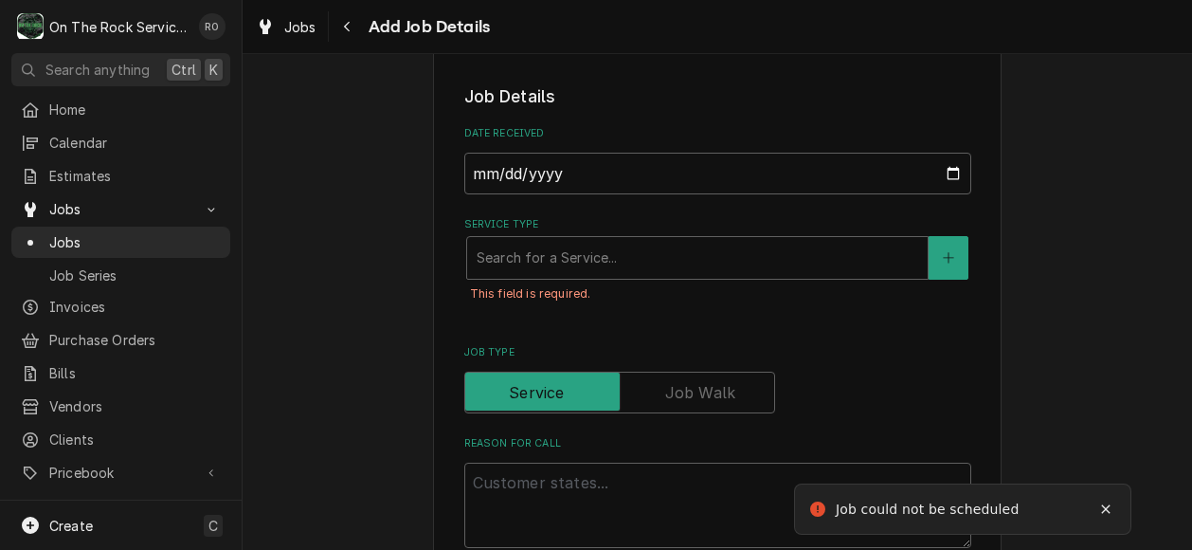
scroll to position [368, 0]
click at [781, 241] on div "Search for a Service..." at bounding box center [697, 259] width 461 height 42
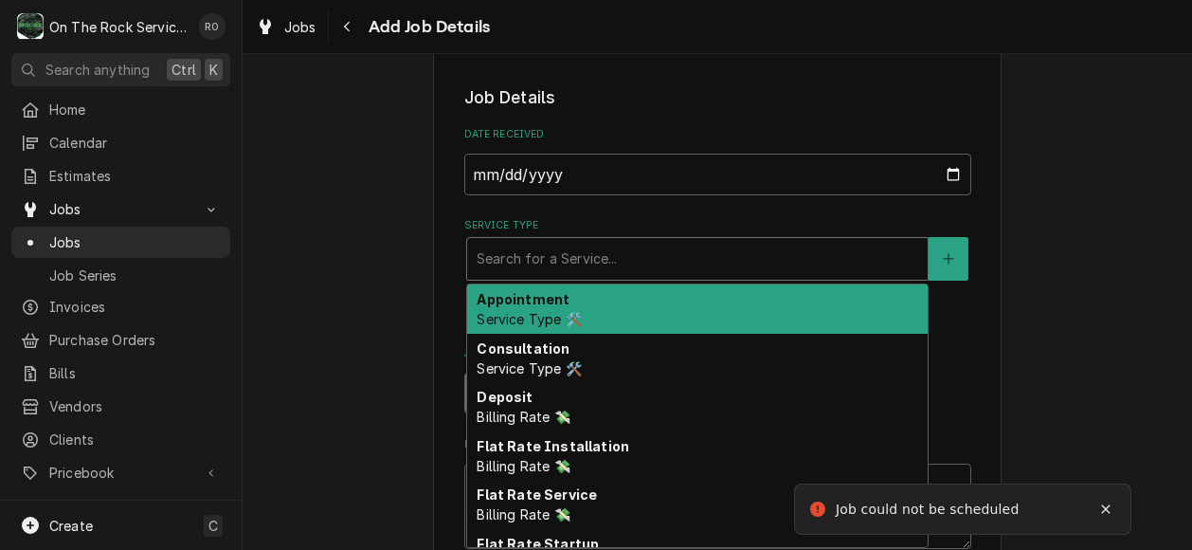
type textarea "x"
type input "J"
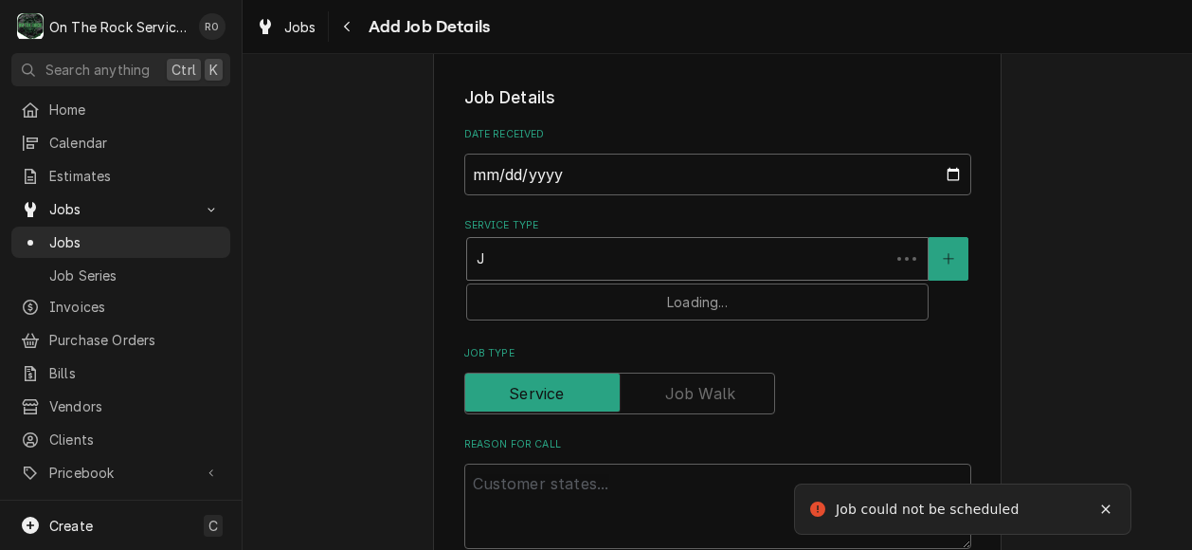
type textarea "x"
type input "Jo"
type textarea "x"
type input "Job"
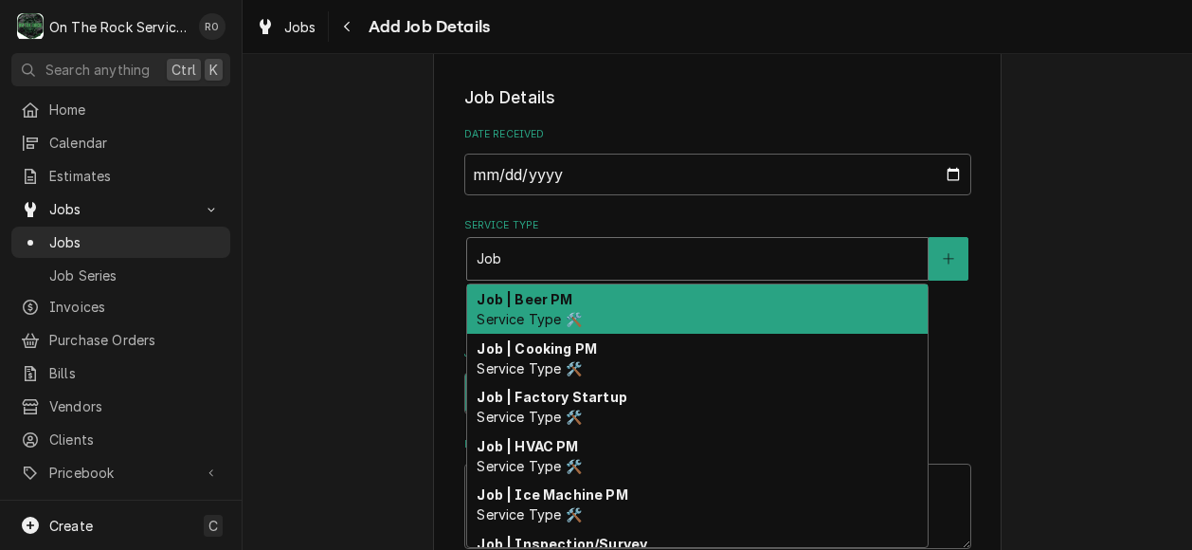
type textarea "x"
type input "Jo"
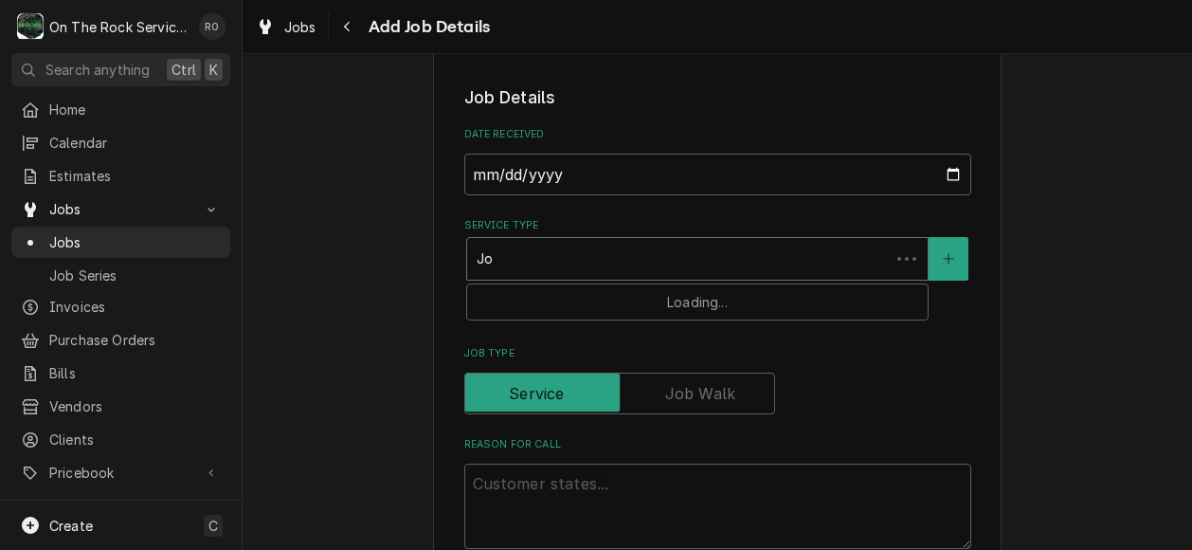
type textarea "x"
type input "J"
type textarea "x"
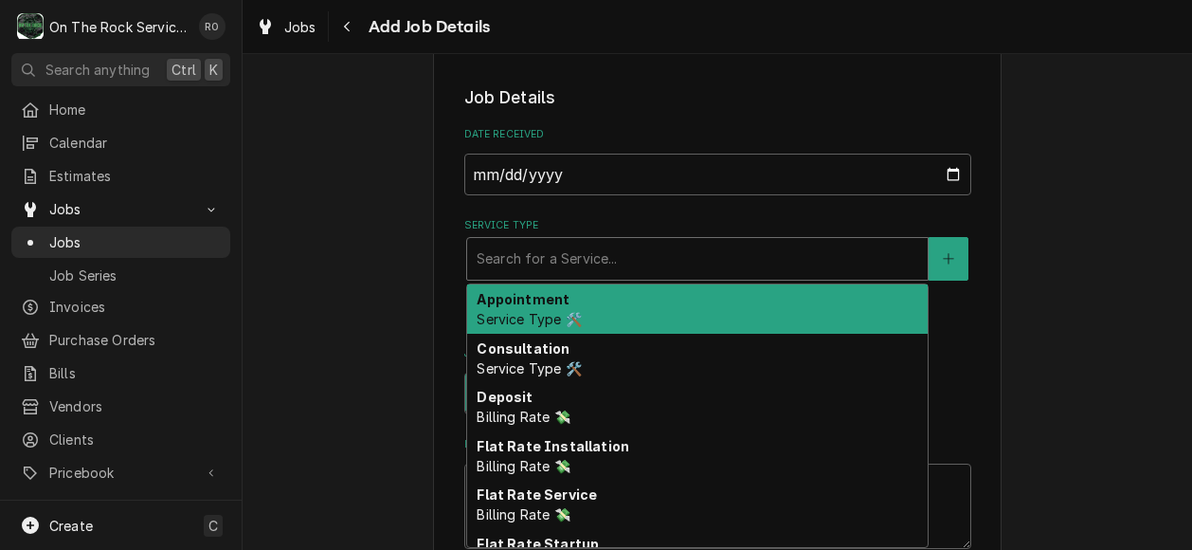
type textarea "x"
type input "S"
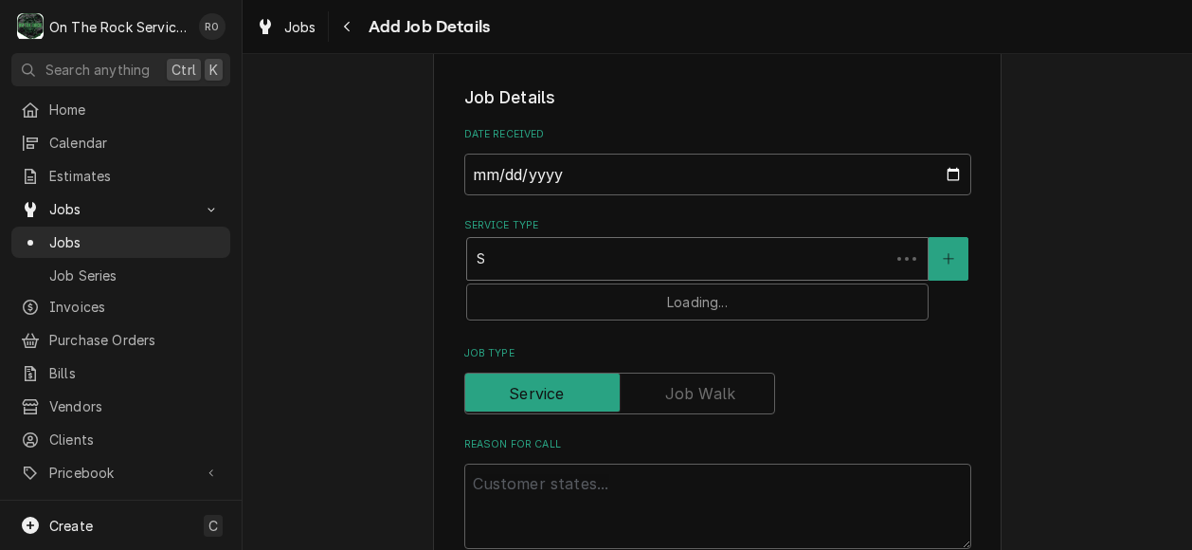
type textarea "x"
type input "Sc"
type textarea "x"
type input "Sco"
type textarea "x"
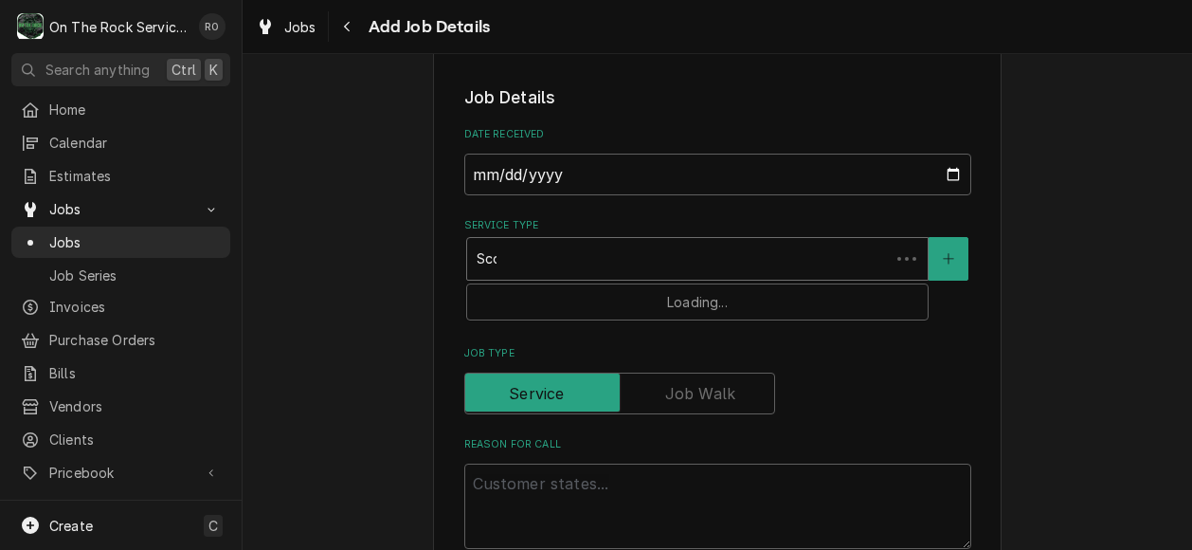
type input "Scop"
type textarea "x"
type input "Scope"
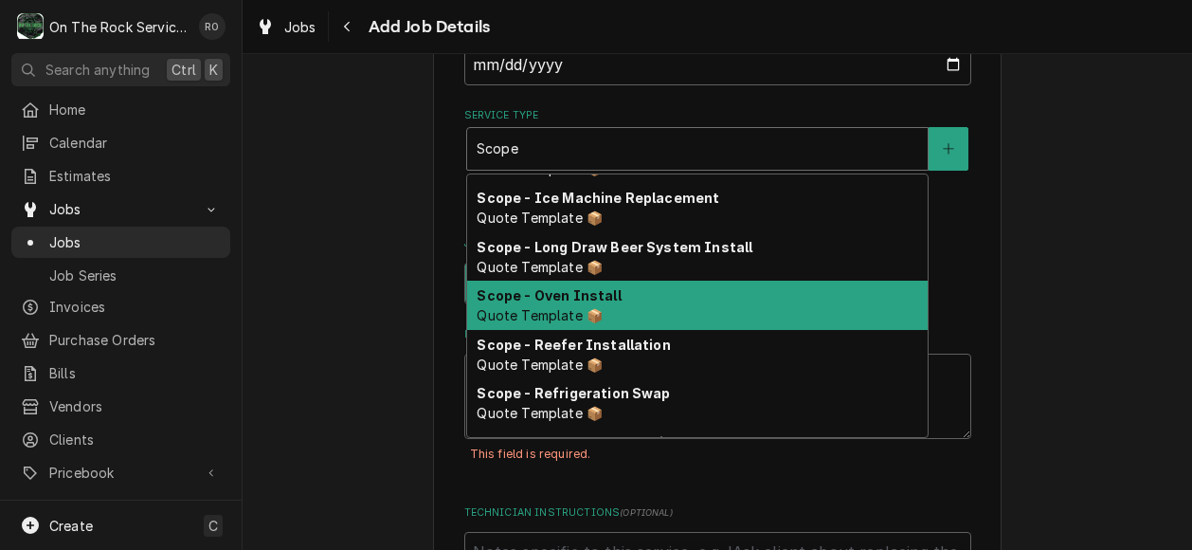
scroll to position [384, 0]
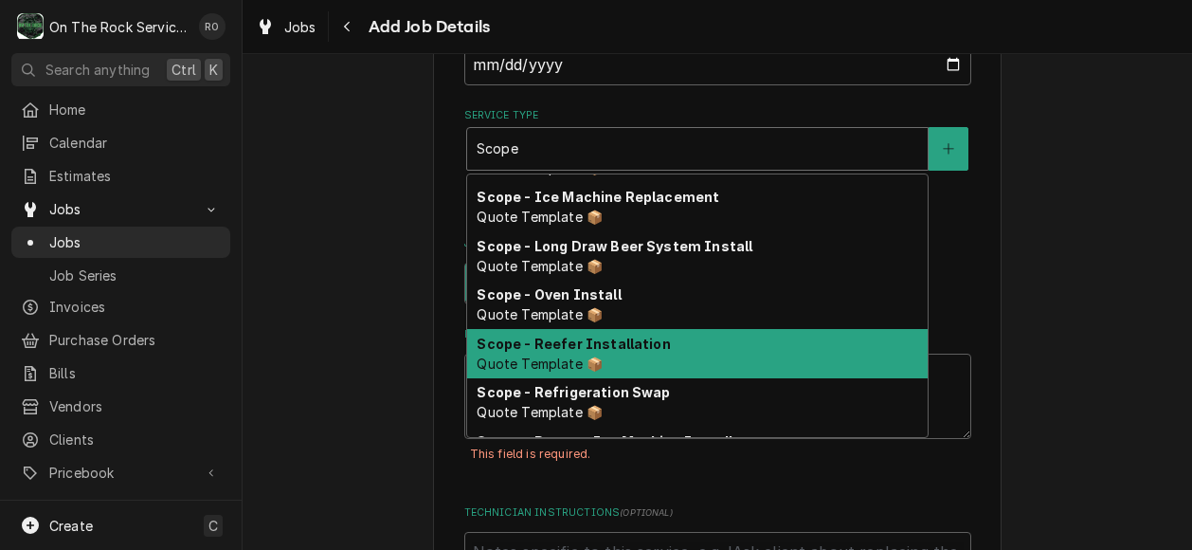
click at [791, 345] on div "Scope - Reefer Installation Quote Template 📦" at bounding box center [697, 353] width 461 height 49
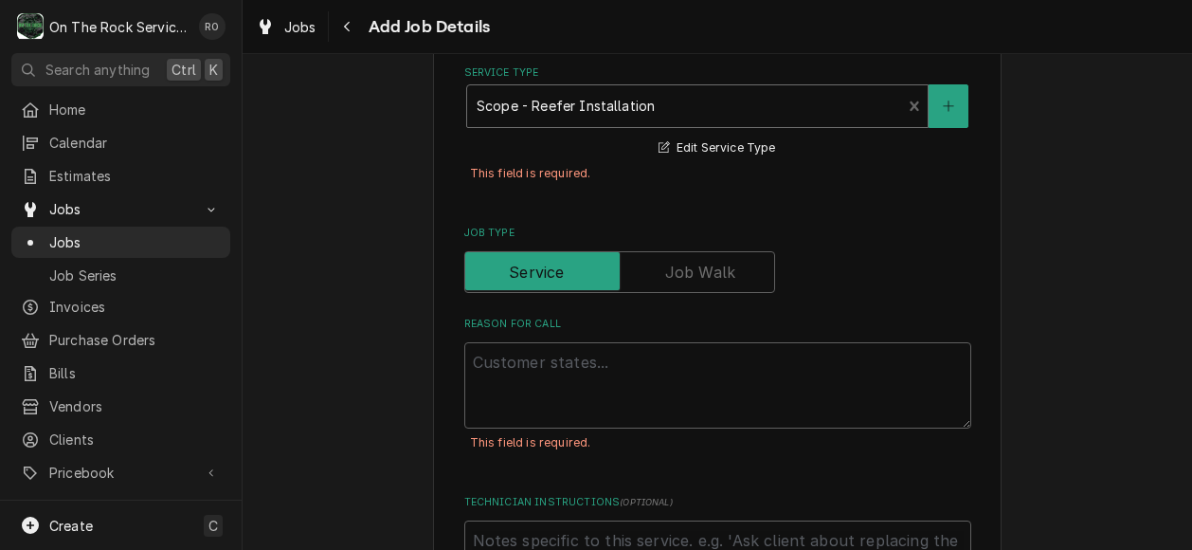
scroll to position [532, 0]
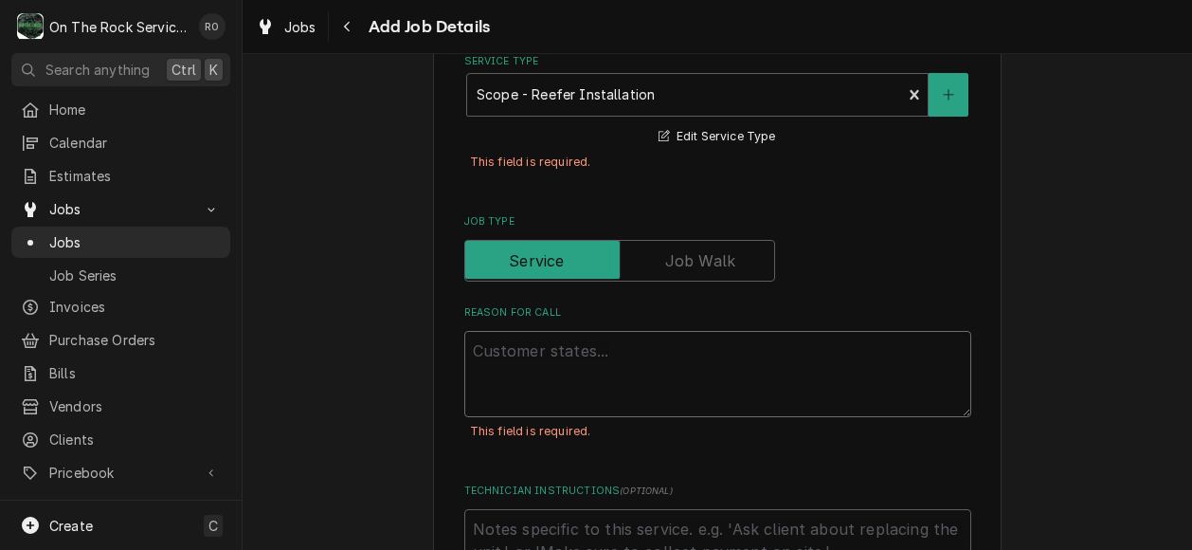
click at [831, 376] on textarea "Reason For Call" at bounding box center [717, 374] width 507 height 86
type textarea "x"
type textarea "W"
type textarea "x"
type textarea "Wa"
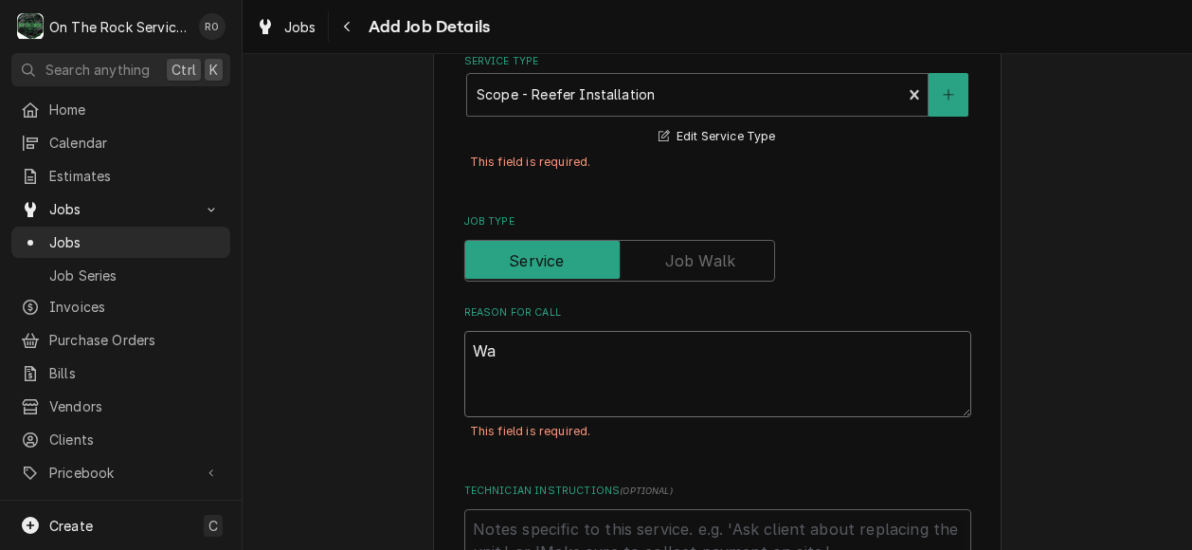
type textarea "x"
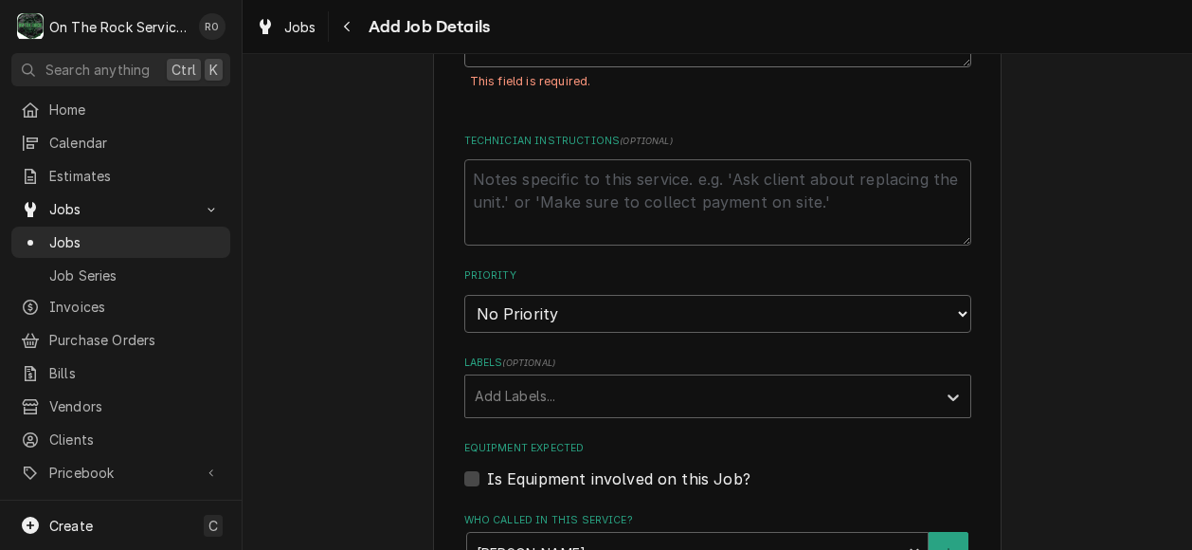
scroll to position [882, 0]
click at [783, 322] on select "No Priority Urgent High Medium Low" at bounding box center [717, 313] width 507 height 38
click at [464, 294] on select "No Priority Urgent High Medium Low" at bounding box center [717, 313] width 507 height 38
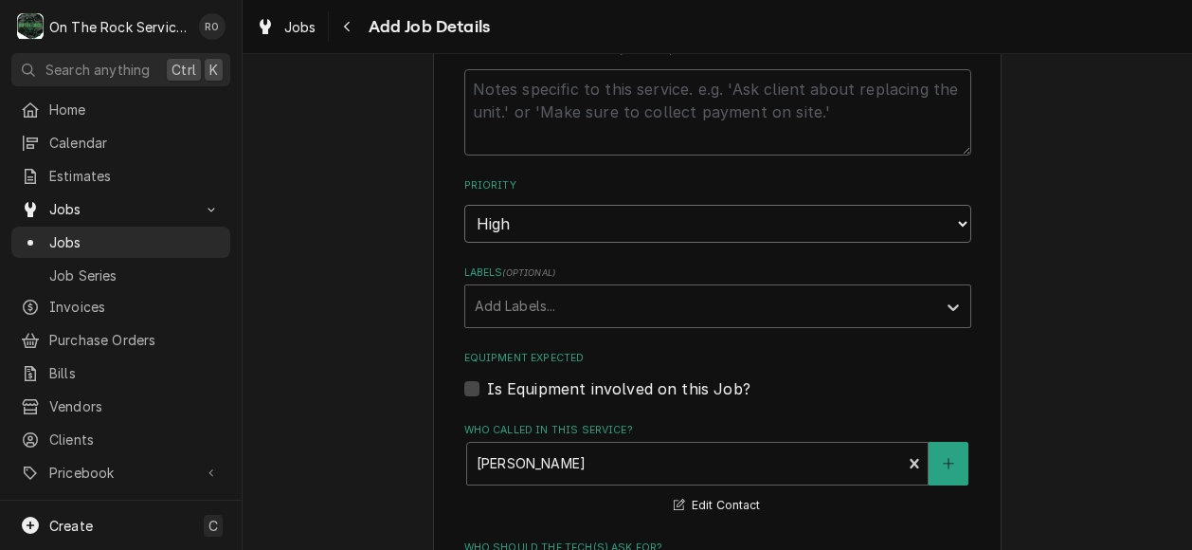
scroll to position [953, 0]
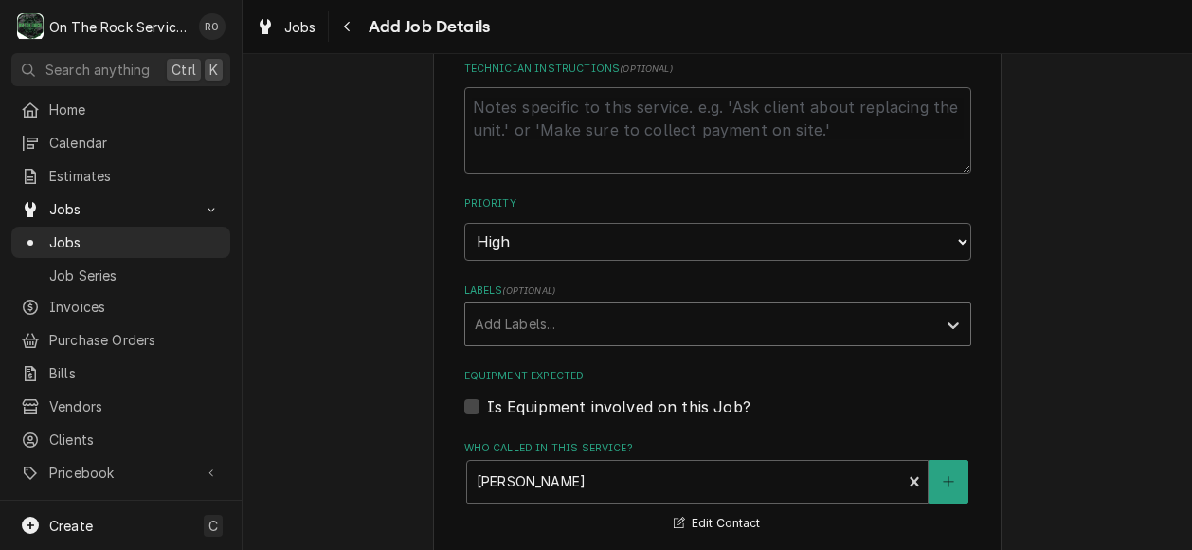
click at [751, 314] on div "Labels" at bounding box center [701, 324] width 452 height 34
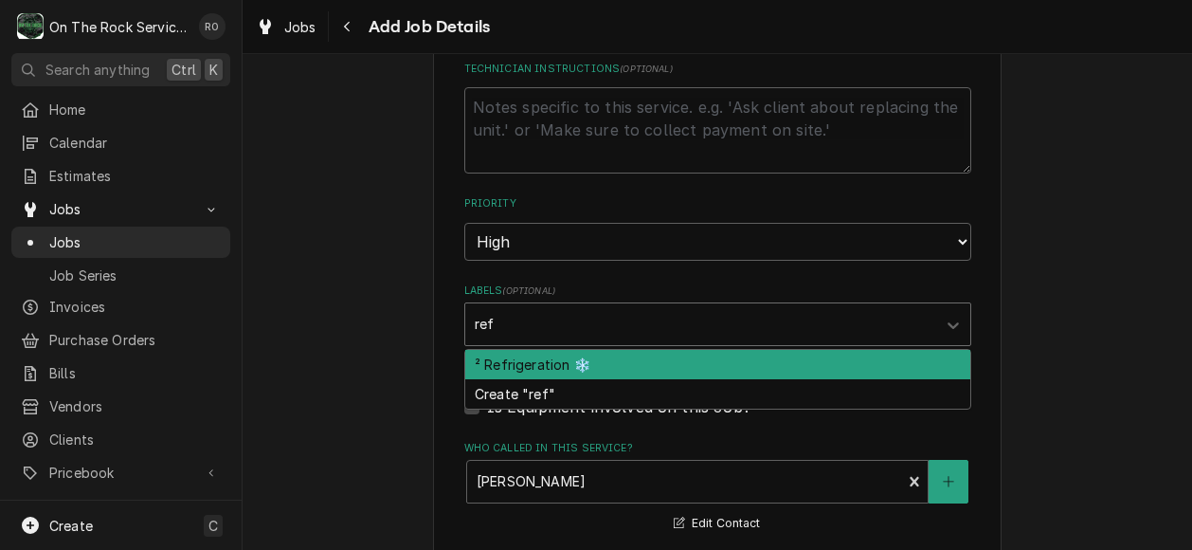
click at [738, 356] on div "² Refrigeration ❄️" at bounding box center [717, 364] width 505 height 29
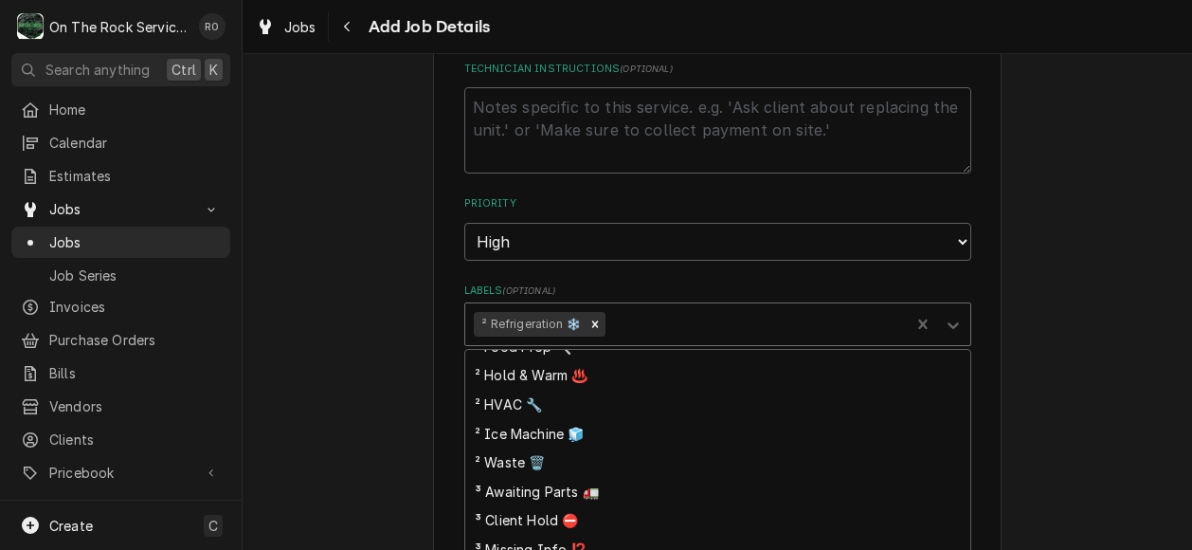
scroll to position [284, 0]
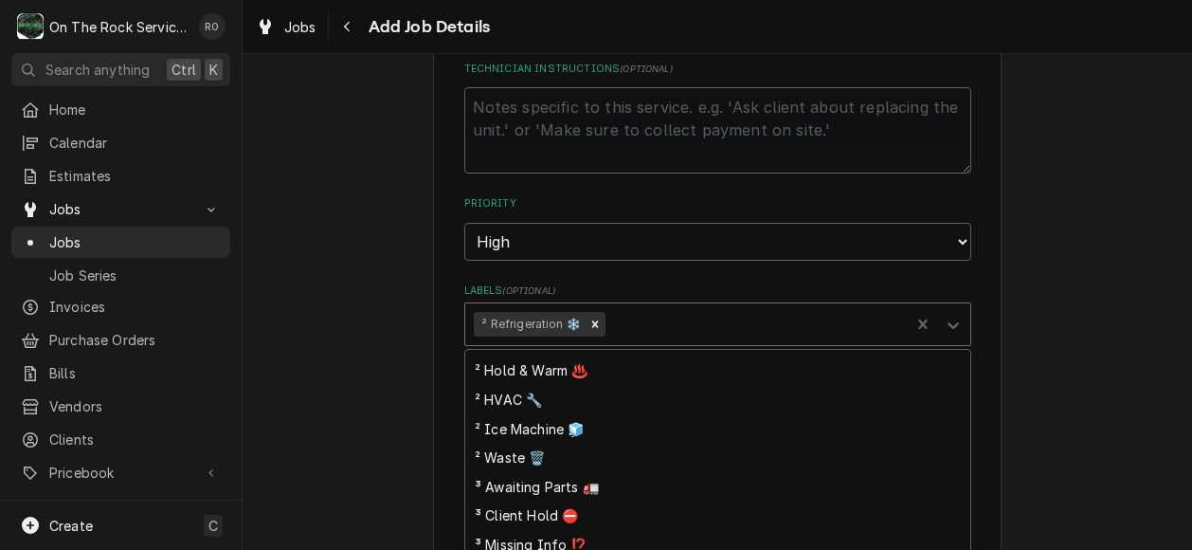
click at [1050, 304] on div "Please provide the following information to create a job: Client Details Client…" at bounding box center [718, 226] width 950 height 2211
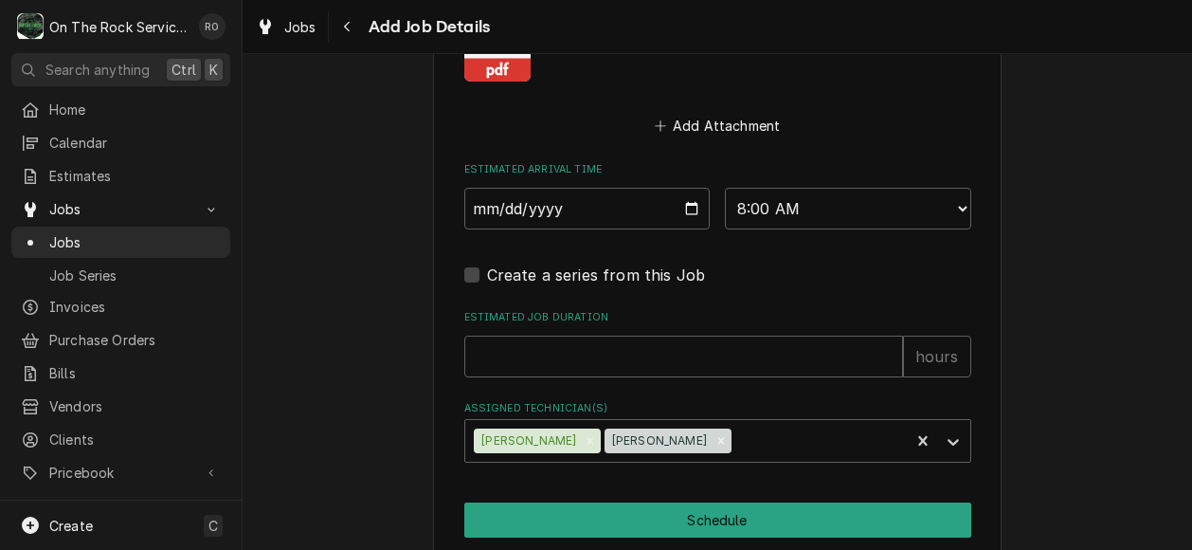
scroll to position [1659, 0]
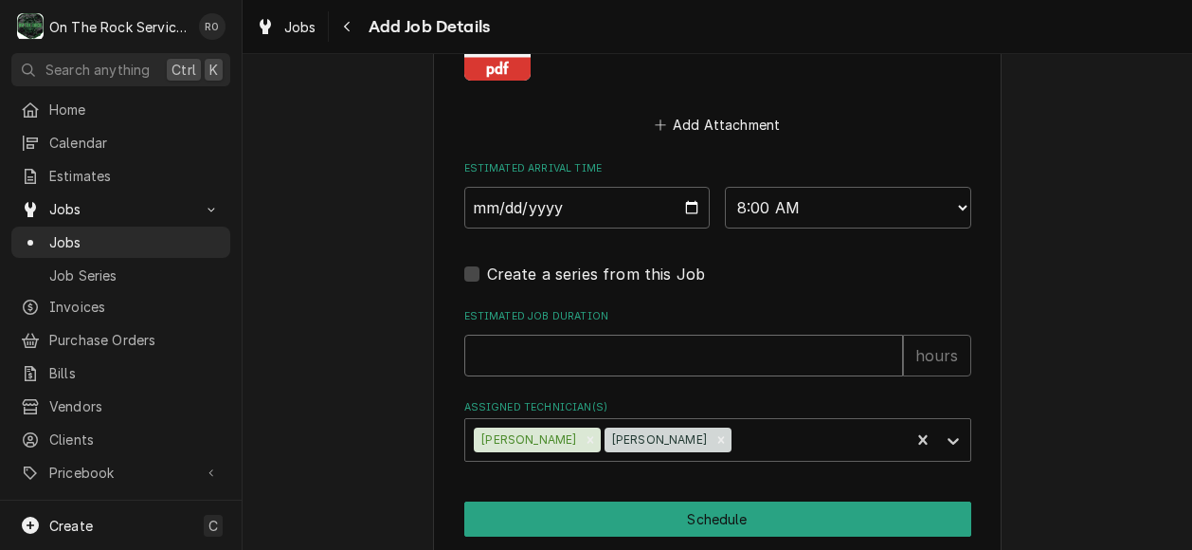
click at [669, 353] on input "Estimated Job Duration" at bounding box center [683, 356] width 439 height 42
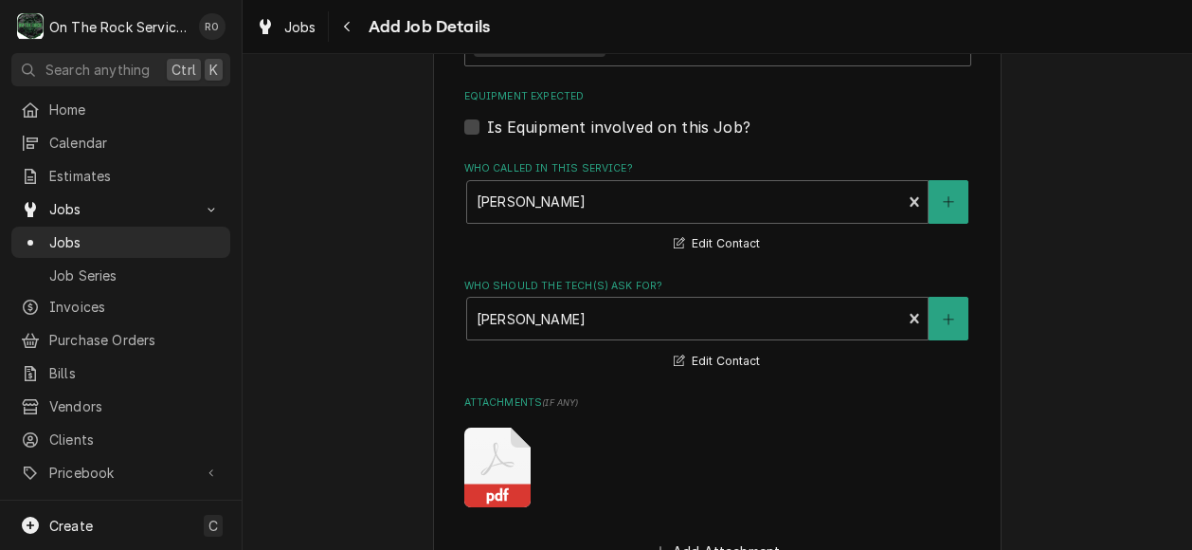
scroll to position [1231, 0]
click at [950, 322] on button "Who should the tech(s) ask for?" at bounding box center [949, 321] width 40 height 44
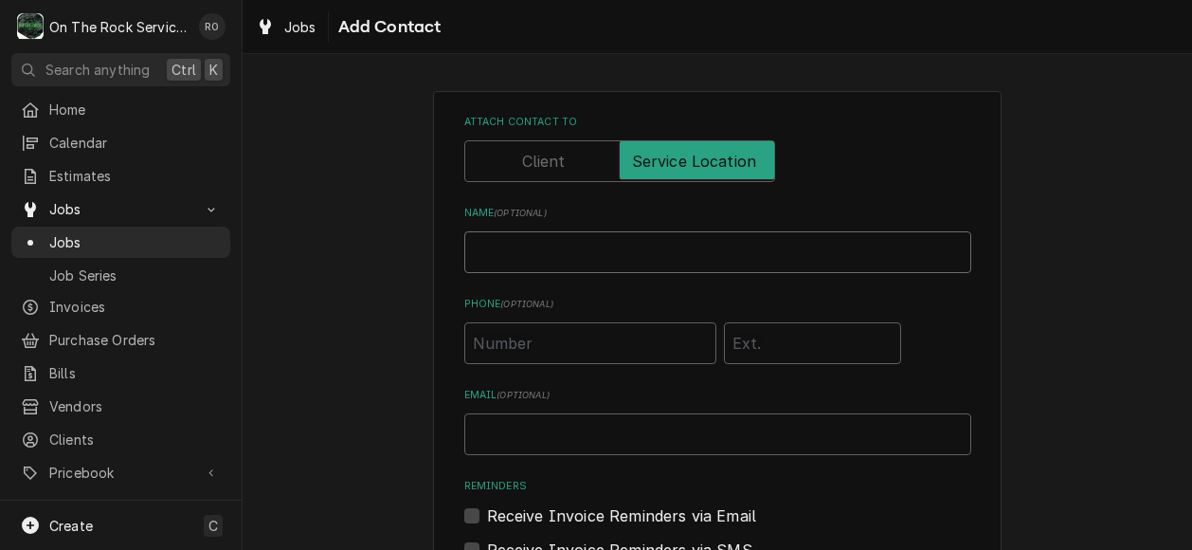
click at [708, 248] on input "Name ( optional )" at bounding box center [717, 252] width 507 height 42
click at [708, 248] on input "Hezekiah Thorn" at bounding box center [717, 252] width 507 height 42
click at [599, 342] on input "Phone ( optional )" at bounding box center [590, 343] width 252 height 42
click at [989, 392] on div "Attach contact to Name ( optional ) Hezekiah Thornboroug Phone ( optional ) (77…" at bounding box center [717, 445] width 569 height 709
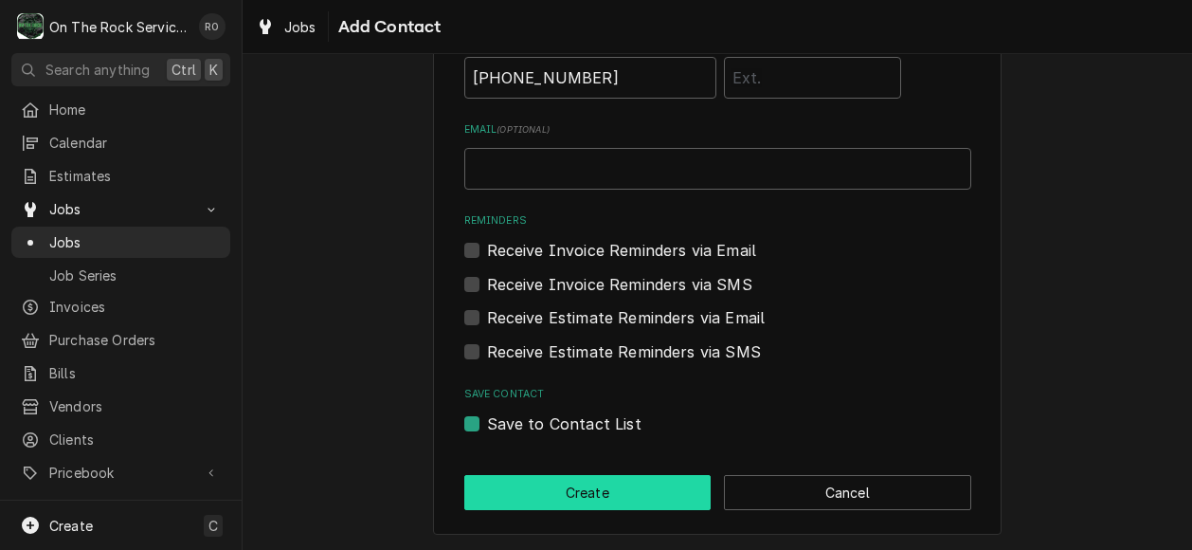
click at [625, 503] on button "Create" at bounding box center [587, 492] width 247 height 35
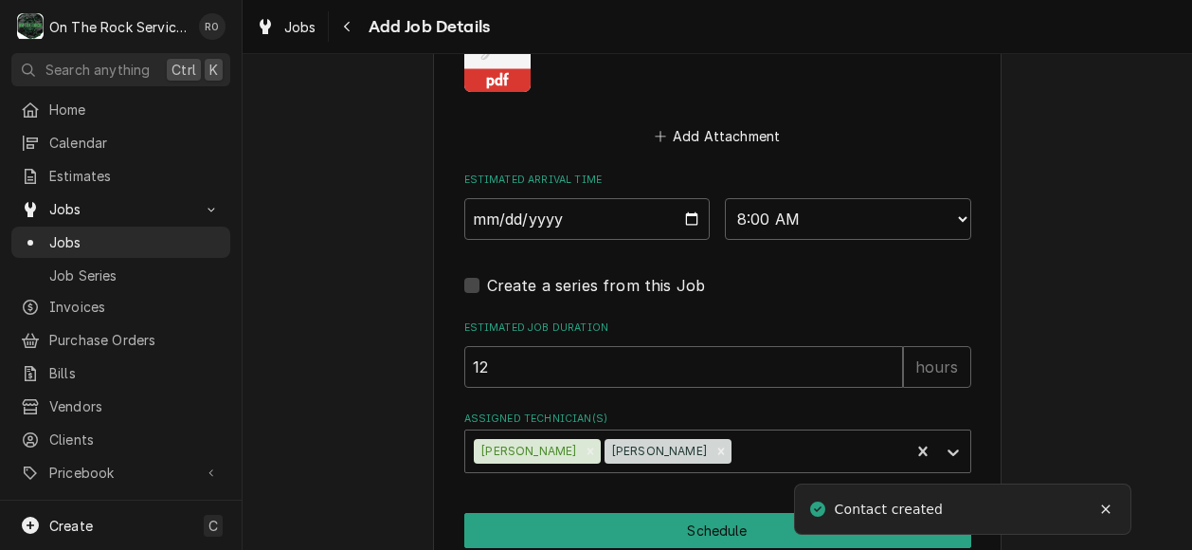
scroll to position [1739, 0]
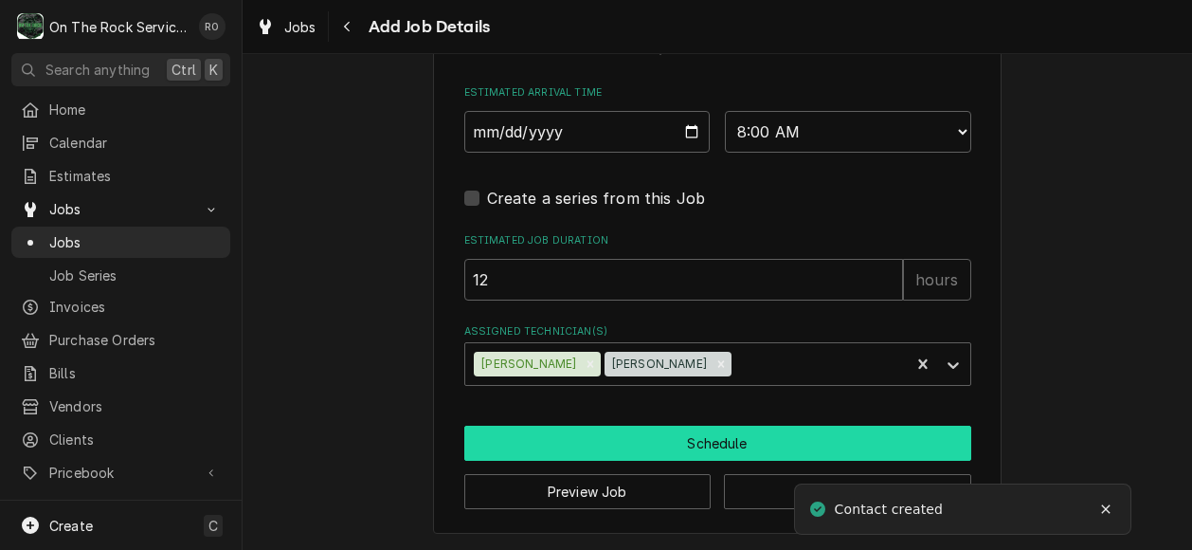
click at [855, 452] on button "Schedule" at bounding box center [717, 443] width 507 height 35
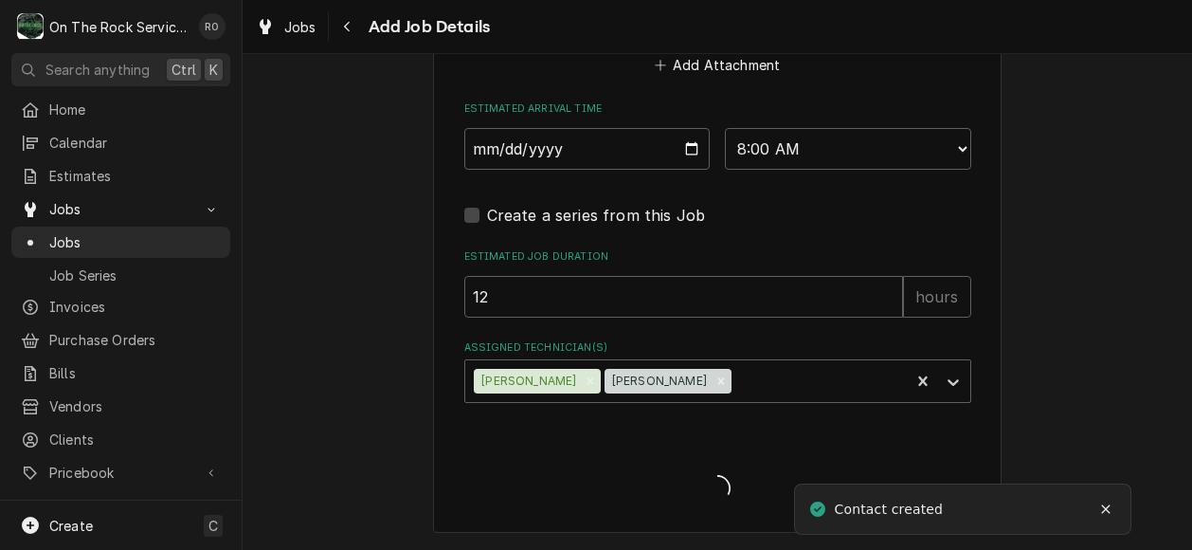
scroll to position [1635, 0]
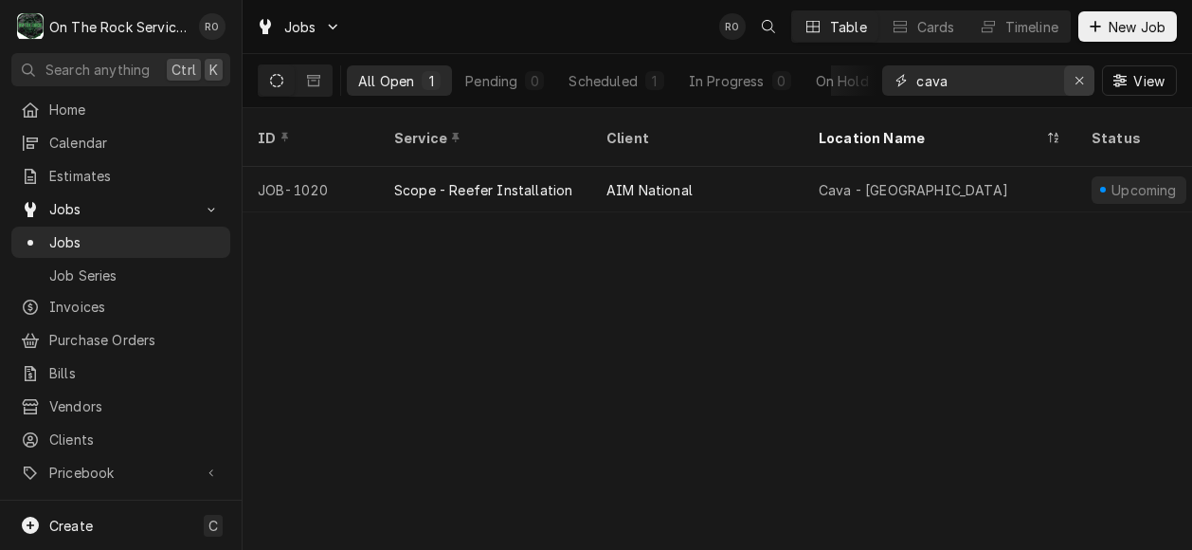
click at [1082, 84] on icon "Erase input" at bounding box center [1080, 80] width 10 height 13
